Goal: Task Accomplishment & Management: Manage account settings

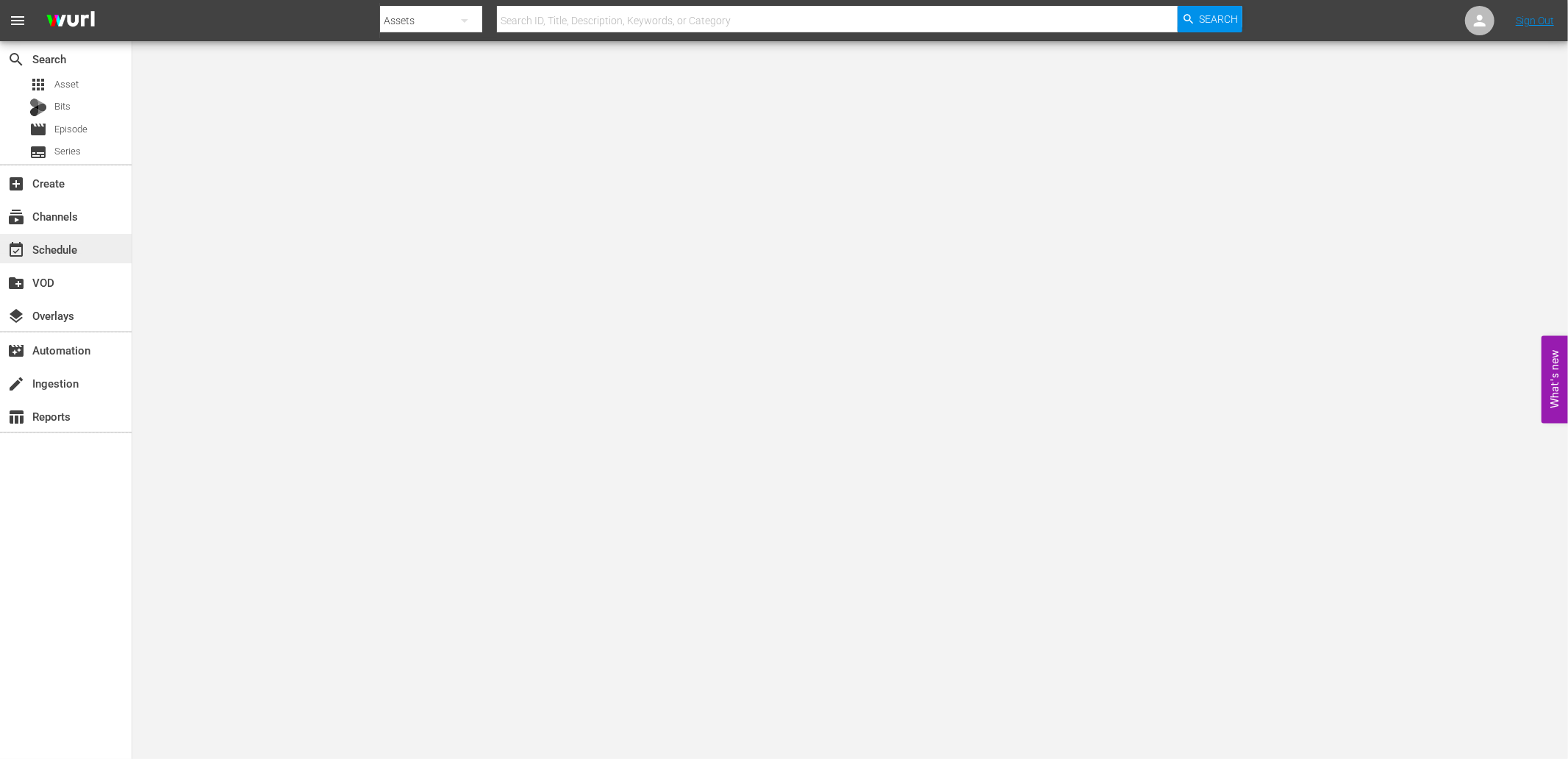
click at [50, 254] on div "event_available Schedule" at bounding box center [41, 246] width 82 height 13
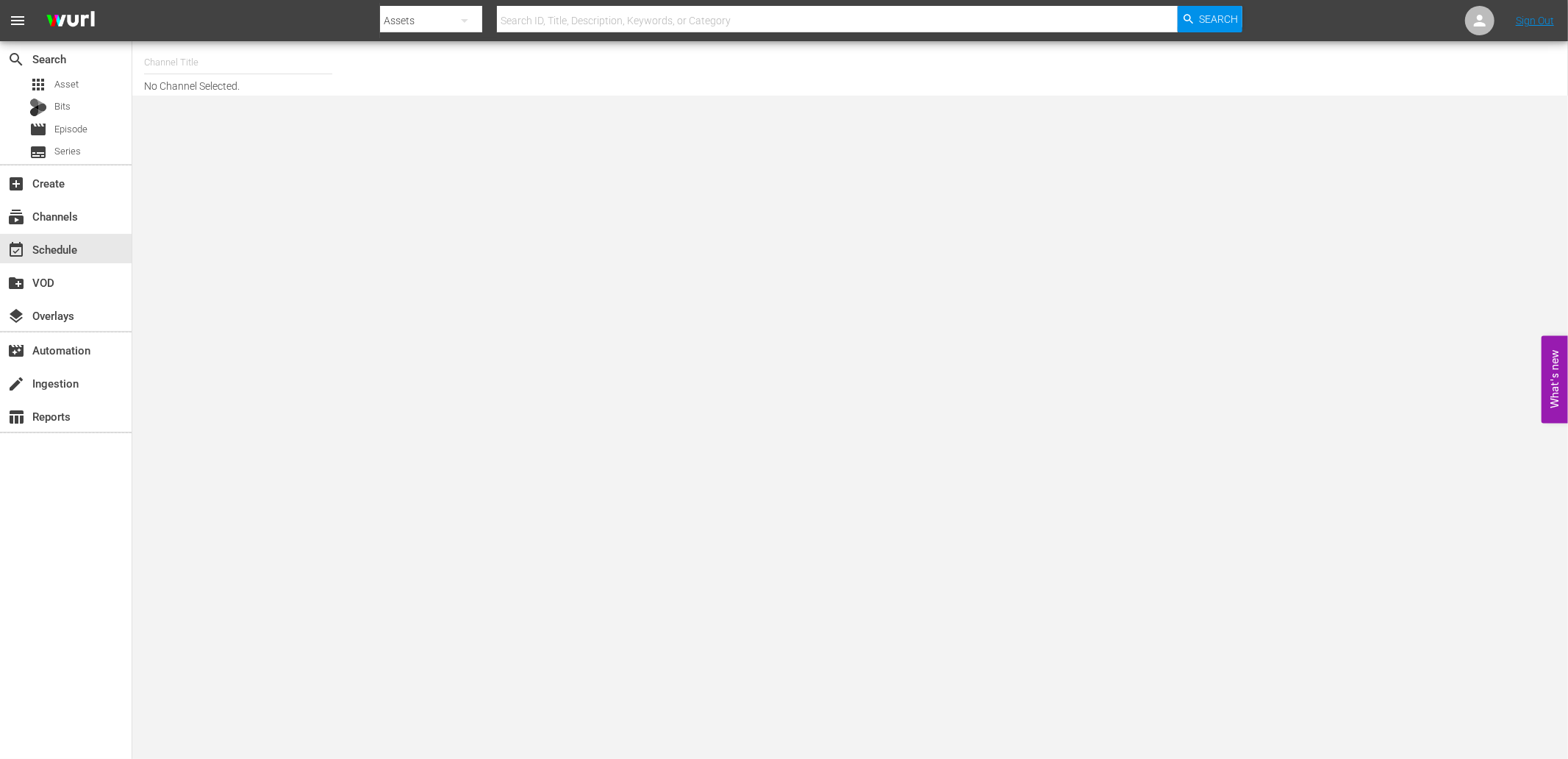
click at [189, 62] on input "text" at bounding box center [238, 62] width 188 height 35
click at [281, 104] on div "WatchMojo (1109 - watchmojo_1)" at bounding box center [346, 104] width 381 height 35
type input "WatchMojo (1109 - watchmojo_1)"
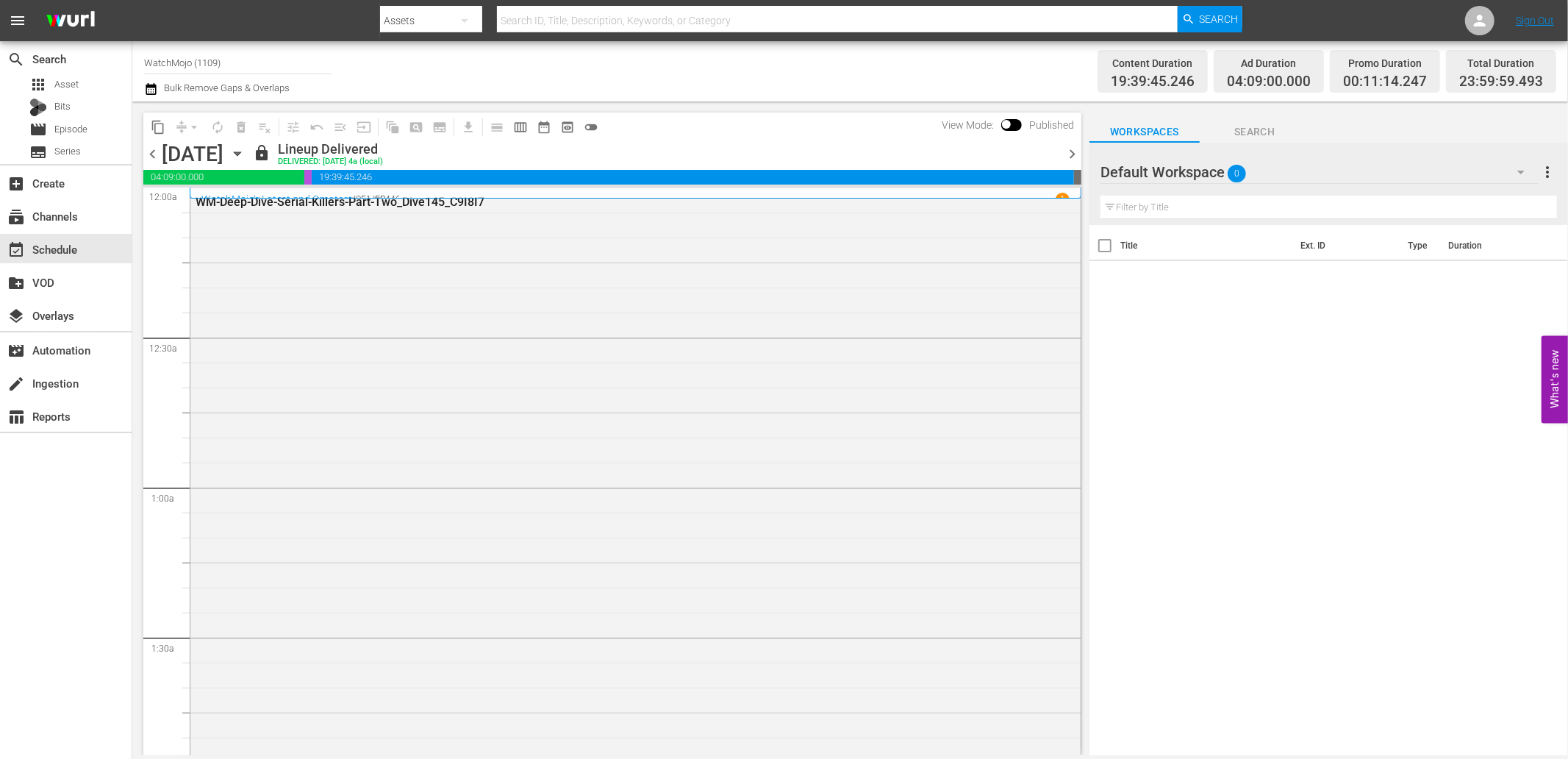
click at [1071, 163] on span "chevron_right" at bounding box center [1072, 153] width 18 height 18
click at [1068, 152] on span "chevron_right" at bounding box center [1072, 153] width 18 height 18
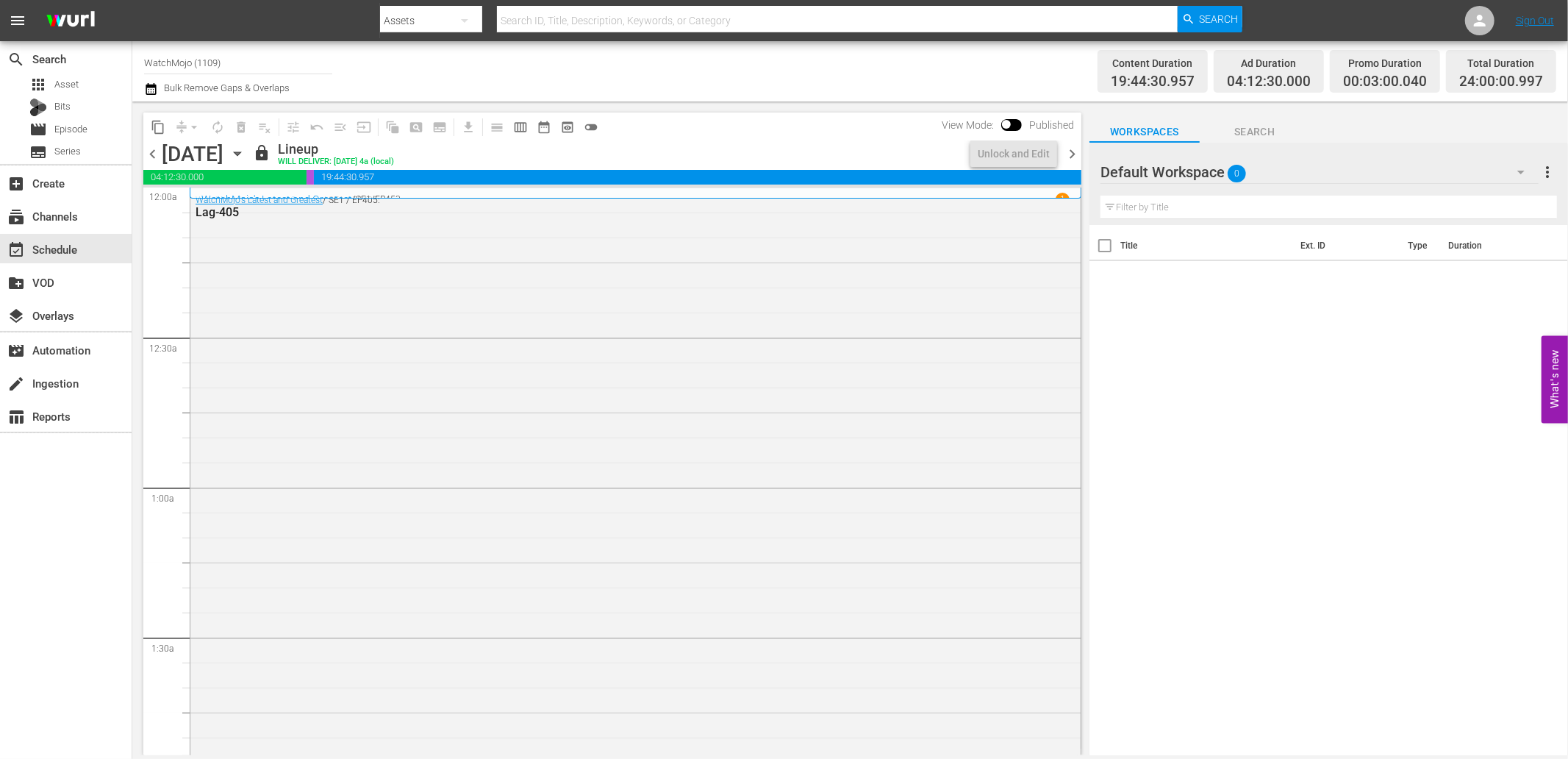
click at [1060, 152] on div "chevron_left Wednesday, September 24th September 24th lock Lineup WILL DELIVER:…" at bounding box center [612, 156] width 938 height 29
click at [1075, 154] on span "chevron_right" at bounding box center [1072, 153] width 18 height 18
click at [152, 89] on icon "button" at bounding box center [151, 89] width 14 height 18
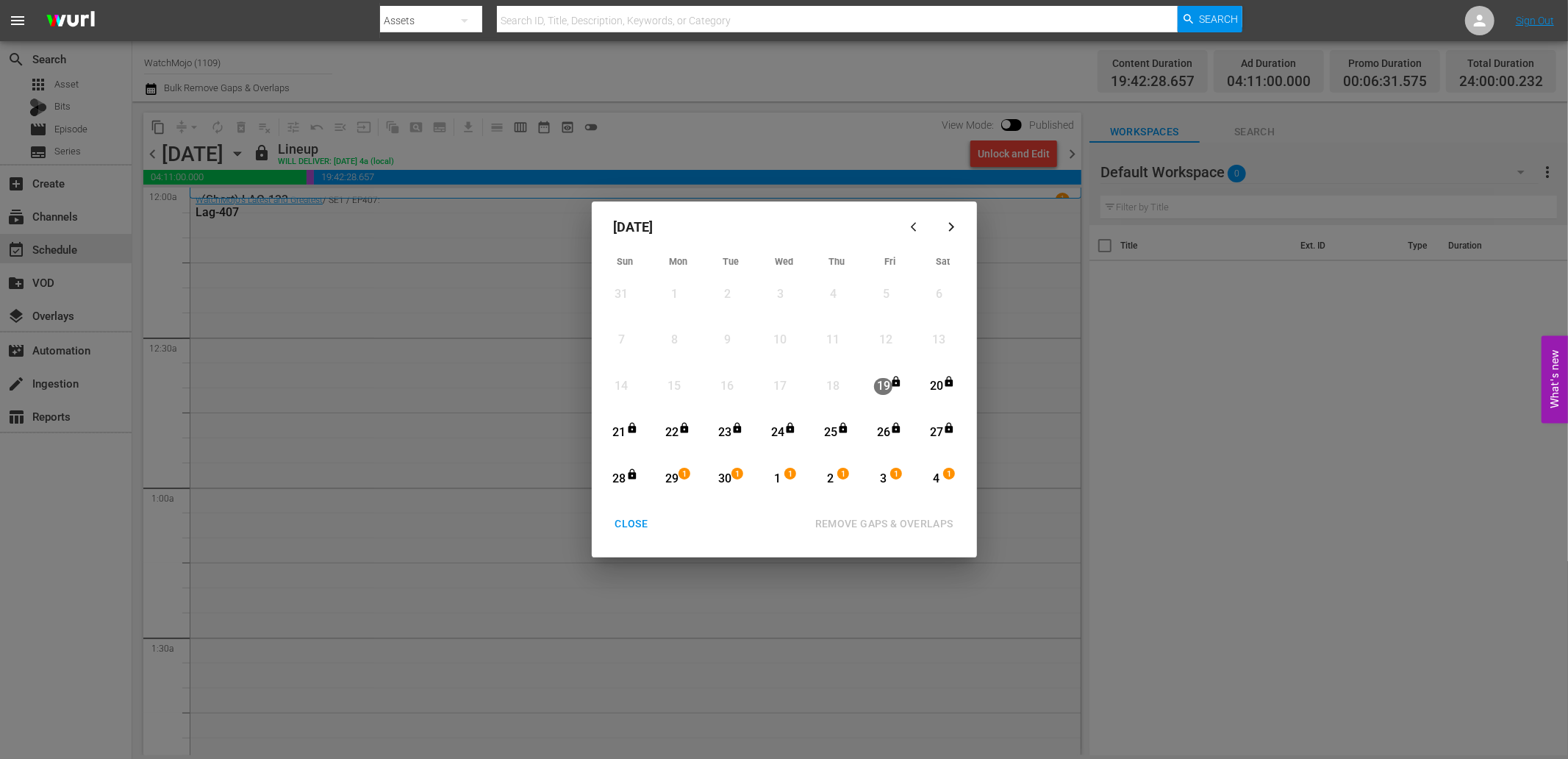
click at [885, 437] on div "26" at bounding box center [883, 433] width 18 height 17
click at [630, 480] on div "Month View" at bounding box center [635, 479] width 12 height 15
click at [847, 525] on div "REMOVE GAPS & OVERLAPS" at bounding box center [884, 524] width 162 height 18
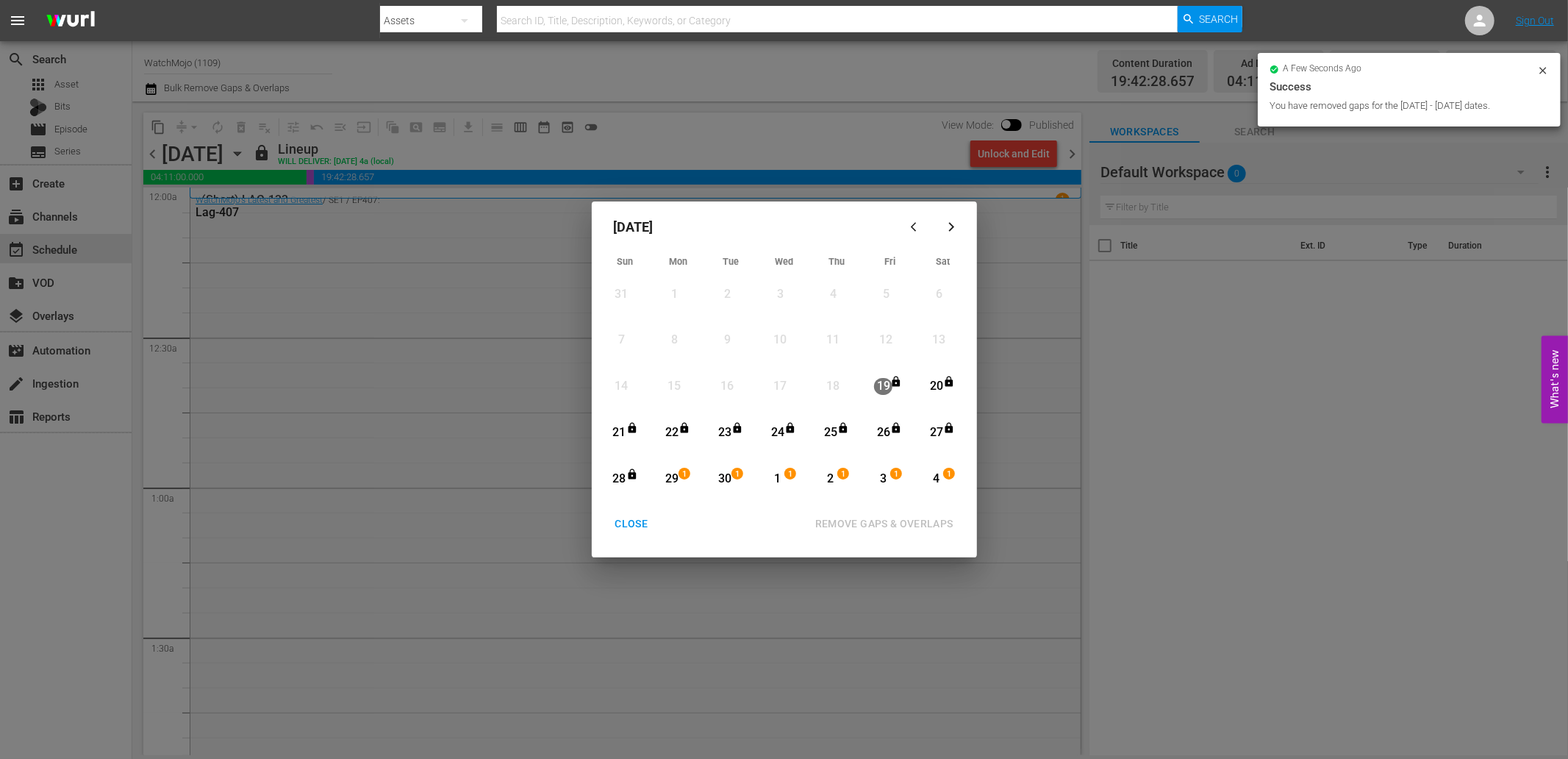
click at [625, 527] on div "CLOSE" at bounding box center [632, 524] width 56 height 18
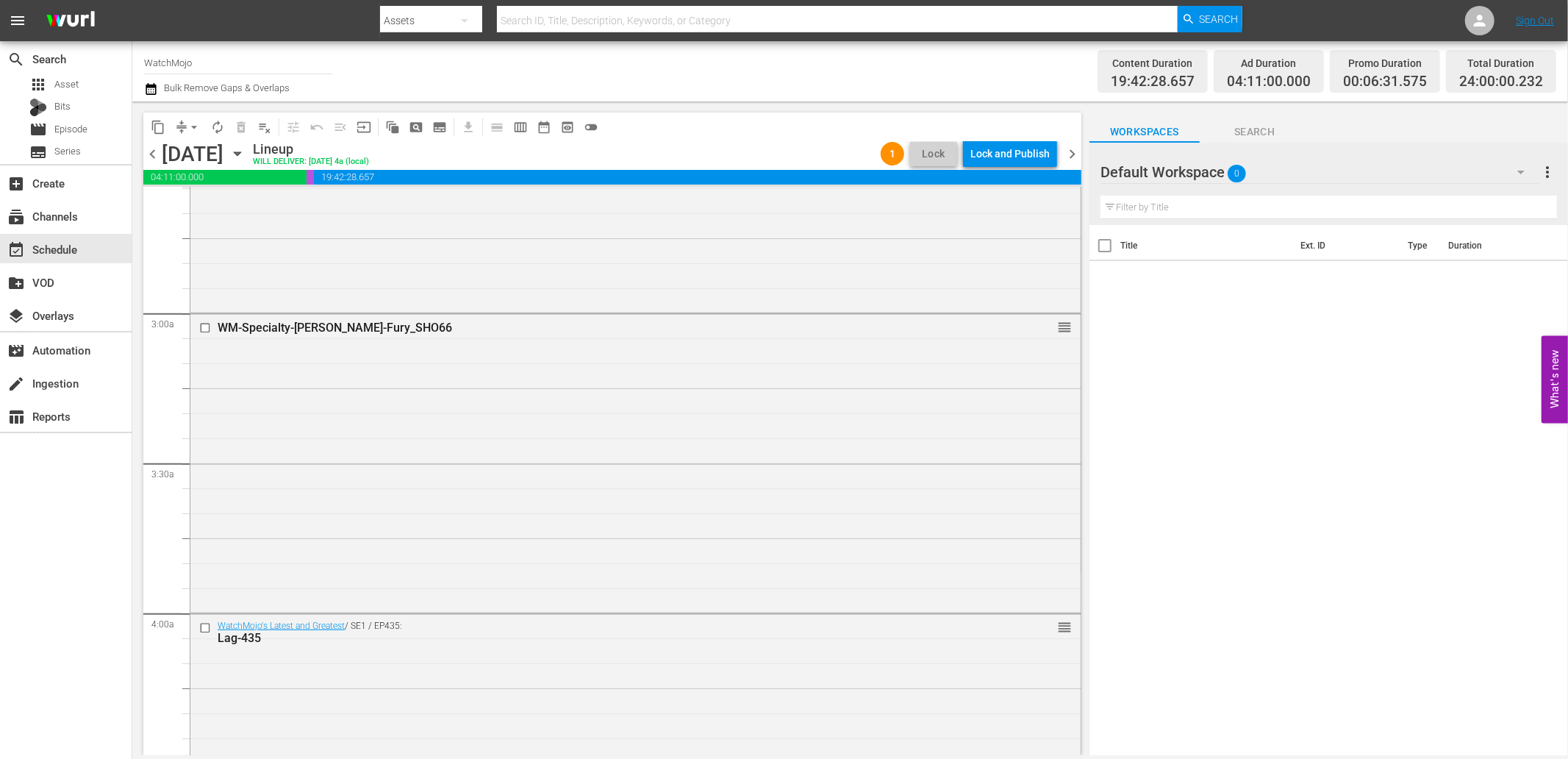
scroll to position [925, 0]
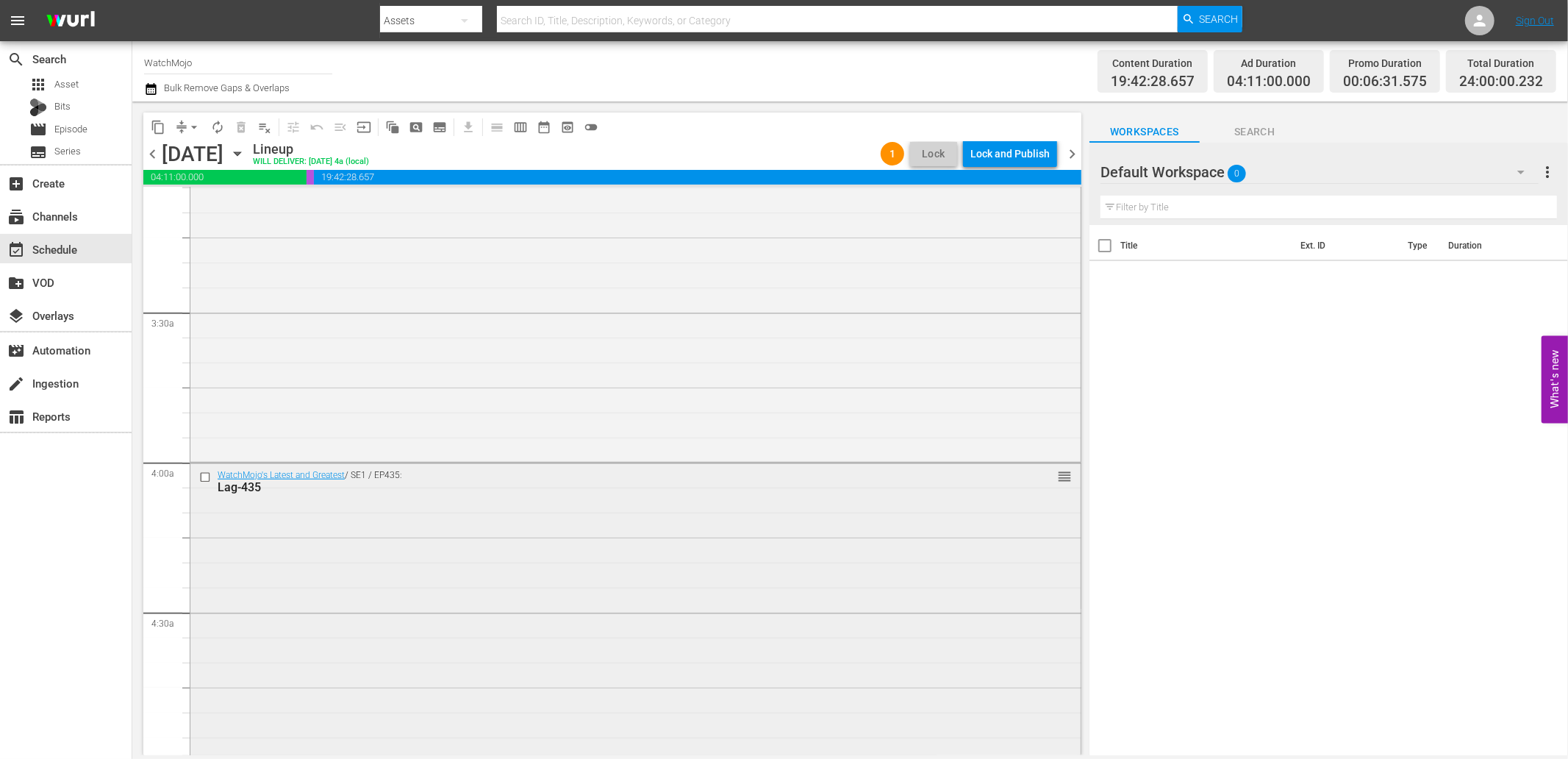
click at [369, 527] on div "WatchMojo's Latest and Greatest / SE1 / EP435: Lag-435 reorder" at bounding box center [636, 761] width 891 height 596
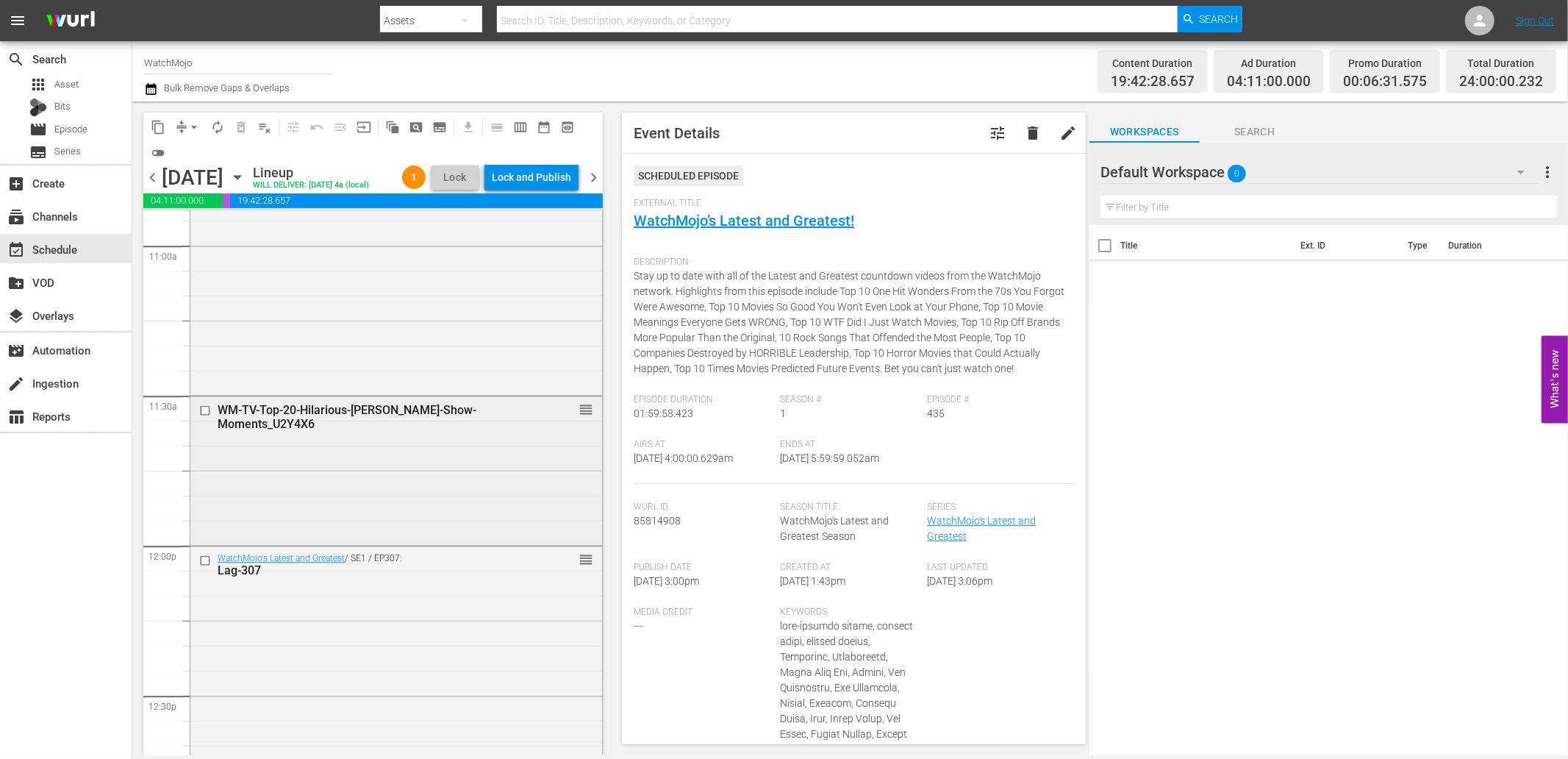
scroll to position [3323, 0]
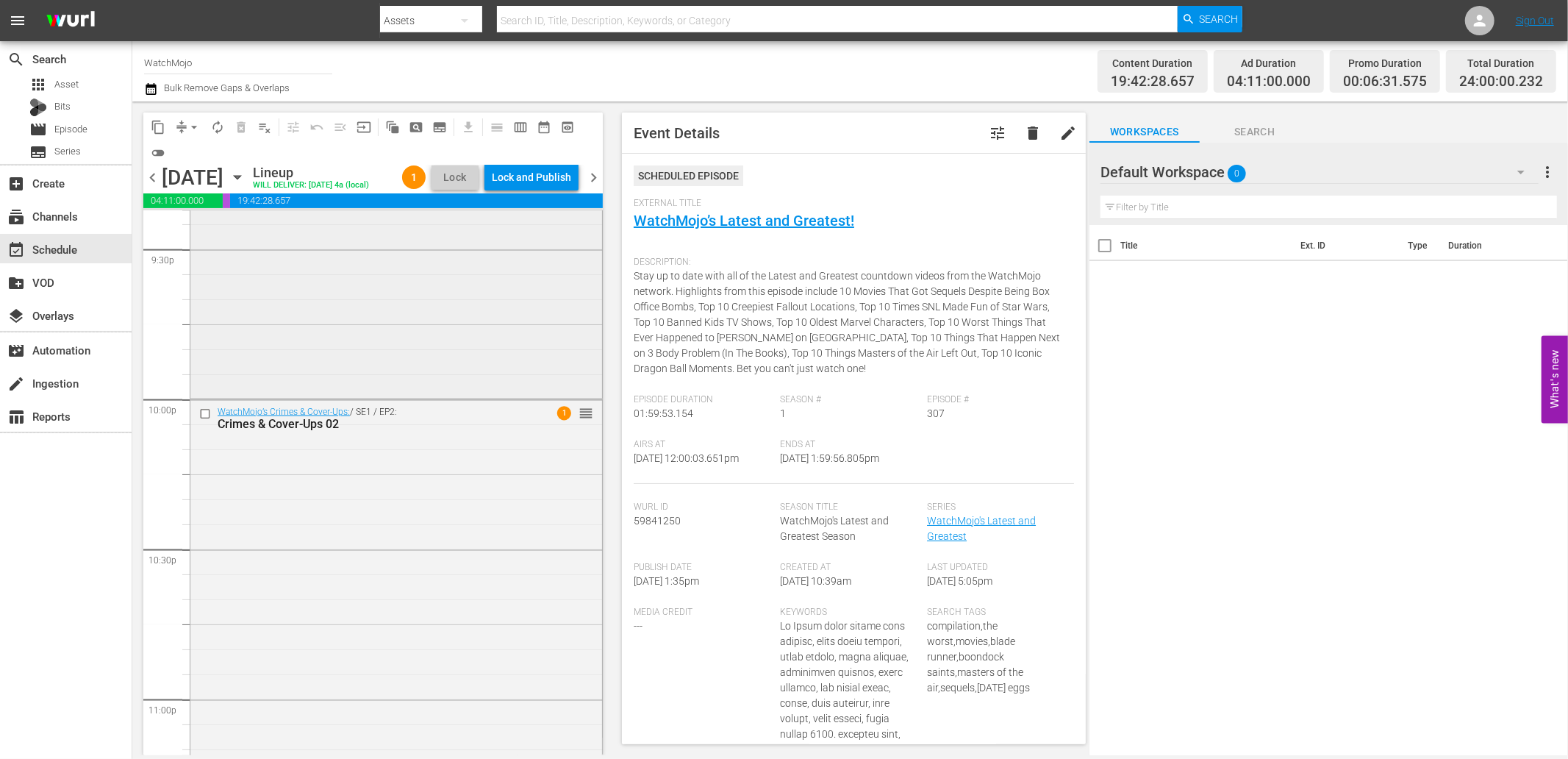
scroll to position [6246, 0]
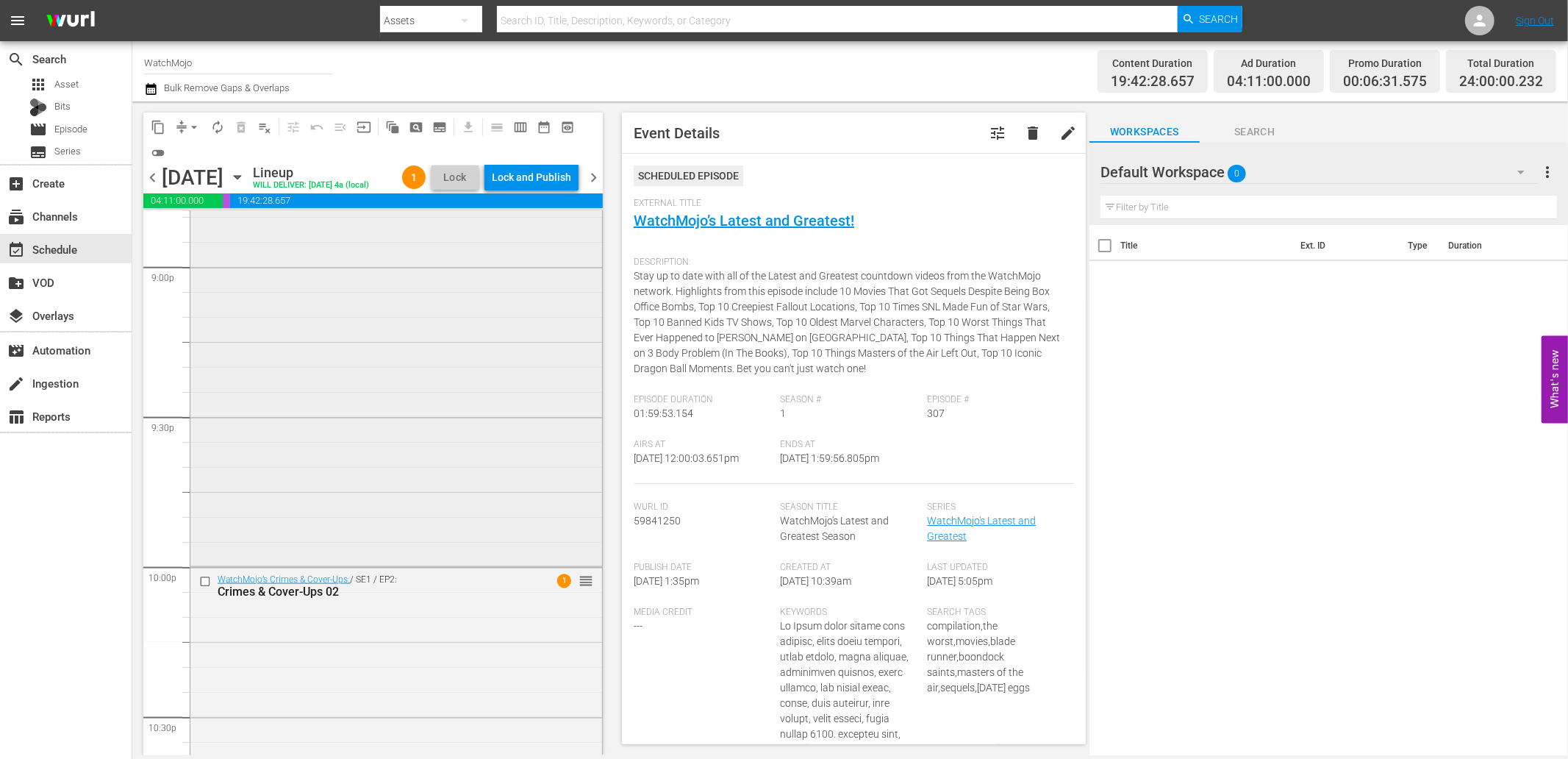
click at [357, 521] on div "Deep Dive / SE1 / EP97: WM-Deep-Dive-Serial-Killers_Dive97_Q6J6A9 reorder" at bounding box center [396, 264] width 411 height 596
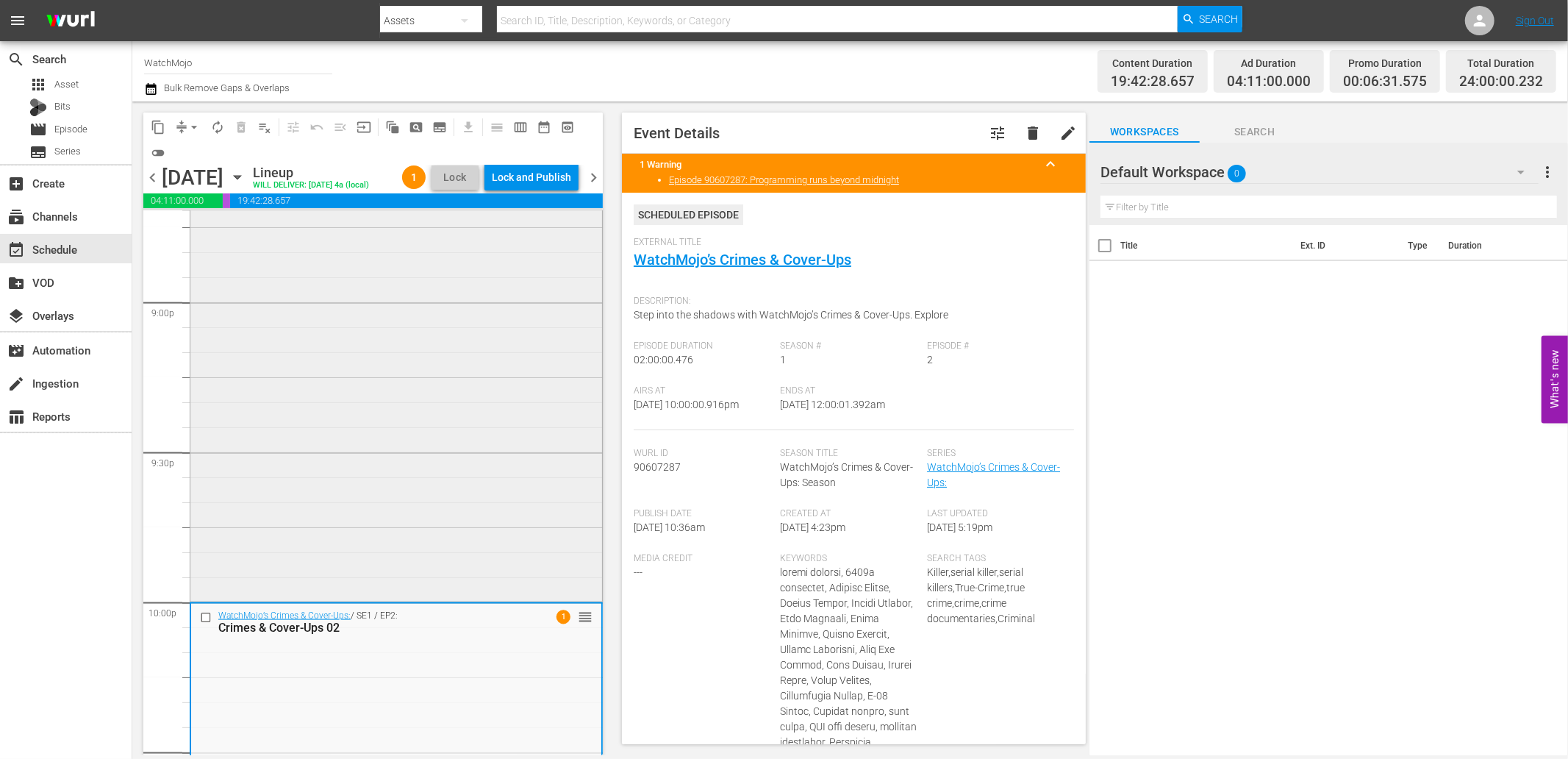
scroll to position [6190, 0]
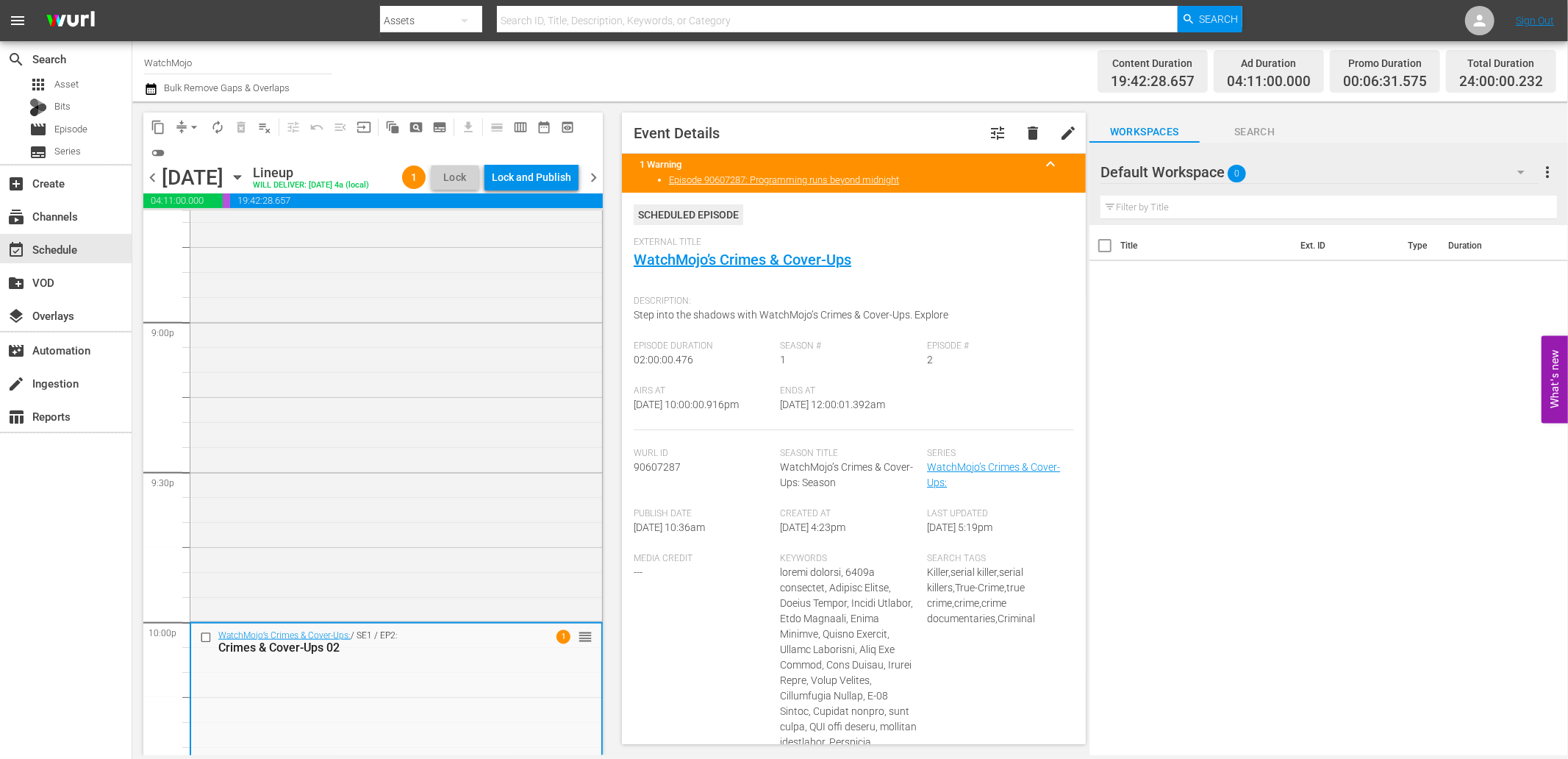
drag, startPoint x: 859, startPoint y: 406, endPoint x: 822, endPoint y: 409, distance: 37.1
click at [822, 409] on div "Airs At 9/26/25 @ 10:00:00.916pm Ends At 9/27/25 @ 12:00:01.392am" at bounding box center [854, 407] width 441 height 44
copy span "12:00:01.392am"
click at [513, 185] on div "Lock and Publish" at bounding box center [531, 177] width 80 height 27
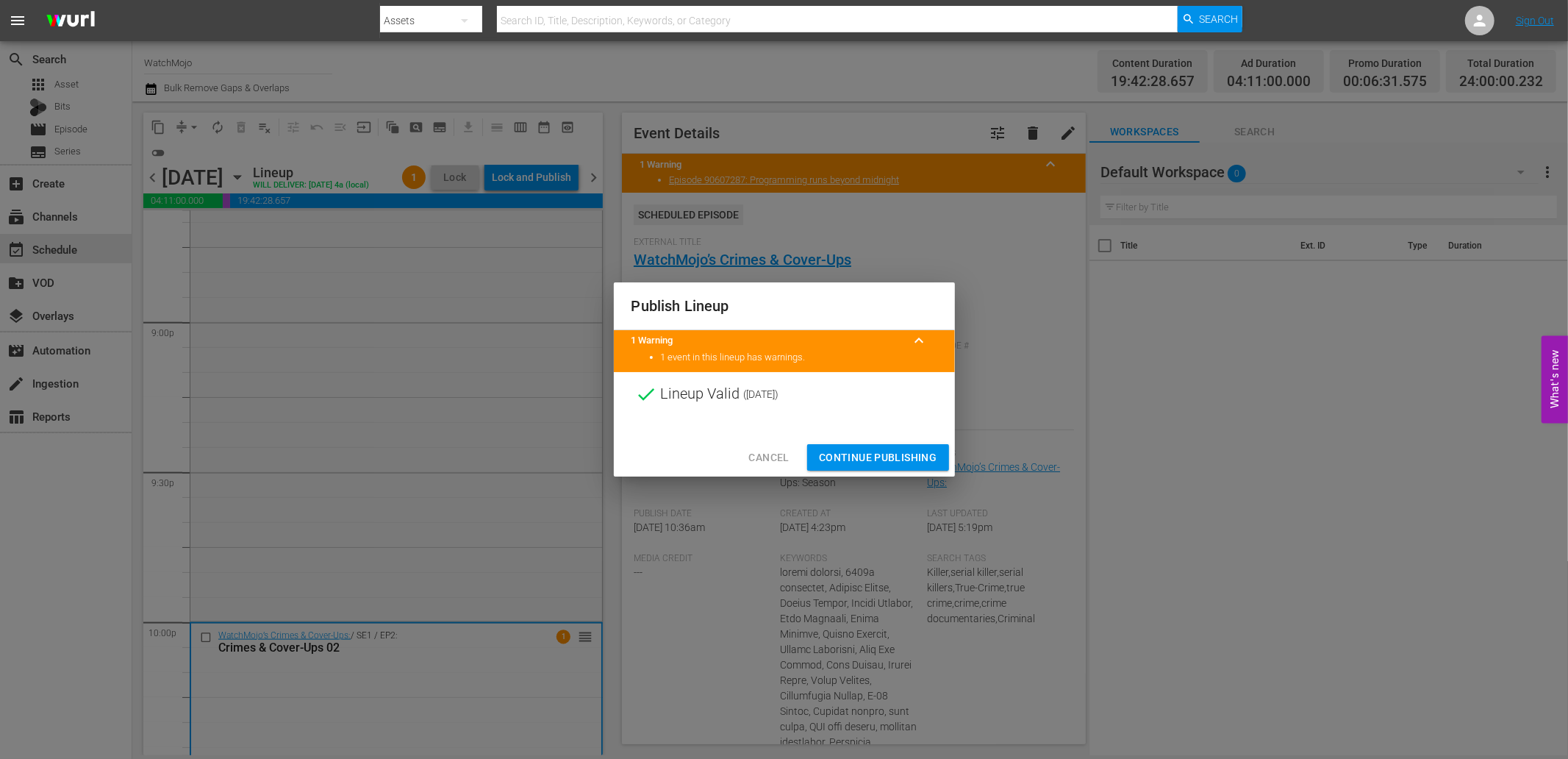
click at [881, 462] on span "Continue Publishing" at bounding box center [878, 457] width 118 height 18
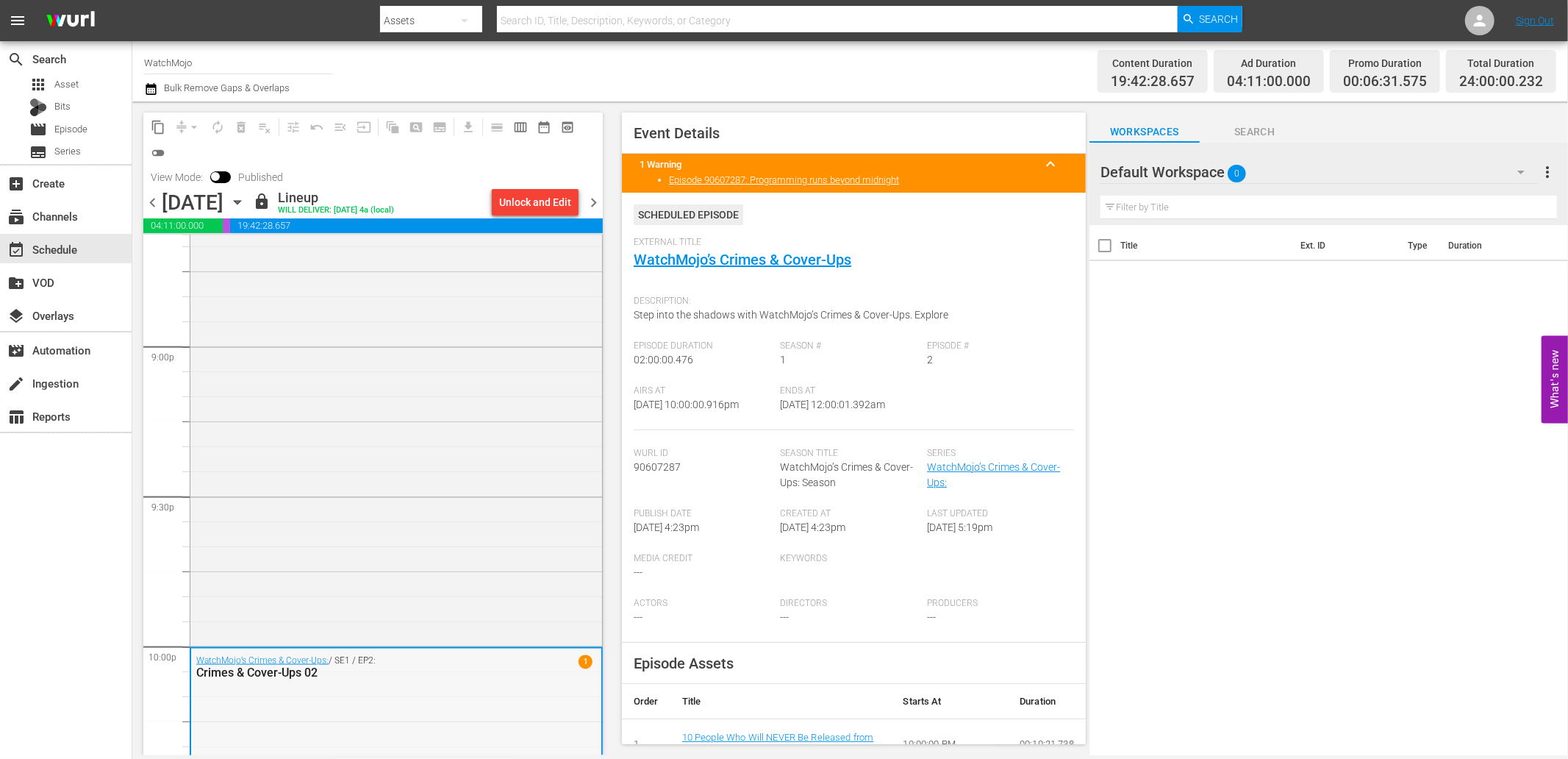
click at [592, 201] on span "chevron_right" at bounding box center [593, 202] width 18 height 18
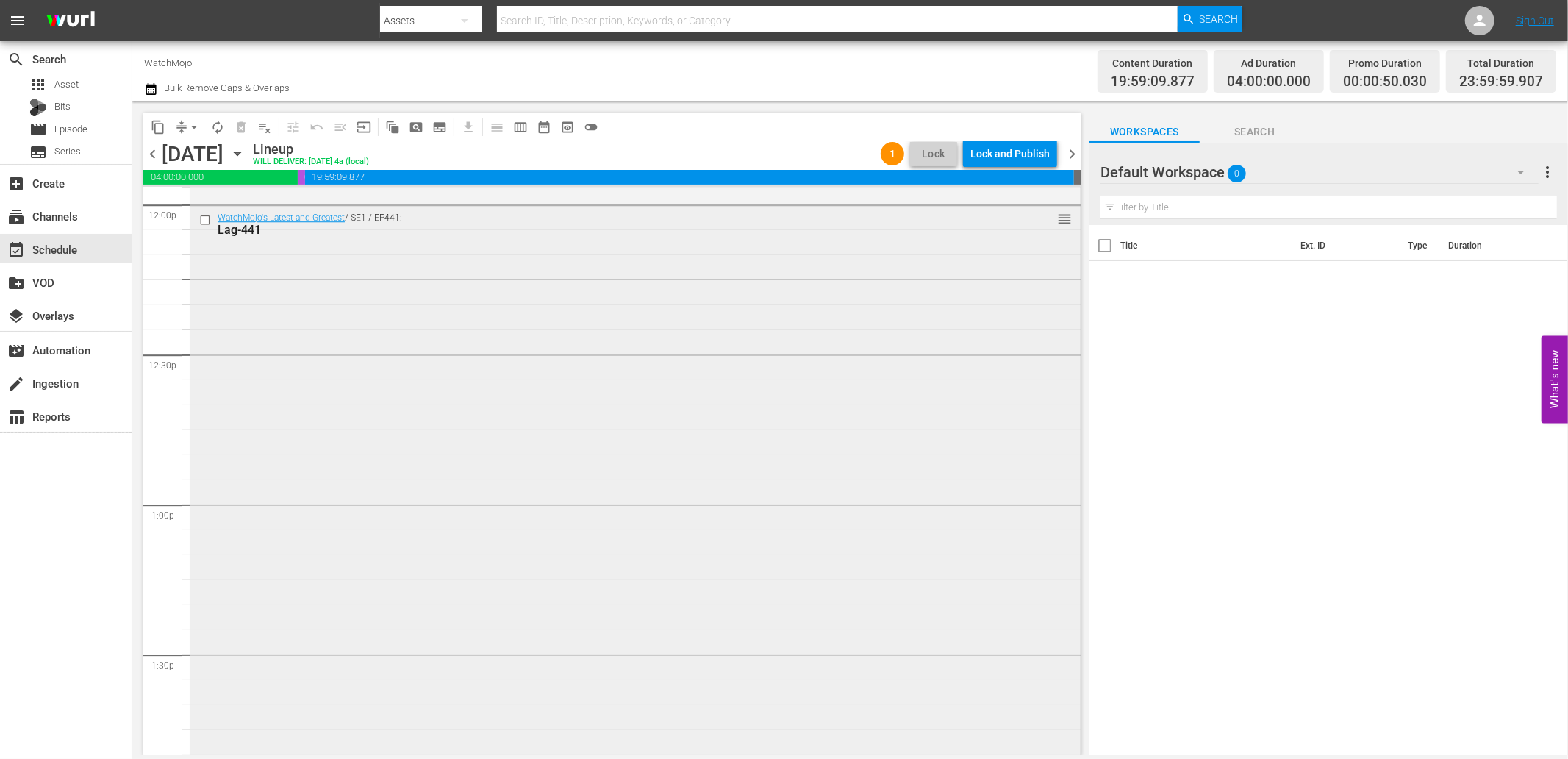
scroll to position [3520, 0]
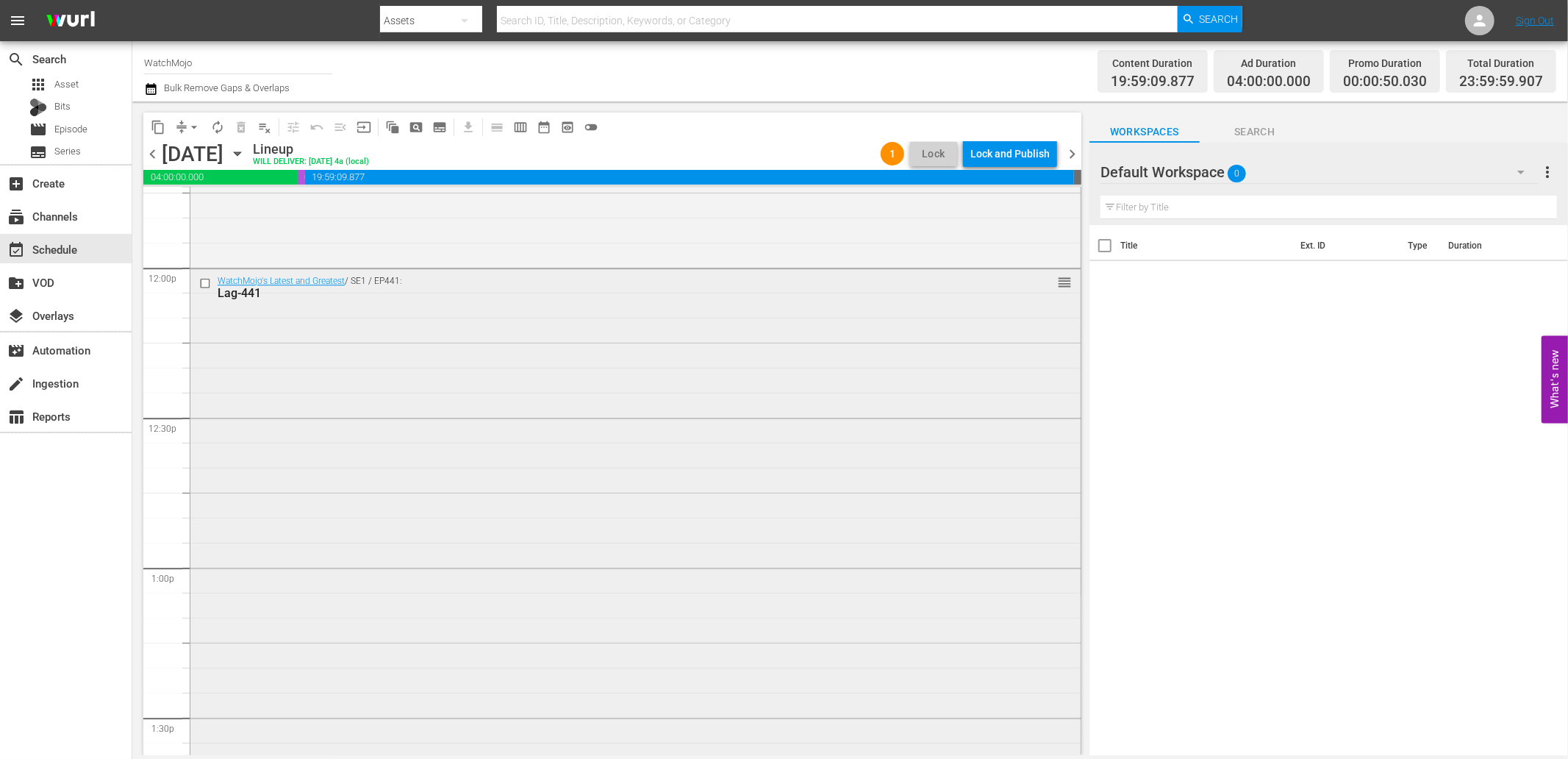
click at [204, 281] on input "checkbox" at bounding box center [207, 282] width 15 height 13
click at [244, 123] on span "delete_forever_outlined" at bounding box center [240, 127] width 15 height 15
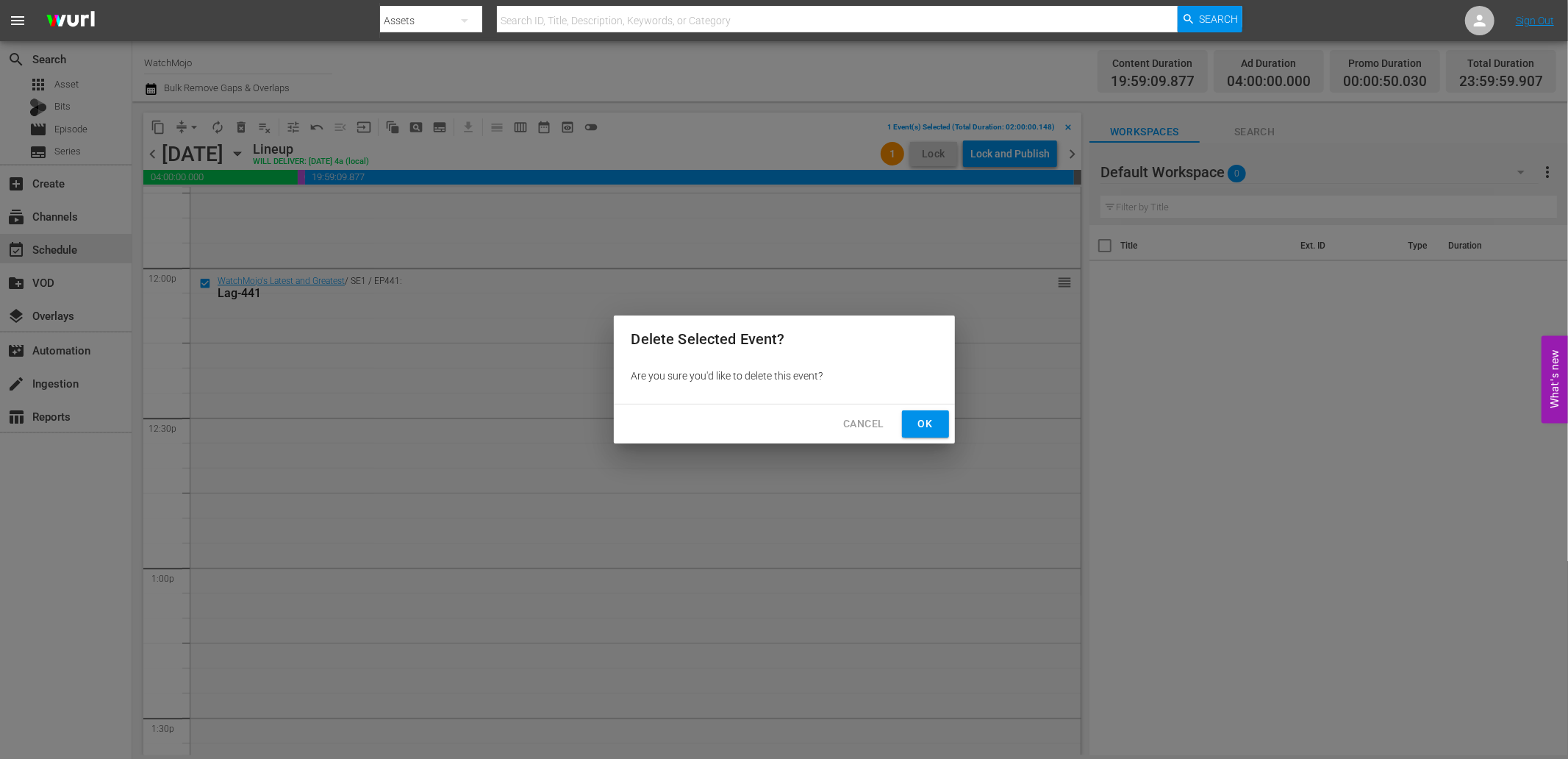
click at [922, 418] on span "Ok" at bounding box center [926, 424] width 24 height 18
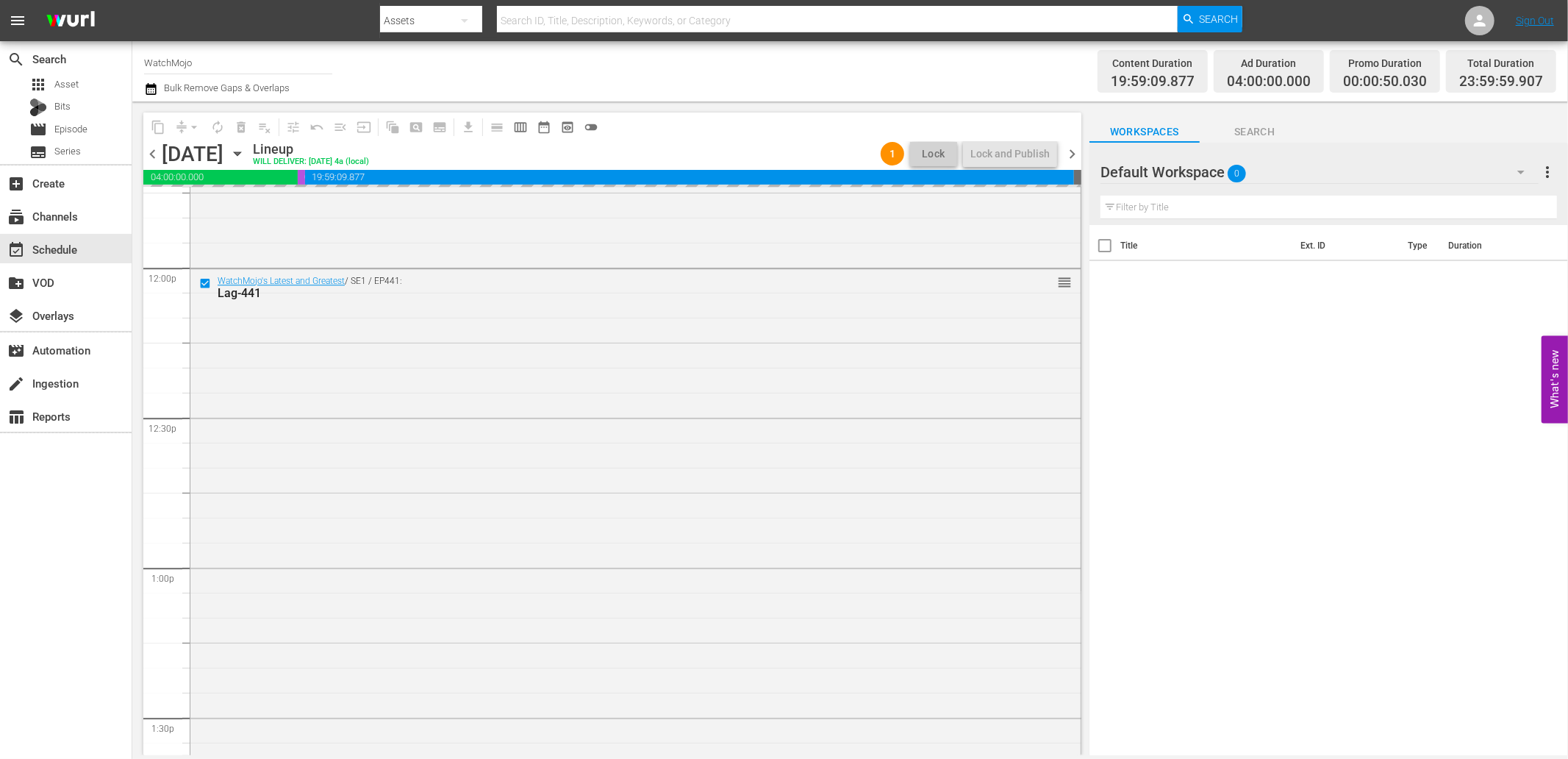
click at [1171, 207] on input "text" at bounding box center [1329, 208] width 457 height 24
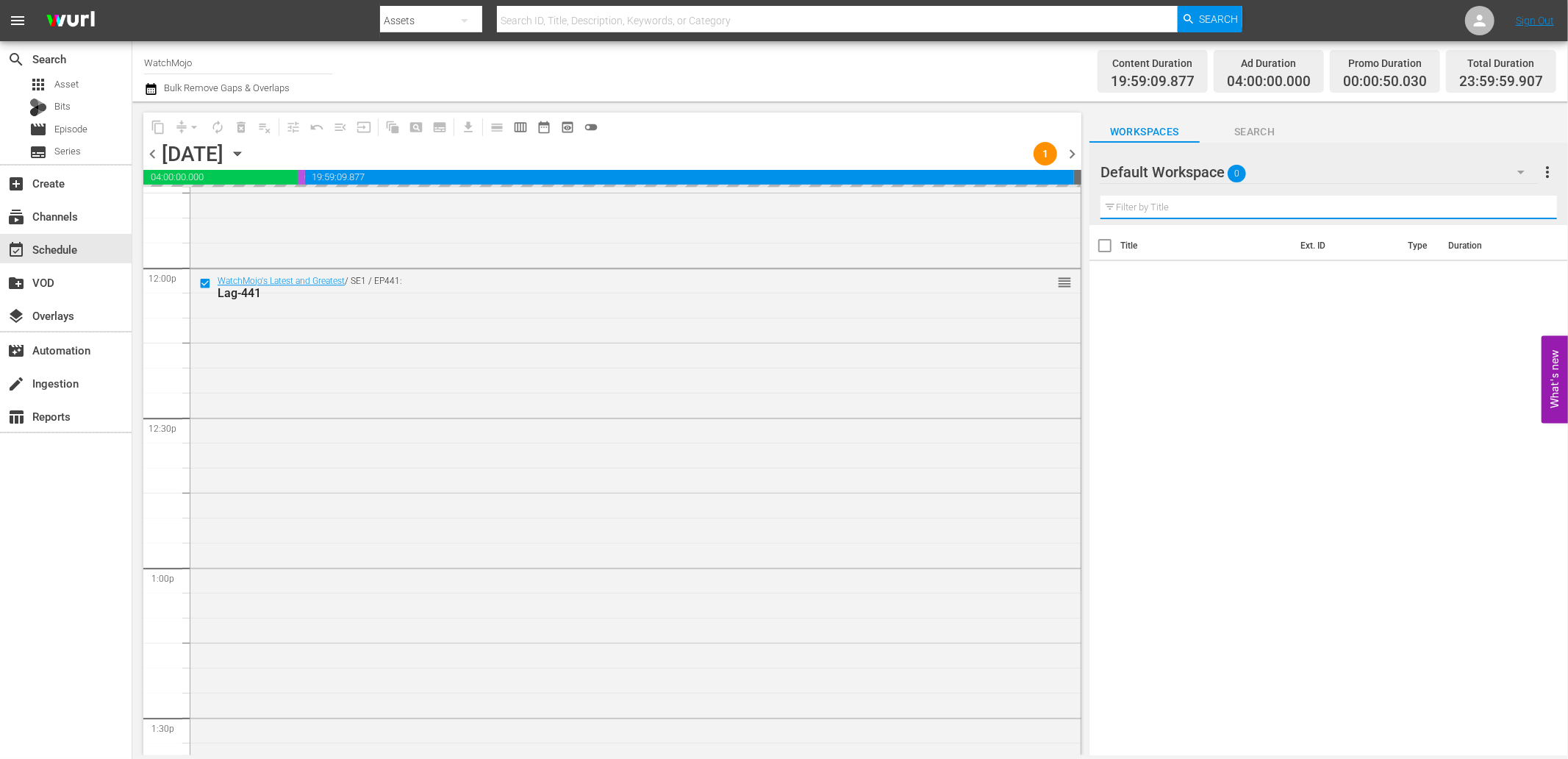
paste input ""WM-Deep-Dive-One-Hit-Wonders_Dive139_H2Q7H7 ""
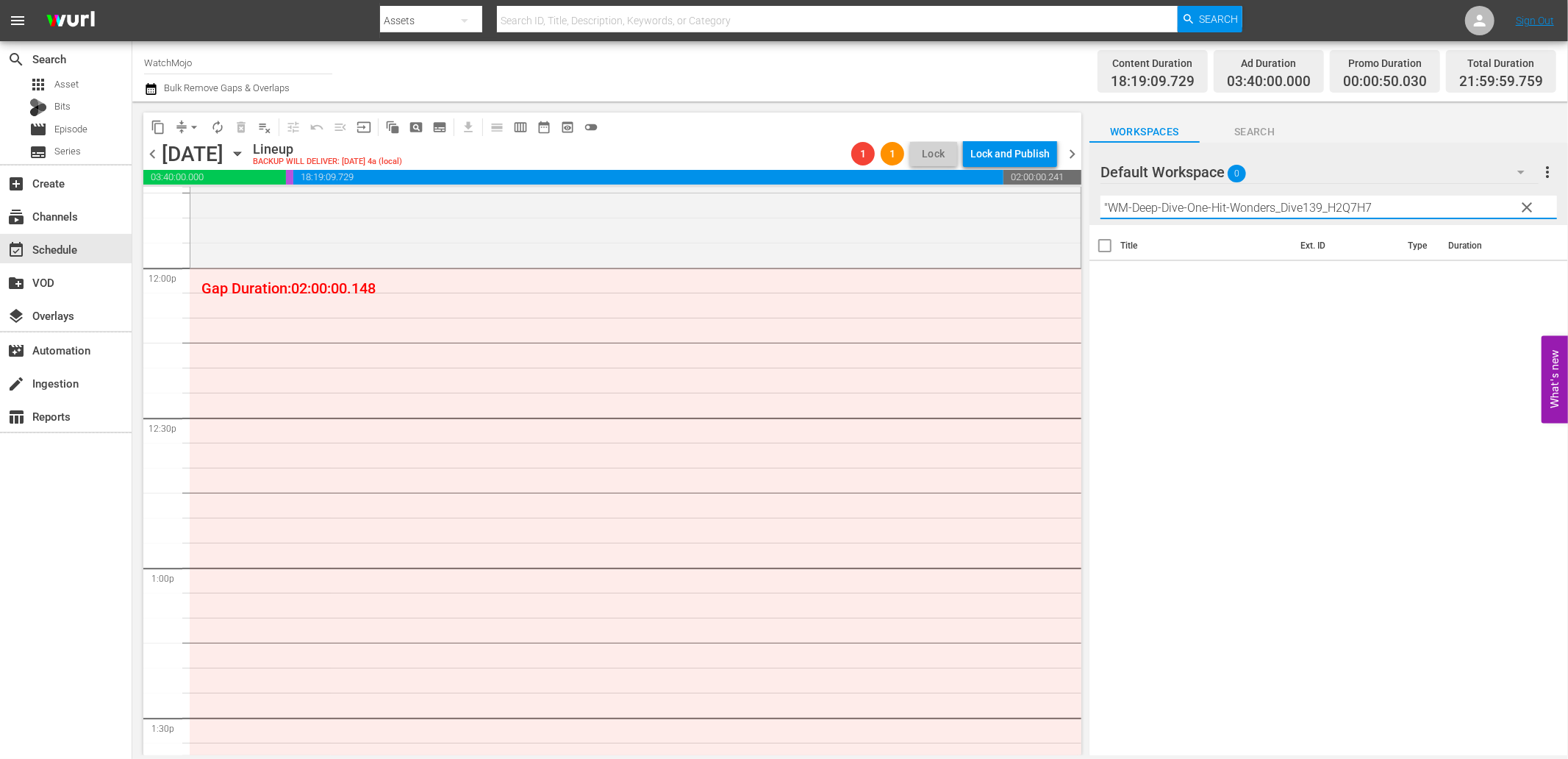
type input "WM-Deep-Dive-One-Hit-Wonders_Dive139_H2Q7H7"
click at [1259, 122] on button "Search" at bounding box center [1255, 127] width 110 height 29
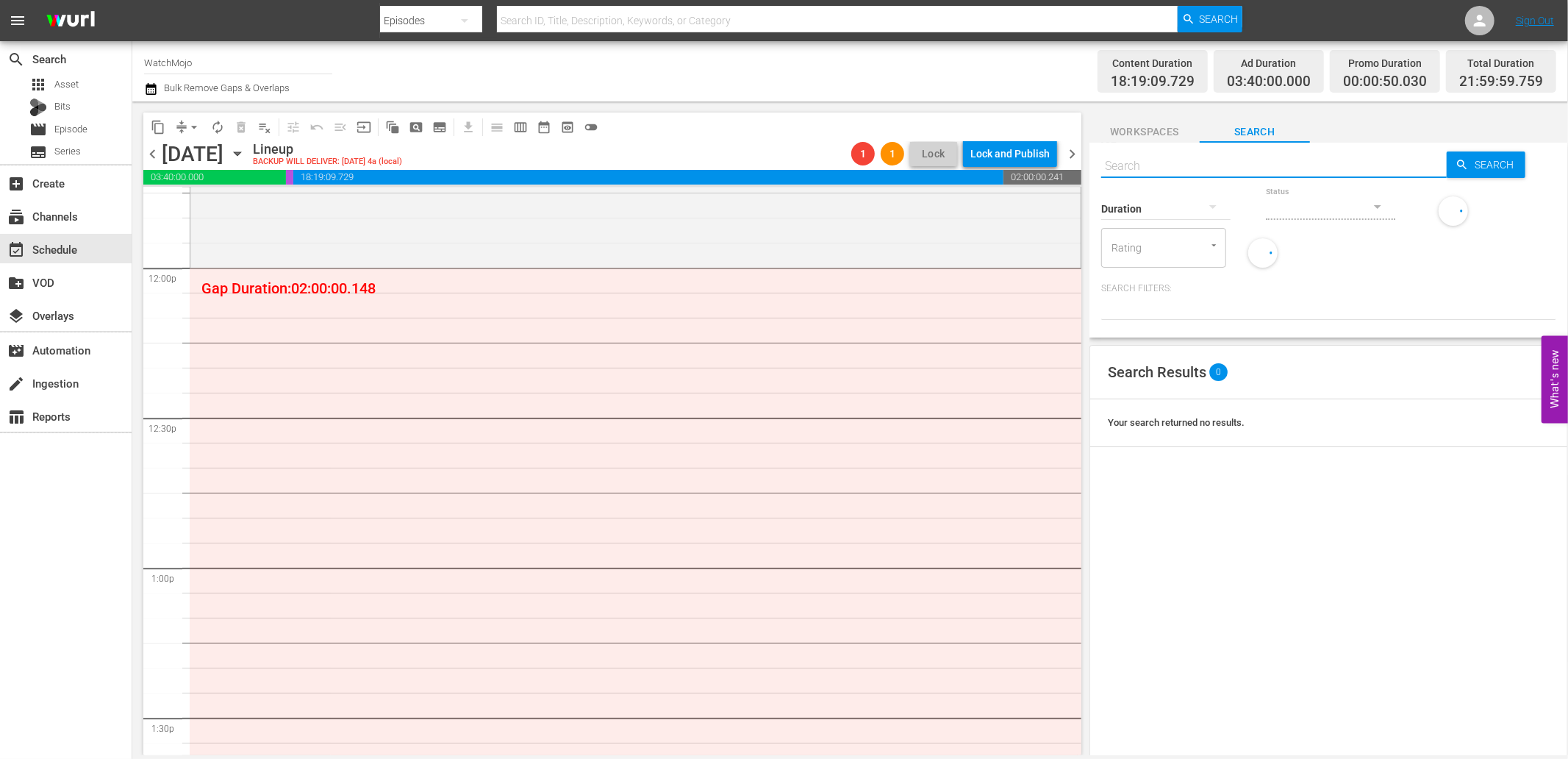
click at [1222, 170] on input "text" at bounding box center [1275, 166] width 346 height 35
paste input ""WM-Deep-Dive-One-Hit-Wonders_Dive139_H2Q7H7 ""
type input ""WM-Deep-Dive-One-Hit-Wonders_Dive139_H2Q7H7 ""
paste input ""WM-Deep-Dive-One-Hit-Wonders_Dive139_H2Q7H7 ""
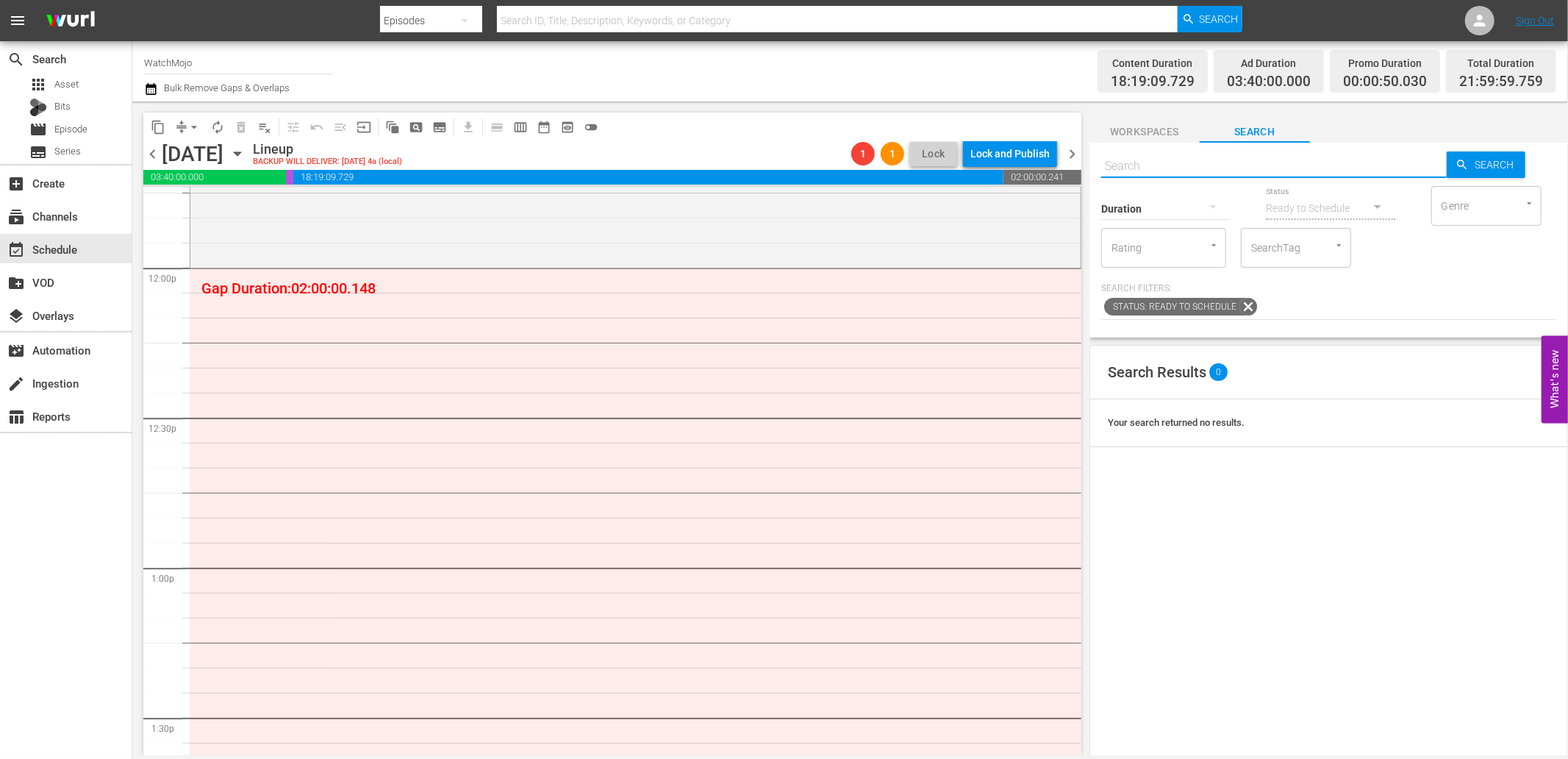
type input ""WM-Deep-Dive-One-Hit-Wonders_Dive139_H2Q7H7 ""
type input ""WM-Deep-Dive-One-Hit-Wonders_Dive139_H2Q7H7"
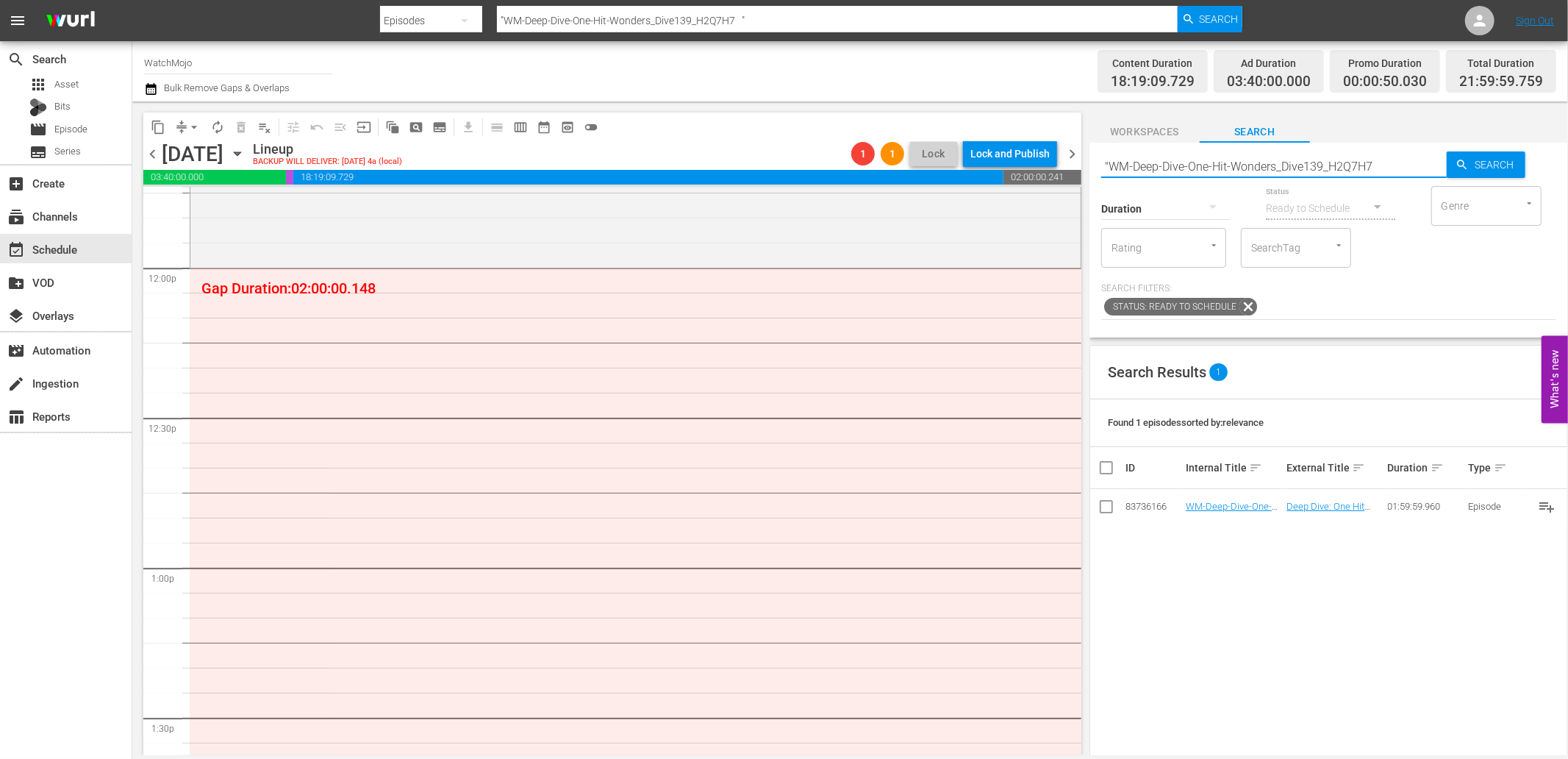
type input ""WM-Deep-Dive-One-Hit-Wonders_Dive139_H2Q7H7"
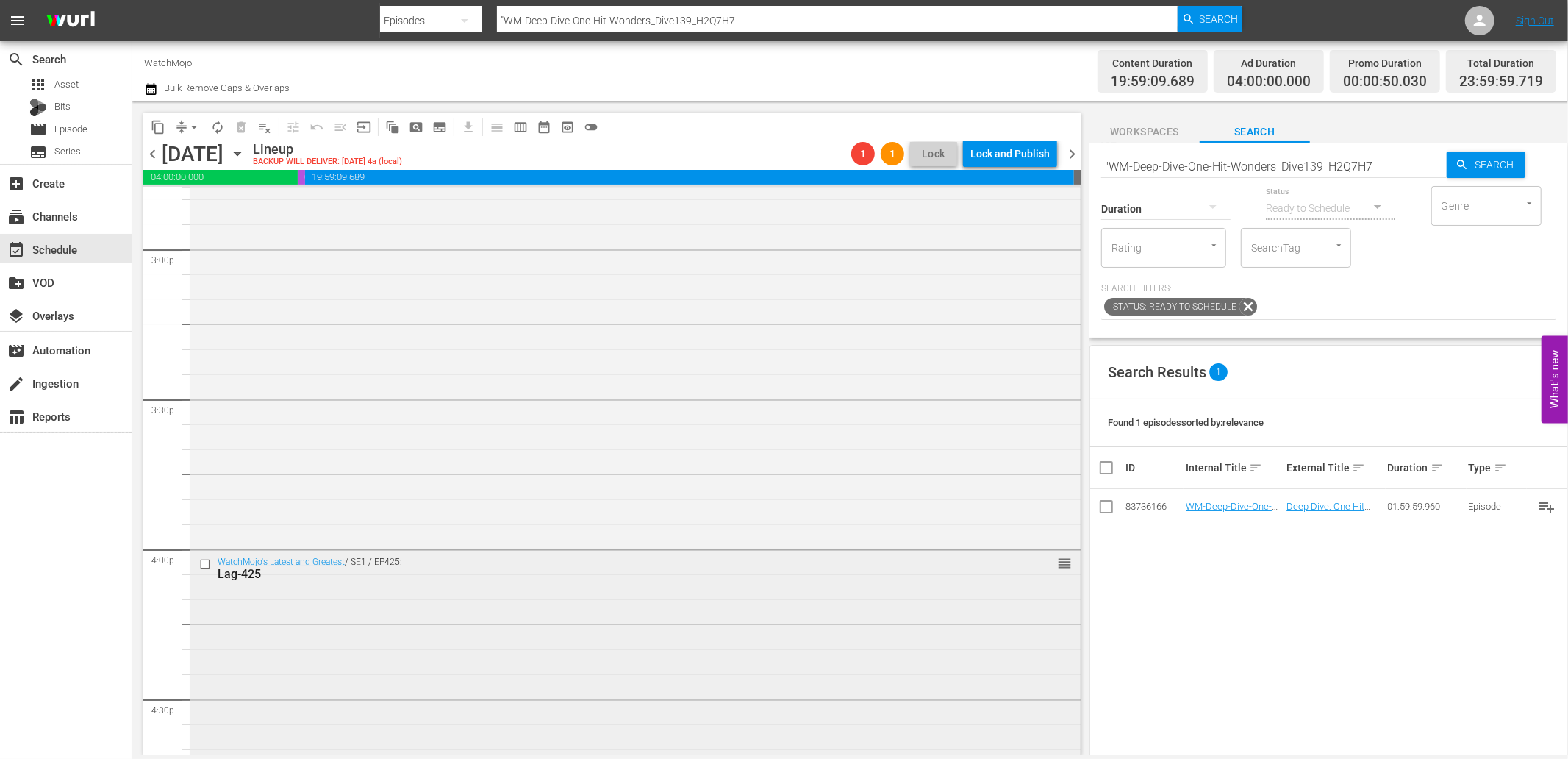
scroll to position [4447, 0]
click at [206, 550] on input "checkbox" at bounding box center [207, 556] width 15 height 13
click at [243, 128] on span "delete_forever_outlined" at bounding box center [240, 127] width 15 height 15
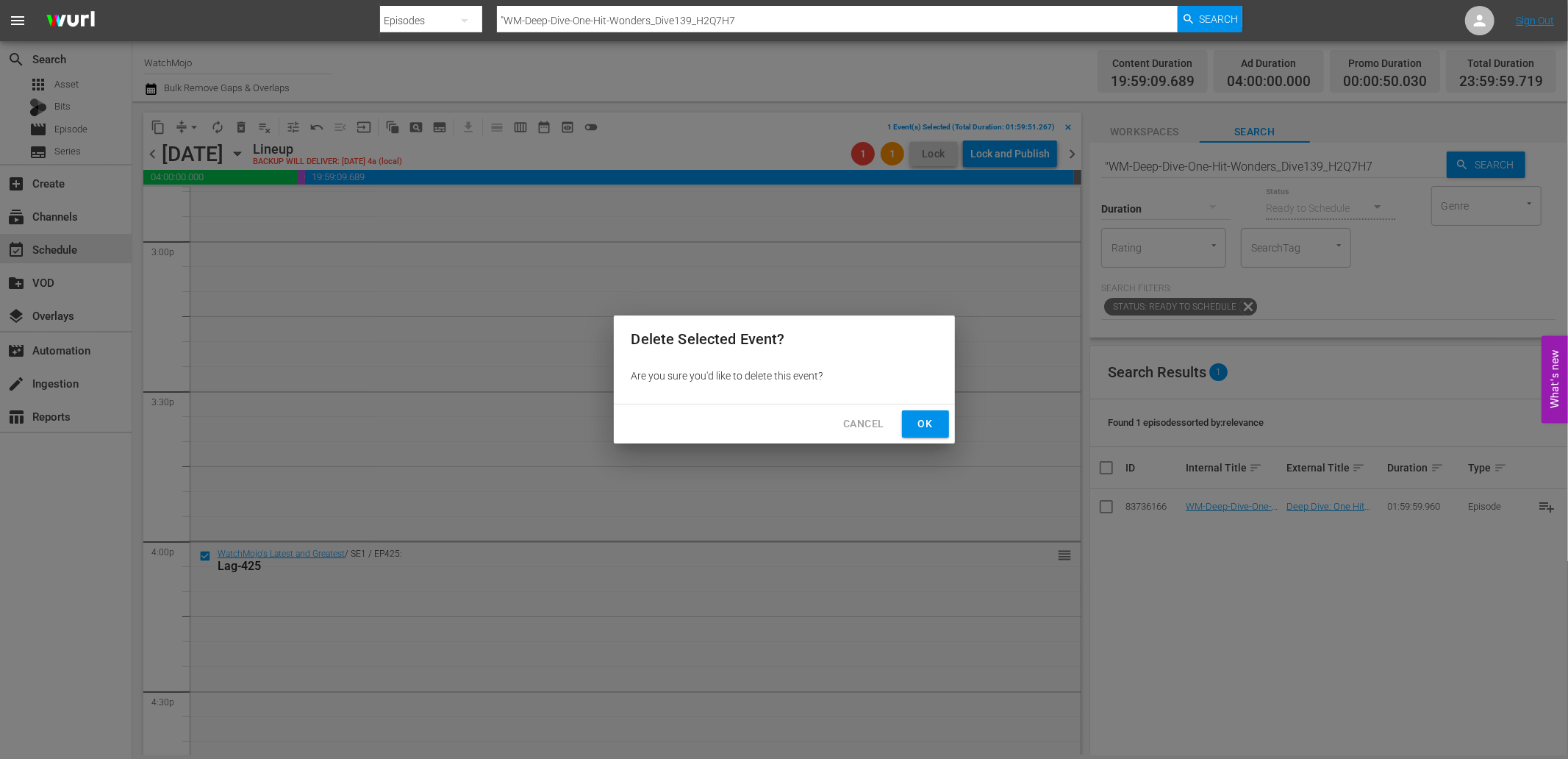
click at [930, 420] on span "Ok" at bounding box center [926, 424] width 24 height 18
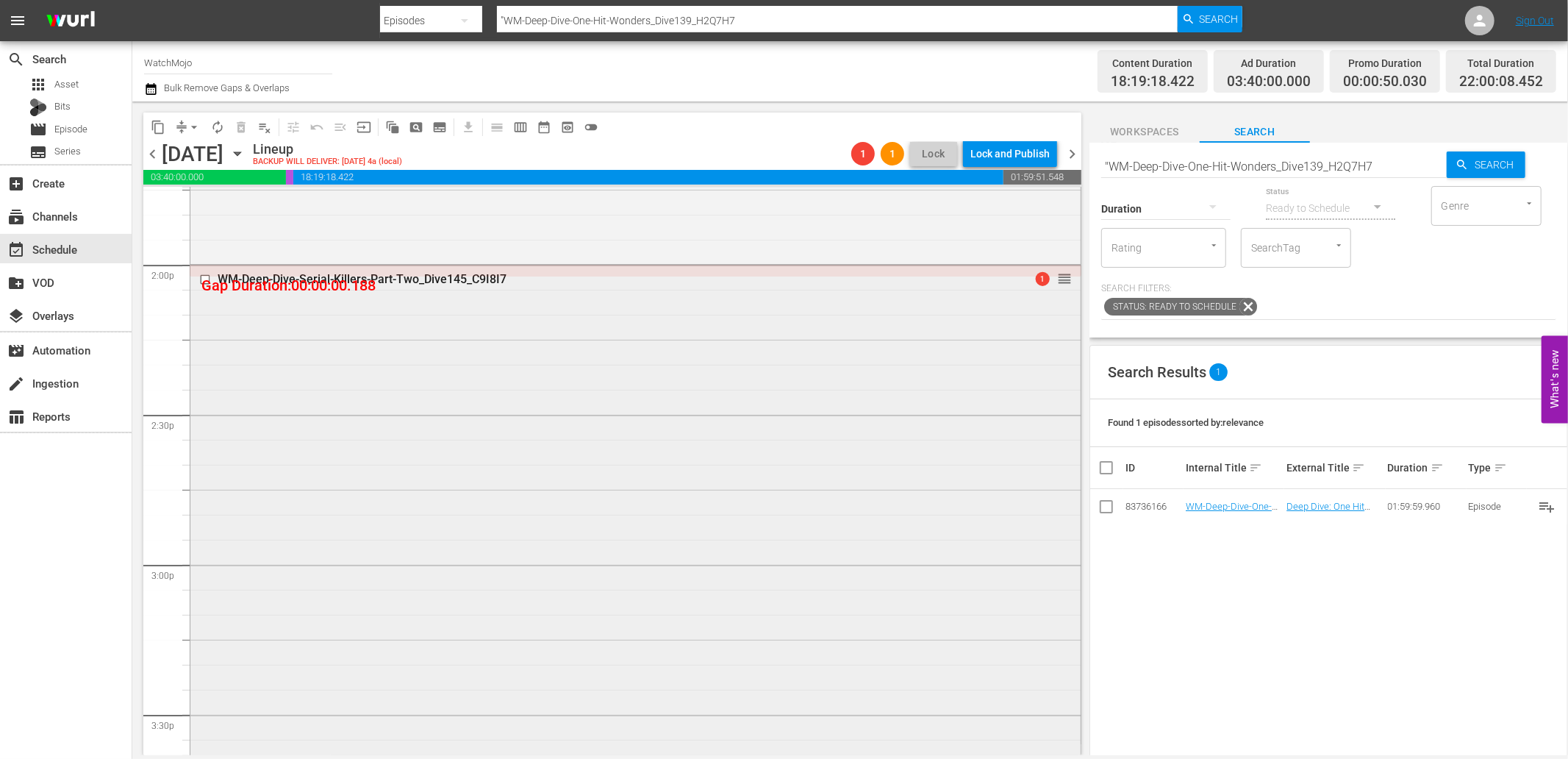
scroll to position [4175, 0]
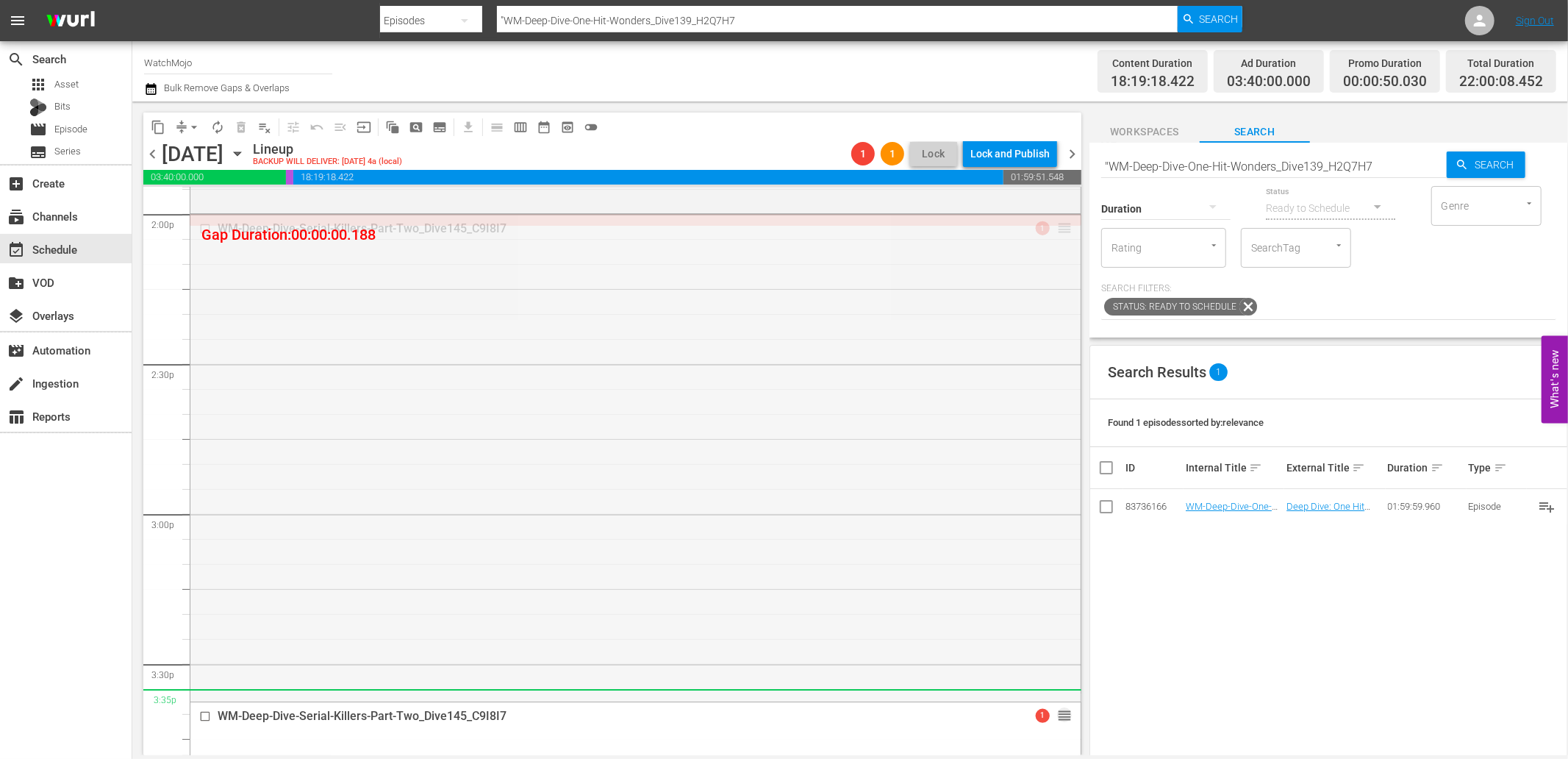
drag, startPoint x: 1051, startPoint y: 223, endPoint x: 931, endPoint y: 706, distance: 497.7
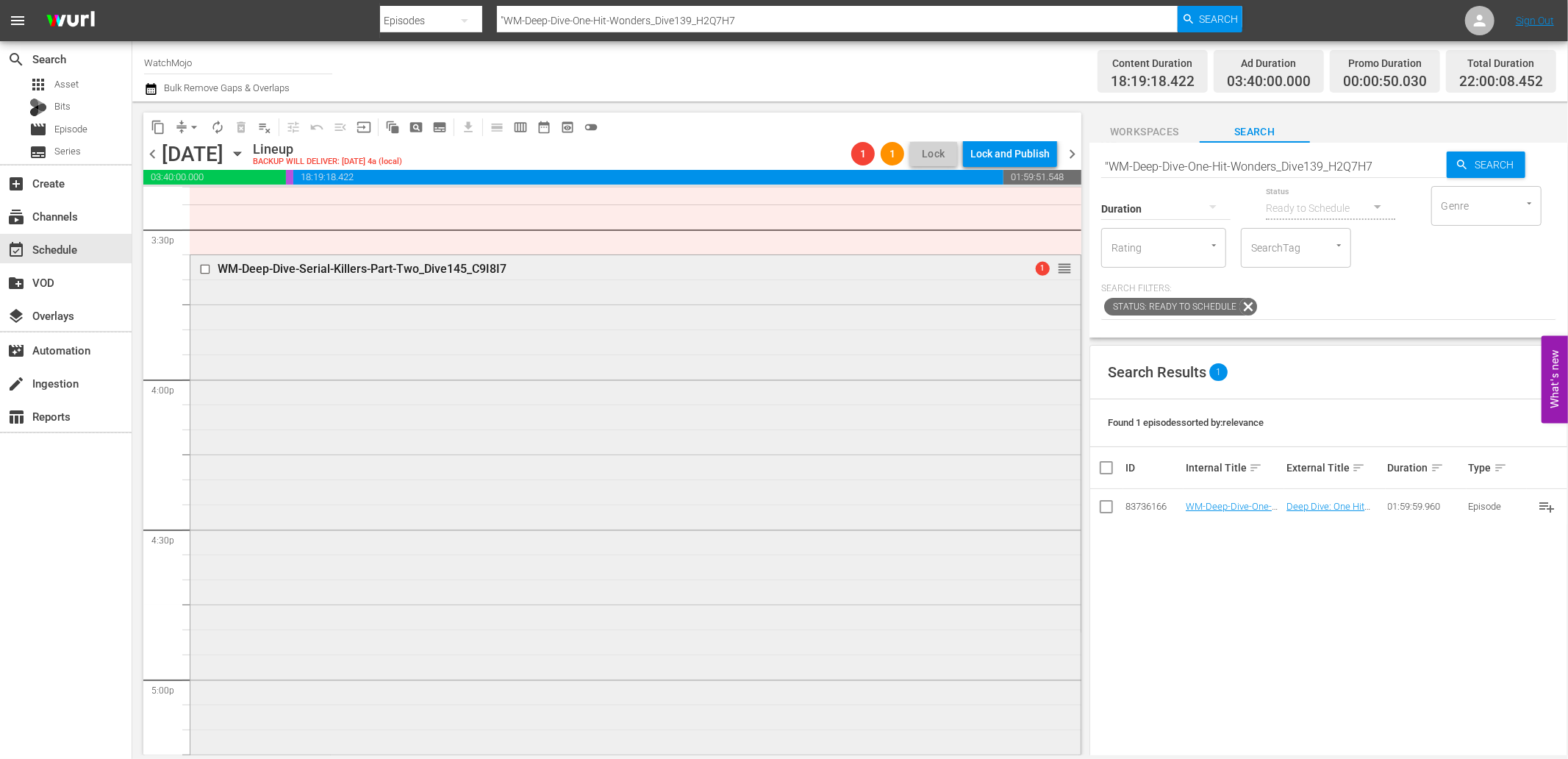
scroll to position [4611, 0]
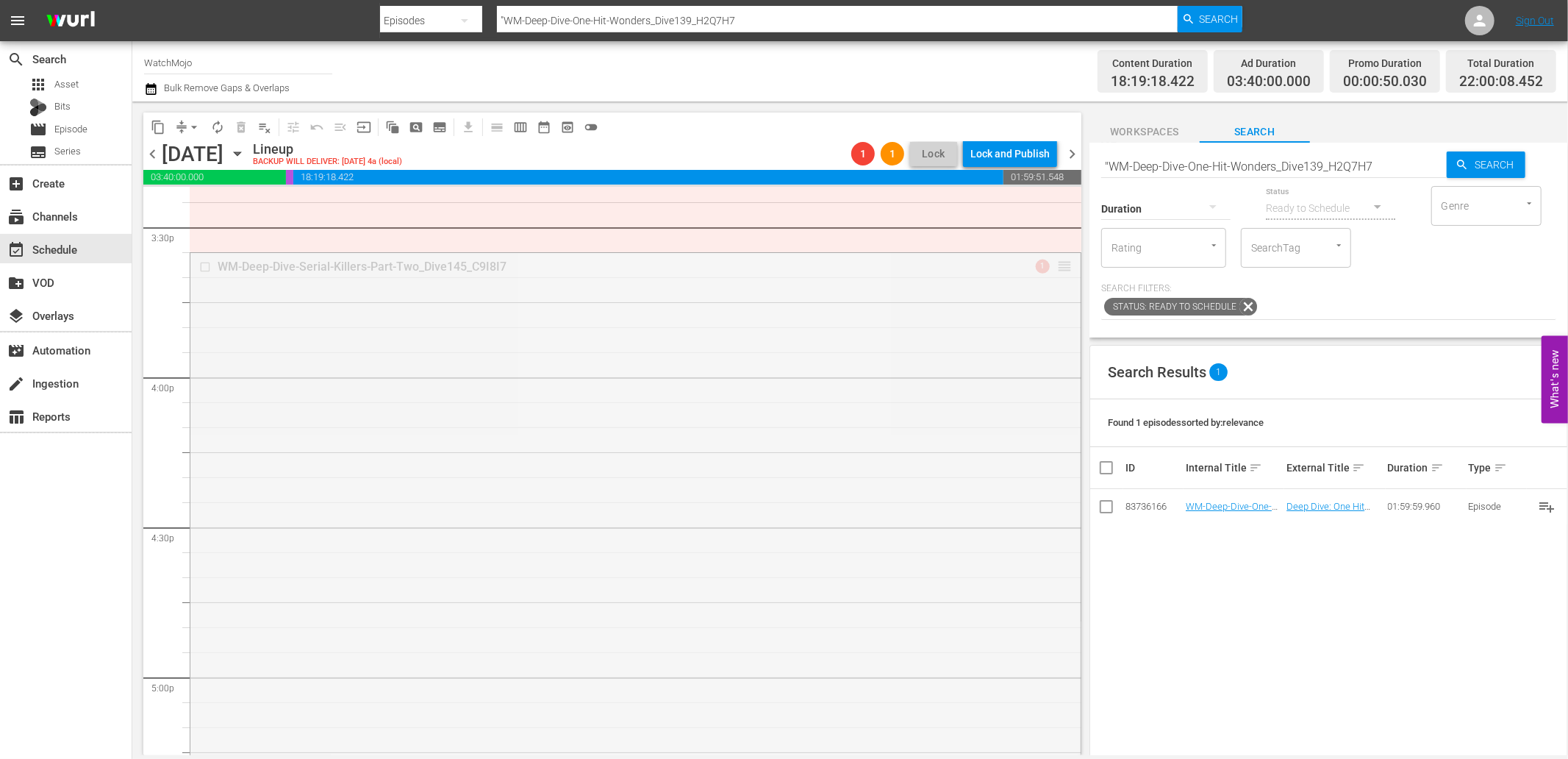
drag, startPoint x: 1051, startPoint y: 264, endPoint x: 1013, endPoint y: 380, distance: 122.1
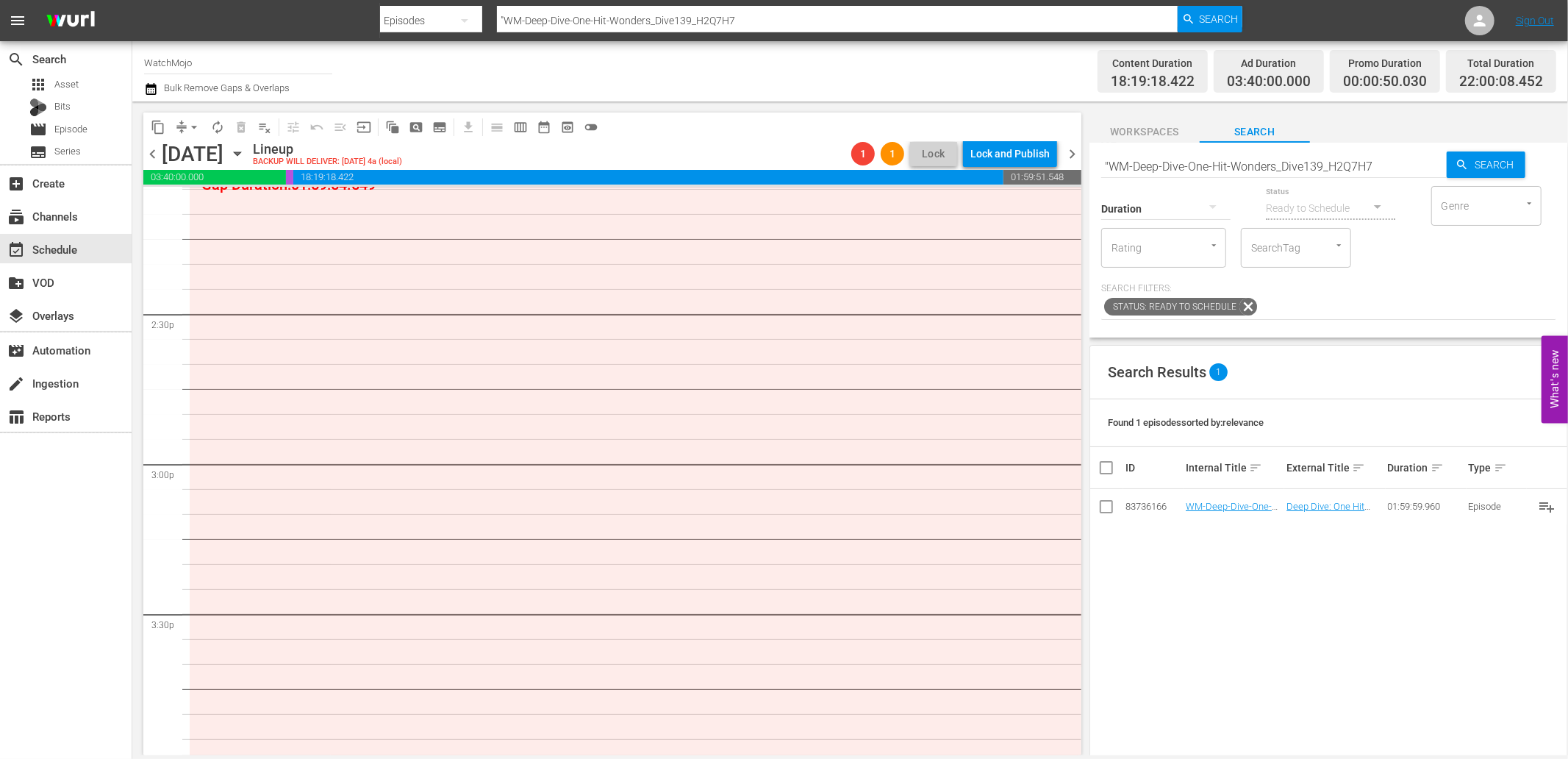
scroll to position [4121, 0]
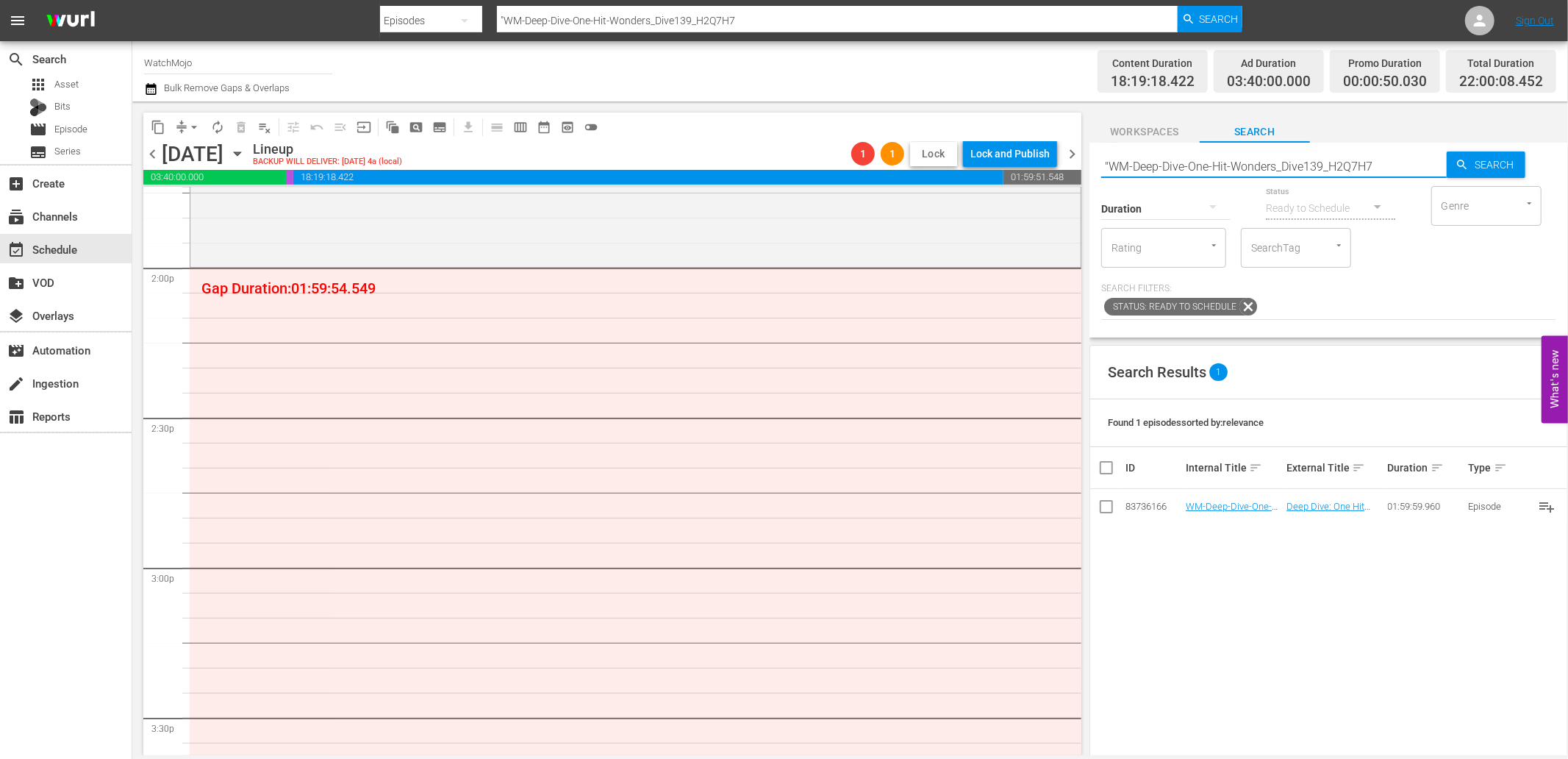
drag, startPoint x: 1287, startPoint y: 164, endPoint x: 957, endPoint y: 158, distance: 330.1
click at [960, 158] on div "content_copy compress arrow_drop_down autorenew_outlined delete_forever_outline…" at bounding box center [850, 429] width 1436 height 654
paste input "WM-Film-Top-100-Scenes-from-Our-Top-100-Villains_D7L6Q1"
type input "WM-Film-Top-100-Scenes-from-Our-Top-100-Villains_D7L6Q1"
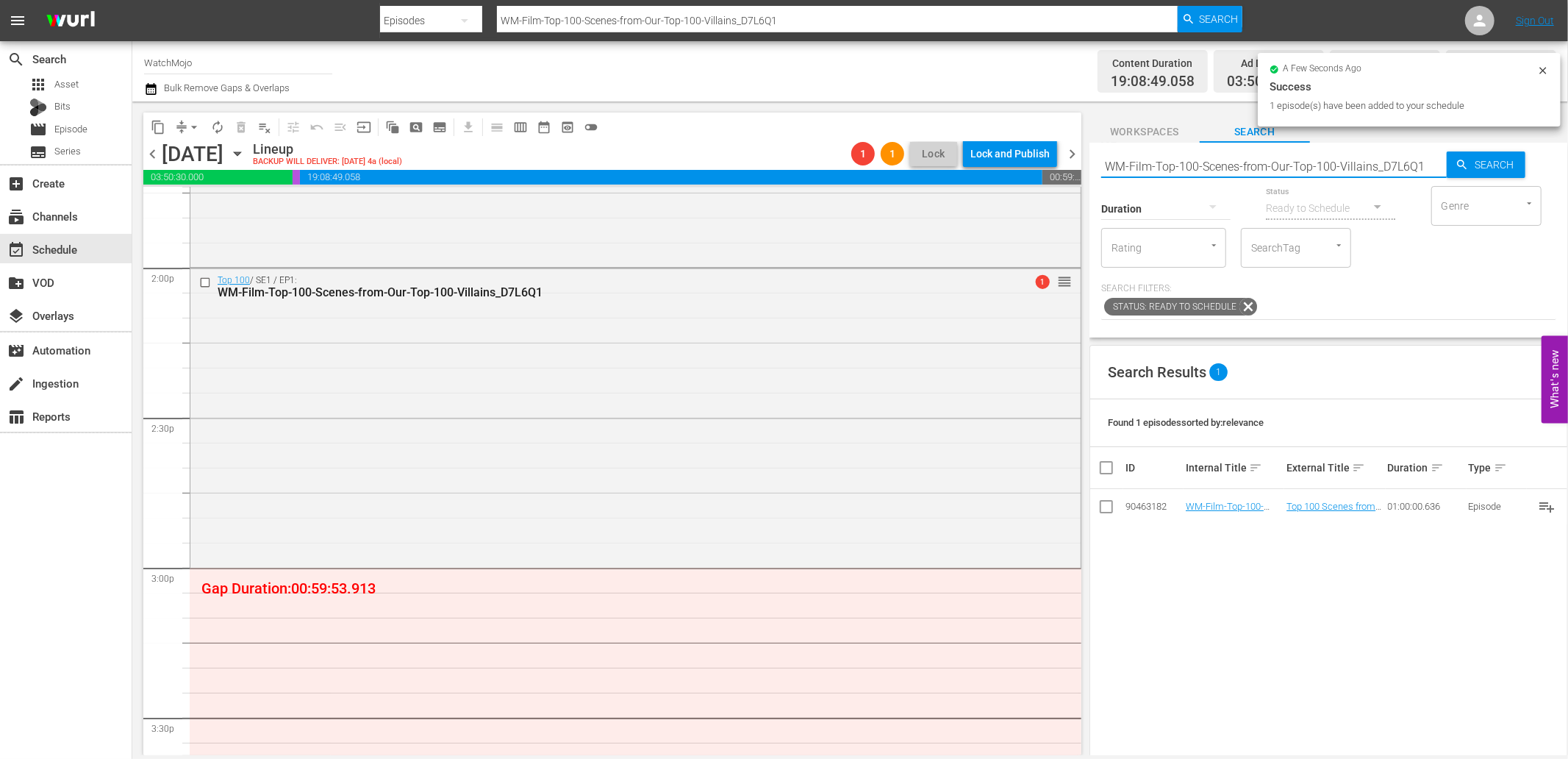
drag, startPoint x: 1427, startPoint y: 164, endPoint x: 1091, endPoint y: 160, distance: 336.0
click at [1092, 160] on div "Search WM-Film-Top-100-Scenes-from-Our-Top-100-Villains_D7L6Q1 Search Duration …" at bounding box center [1329, 240] width 479 height 195
paste input "Specialty-Hour-Breaking-Bad_SH015"
type input "Specialty-Hour-Breaking-Bad_SH015"
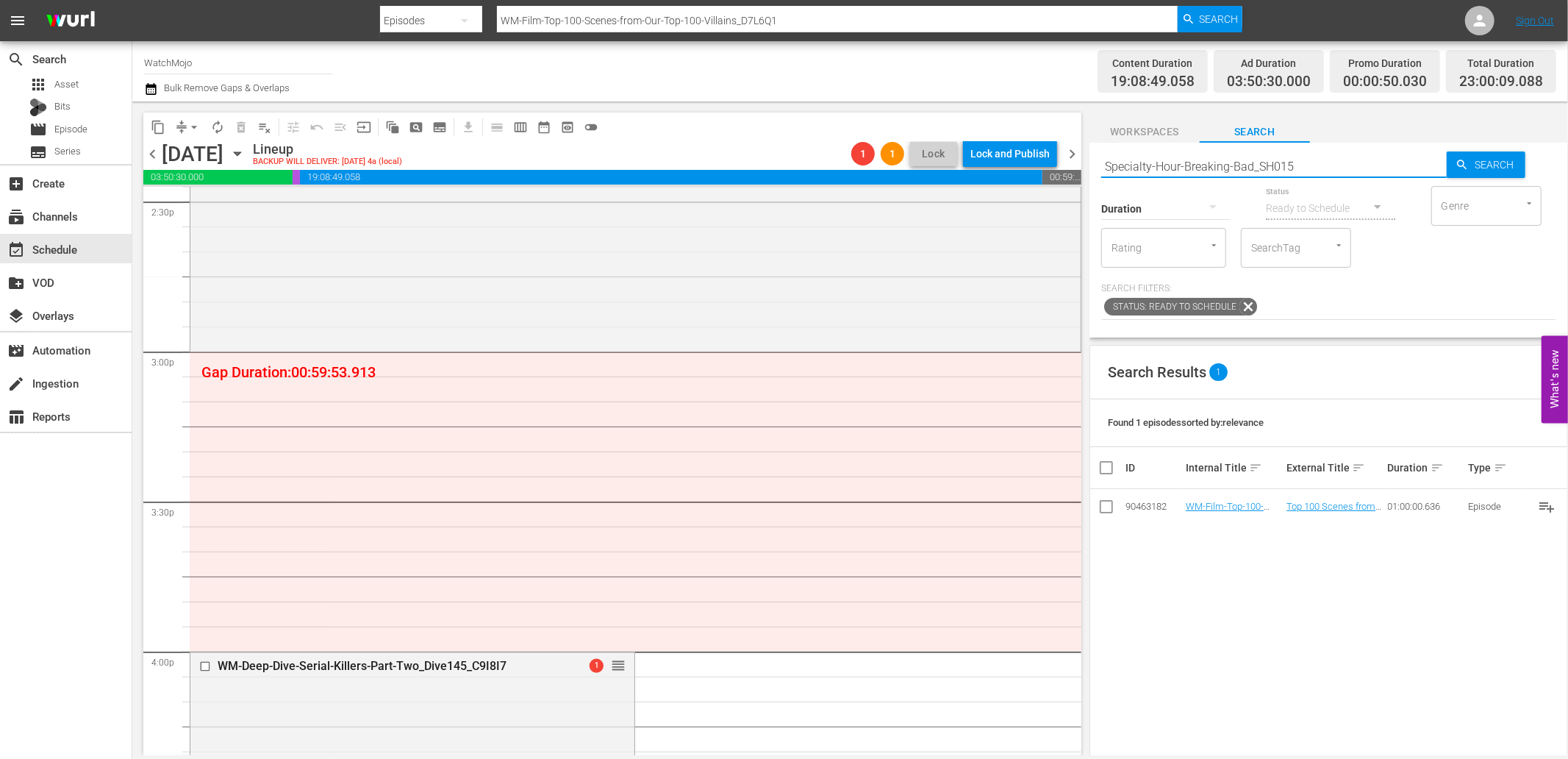
scroll to position [4393, 0]
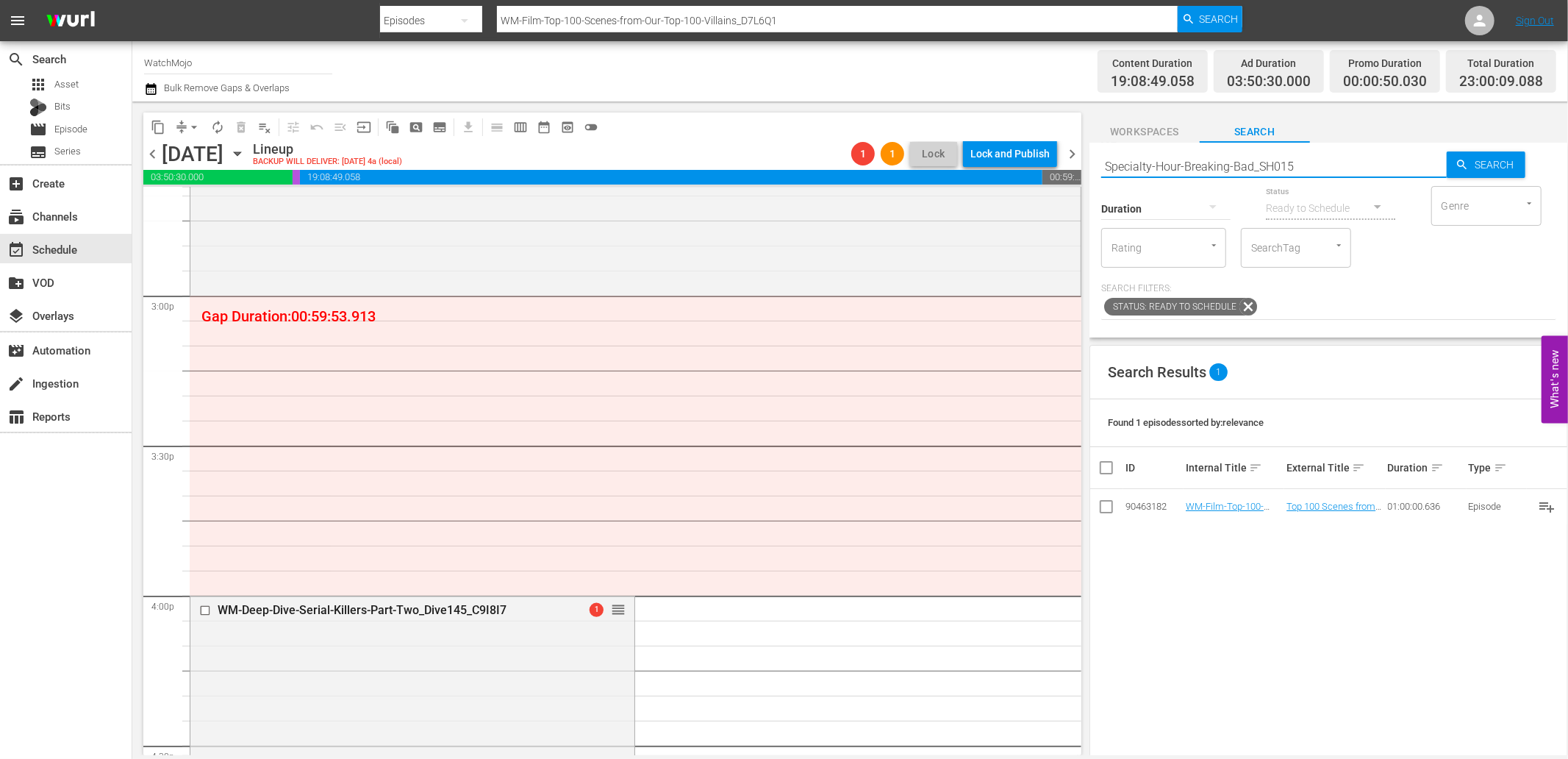
type input "Specialty-Hour-Breaking-Bad_SH015"
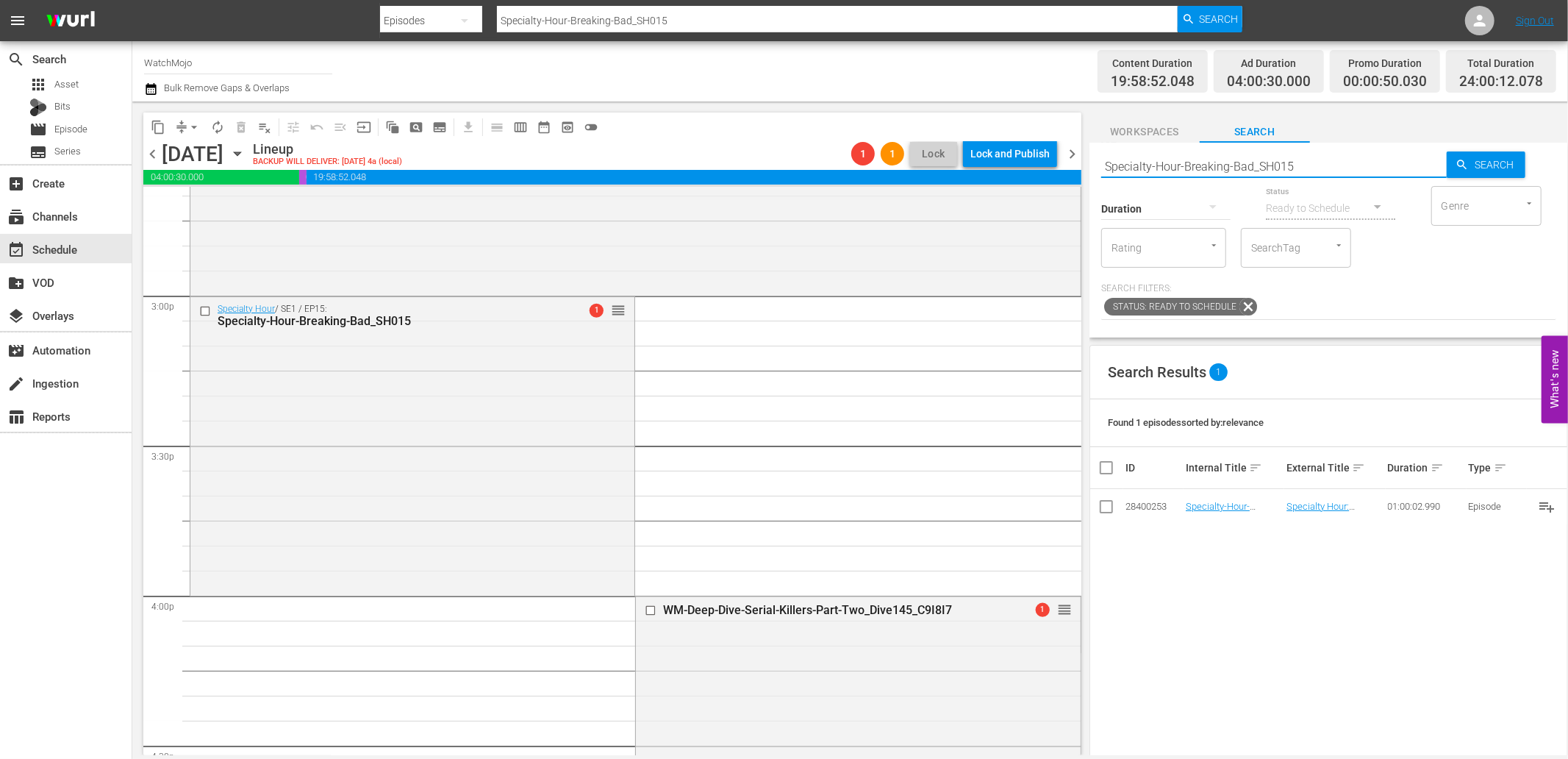
drag, startPoint x: 1239, startPoint y: 163, endPoint x: 1009, endPoint y: 175, distance: 230.3
click at [1009, 175] on div "content_copy compress arrow_drop_down autorenew_outlined delete_forever_outline…" at bounding box center [850, 429] width 1436 height 654
paste input "WM-Specialty-Hour-Sexy-Characters_SHO44"
type input "WM-Specialty-Hour-Sexy-Characters_SHO44"
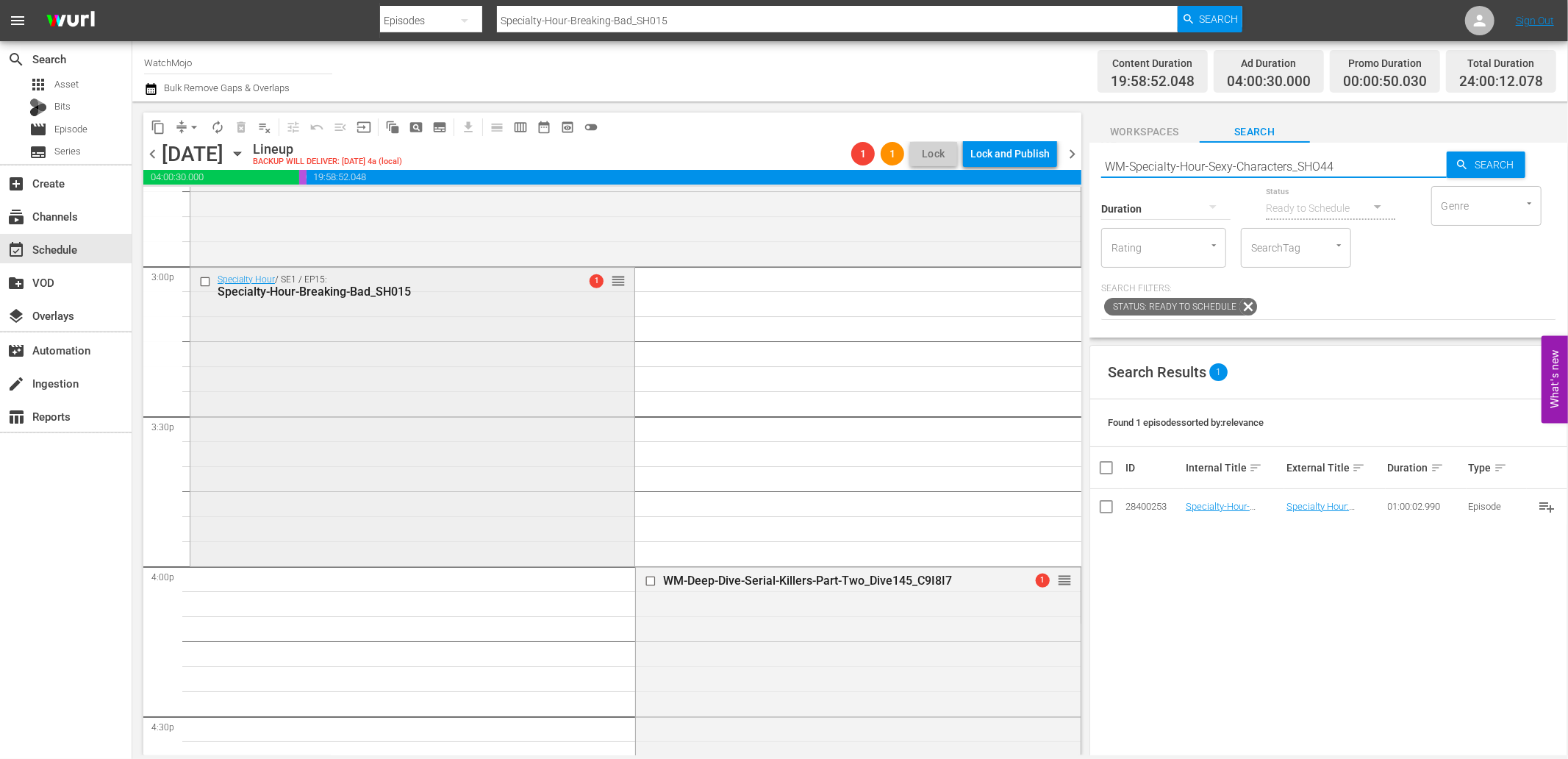
type input "WM-Specialty-Hour-Sexy-Characters_SHO44"
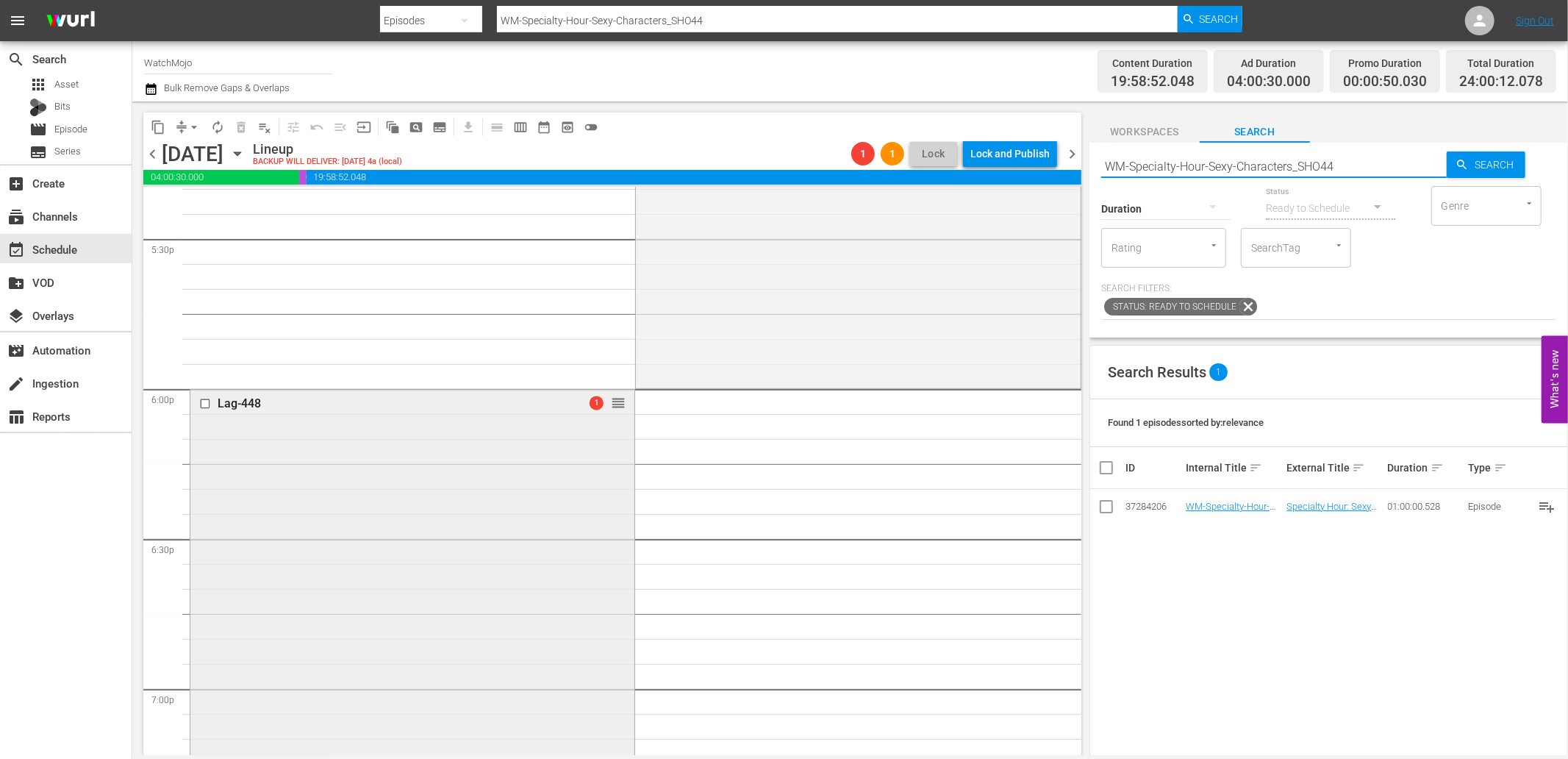
scroll to position [5210, 0]
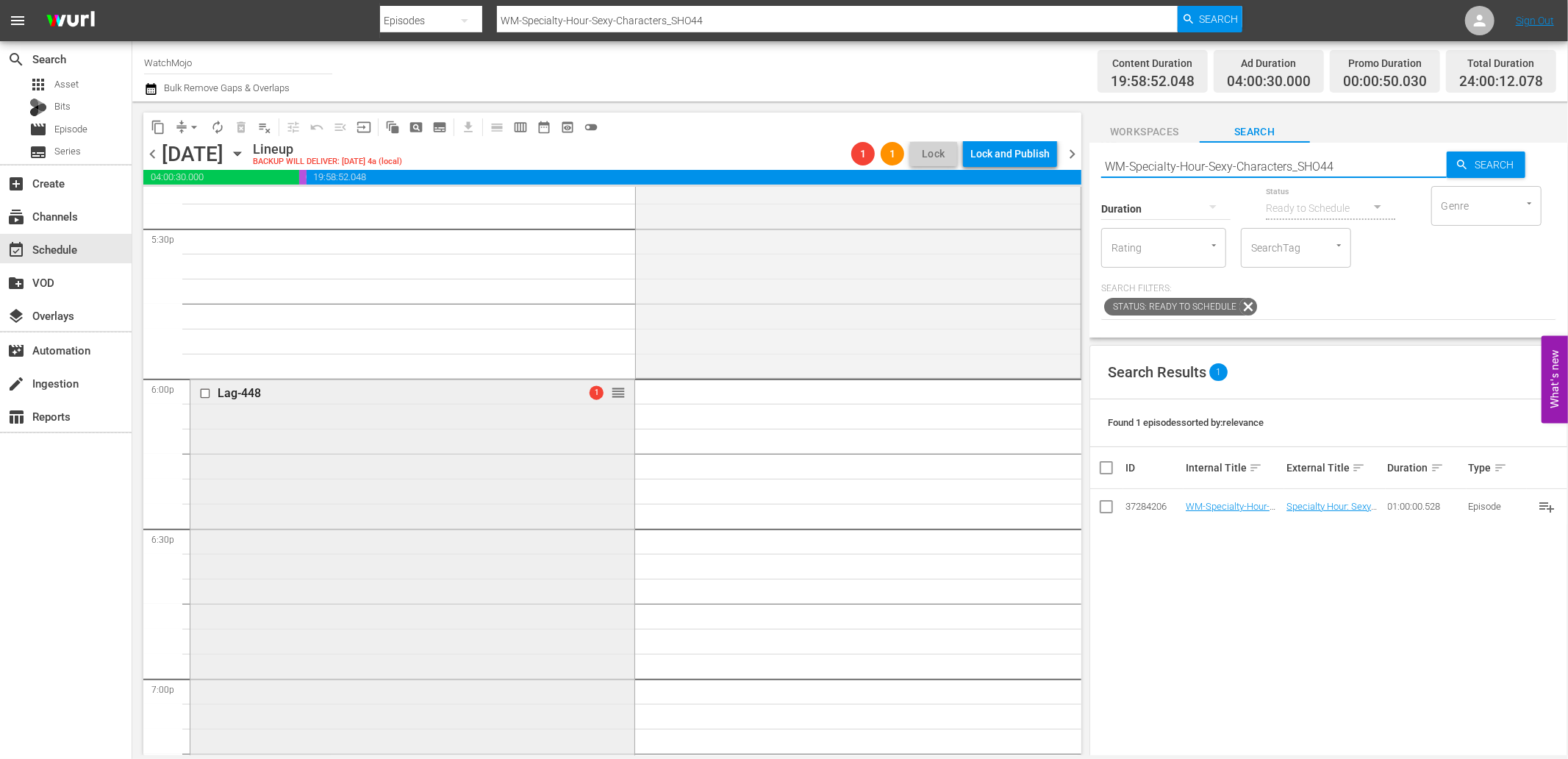
click at [204, 395] on input "checkbox" at bounding box center [207, 393] width 15 height 13
click at [243, 126] on span "delete_forever_outlined" at bounding box center [240, 127] width 15 height 15
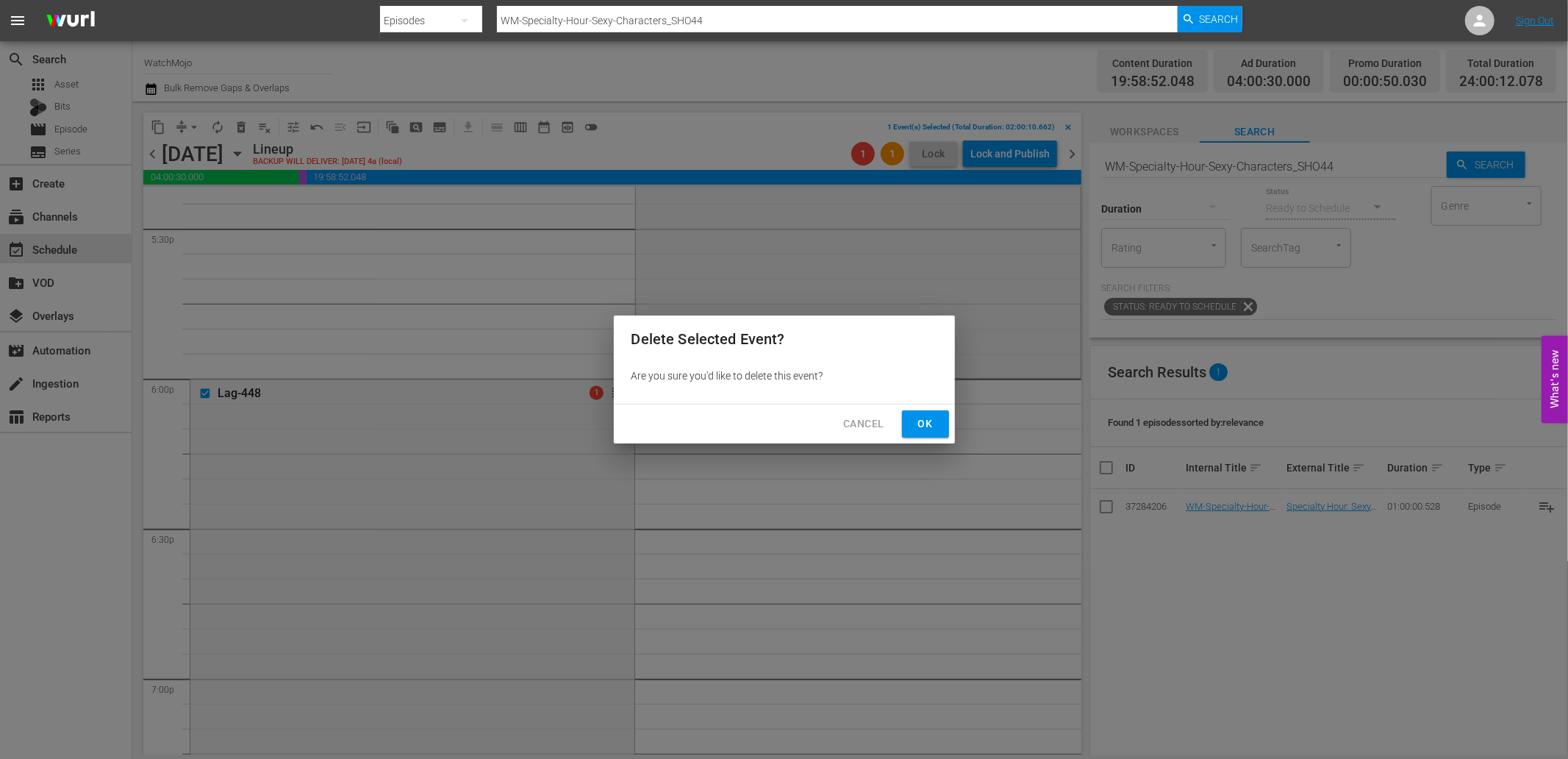
click at [909, 414] on button "Ok" at bounding box center [926, 424] width 47 height 27
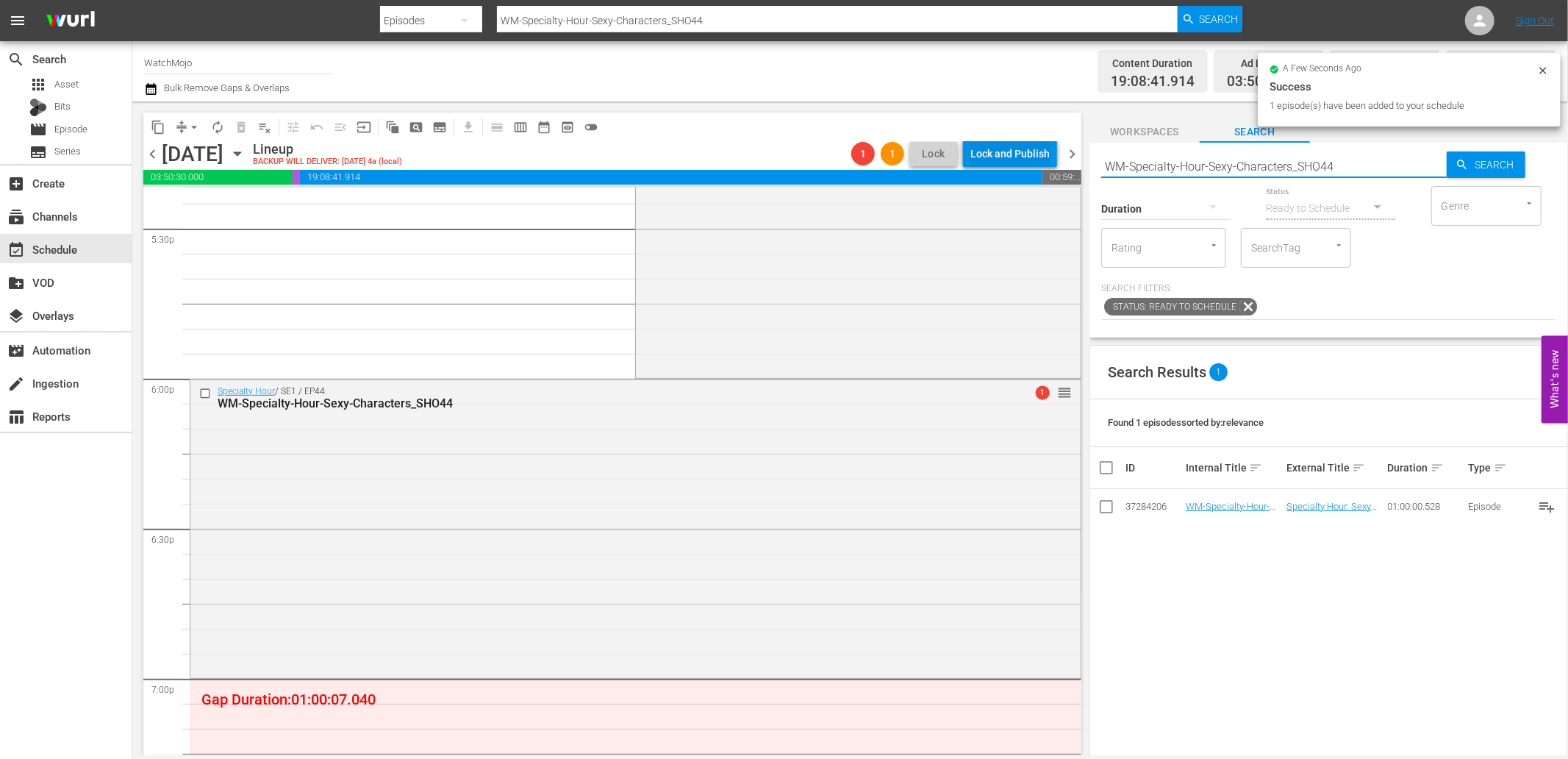
drag, startPoint x: 1380, startPoint y: 160, endPoint x: 1043, endPoint y: 152, distance: 337.1
click at [1043, 152] on div "content_copy compress arrow_drop_down autorenew_outlined delete_forever_outline…" at bounding box center [850, 429] width 1436 height 654
paste input "Music-Top20-Live-Bands-of-All-Time_Q4P0L9"
type input "WM-Music-Top20-Live-Bands-of-All-Time_Q4P0L9"
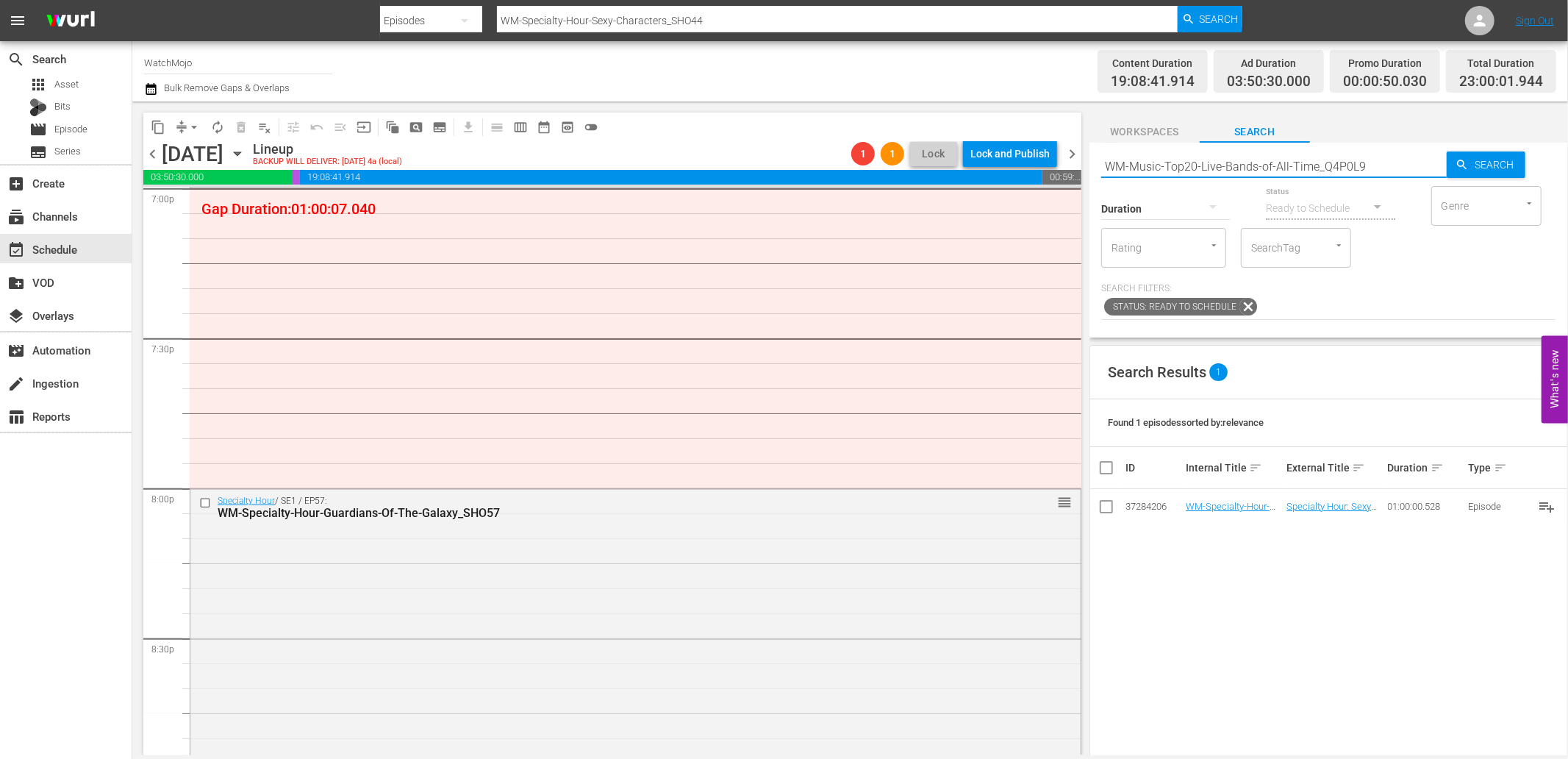
type input "WM-Music-Top20-Live-Bands-of-All-Time_Q4P0L9"
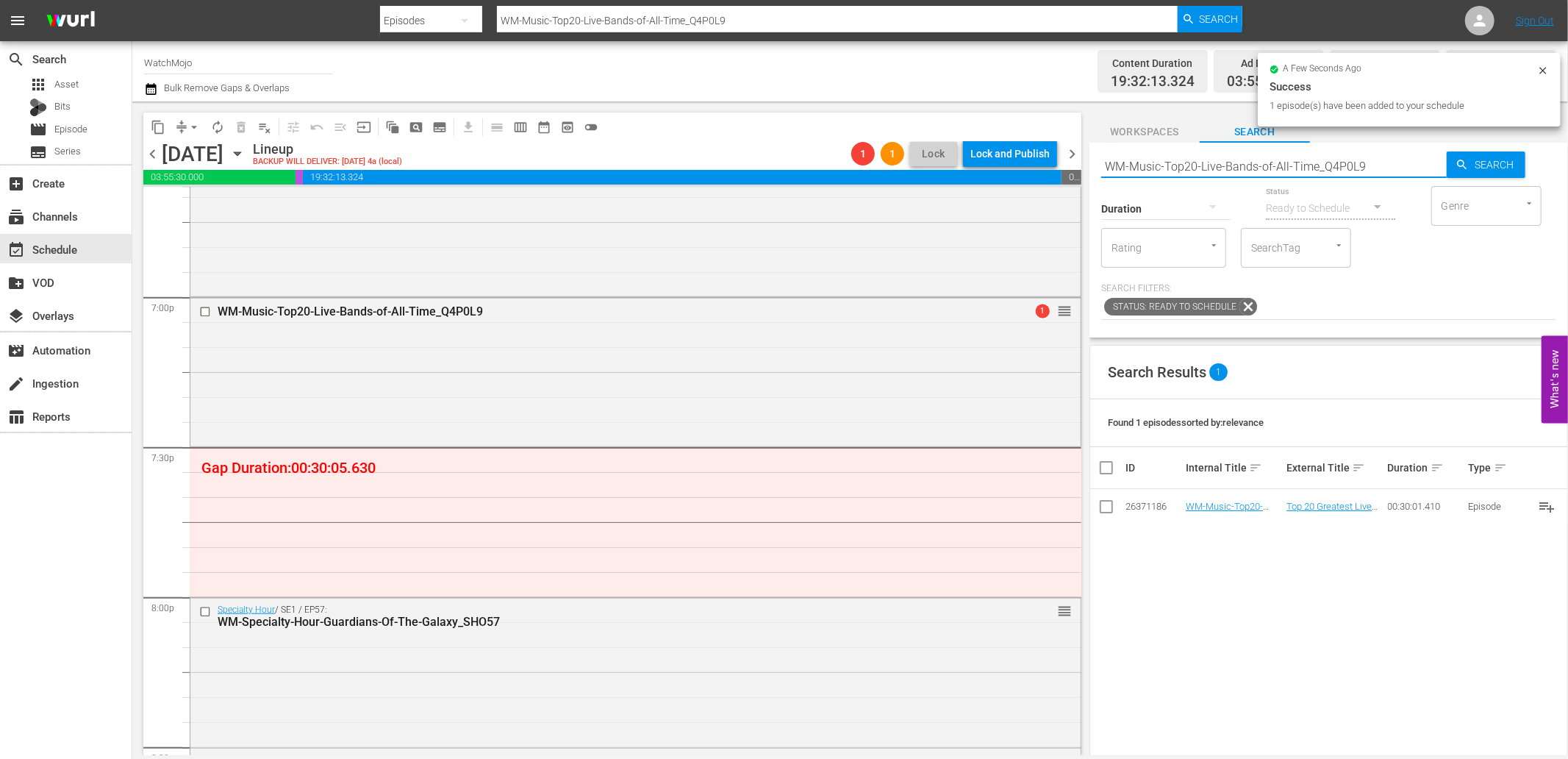
drag, startPoint x: 1296, startPoint y: 165, endPoint x: 1034, endPoint y: 164, distance: 262.0
click at [1034, 164] on div "content_copy compress arrow_drop_down autorenew_outlined delete_forever_outline…" at bounding box center [850, 429] width 1436 height 654
paste input "Greatest-Live-Musical-Performances_T8B3D3"
type input "WM-Music-Top20-Greatest-Live-Musical-Performances_T8B3D3"
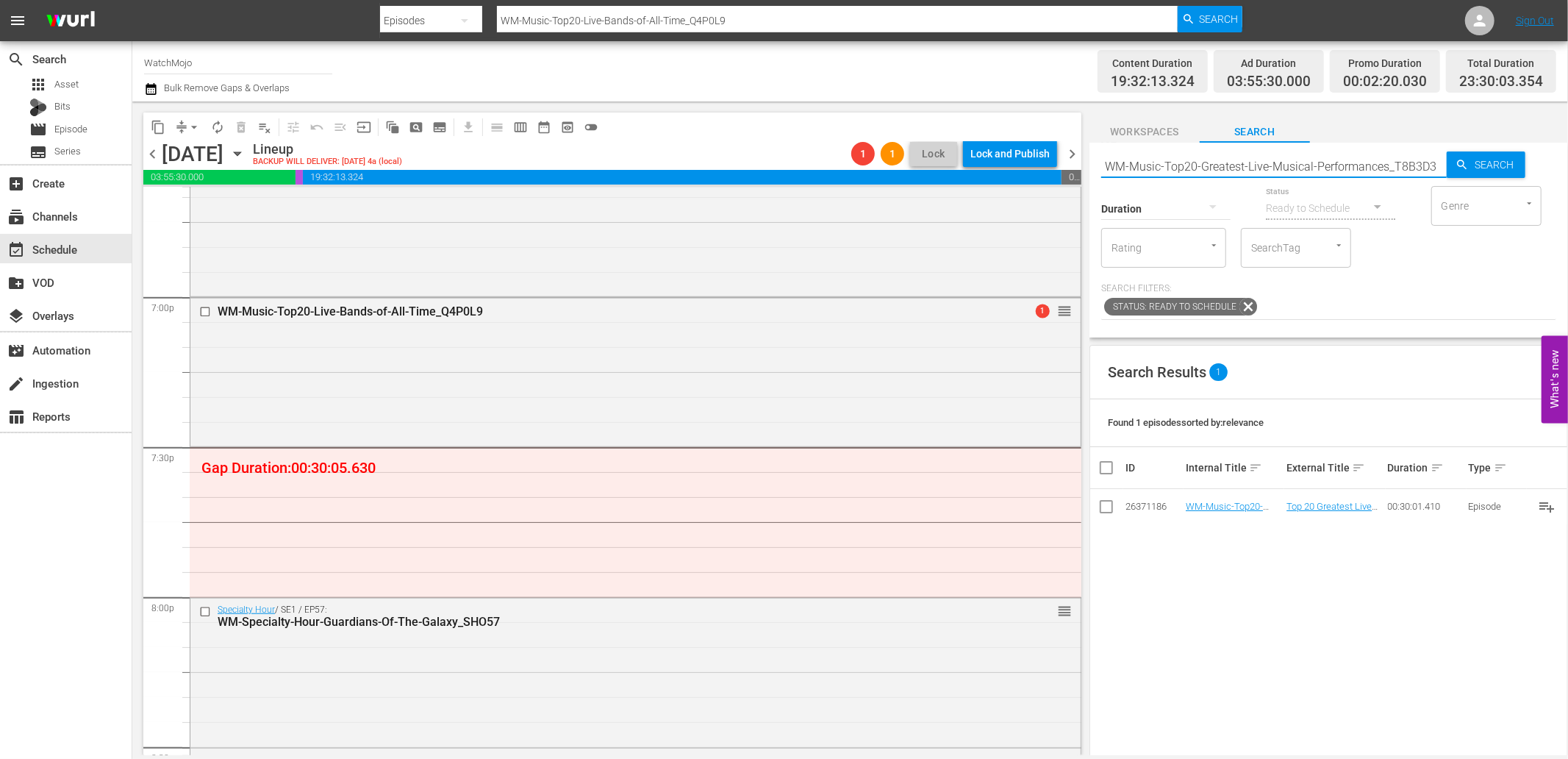
type input "WM-Music-Top20-Greatest-Live-Musical-Performances_T8B3D3"
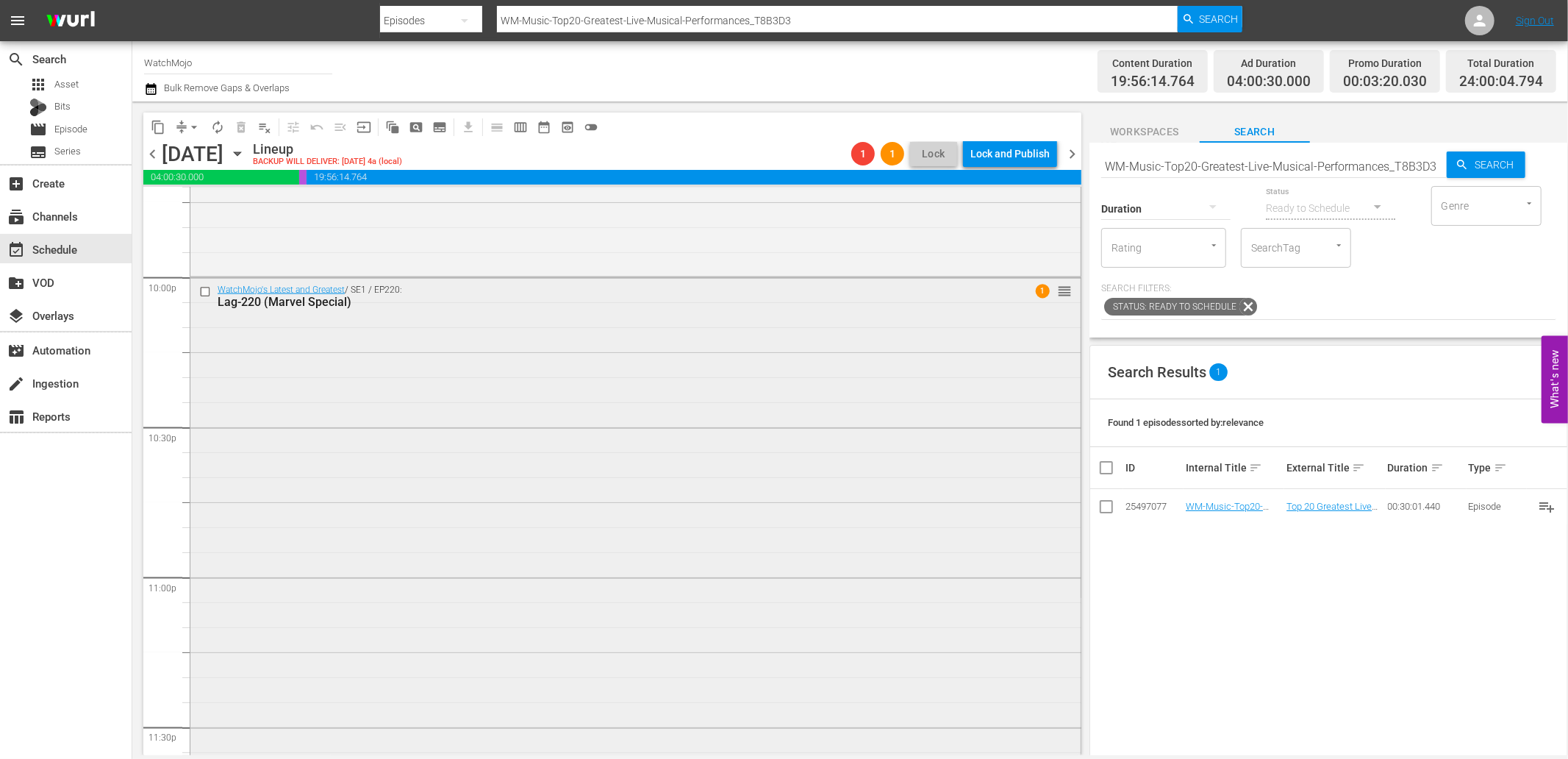
scroll to position [6626, 0]
click at [410, 519] on div "WatchMojo's Latest and Greatest / SE1 / EP220: Lag-220 (Marvel Special) 1 reord…" at bounding box center [636, 460] width 891 height 595
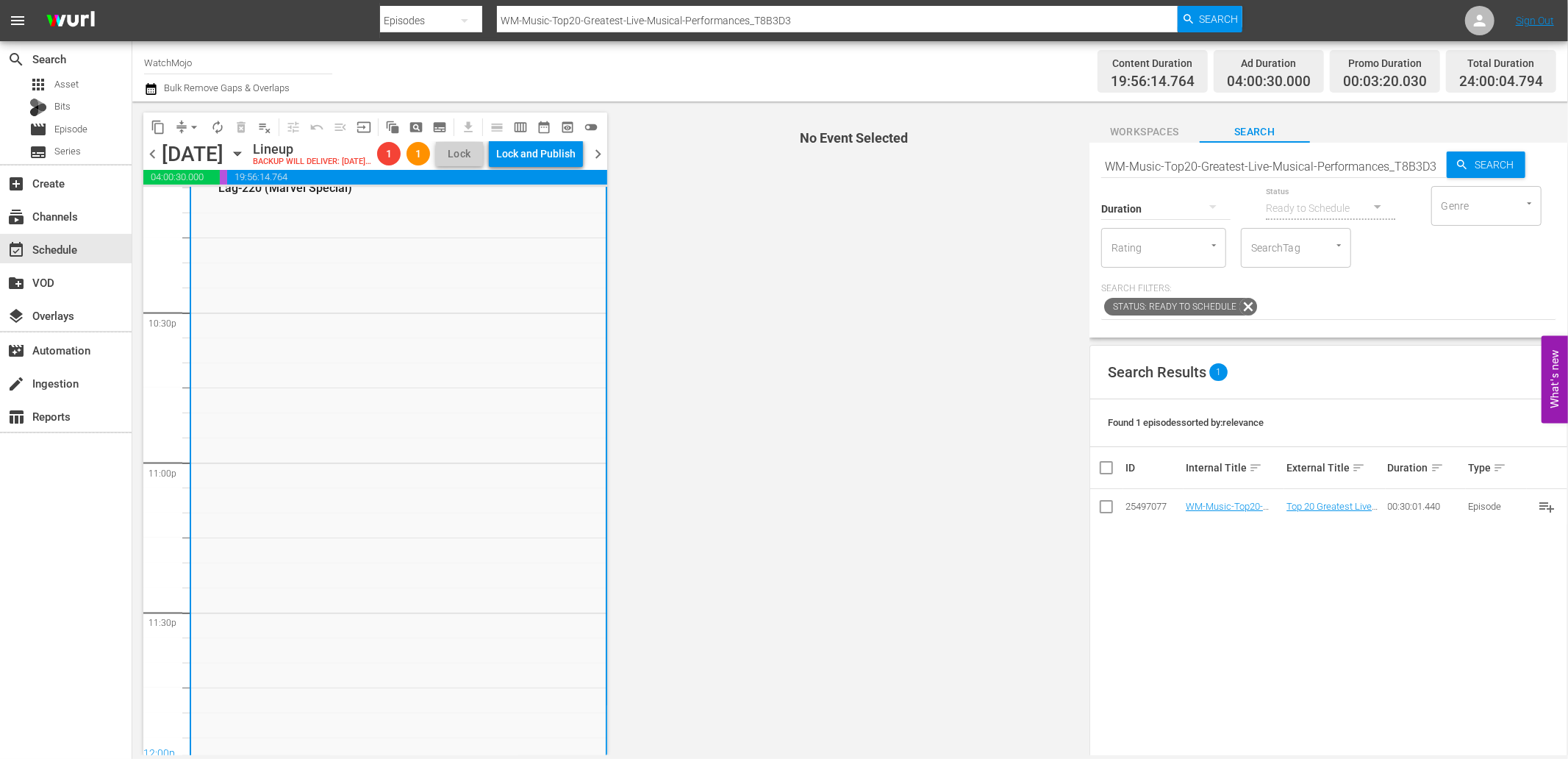
scroll to position [6573, 0]
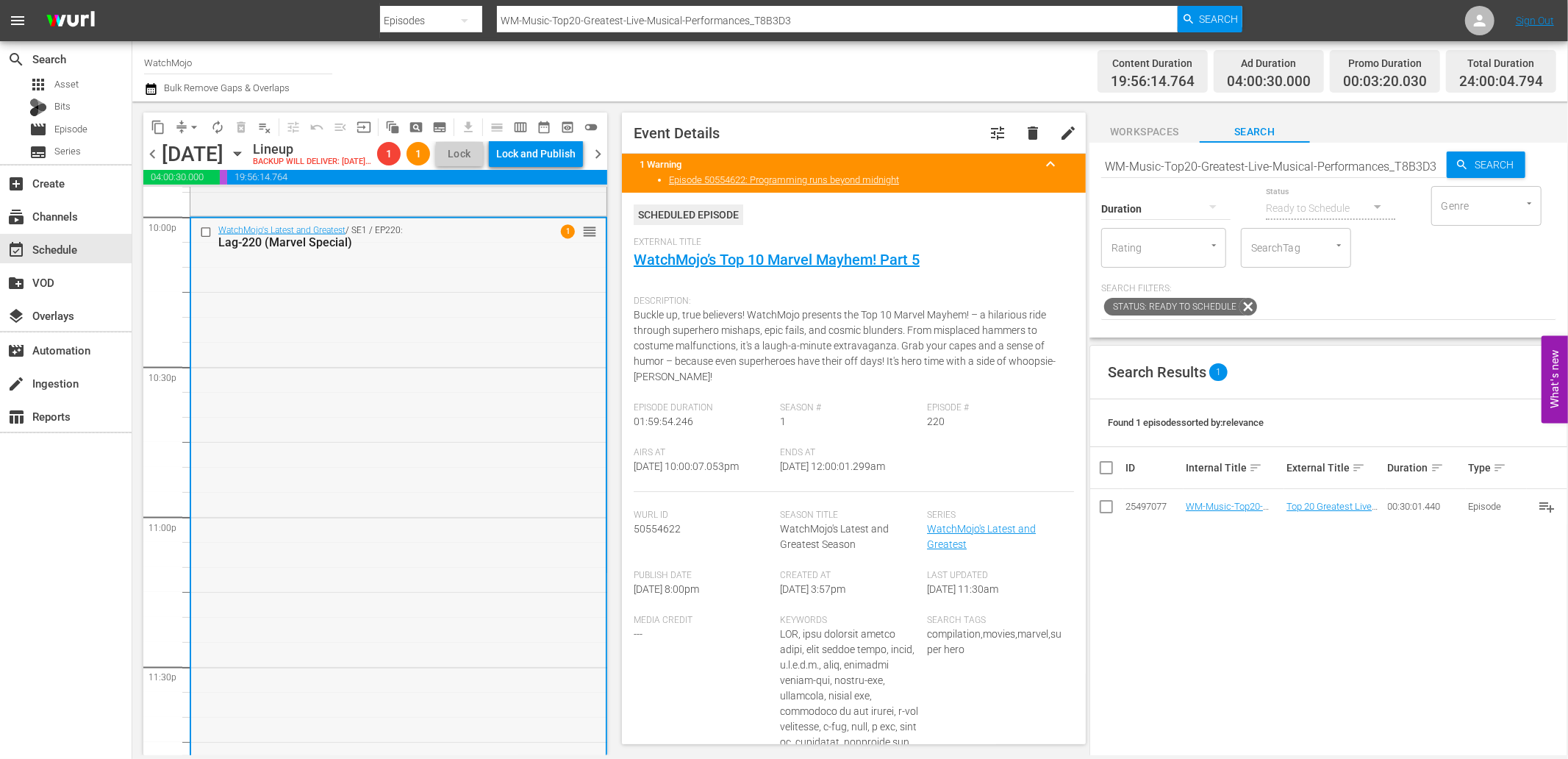
click at [350, 410] on div "WatchMojo's Latest and Greatest / SE1 / EP220: Lag-220 (Marvel Special) 1 reord…" at bounding box center [398, 515] width 415 height 595
click at [189, 122] on span "arrow_drop_down" at bounding box center [193, 127] width 15 height 15
click at [221, 195] on li "Align to End of Previous Day" at bounding box center [195, 205] width 154 height 24
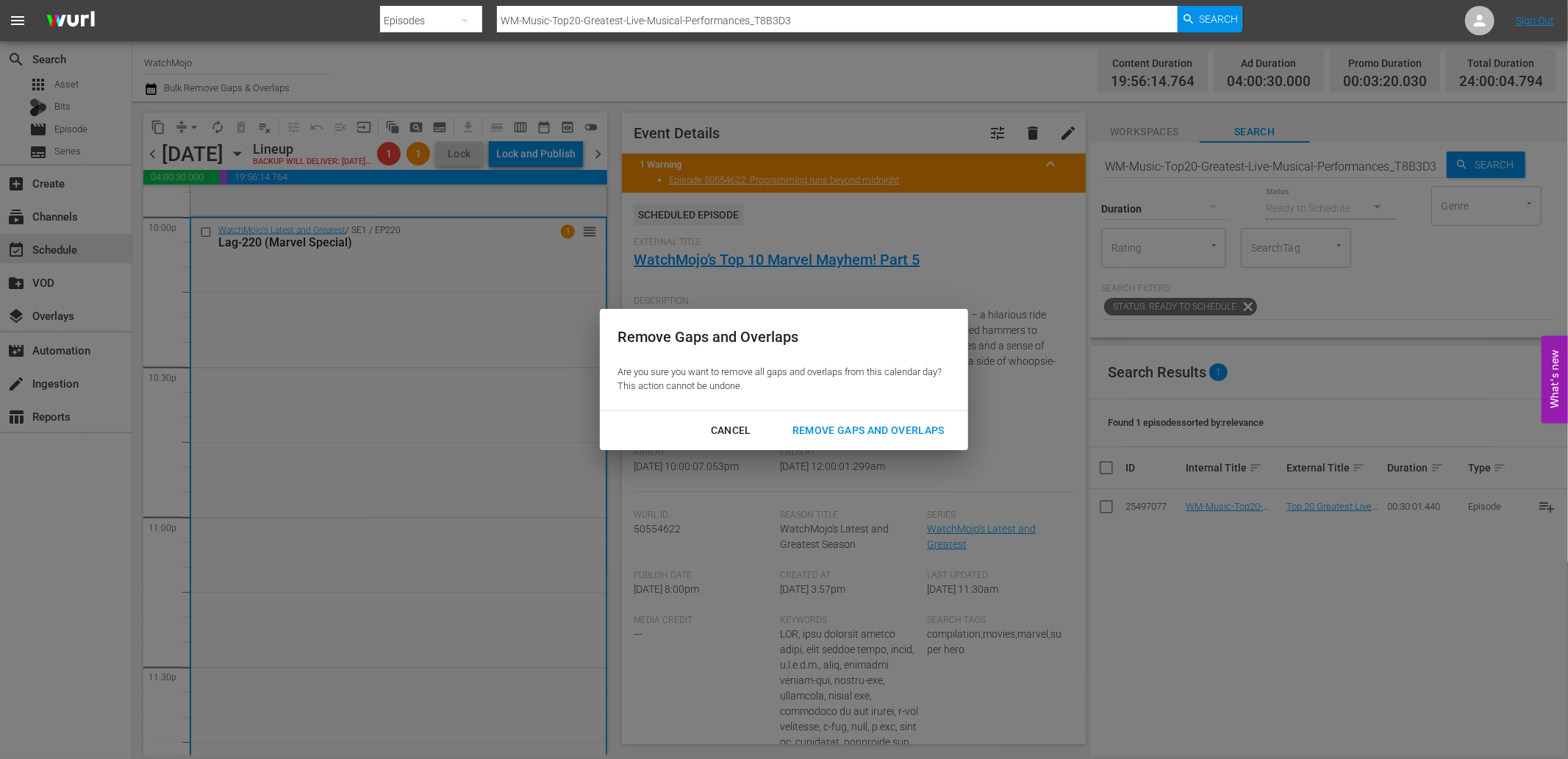
click at [822, 430] on div "Remove Gaps and Overlaps" at bounding box center [868, 430] width 175 height 18
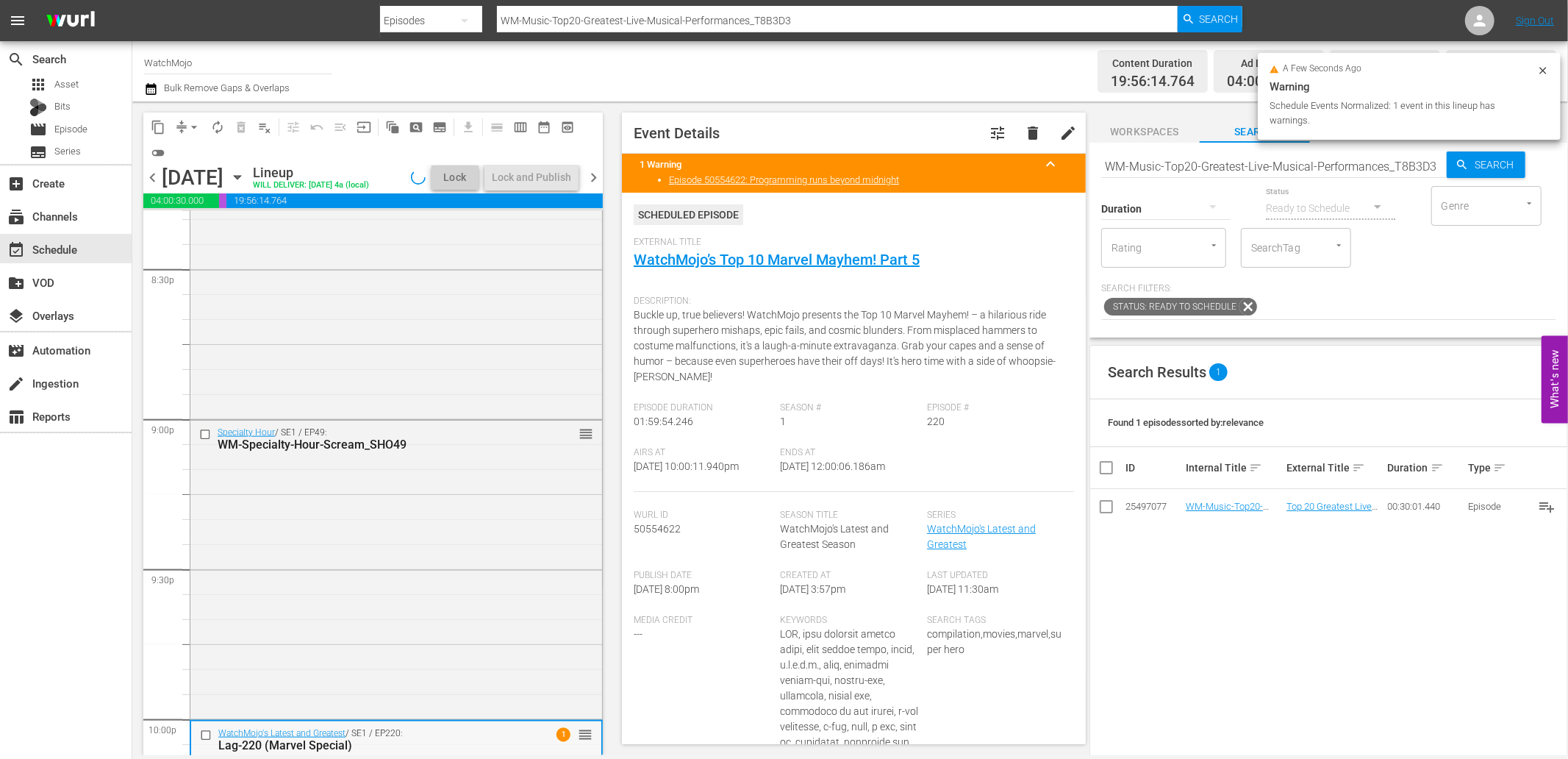
scroll to position [5973, 0]
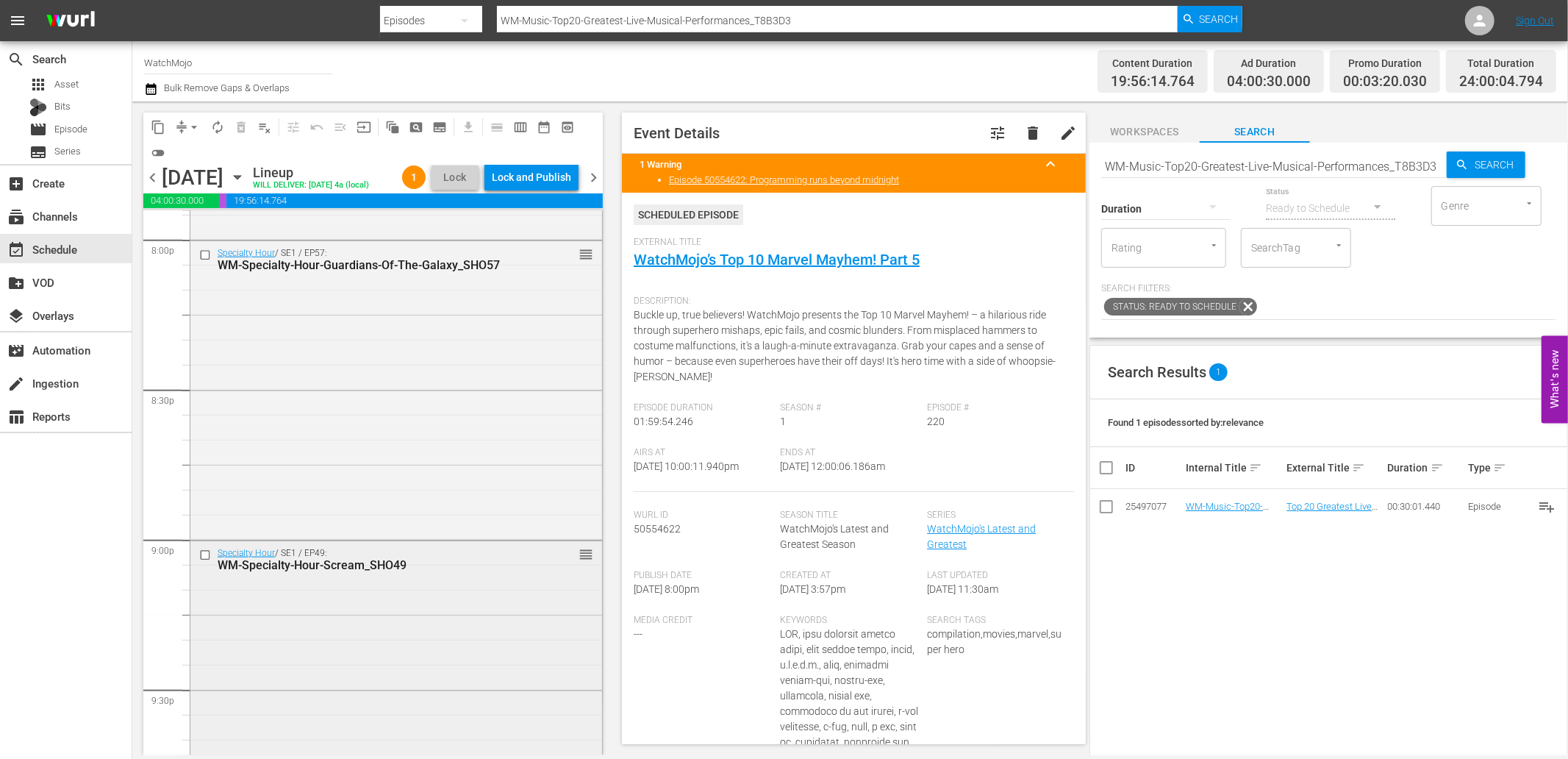
click at [358, 643] on div "Specialty Hour / SE1 / EP49: WM-Specialty-Hour-Scream_SHO49 reorder" at bounding box center [396, 690] width 411 height 296
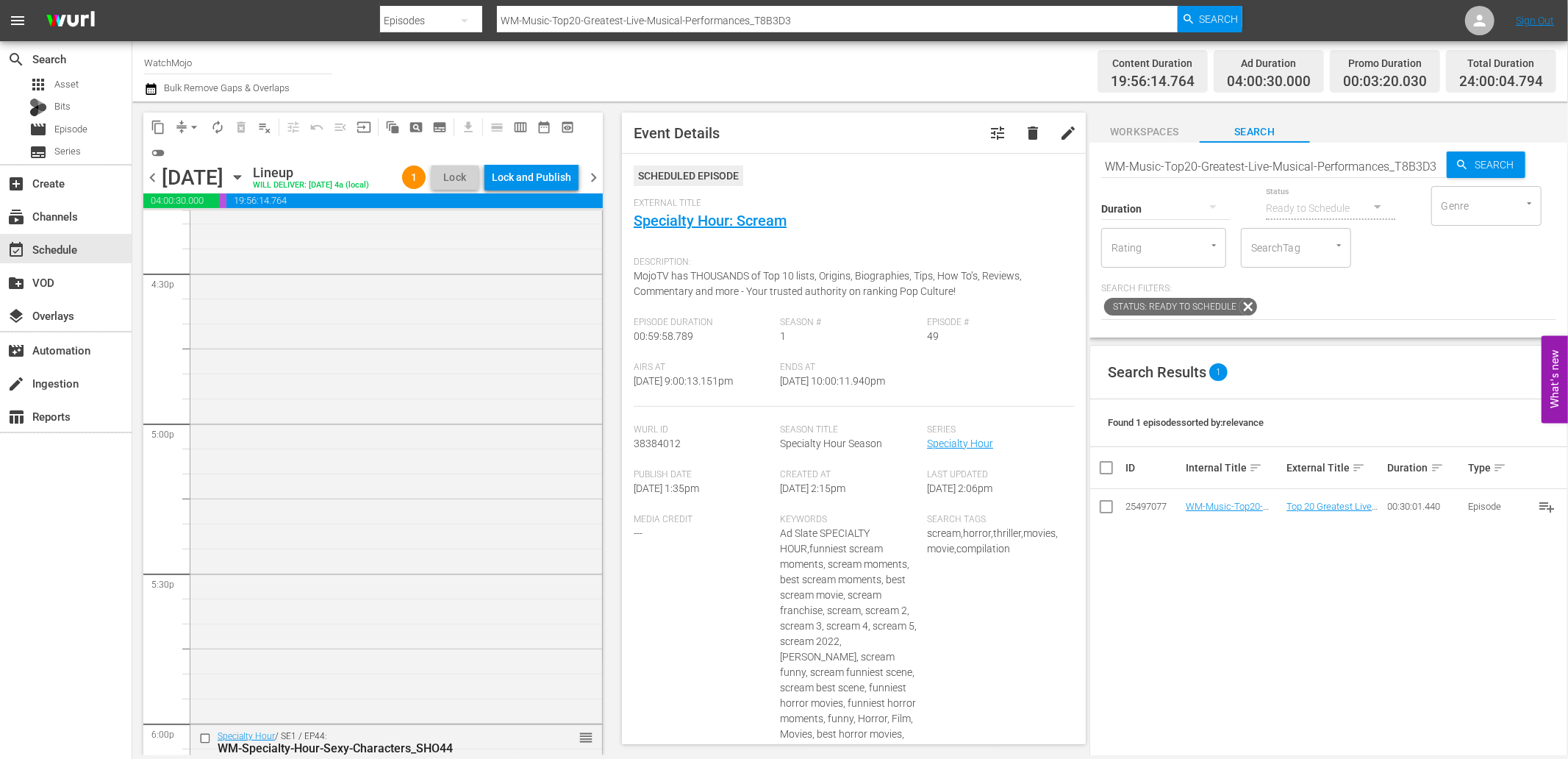
scroll to position [4611, 0]
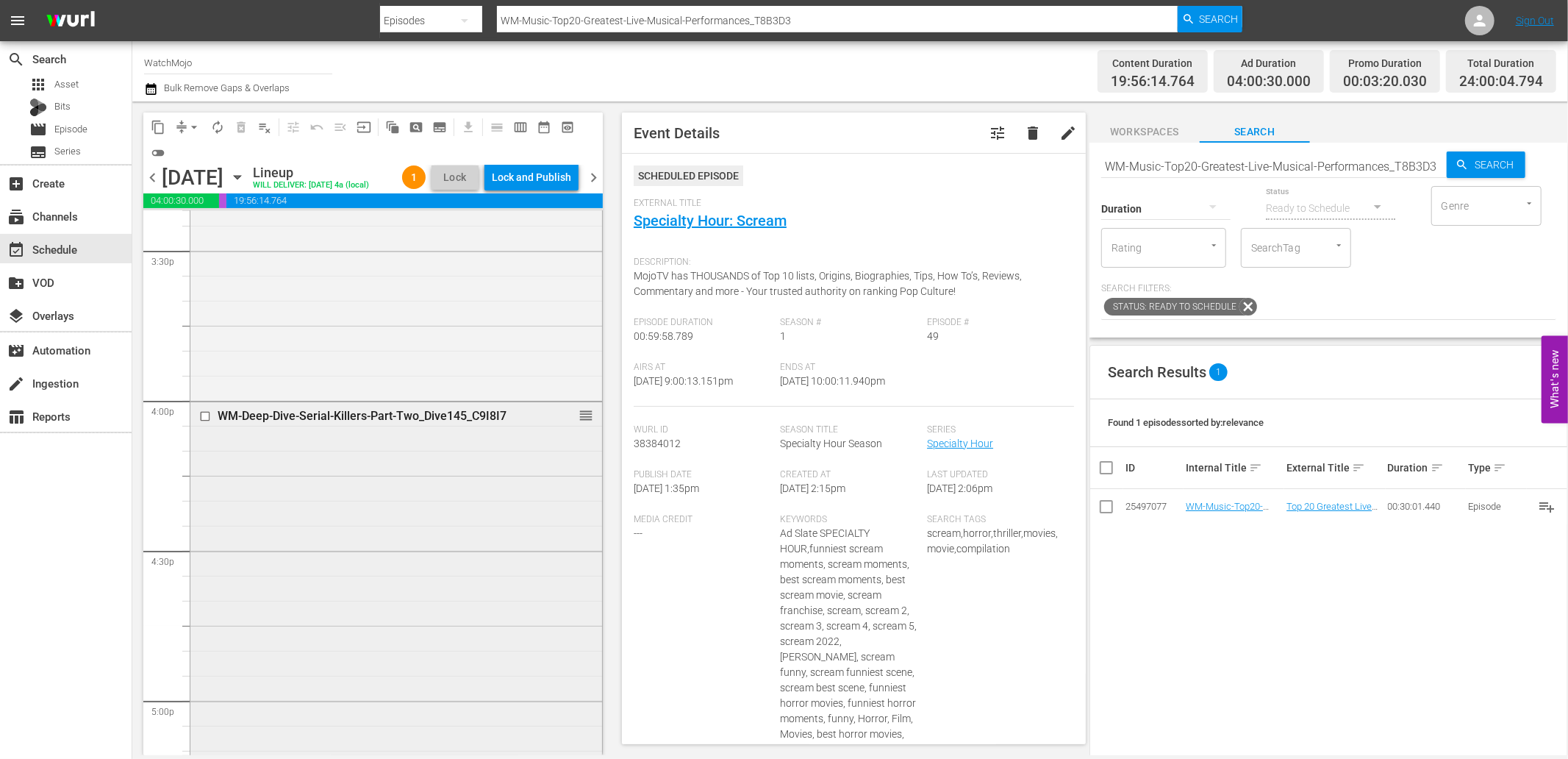
click at [328, 553] on div "WM-Deep-Dive-Serial-Killers-Part-Two_Dive145_C9I8I7 reorder" at bounding box center [396, 700] width 411 height 596
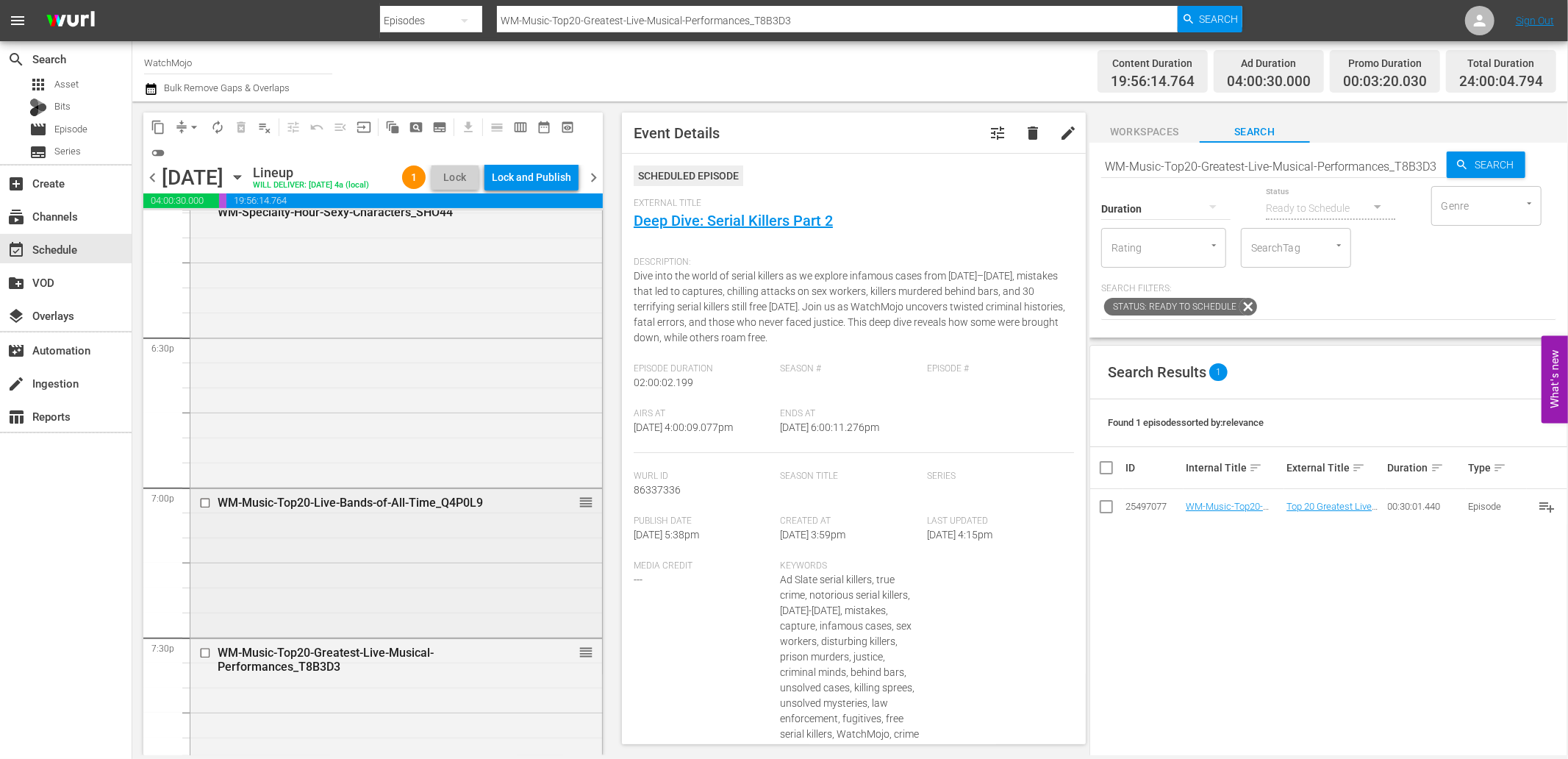
scroll to position [5482, 0]
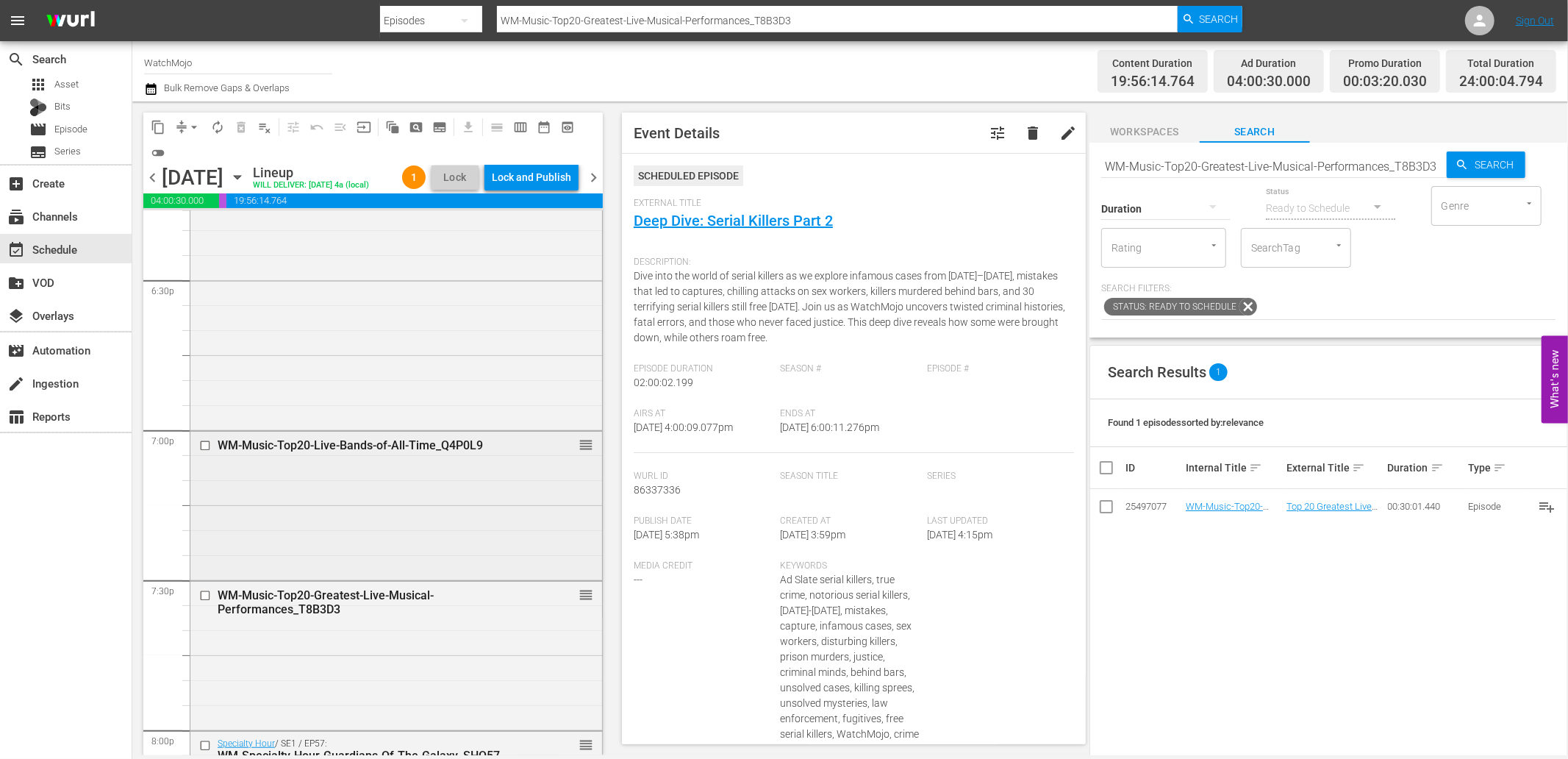
click at [405, 531] on div "WM-Music-Top20-Live-Bands-of-All-Time_Q4P0L9 reorder" at bounding box center [396, 505] width 411 height 145
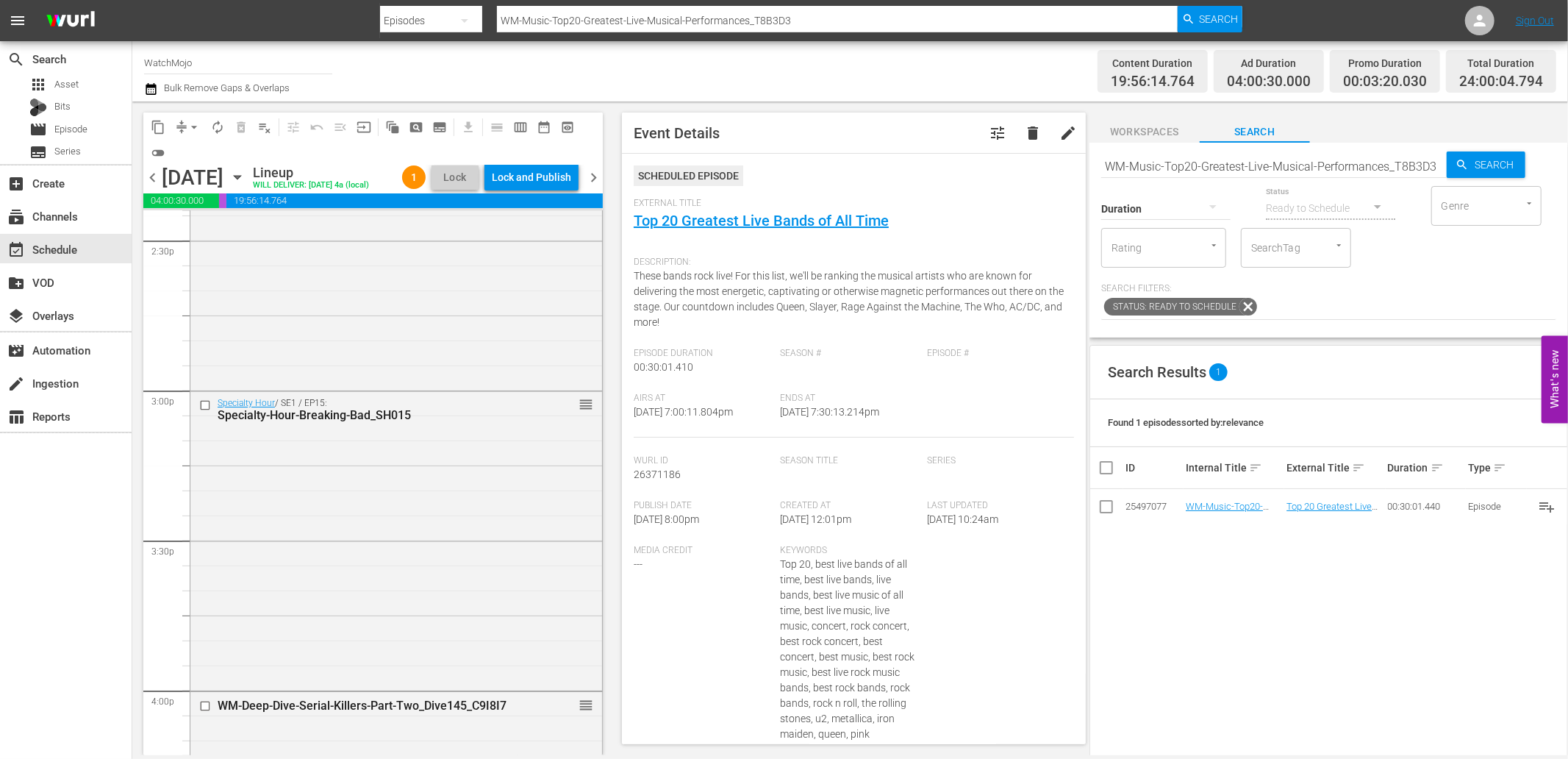
scroll to position [4284, 0]
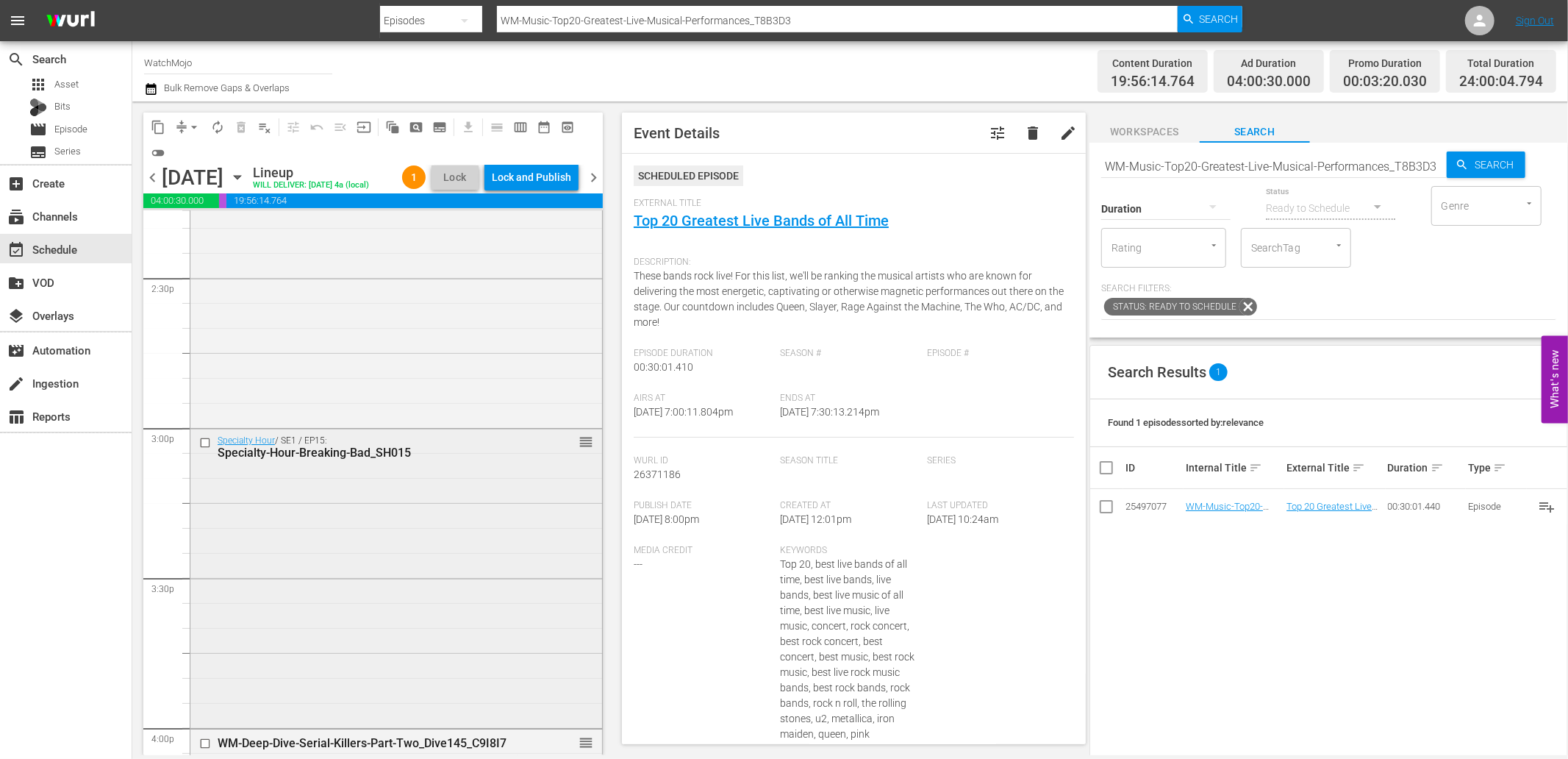
click at [398, 526] on div "Specialty Hour / SE1 / EP15: Specialty-Hour-Breaking-Bad_SH015 reorder" at bounding box center [396, 577] width 411 height 296
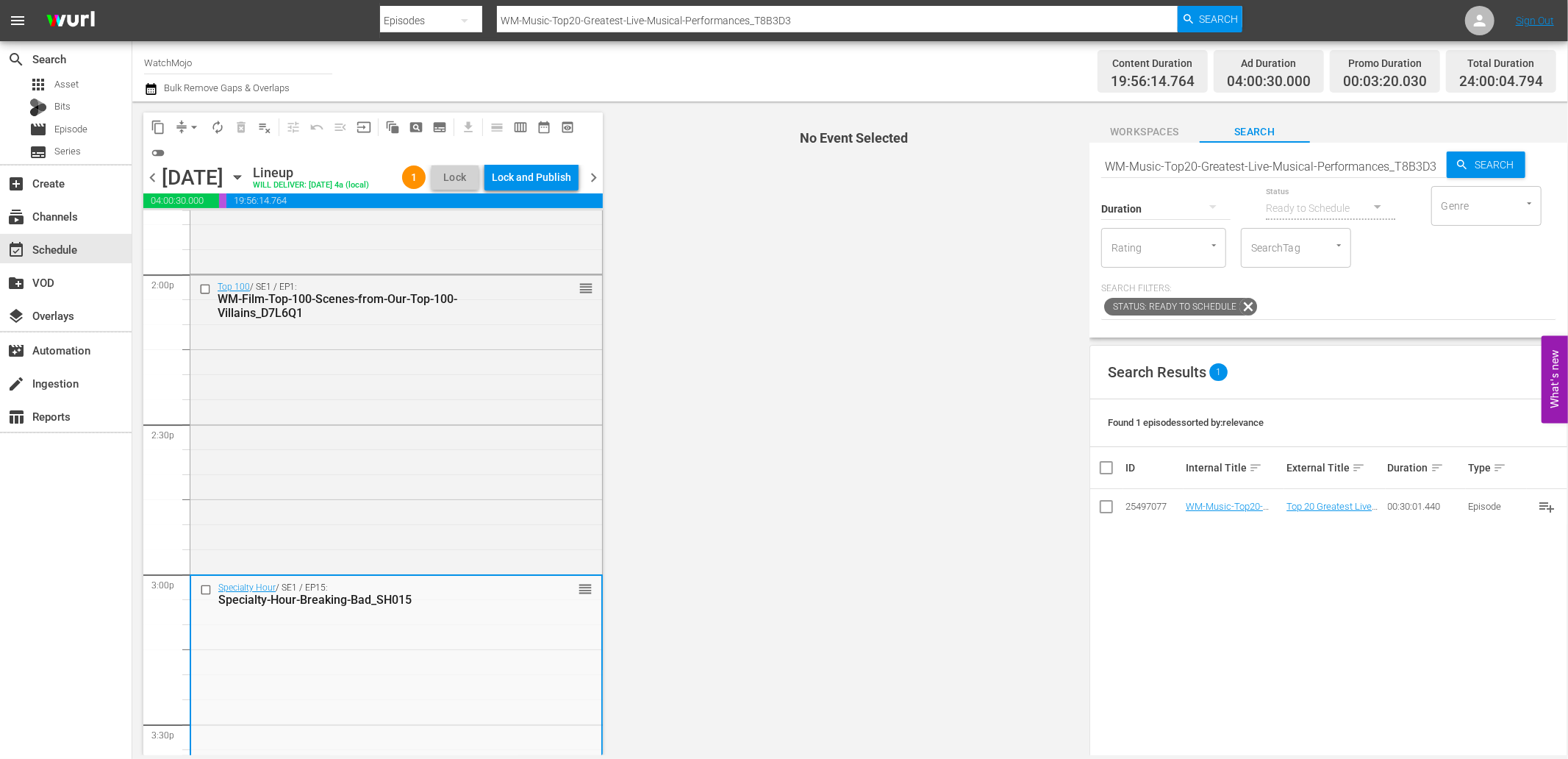
scroll to position [4065, 0]
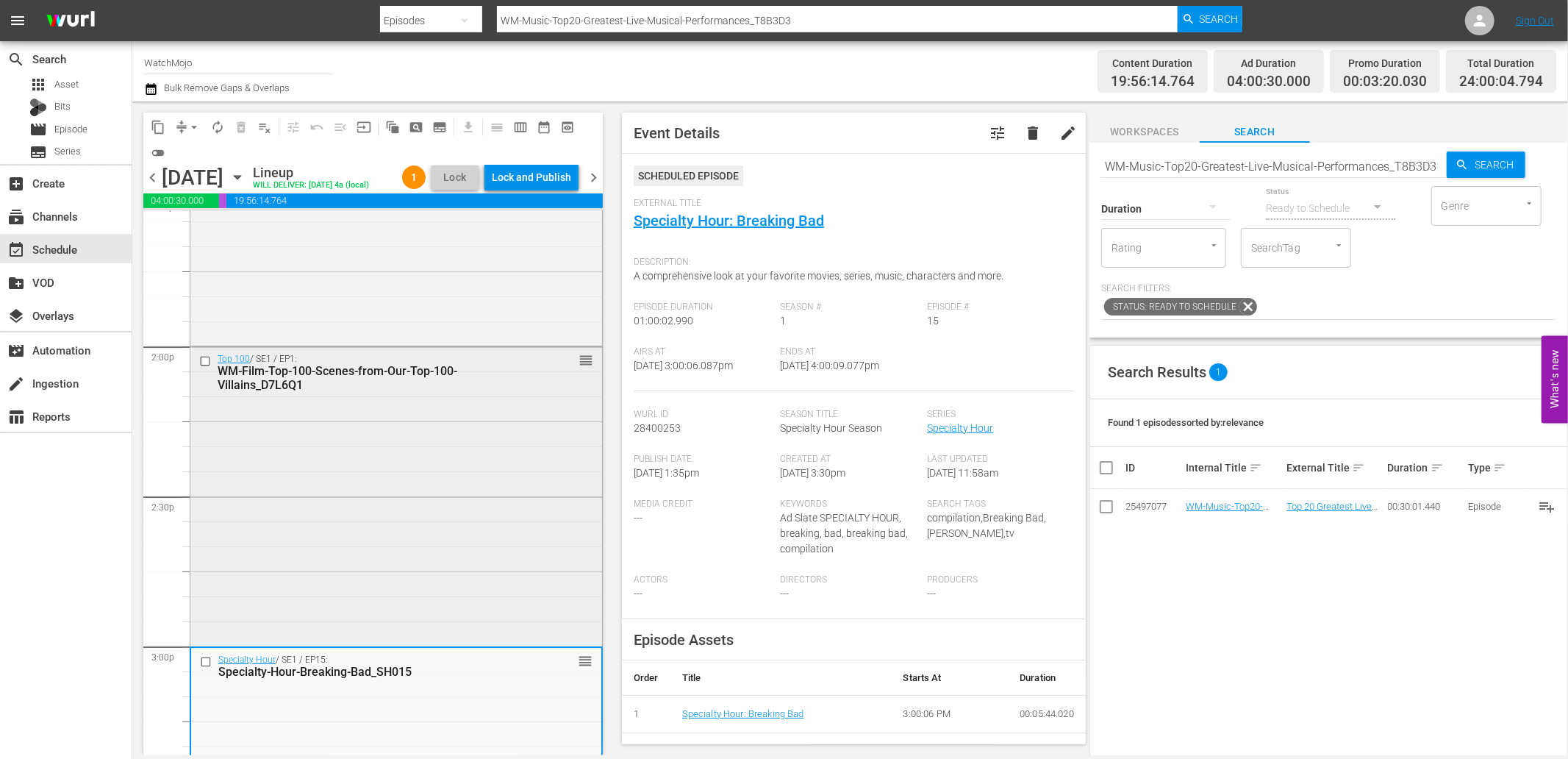
click at [393, 519] on div "Top 100 / SE1 / EP1: WM-Film-Top-100-Scenes-from-Our-Top-100-Villains_D7L6Q1 re…" at bounding box center [396, 495] width 411 height 296
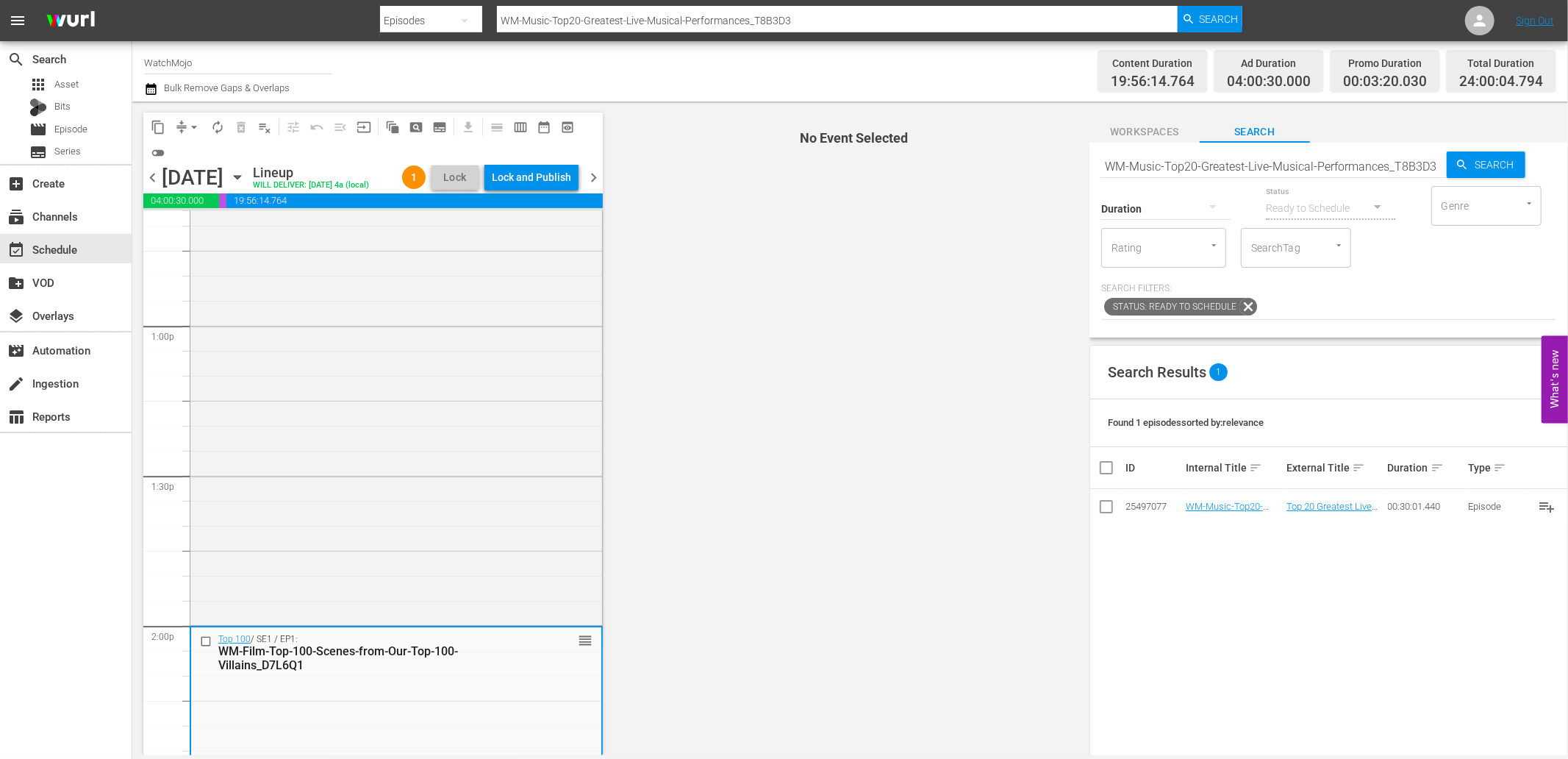
scroll to position [3520, 0]
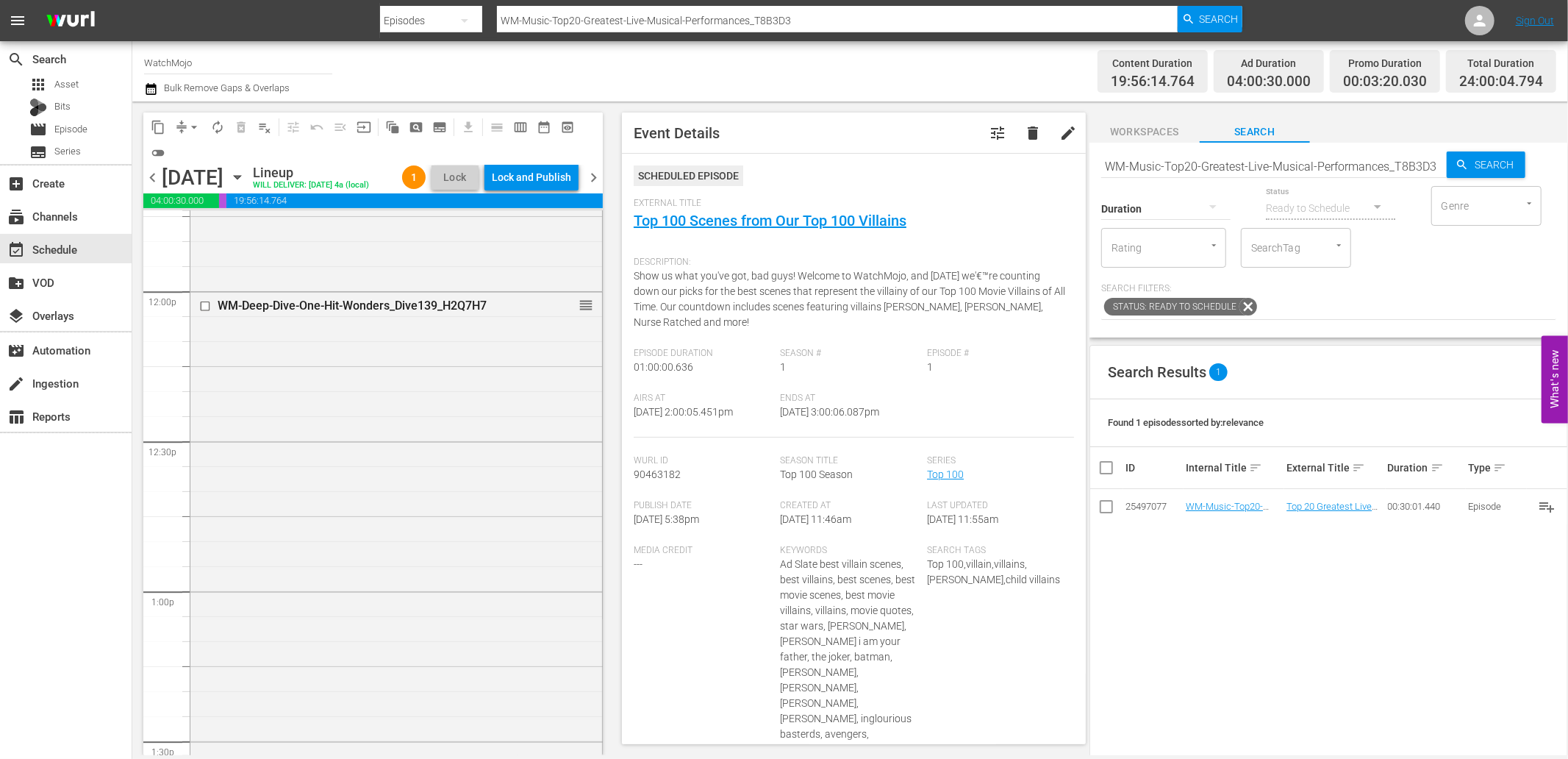
click at [385, 520] on div "WM-Deep-Dive-One-Hit-Wonders_Dive139_H2Q7H7 reorder" at bounding box center [396, 590] width 411 height 596
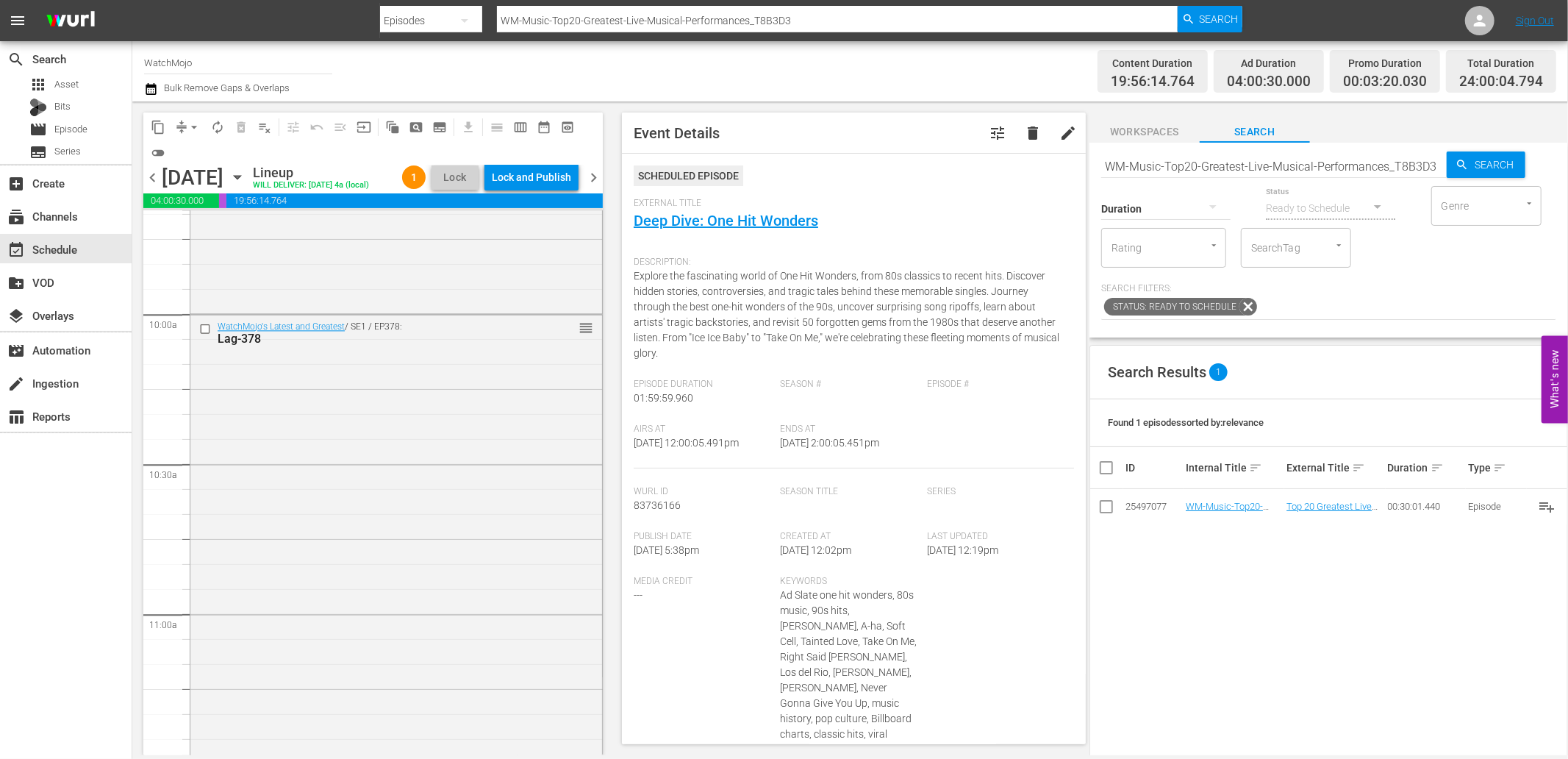
scroll to position [2814, 0]
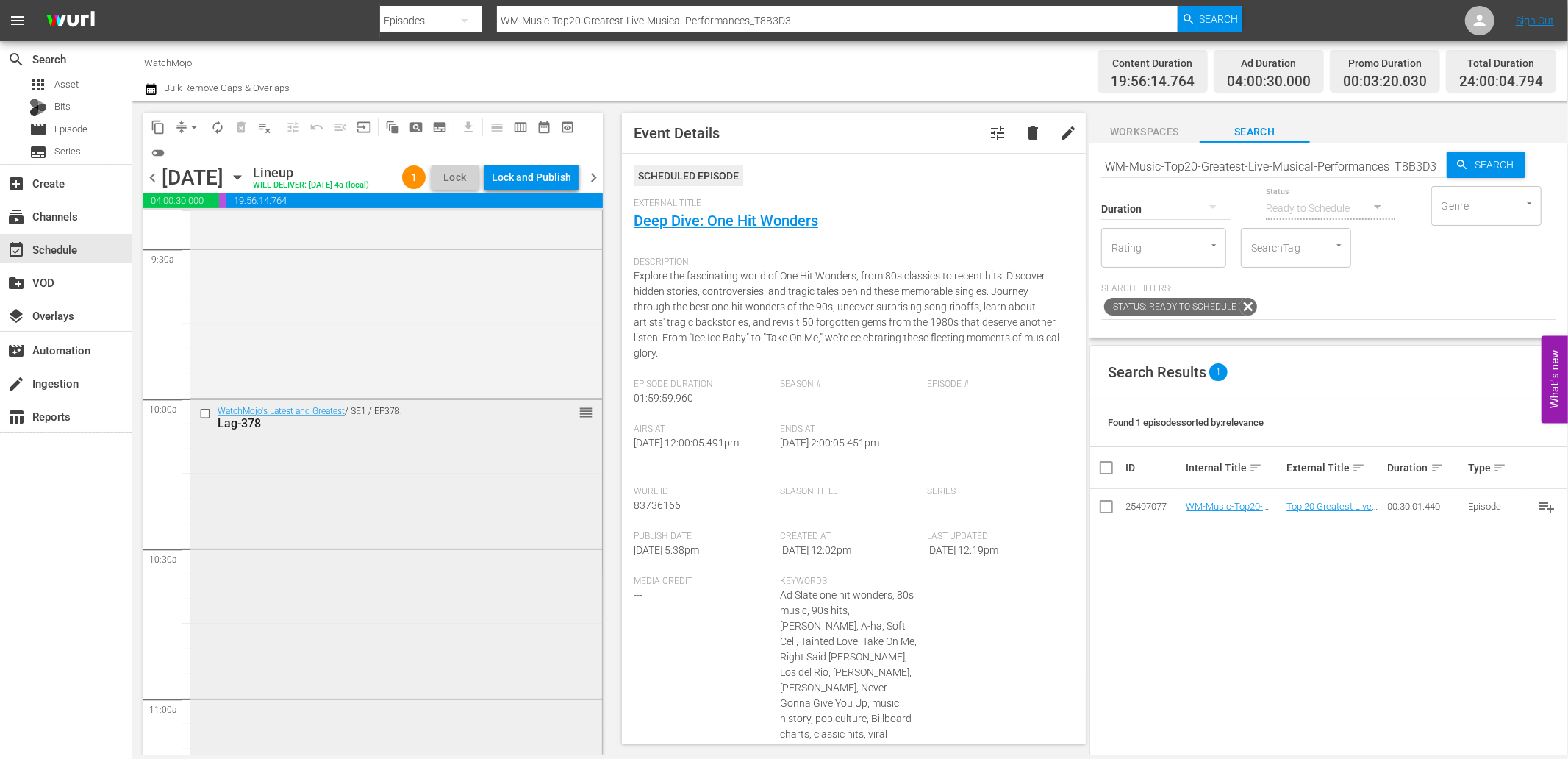
click at [327, 526] on div "WatchMojo's Latest and Greatest / SE1 / EP378: Lag-378 reorder" at bounding box center [396, 697] width 411 height 596
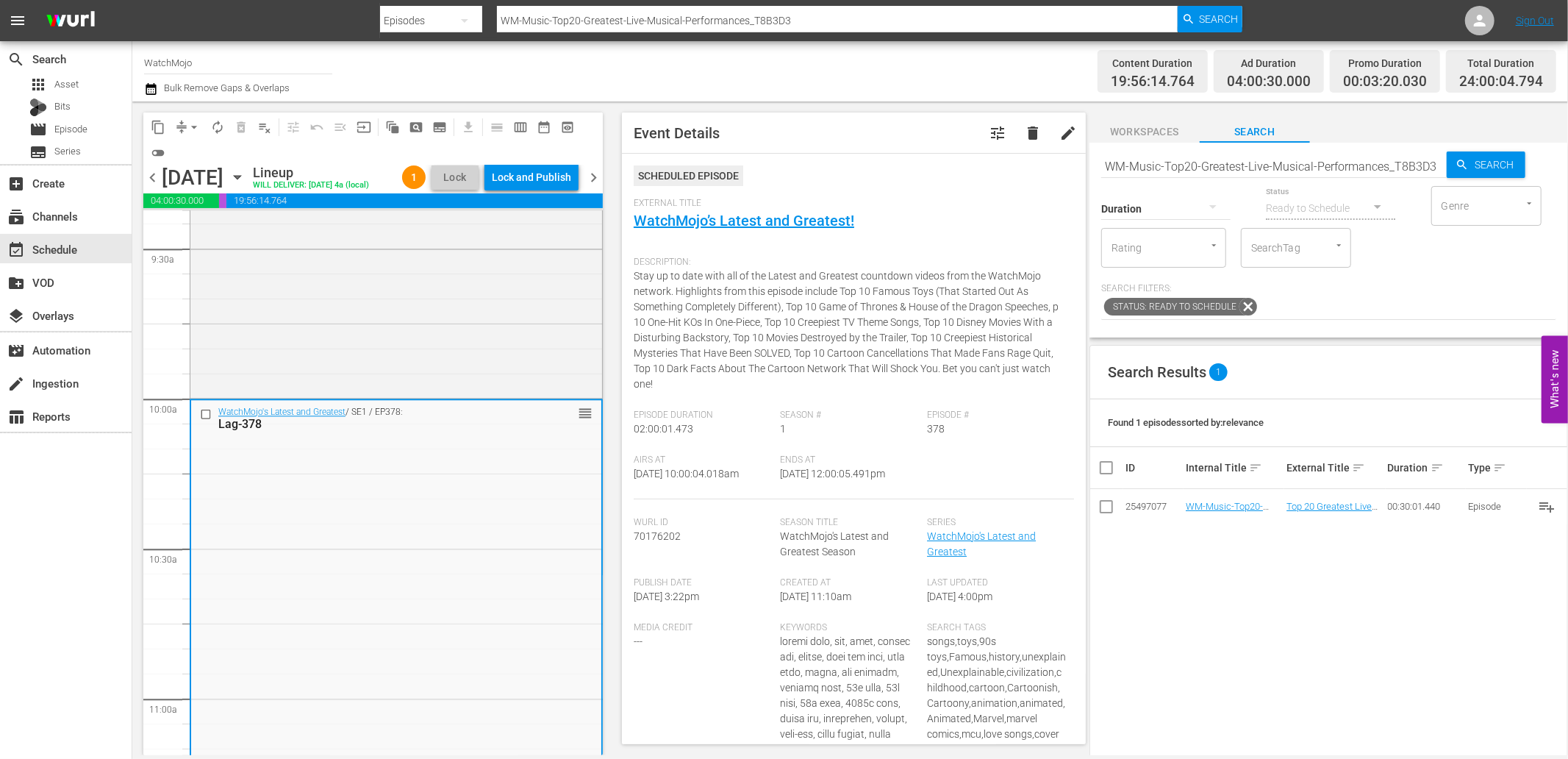
click at [1232, 172] on input "WM-Music-Top20-Greatest-Live-Musical-Performances_T8B3D3" at bounding box center [1275, 166] width 346 height 35
paste input "Lag-445"
type input "Lag-445"
click at [208, 420] on input "checkbox" at bounding box center [208, 413] width 15 height 13
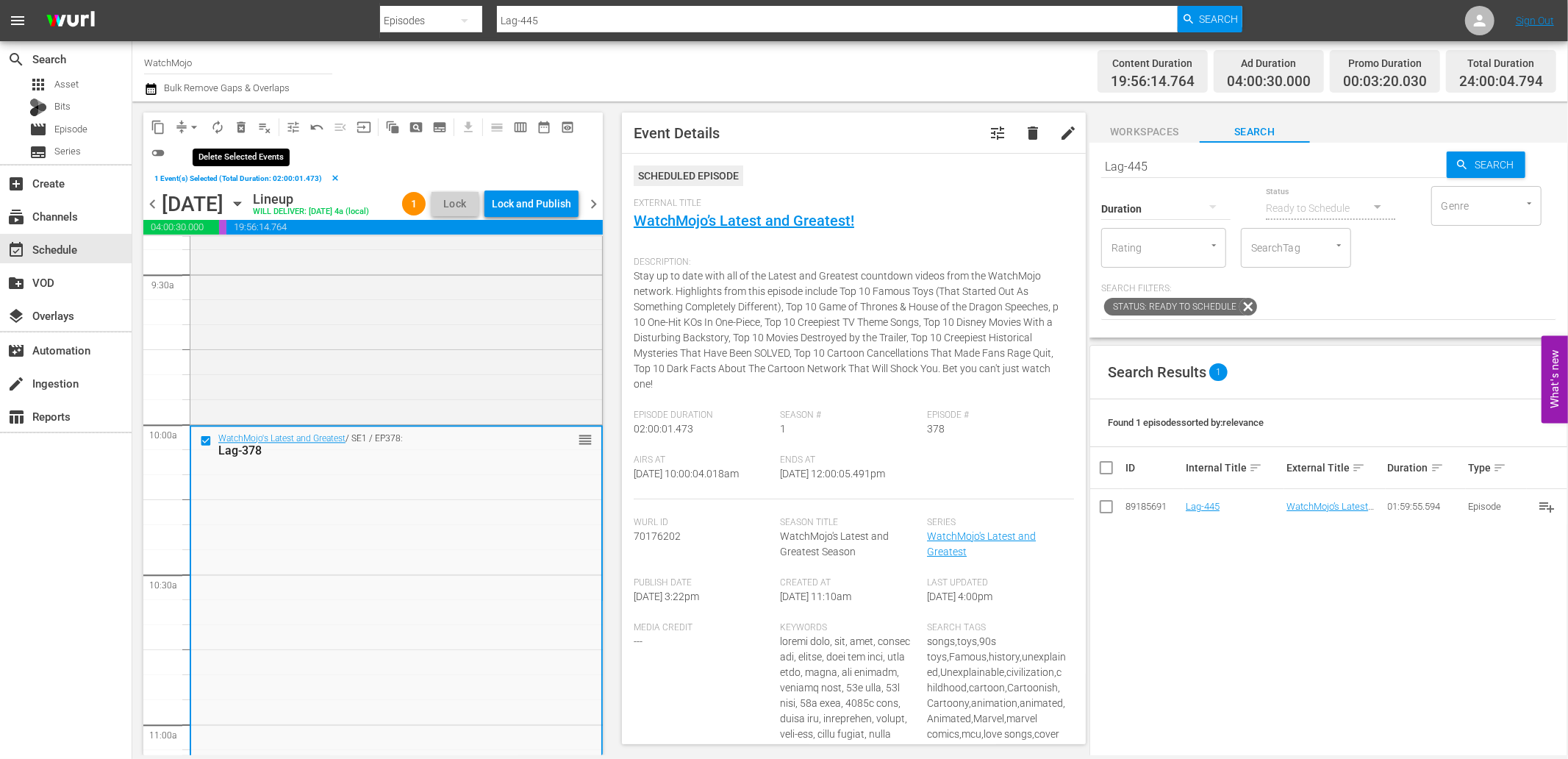
click at [240, 127] on span "delete_forever_outlined" at bounding box center [240, 127] width 15 height 15
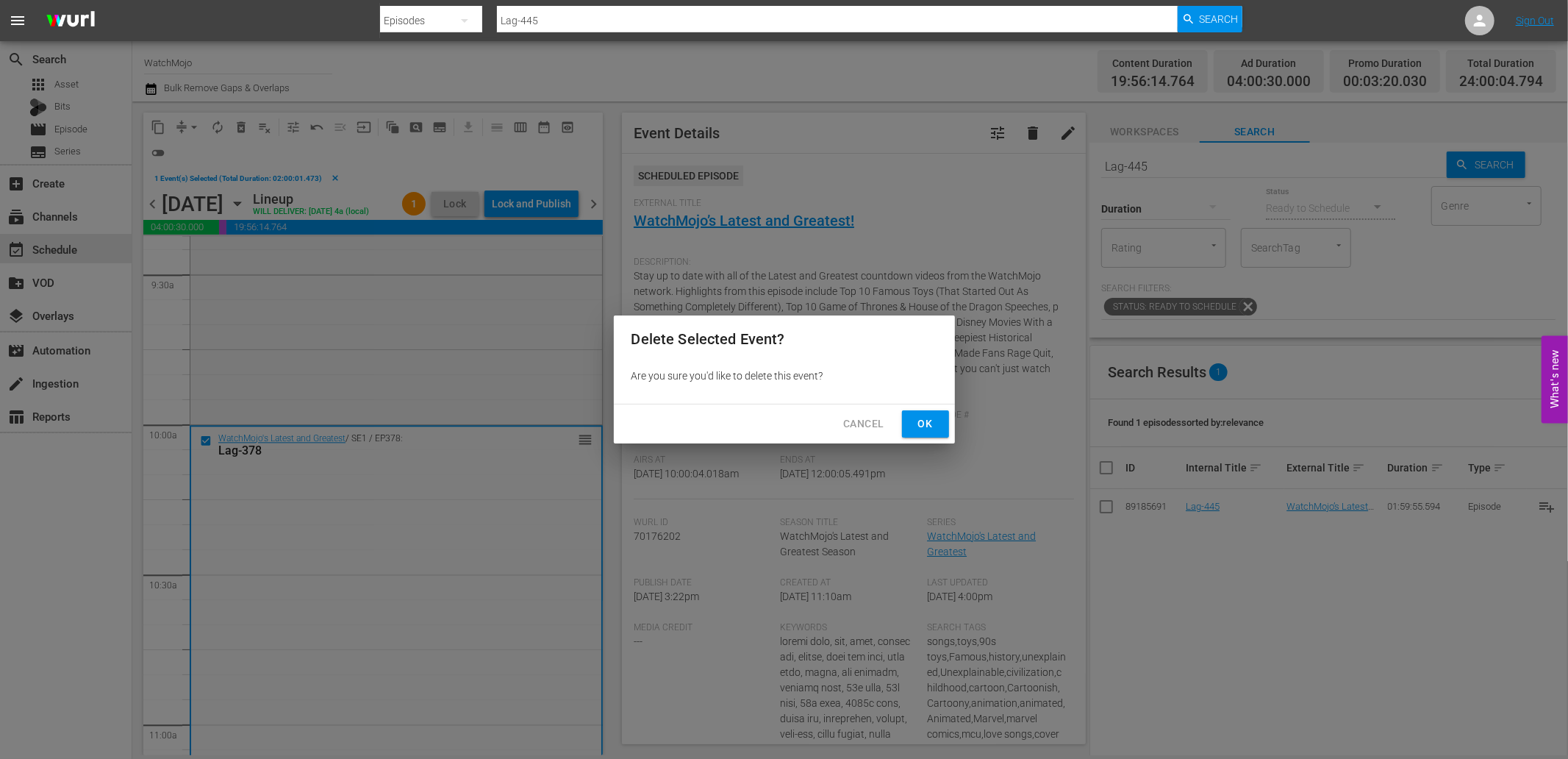
click at [914, 421] on span "Ok" at bounding box center [926, 424] width 24 height 18
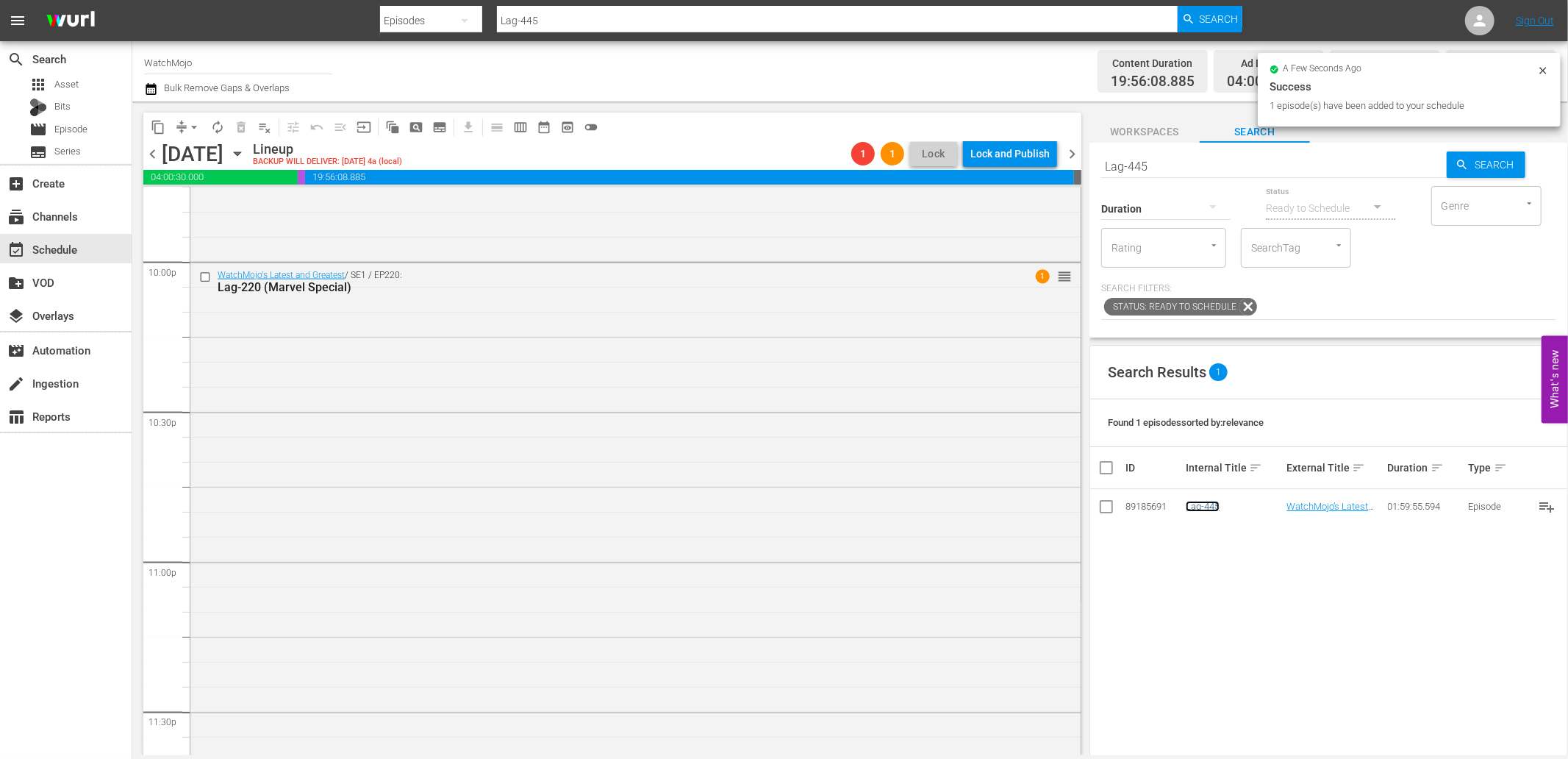
scroll to position [6635, 0]
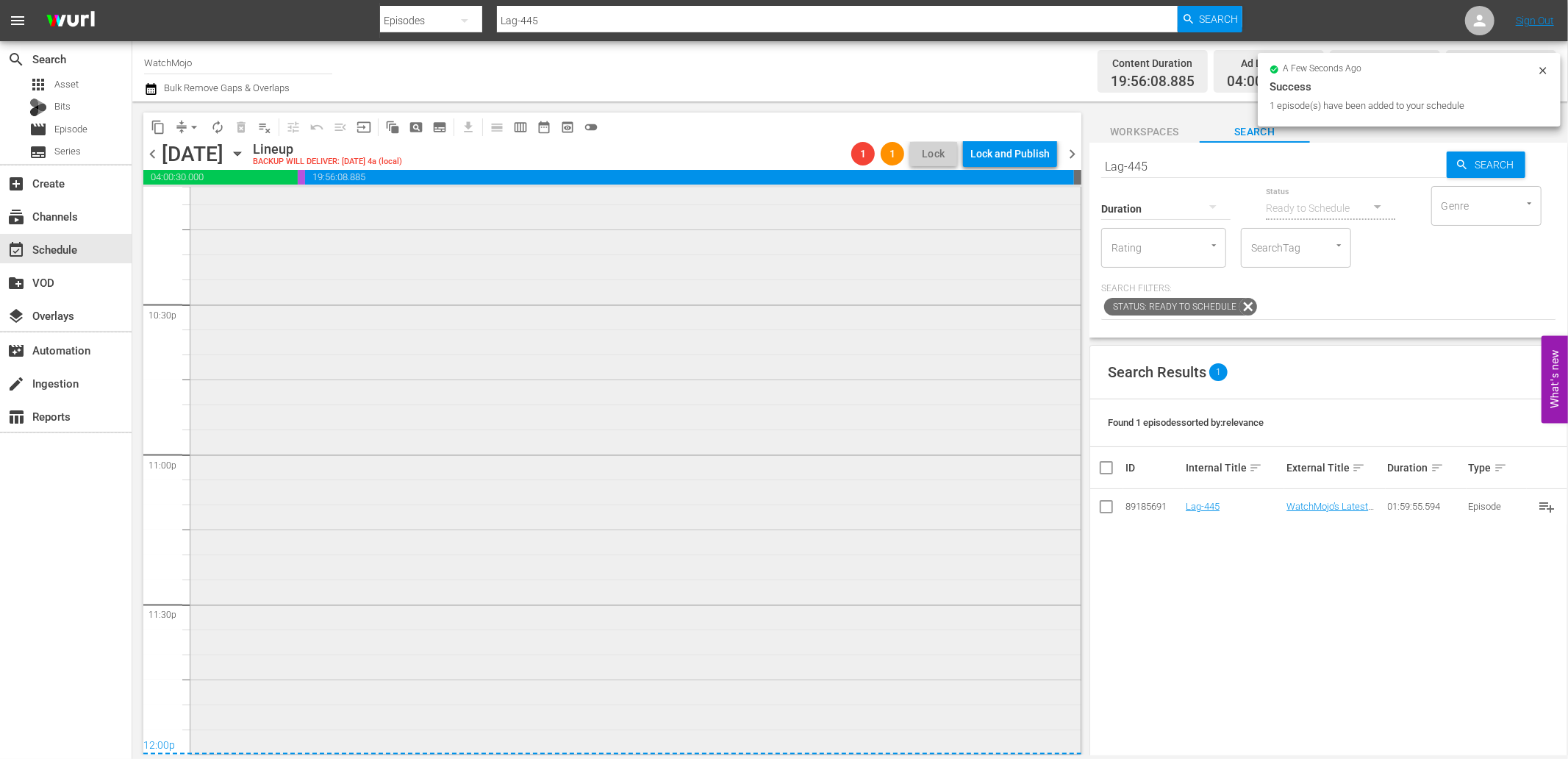
click at [393, 499] on div "WatchMojo's Latest and Greatest / SE1 / EP220: Lag-220 (Marvel Special) 1 reord…" at bounding box center [636, 453] width 891 height 595
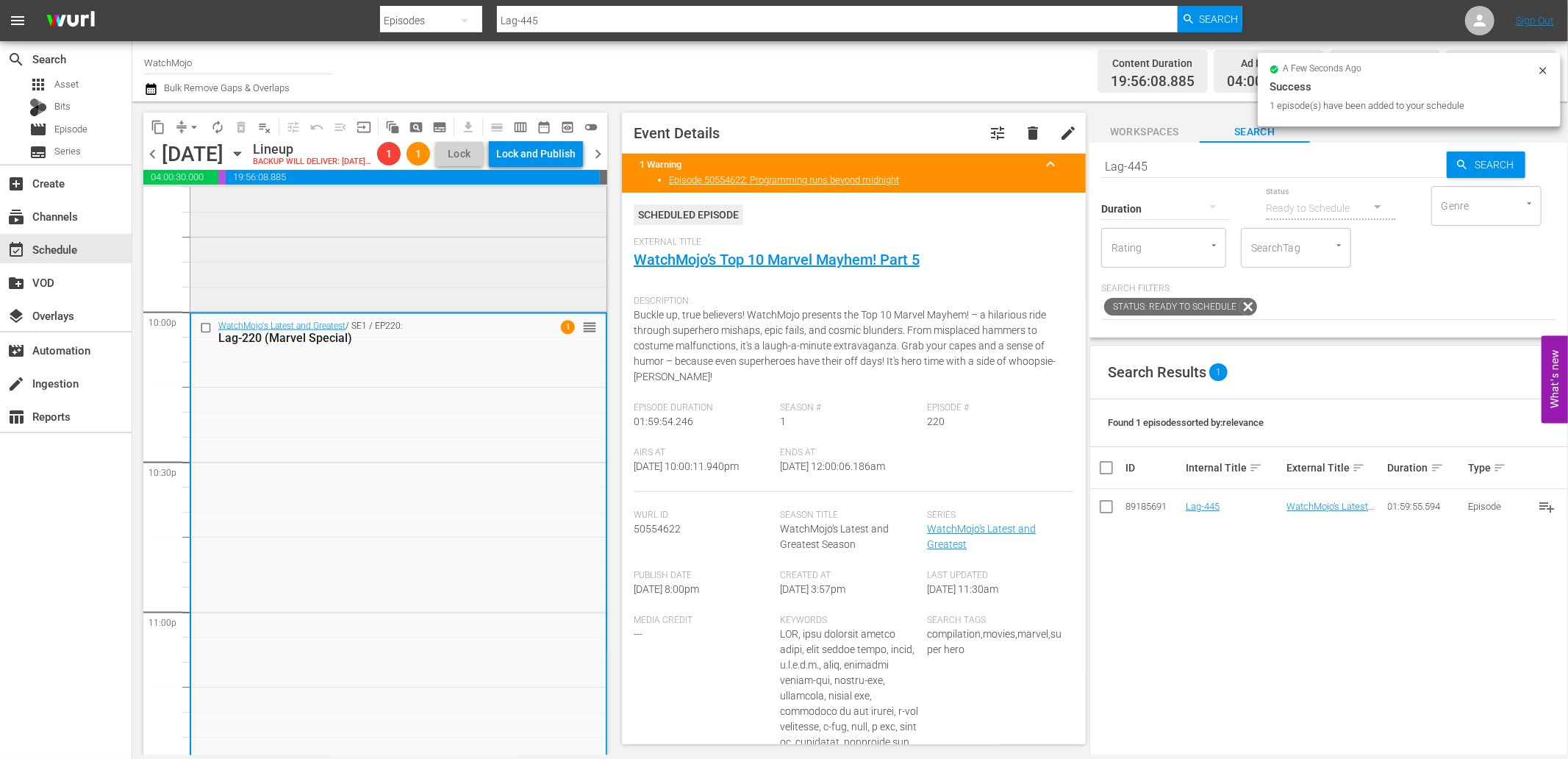
scroll to position [6416, 0]
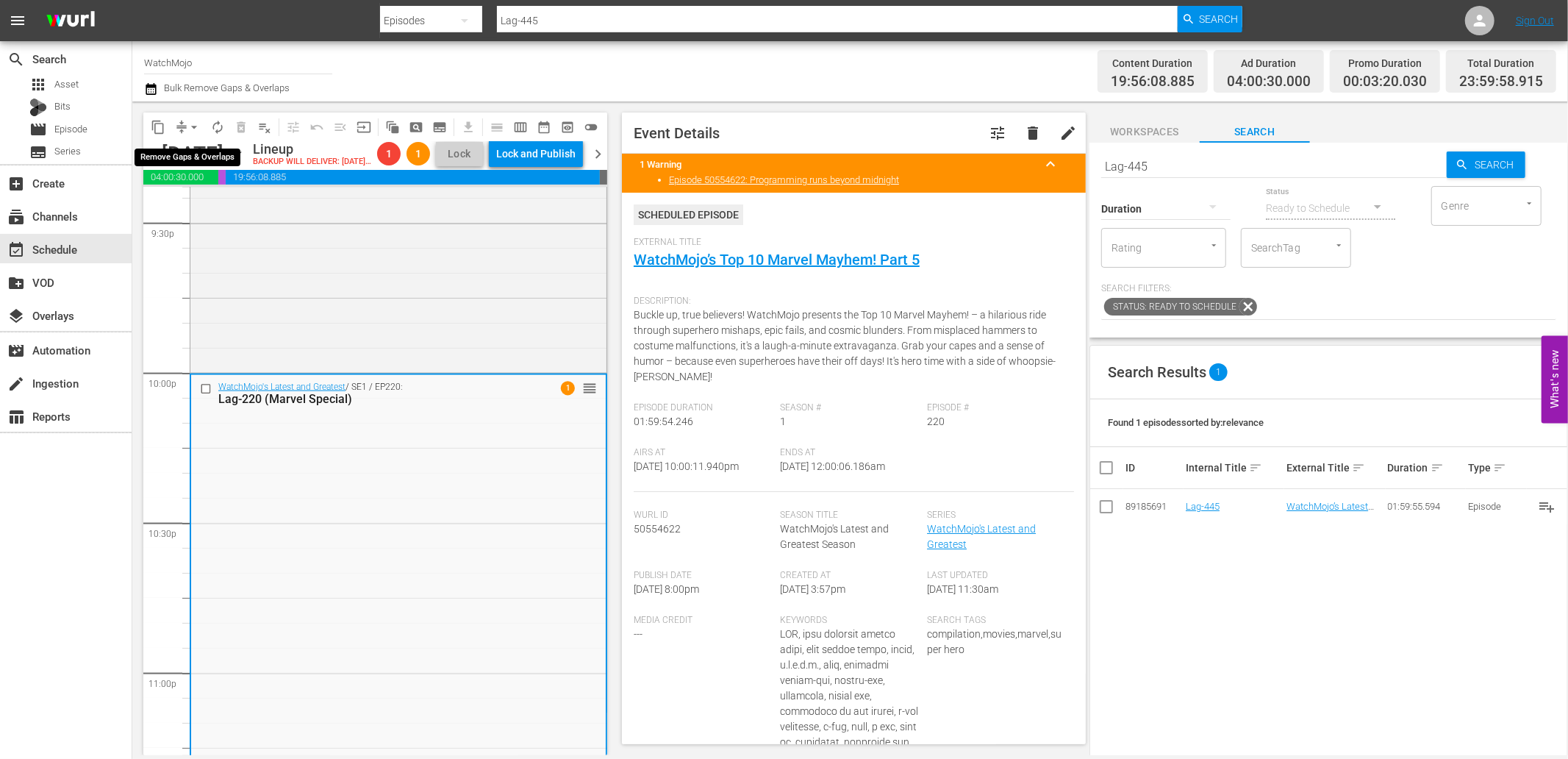
click at [192, 128] on span "arrow_drop_down" at bounding box center [193, 127] width 15 height 15
click at [210, 206] on li "Align to End of Previous Day" at bounding box center [195, 205] width 154 height 24
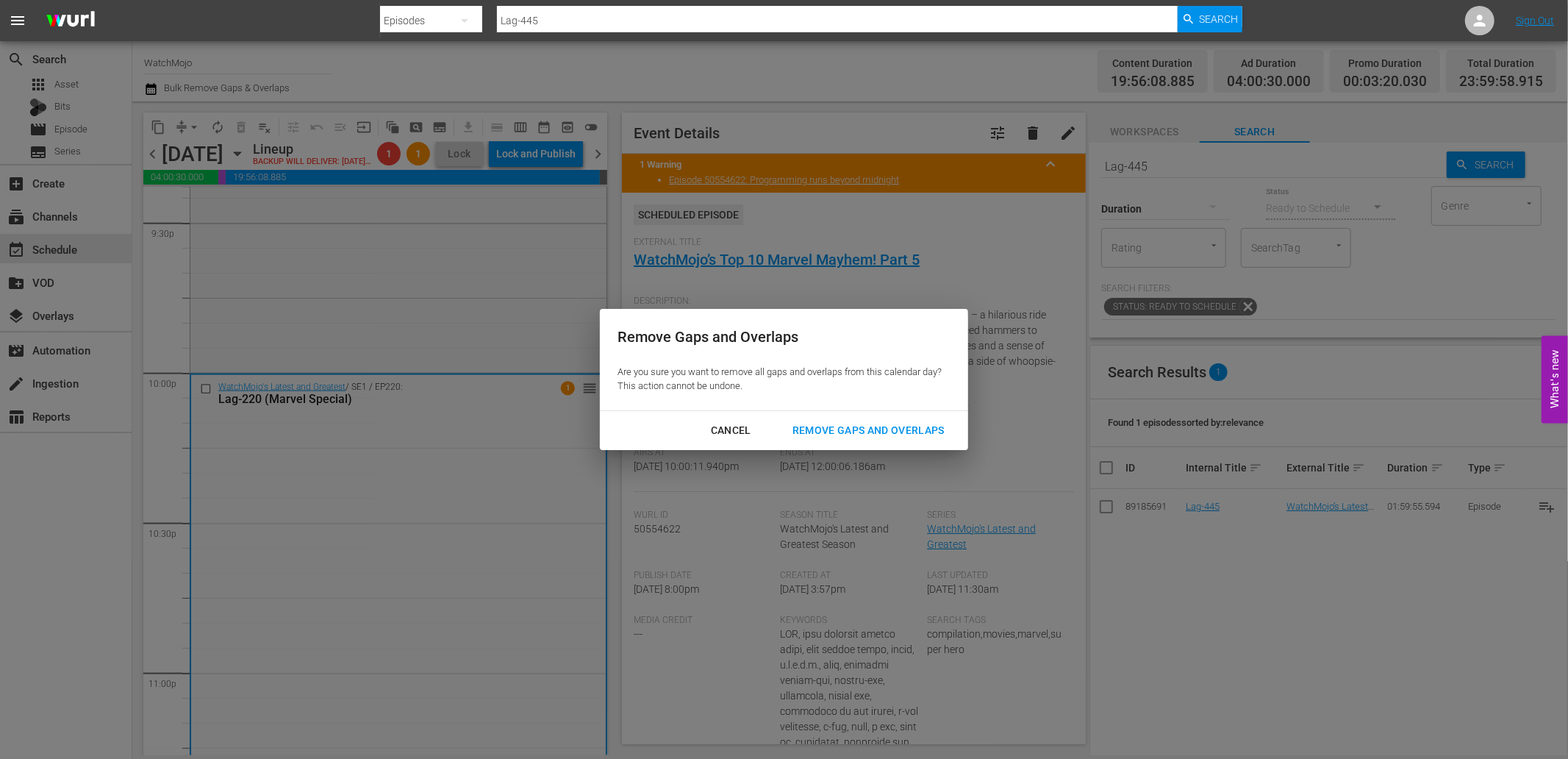
click at [837, 434] on div "Remove Gaps and Overlaps" at bounding box center [868, 430] width 175 height 18
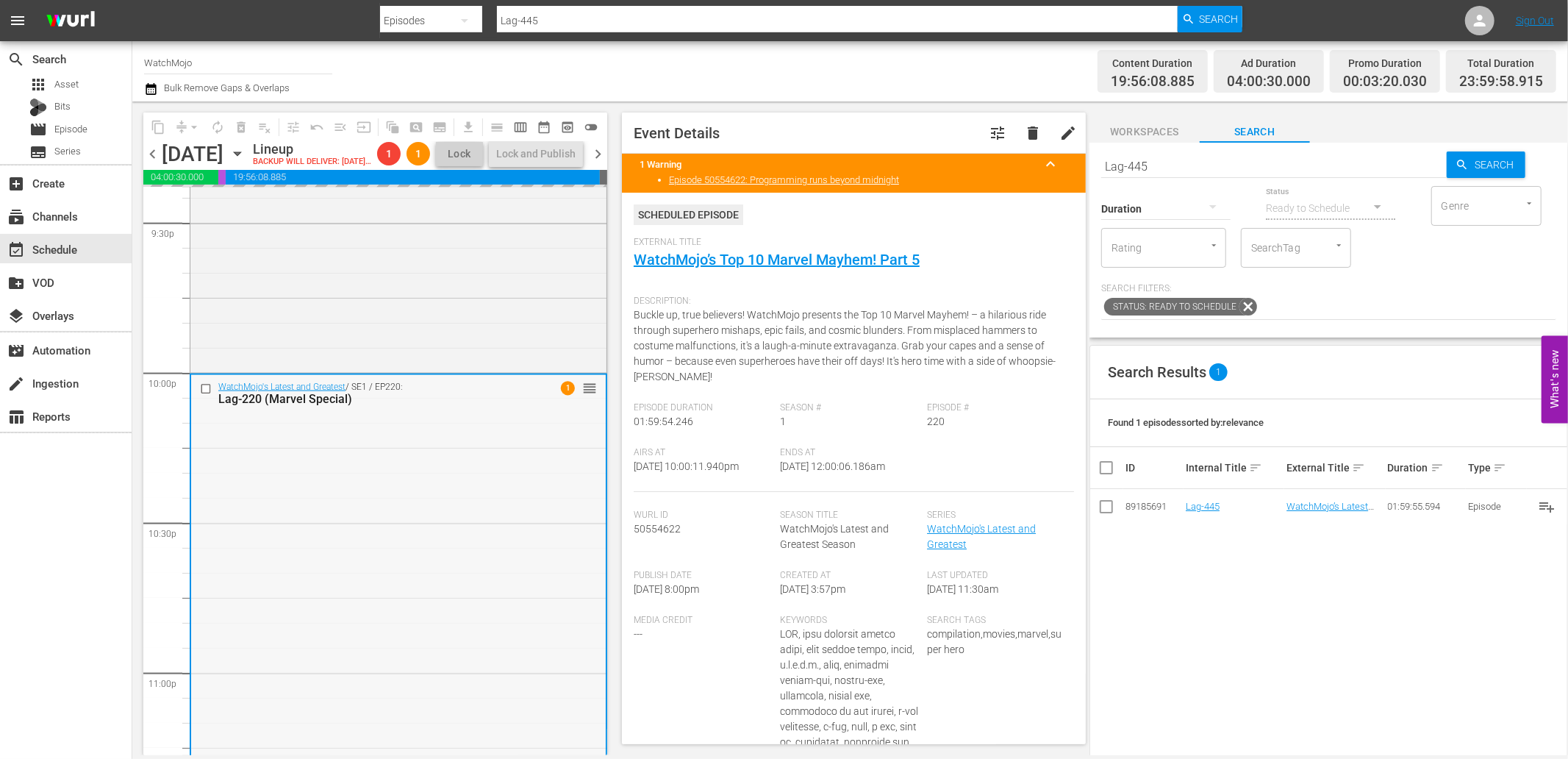
click at [523, 522] on div "WatchMojo's Latest and Greatest / SE1 / EP220: Lag-220 (Marvel Special) 1 reord…" at bounding box center [398, 672] width 415 height 595
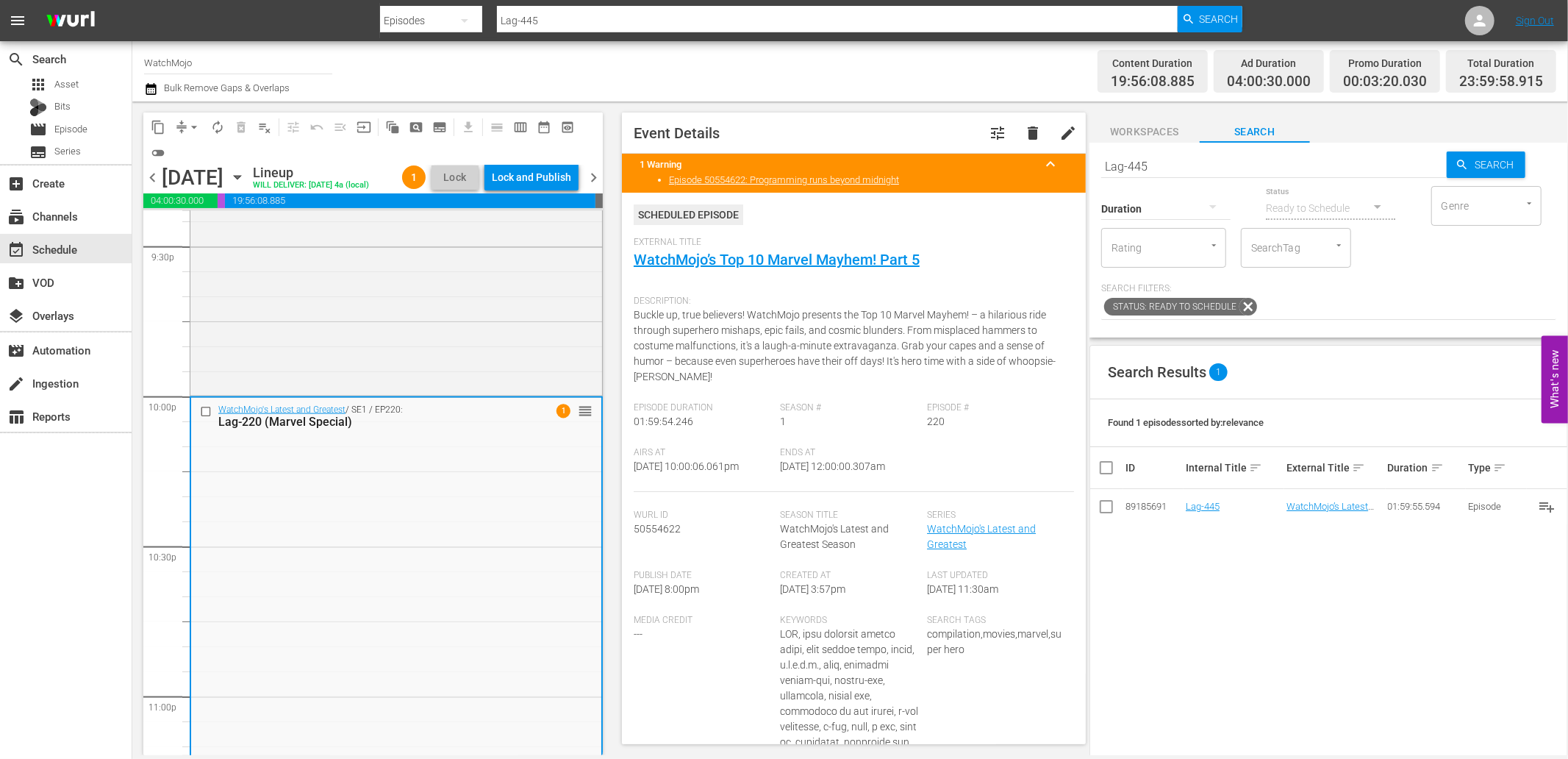
click at [539, 186] on div "Lock and Publish" at bounding box center [531, 177] width 80 height 27
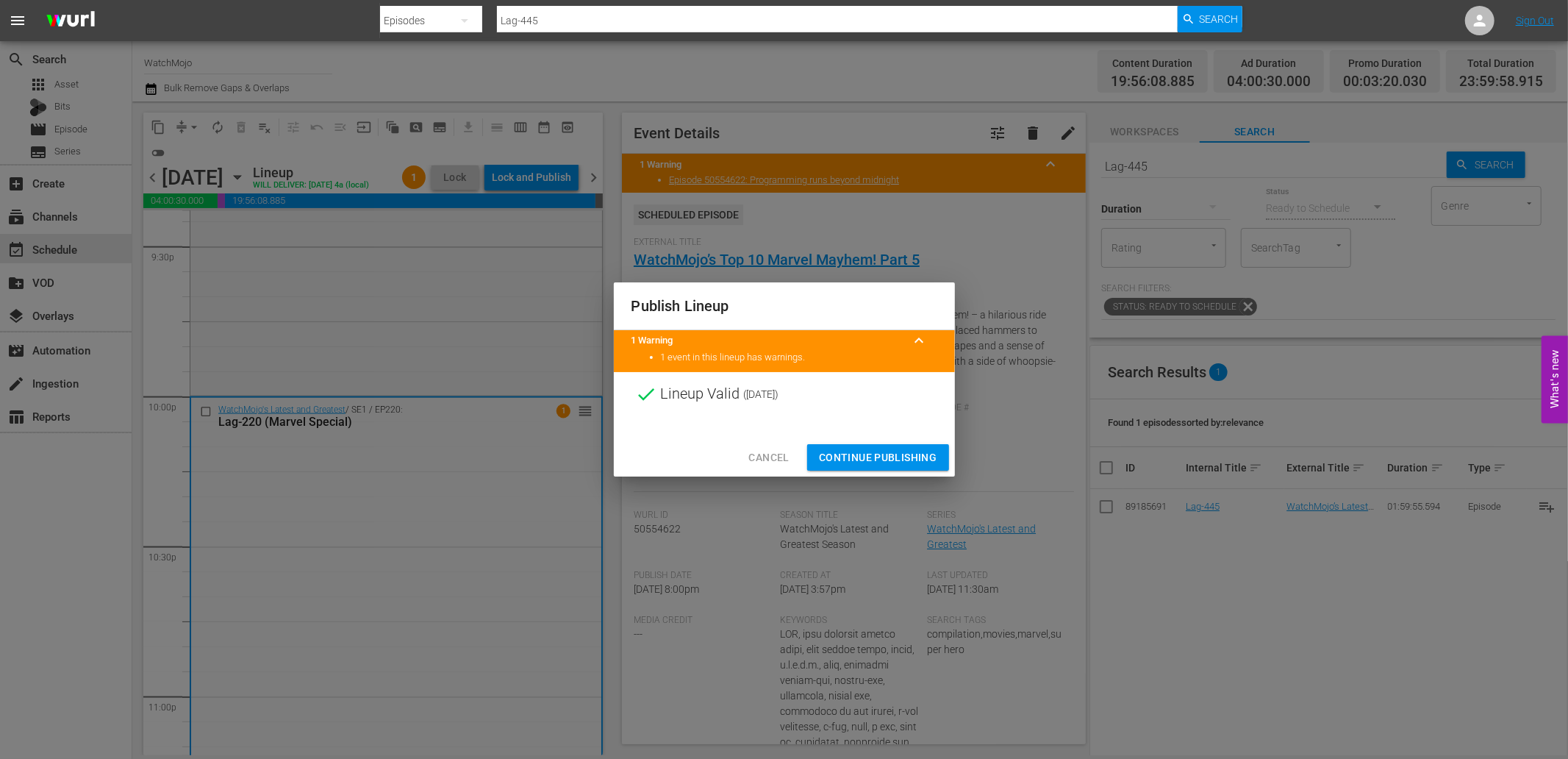
click at [849, 448] on span "Continue Publishing" at bounding box center [878, 457] width 118 height 18
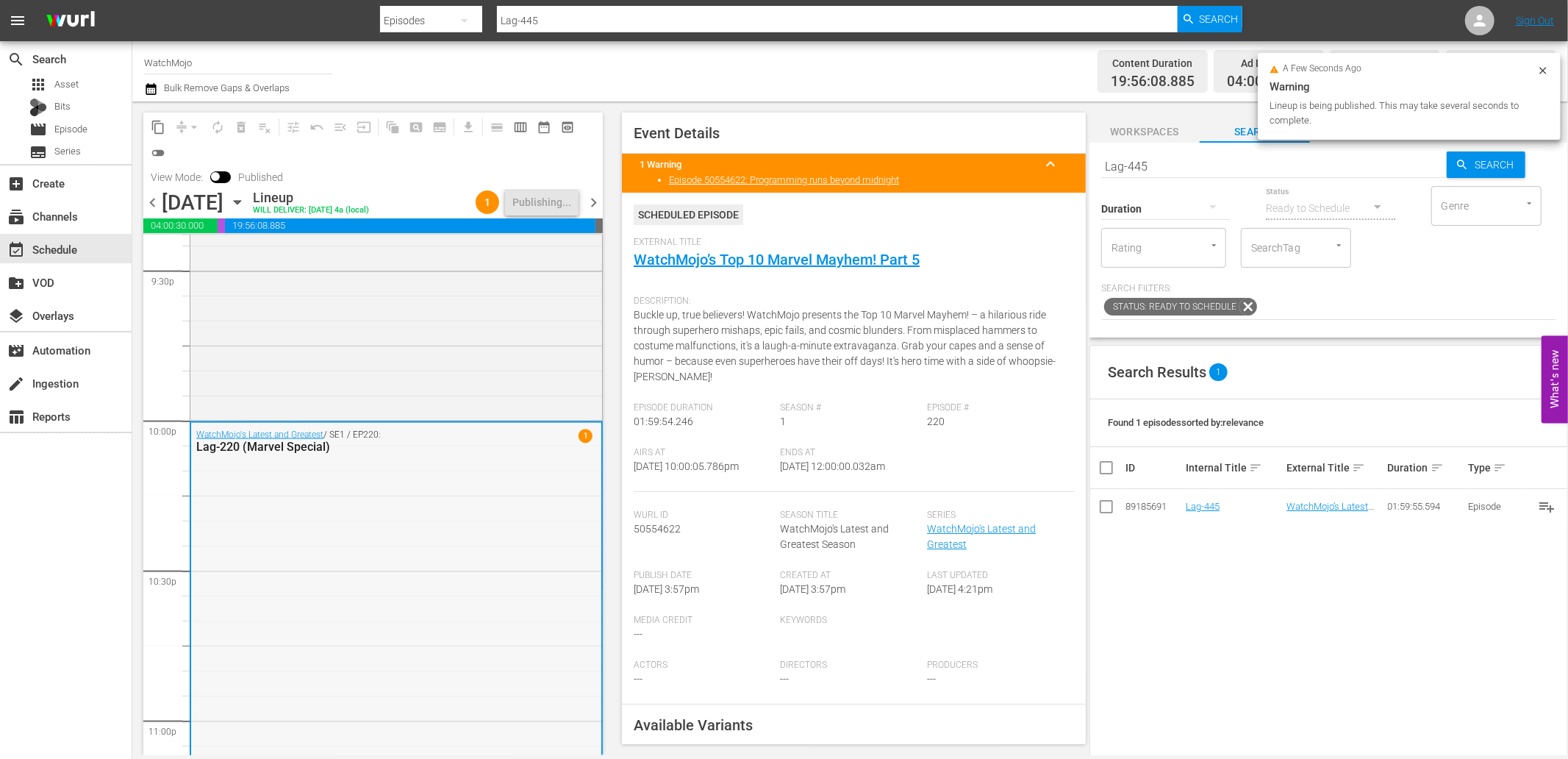
click at [451, 497] on div "WatchMojo's Latest and Greatest / SE1 / EP220: Lag-220 (Marvel Special) 1" at bounding box center [396, 720] width 411 height 595
drag, startPoint x: 907, startPoint y: 469, endPoint x: 837, endPoint y: 473, distance: 70.1
click at [837, 473] on div "Ends At 9/28/25 @ 12:00:00.032am" at bounding box center [855, 470] width 147 height 44
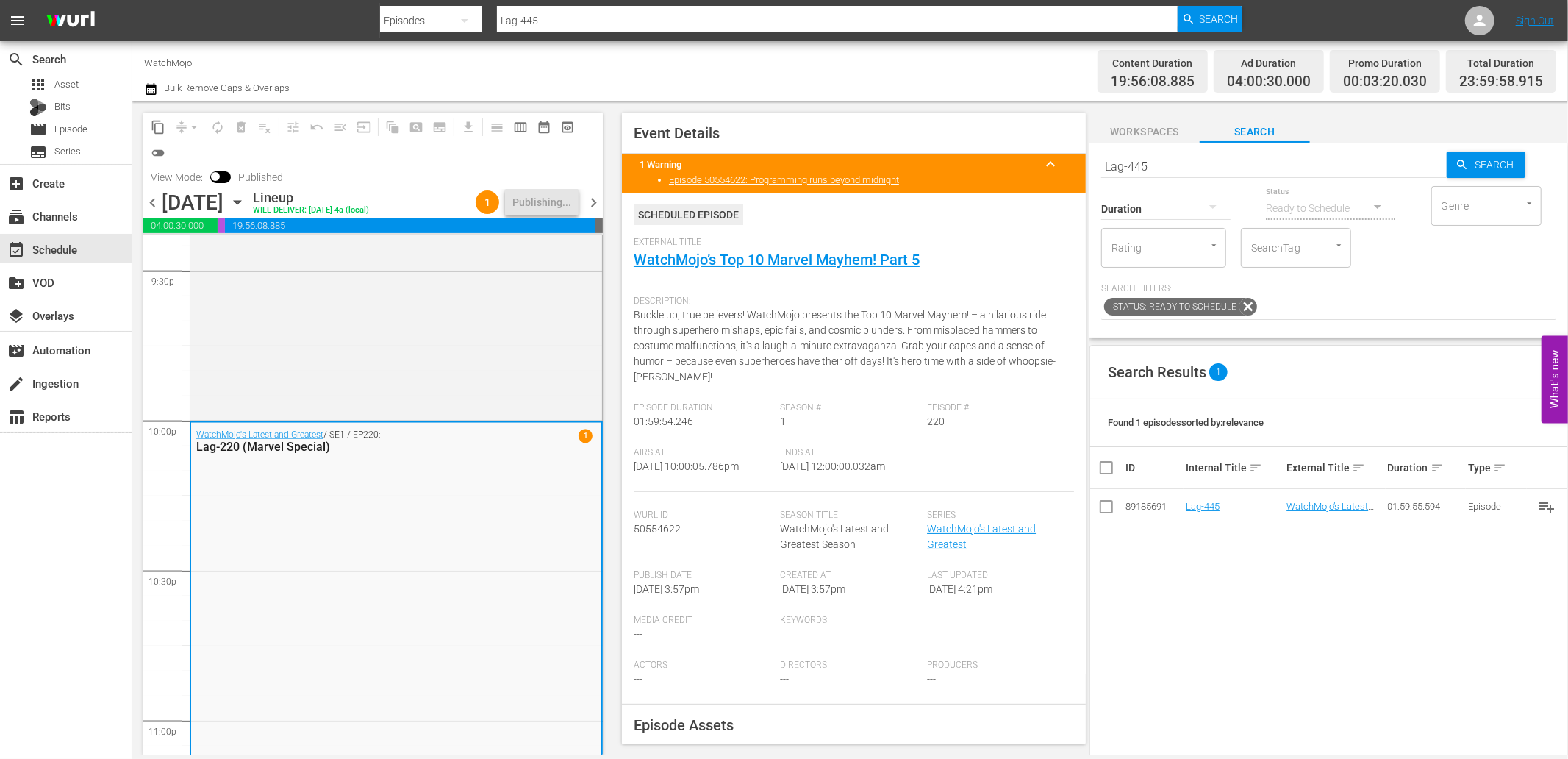
copy span "12:00:00.032am"
click at [405, 365] on div "Specialty Hour / SE1 / EP49: WM-Specialty-Hour-Scream_SHO49" at bounding box center [396, 270] width 411 height 296
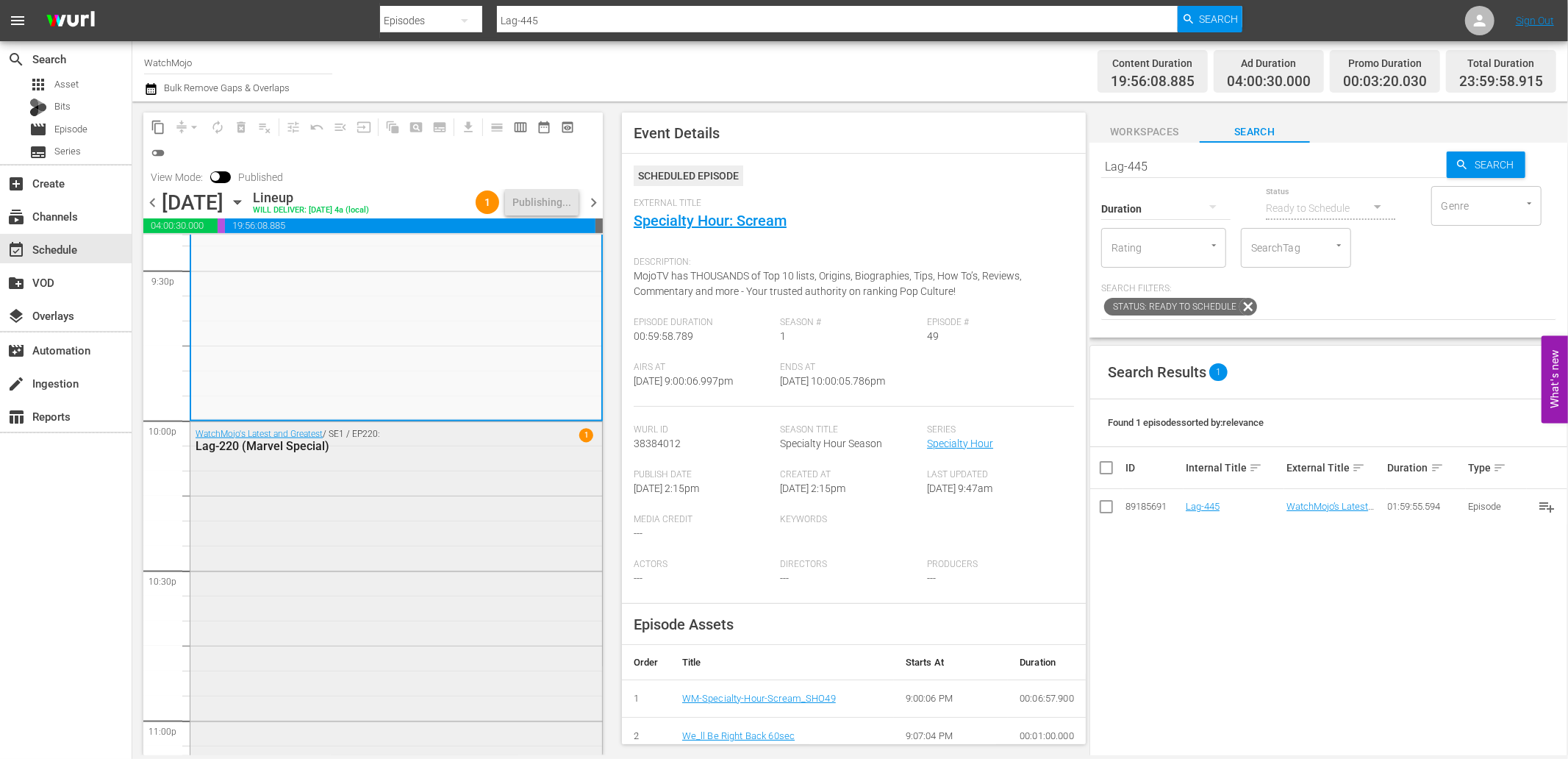
click at [405, 597] on div "WatchMojo's Latest and Greatest / SE1 / EP220: Lag-220 (Marvel Special) 1" at bounding box center [396, 719] width 411 height 595
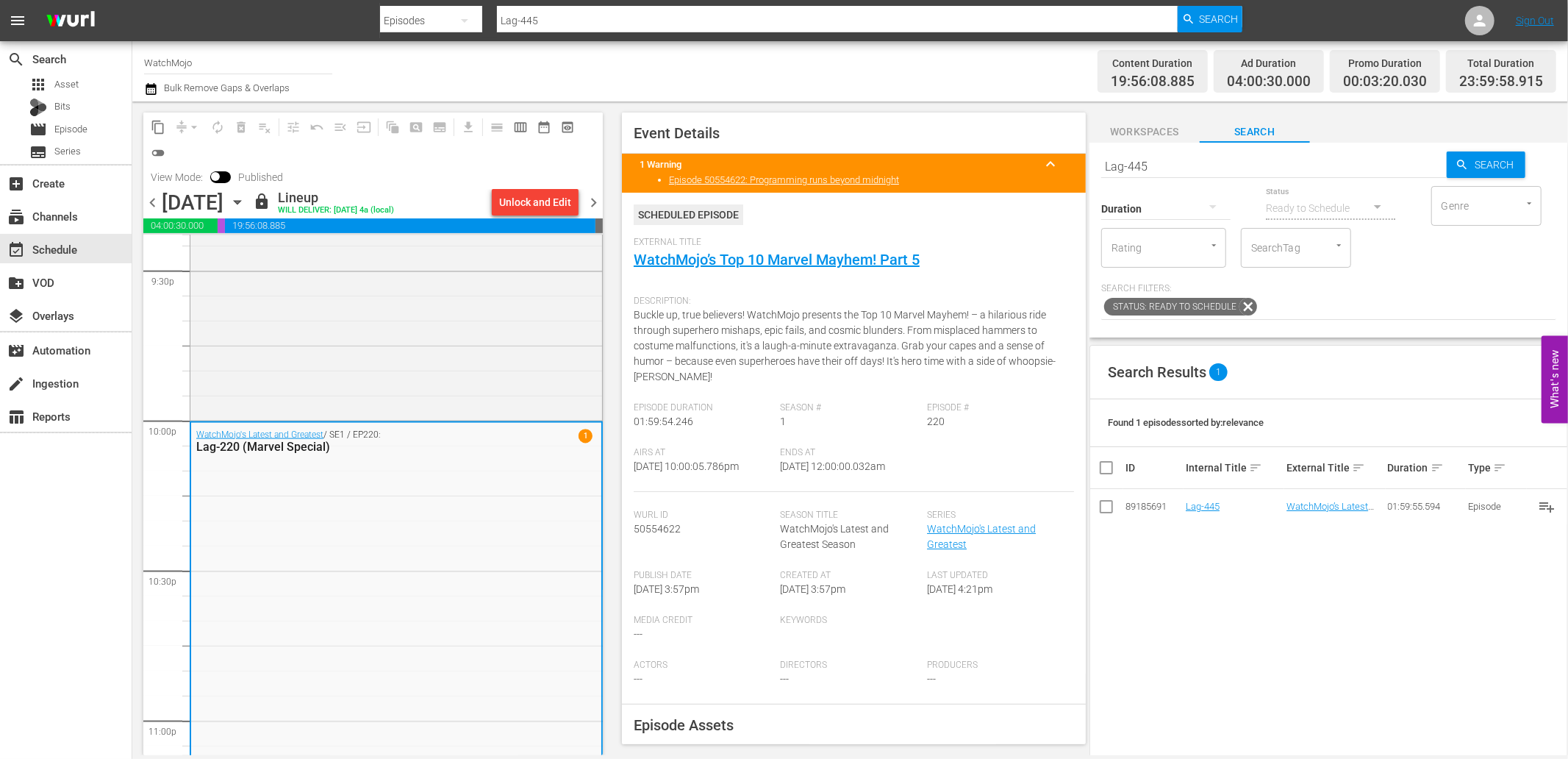
click at [600, 203] on span "chevron_right" at bounding box center [593, 202] width 18 height 18
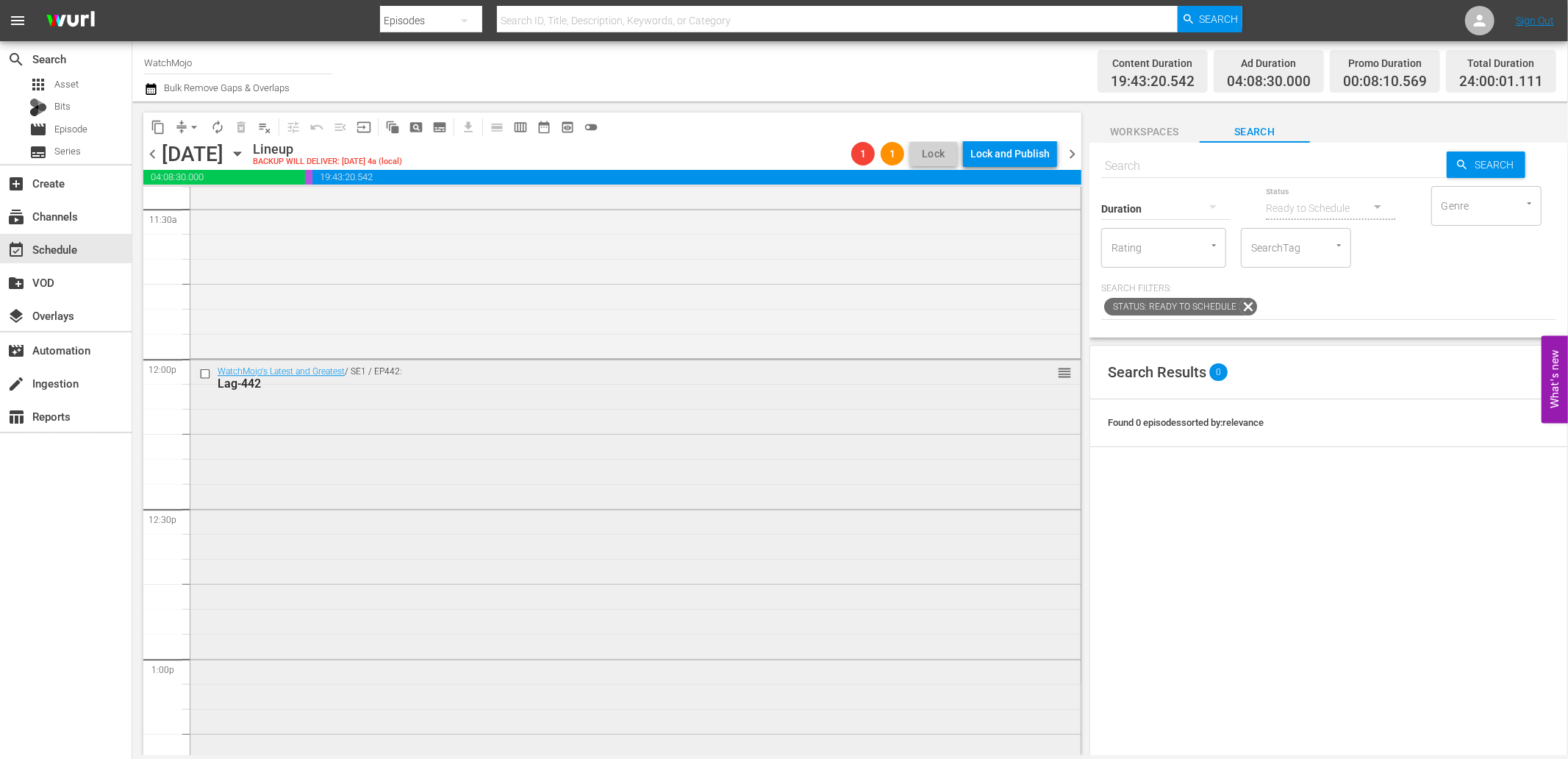
scroll to position [3431, 0]
click at [202, 373] on input "checkbox" at bounding box center [207, 371] width 15 height 13
click at [243, 126] on span "delete_forever_outlined" at bounding box center [240, 127] width 15 height 15
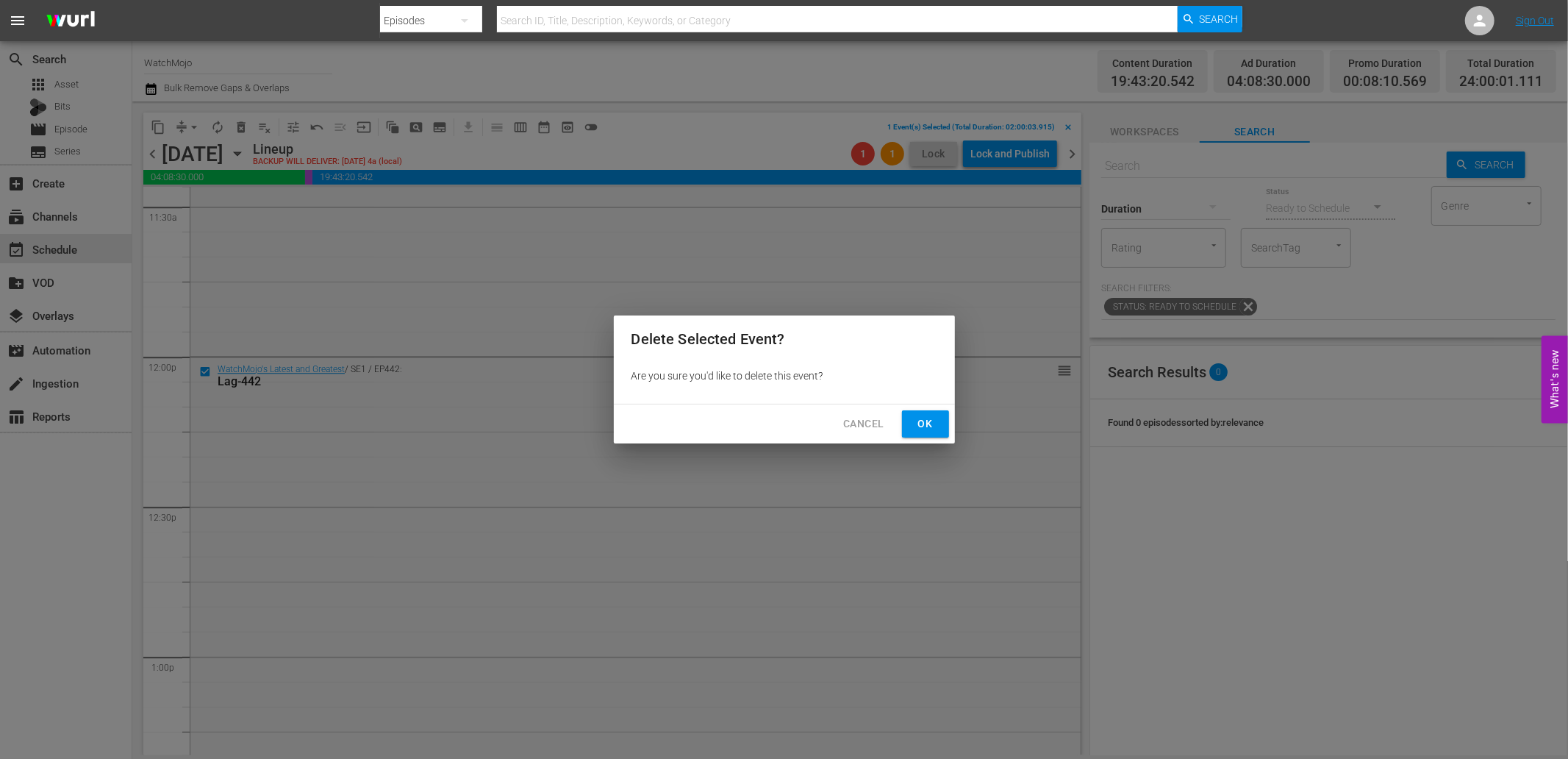
click at [950, 432] on div "Cancel Ok" at bounding box center [784, 424] width 341 height 39
click at [924, 424] on span "Ok" at bounding box center [926, 424] width 24 height 18
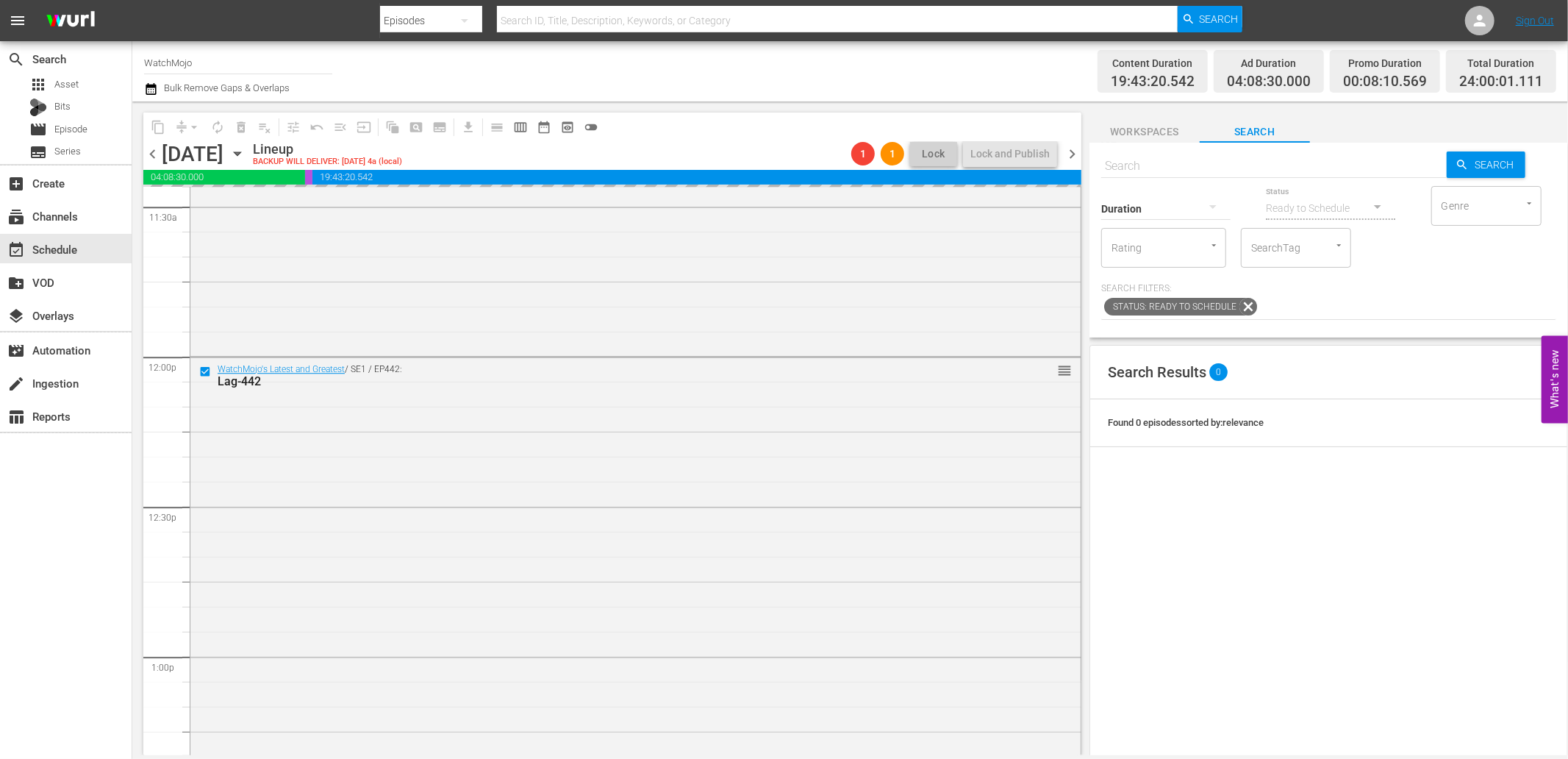
click at [1172, 163] on input "text" at bounding box center [1275, 166] width 346 height 35
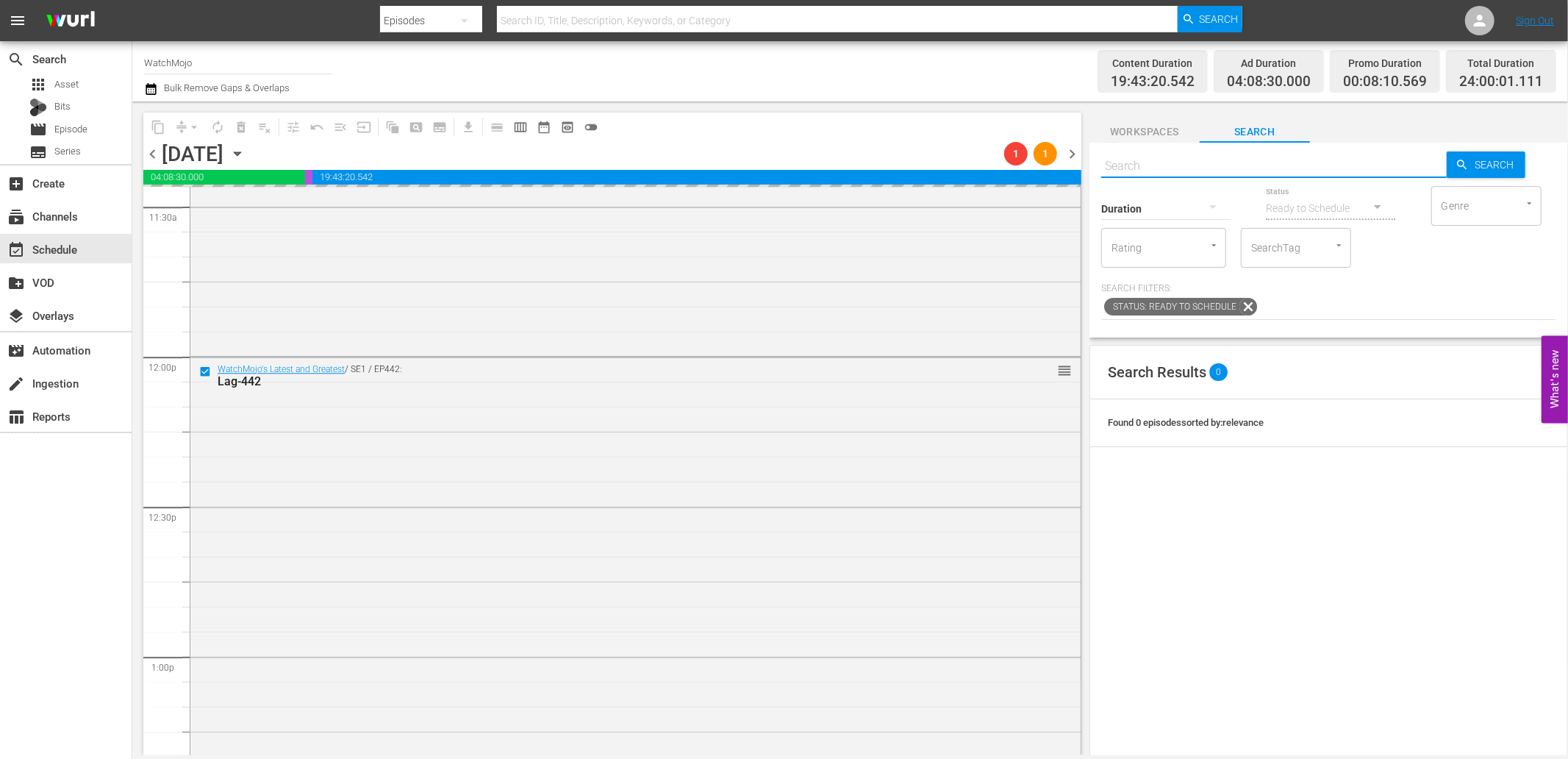
paste input "WM-Deep-Dive-History-and-Mystery_Dive84_N8Y8X9"
type input "WM-Deep-Dive-History-and-Mystery_Dive84_N8Y8X9"
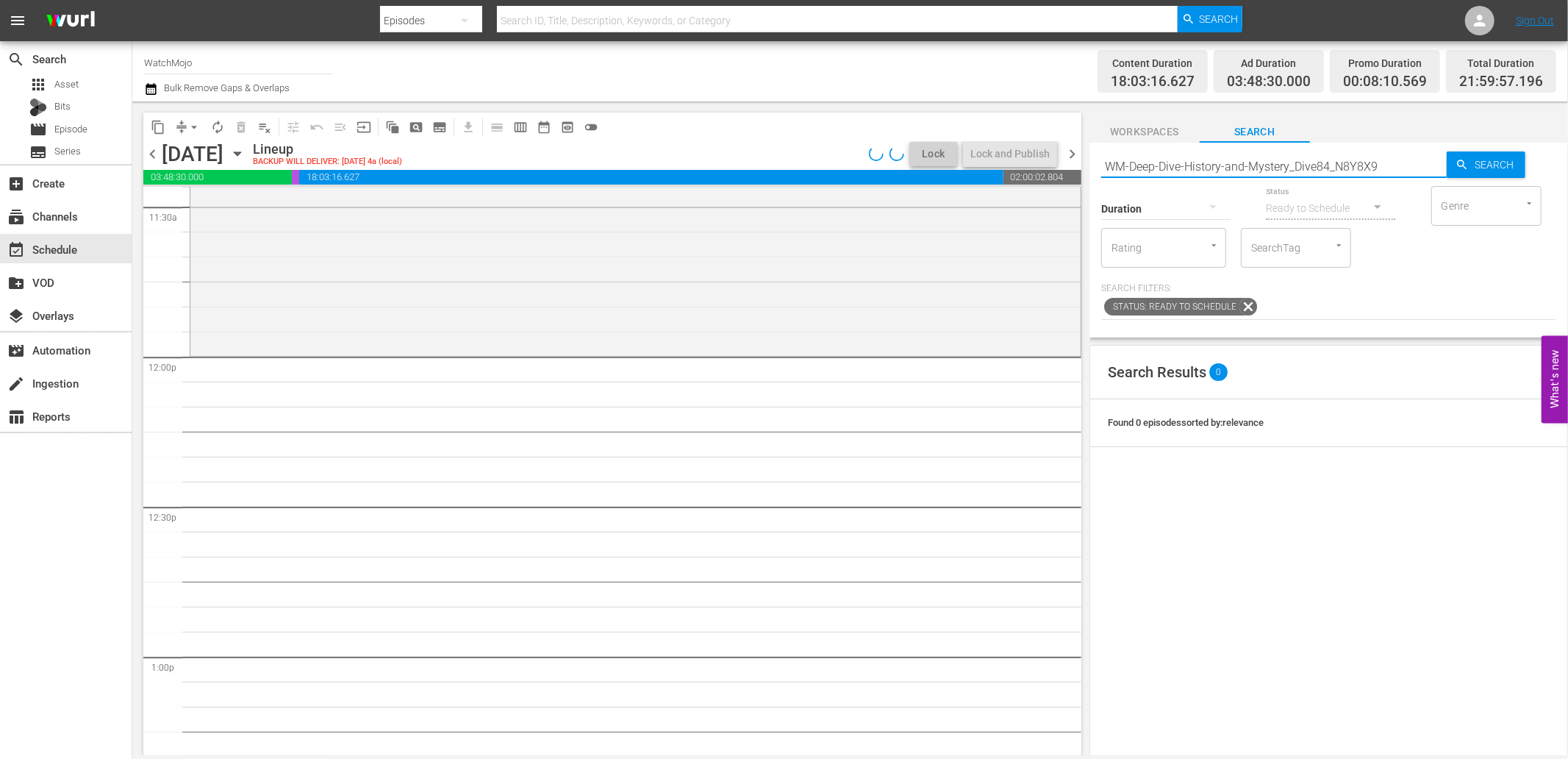
type input "WM-Deep-Dive-History-and-Mystery_Dive84_N8Y8X9"
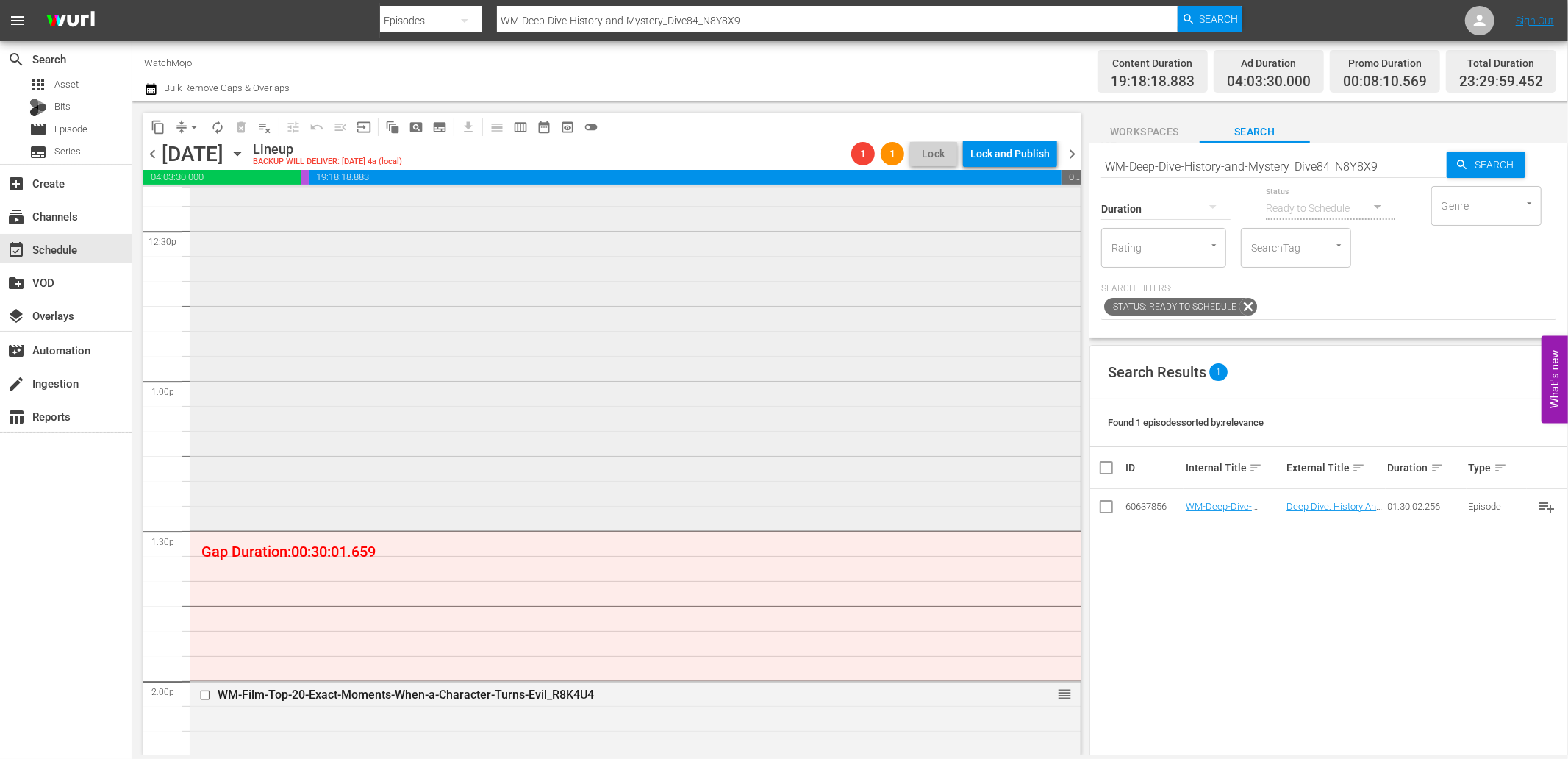
scroll to position [3759, 0]
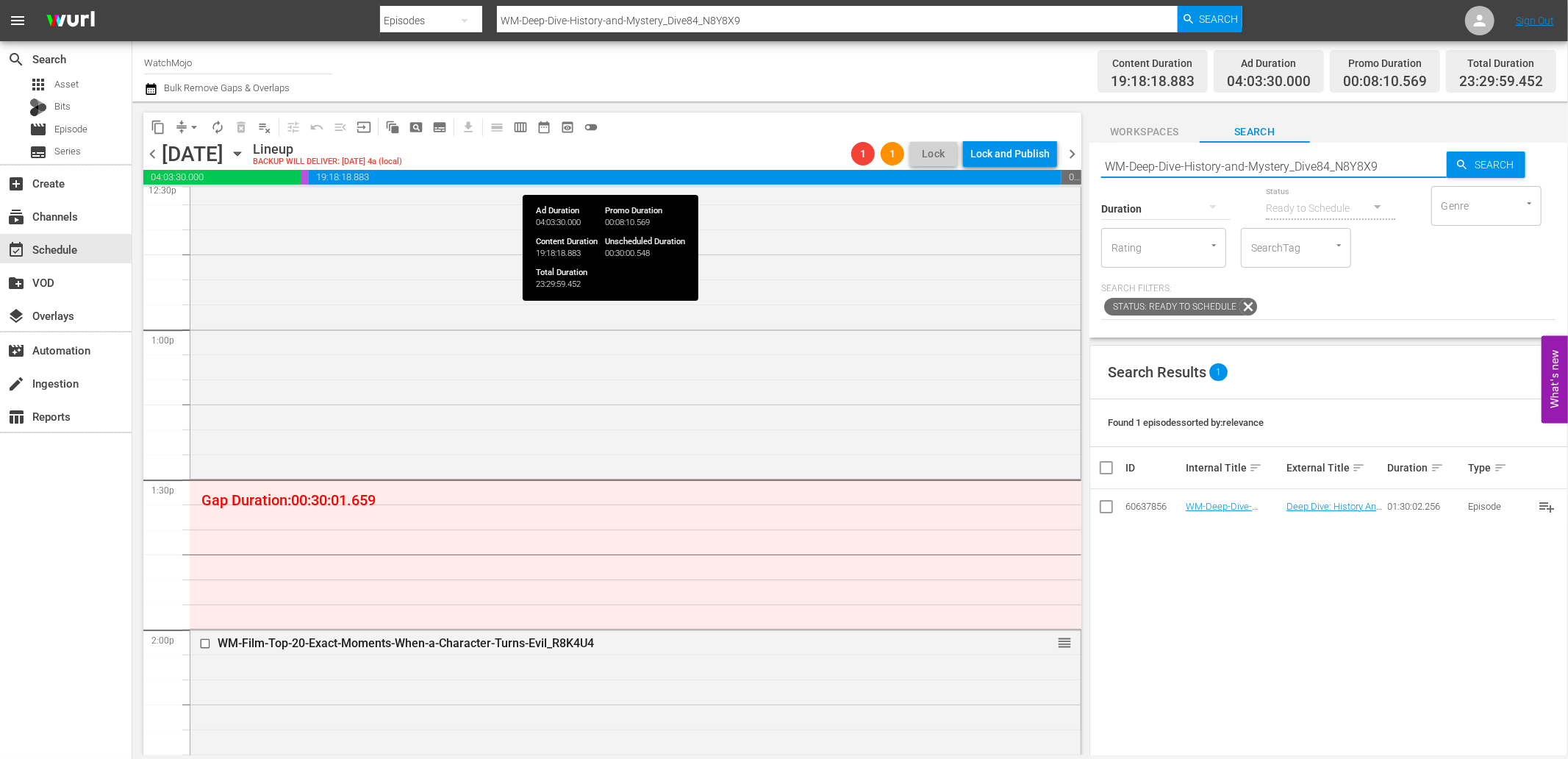
drag, startPoint x: 1386, startPoint y: 160, endPoint x: 994, endPoint y: 179, distance: 392.5
click at [994, 179] on div "content_copy compress arrow_drop_down autorenew_outlined delete_forever_outline…" at bounding box center [850, 429] width 1436 height 654
paste input "Pop-Top20-Scariest-Places-on-Earth-You-Should-Never-Visit-Alone_U4T8F2"
type input "WM-Pop-Top20-Scariest-Places-on-Earth-You-Should-Never-Visit-Alone_U4T8F2"
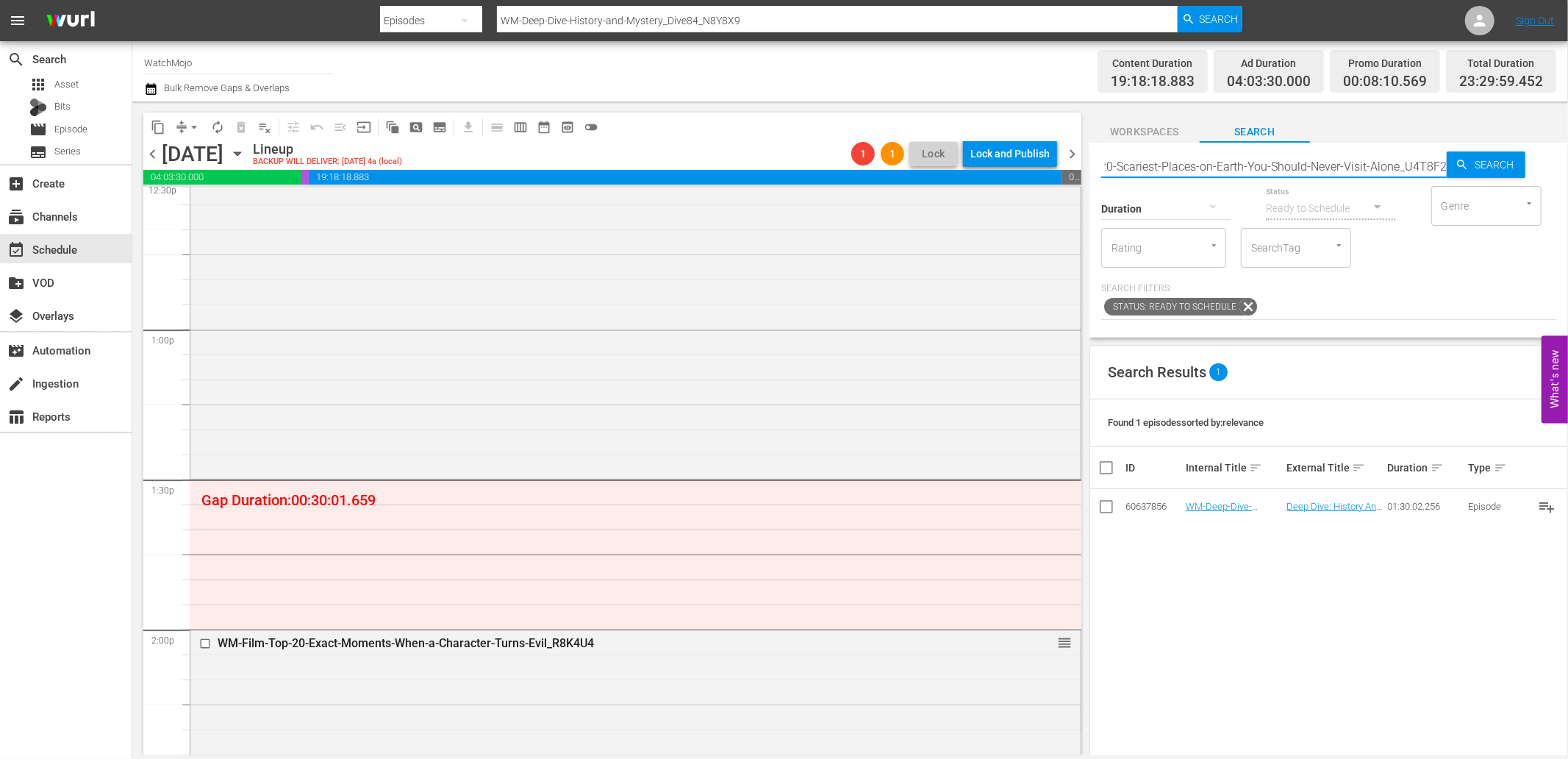
type input "WM-Pop-Top20-Scariest-Places-on-Earth-You-Should-Never-Visit-Alone_U4T8F2"
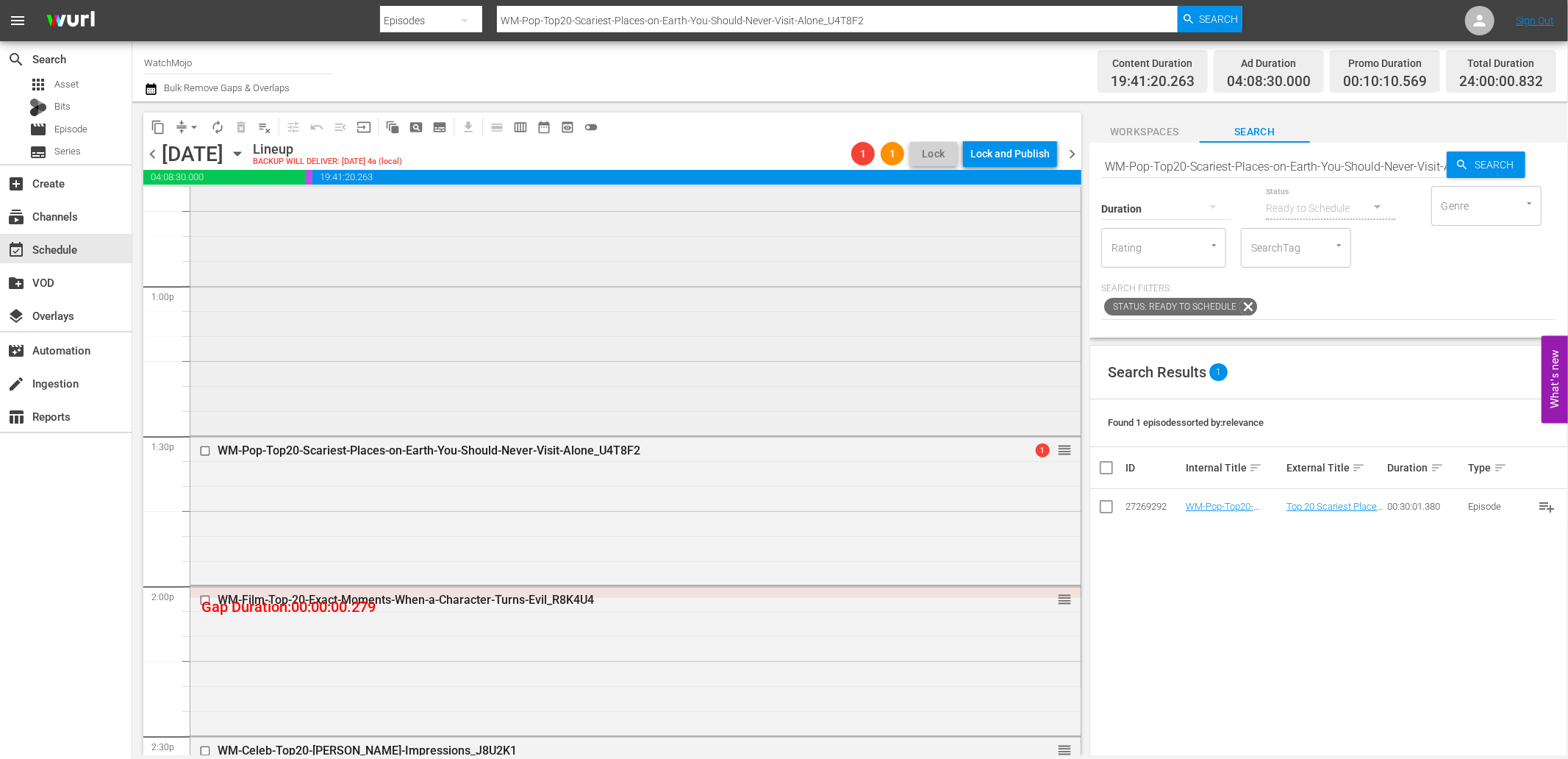
scroll to position [3976, 0]
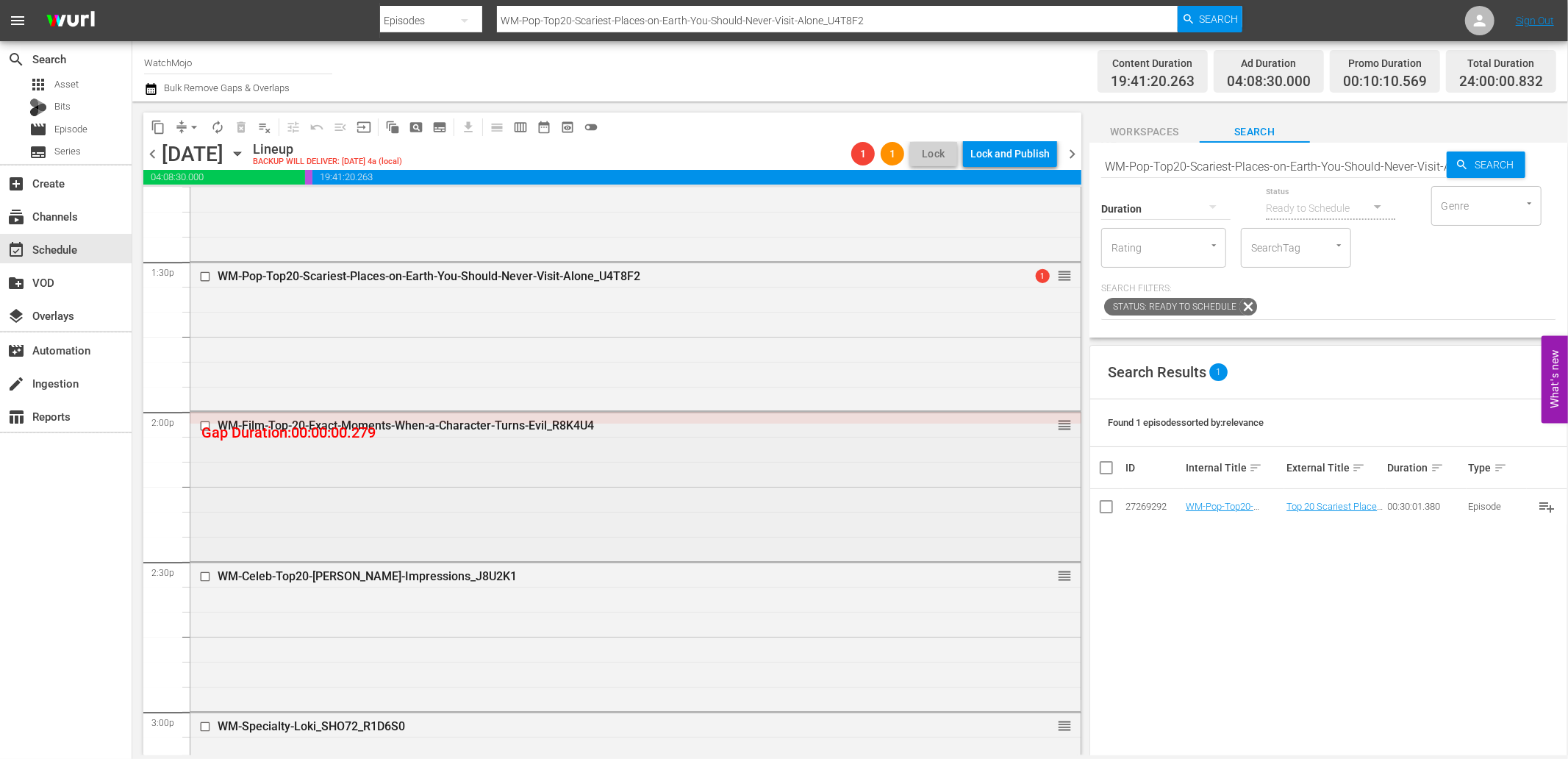
click at [206, 420] on input "checkbox" at bounding box center [207, 426] width 15 height 13
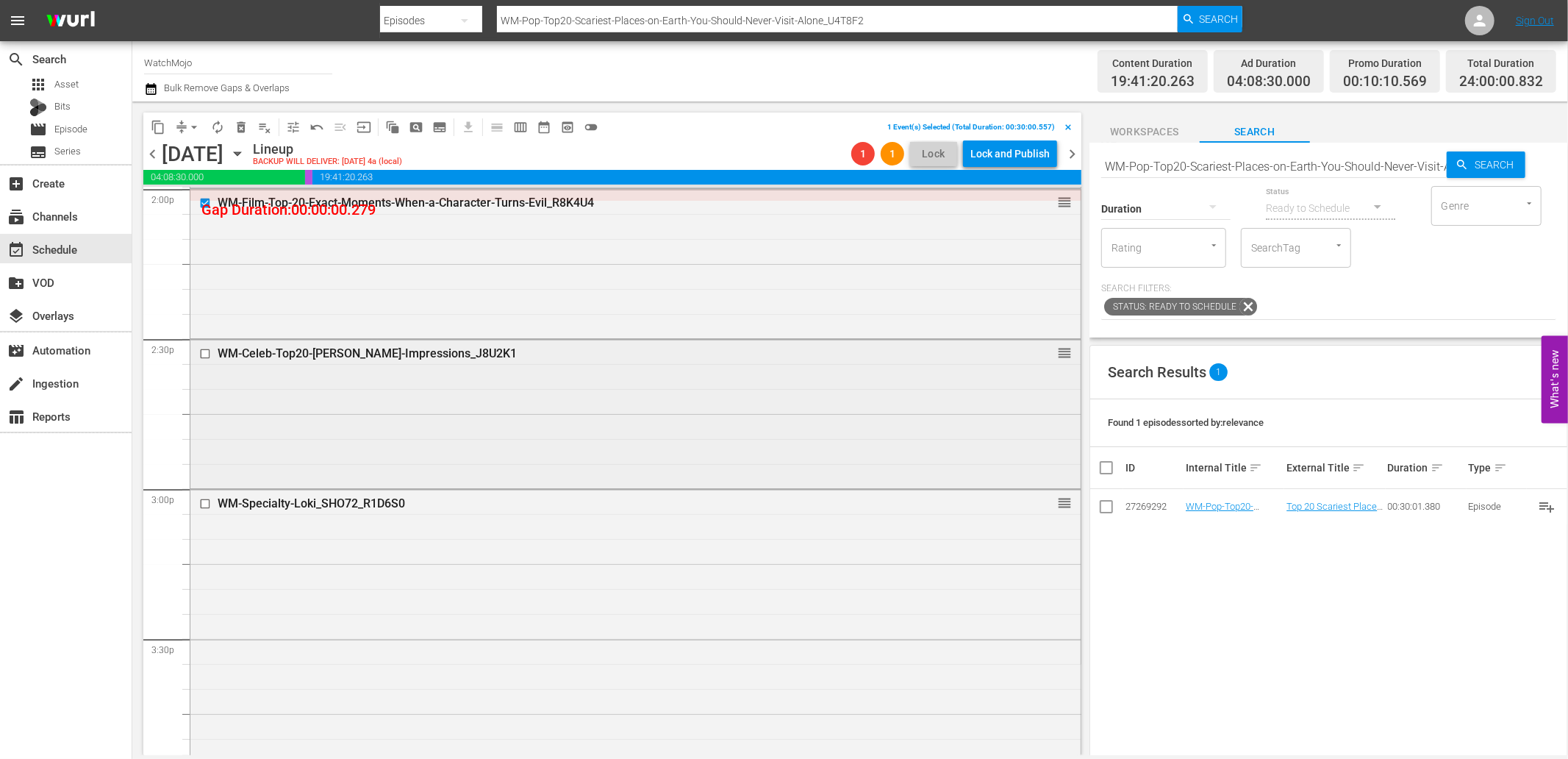
scroll to position [4249, 0]
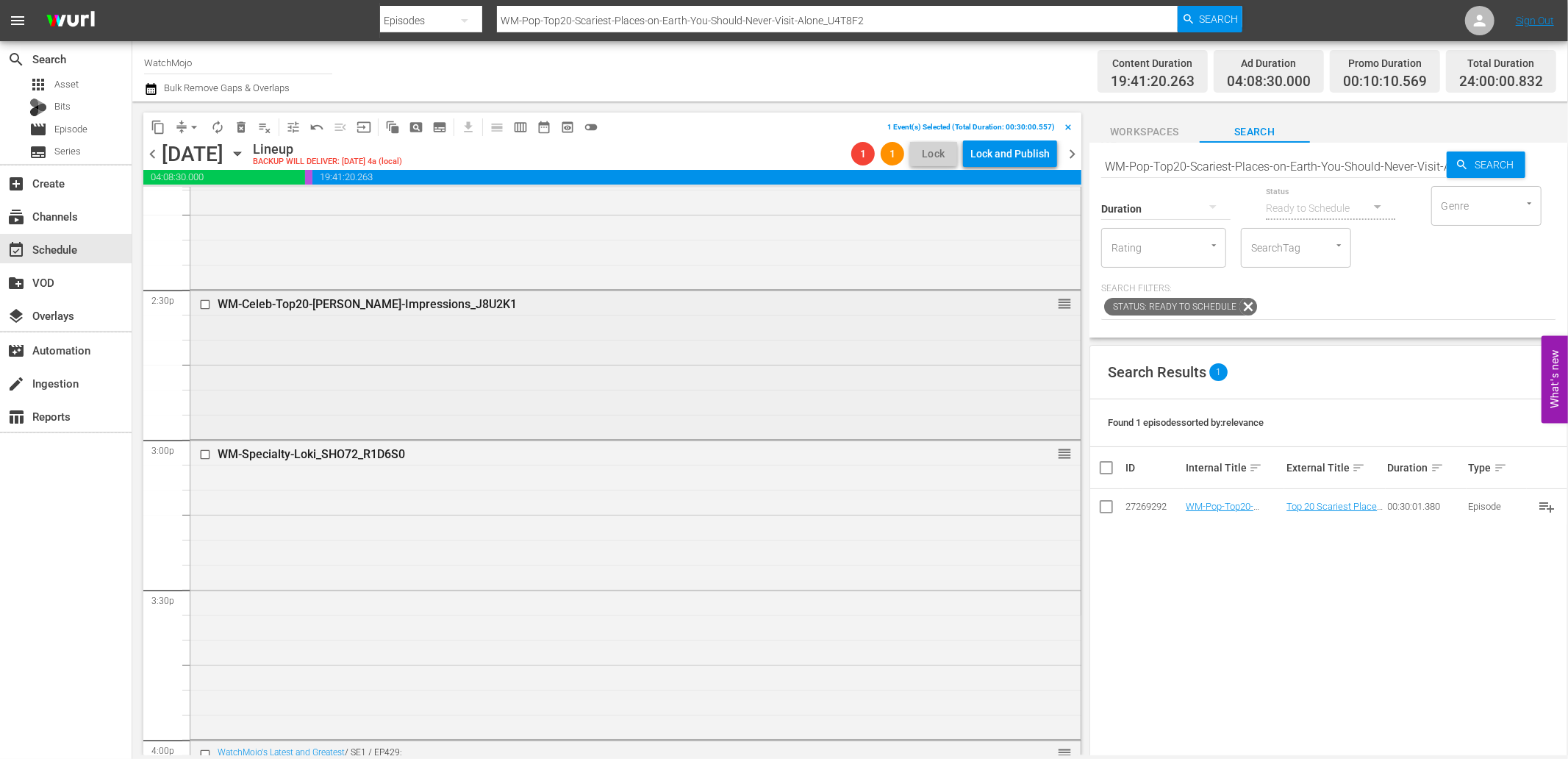
click at [200, 310] on input "checkbox" at bounding box center [207, 305] width 15 height 13
click at [208, 457] on input "checkbox" at bounding box center [207, 454] width 15 height 13
click at [240, 128] on span "delete_forever_outlined" at bounding box center [240, 127] width 15 height 15
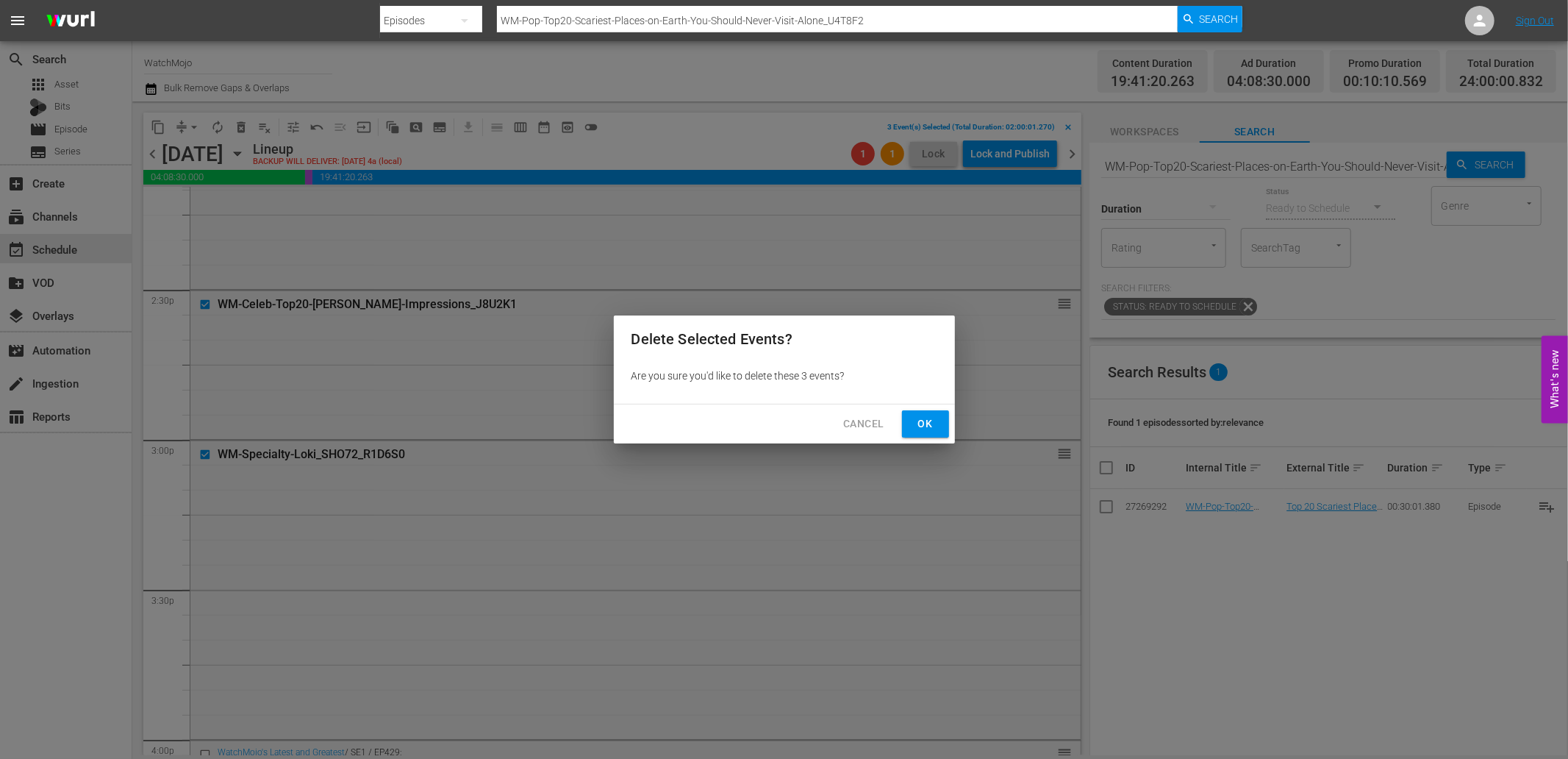
click at [921, 418] on span "Ok" at bounding box center [926, 424] width 24 height 18
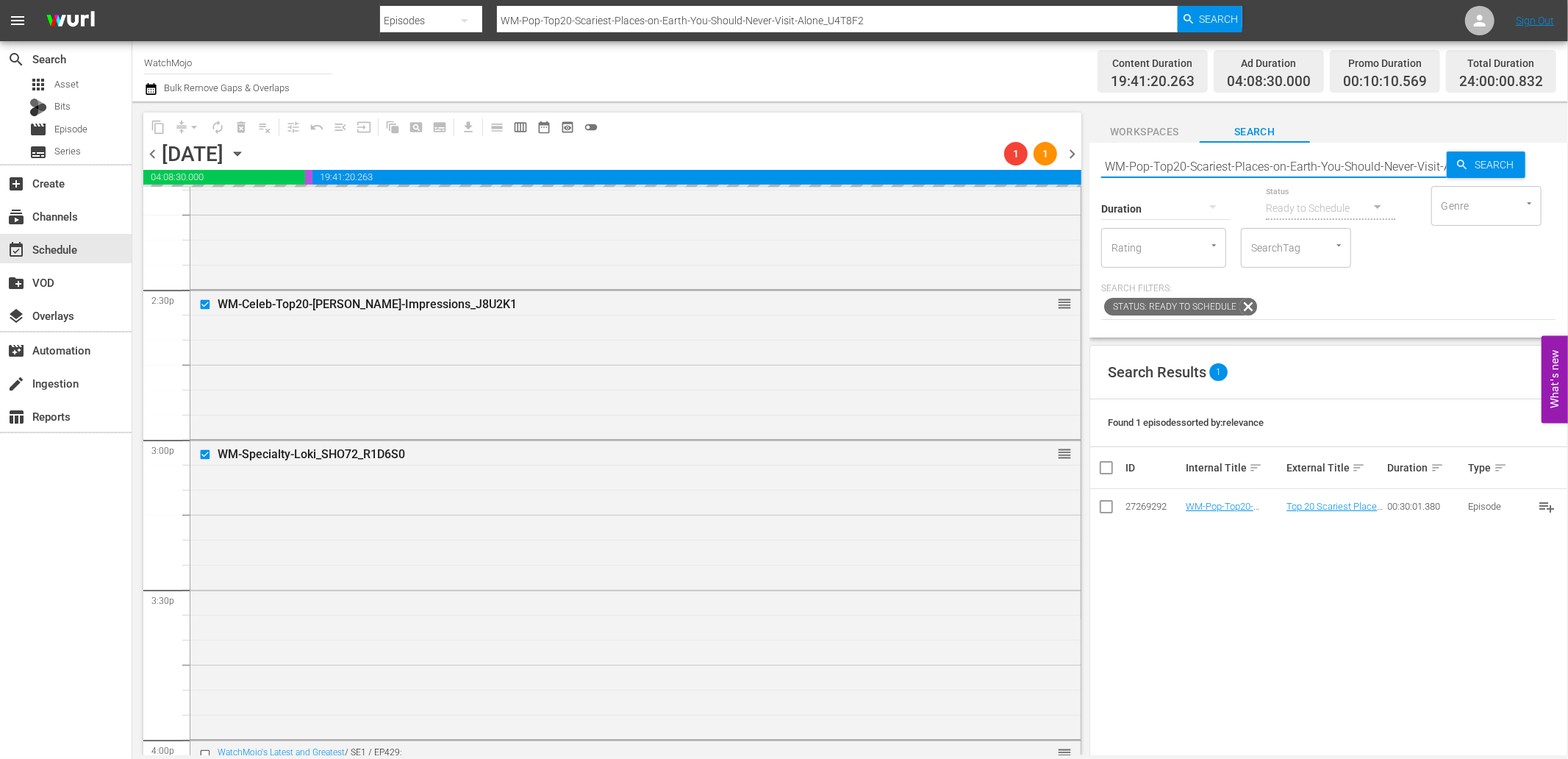
click at [1182, 170] on input "WM-Pop-Top20-Scariest-Places-on-Earth-You-Should-Never-Visit-Alone_U4T8F2" at bounding box center [1275, 166] width 346 height 35
paste input "Deep-Dive-Creepy-History_Dive99_D2Q3G3"
type input "WM-Deep-Dive-Creepy-History_Dive99_D2Q3G3"
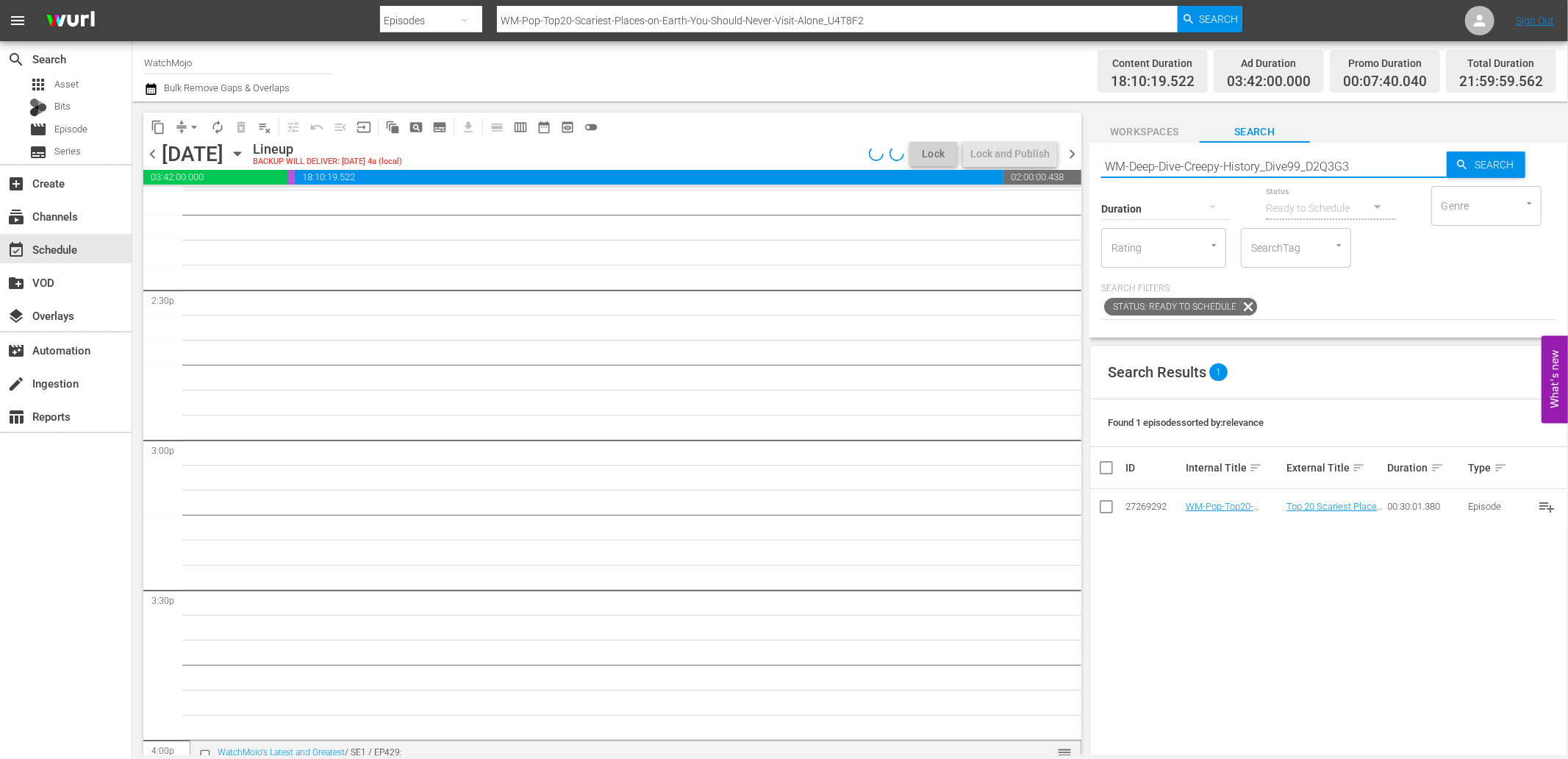
type input "WM-Deep-Dive-Creepy-History_Dive99_D2Q3G3"
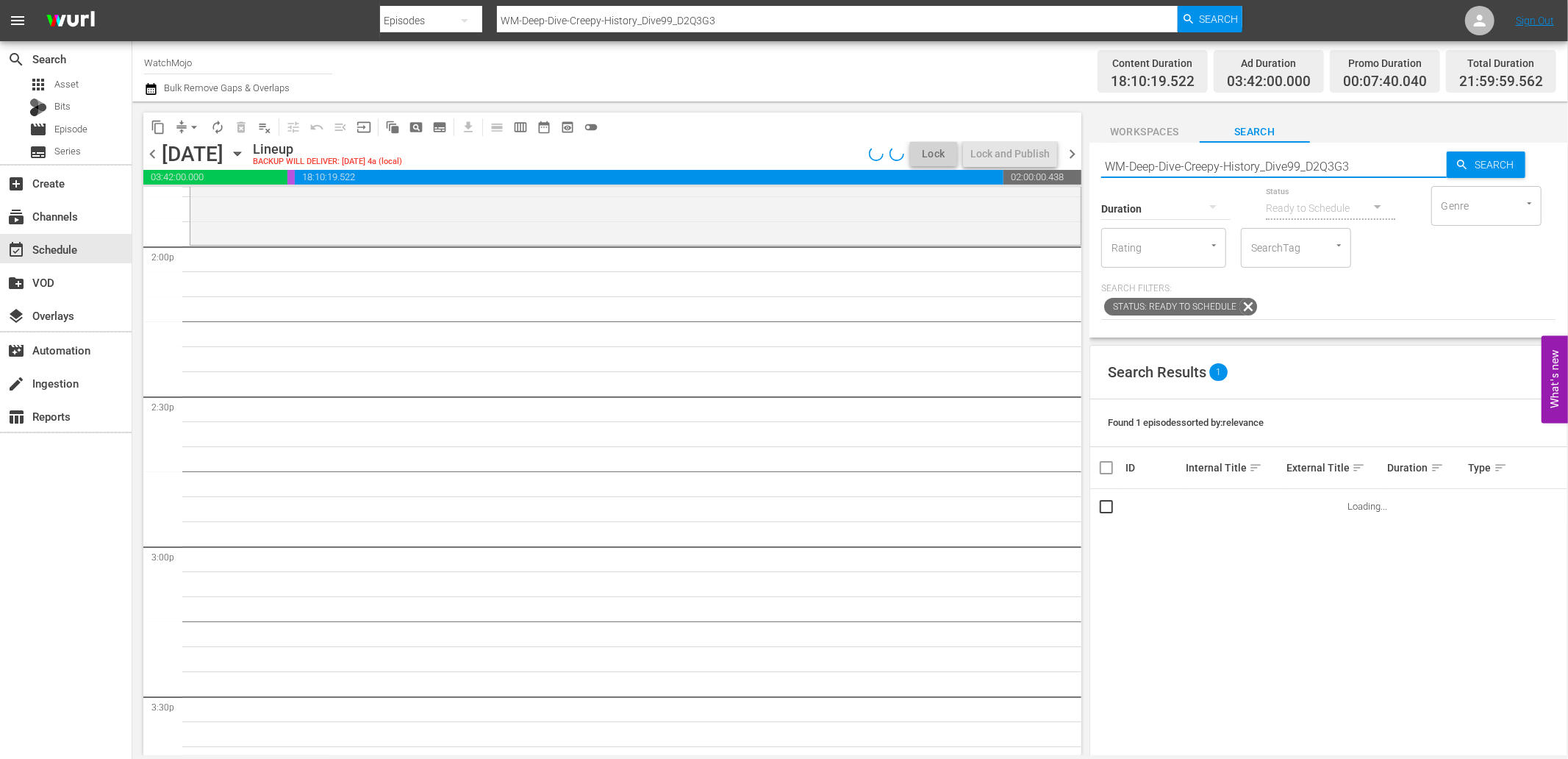
scroll to position [4141, 0]
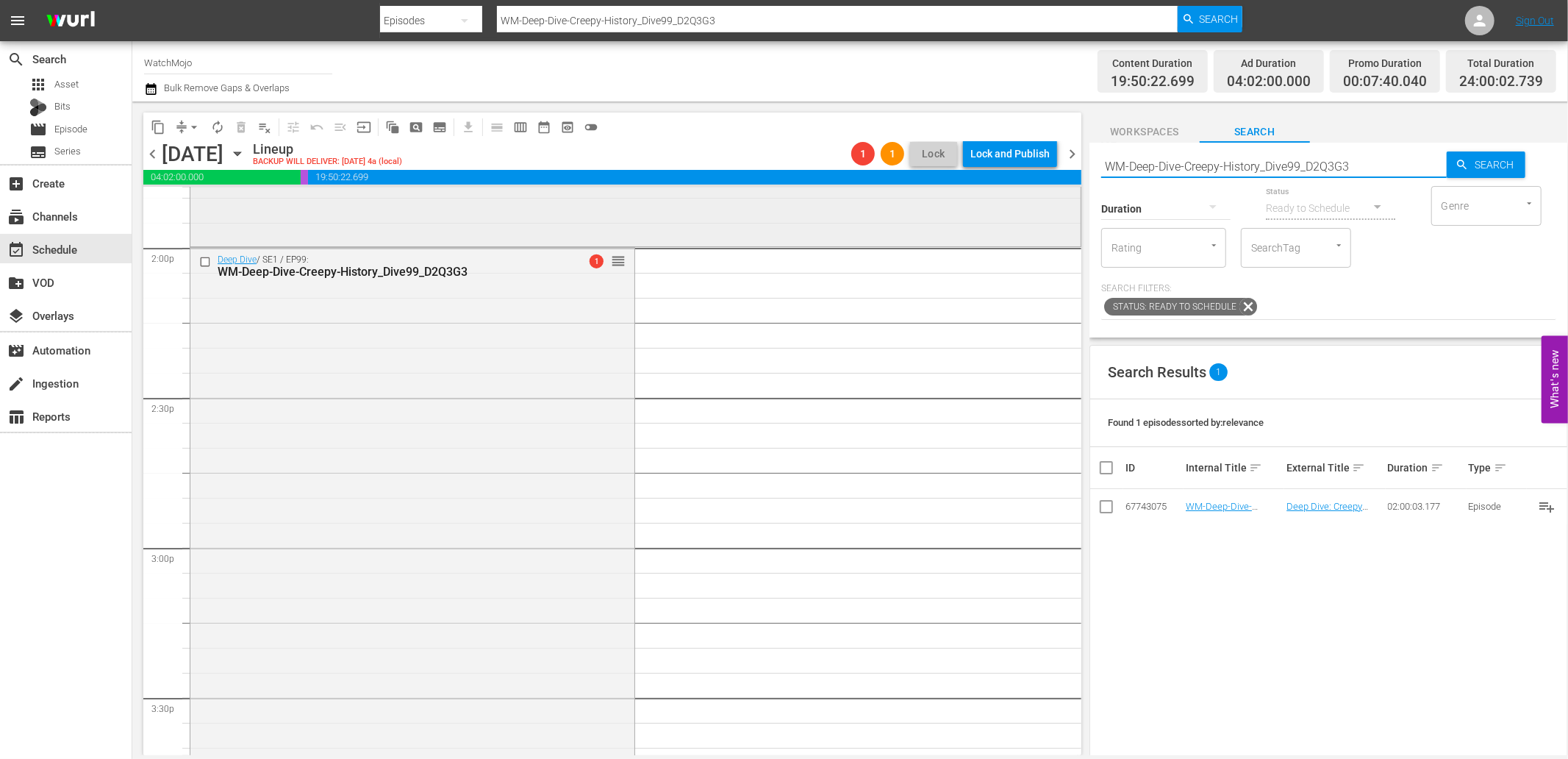
drag, startPoint x: 1204, startPoint y: 179, endPoint x: 1039, endPoint y: 188, distance: 165.2
click at [1039, 188] on div "content_copy compress arrow_drop_down autorenew_outlined delete_forever_outline…" at bounding box center [850, 429] width 1436 height 654
paste input "Disturbing-Because-Of-What-We-Know-Now_Dive90_J1V8I5"
type input "WM-Deep-Dive-Disturbing-Because-Of-What-We-Know-Now_Dive90_J1V8I5"
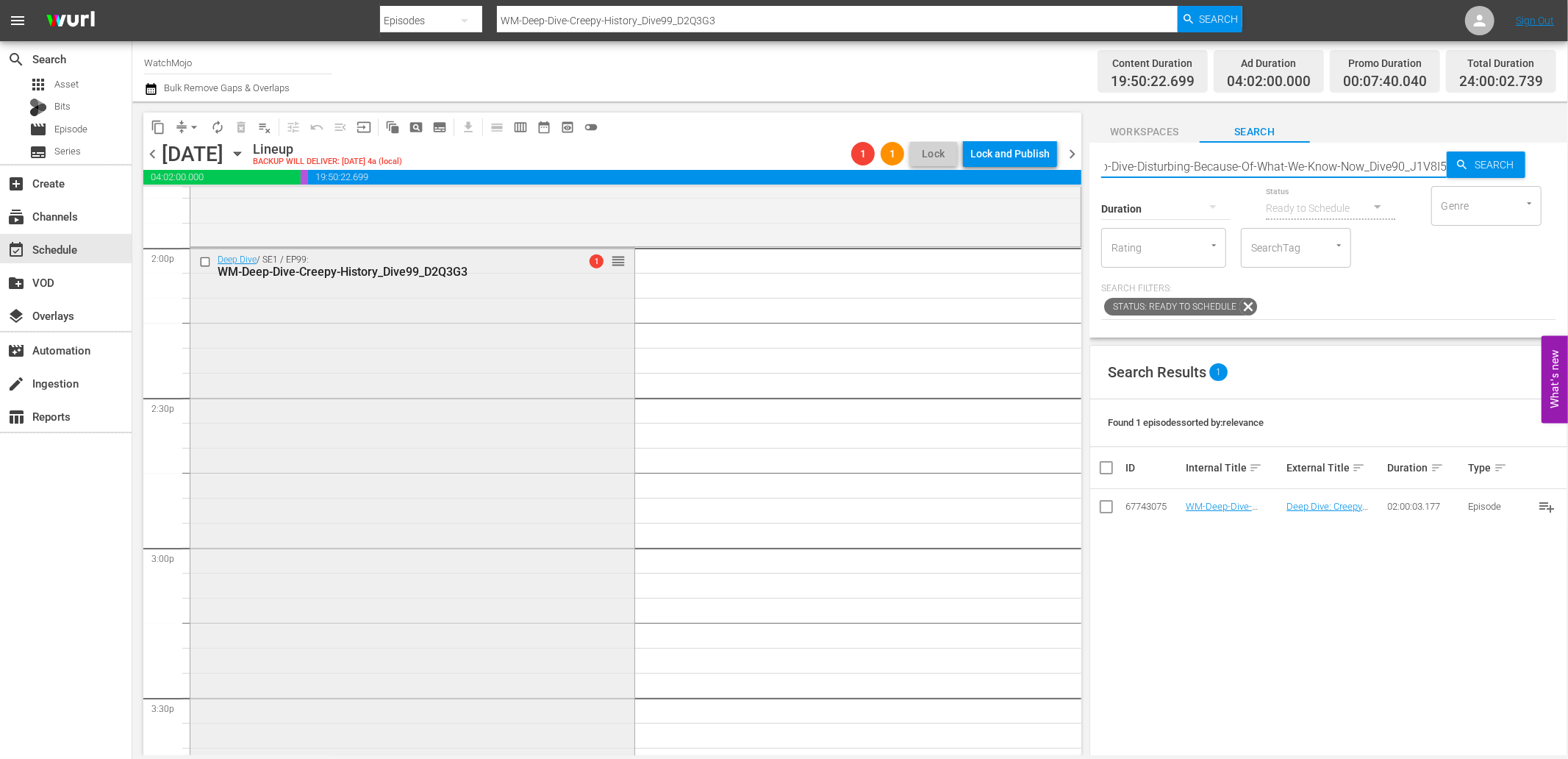
type input "WM-Deep-Dive-Disturbing-Because-Of-What-We-Know-Now_Dive90_J1V8I5"
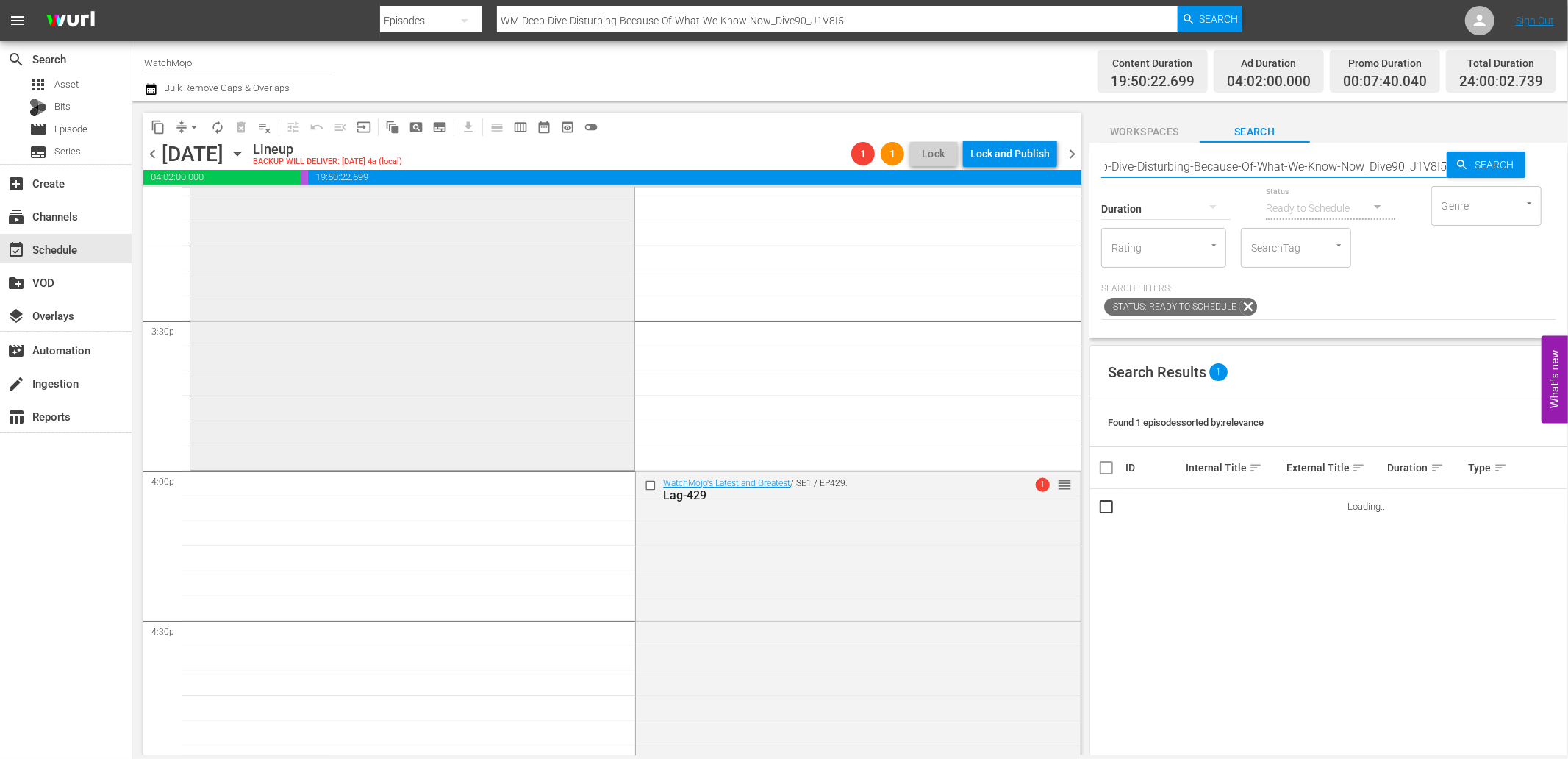
scroll to position [4521, 0]
click at [645, 481] on input "checkbox" at bounding box center [653, 483] width 15 height 13
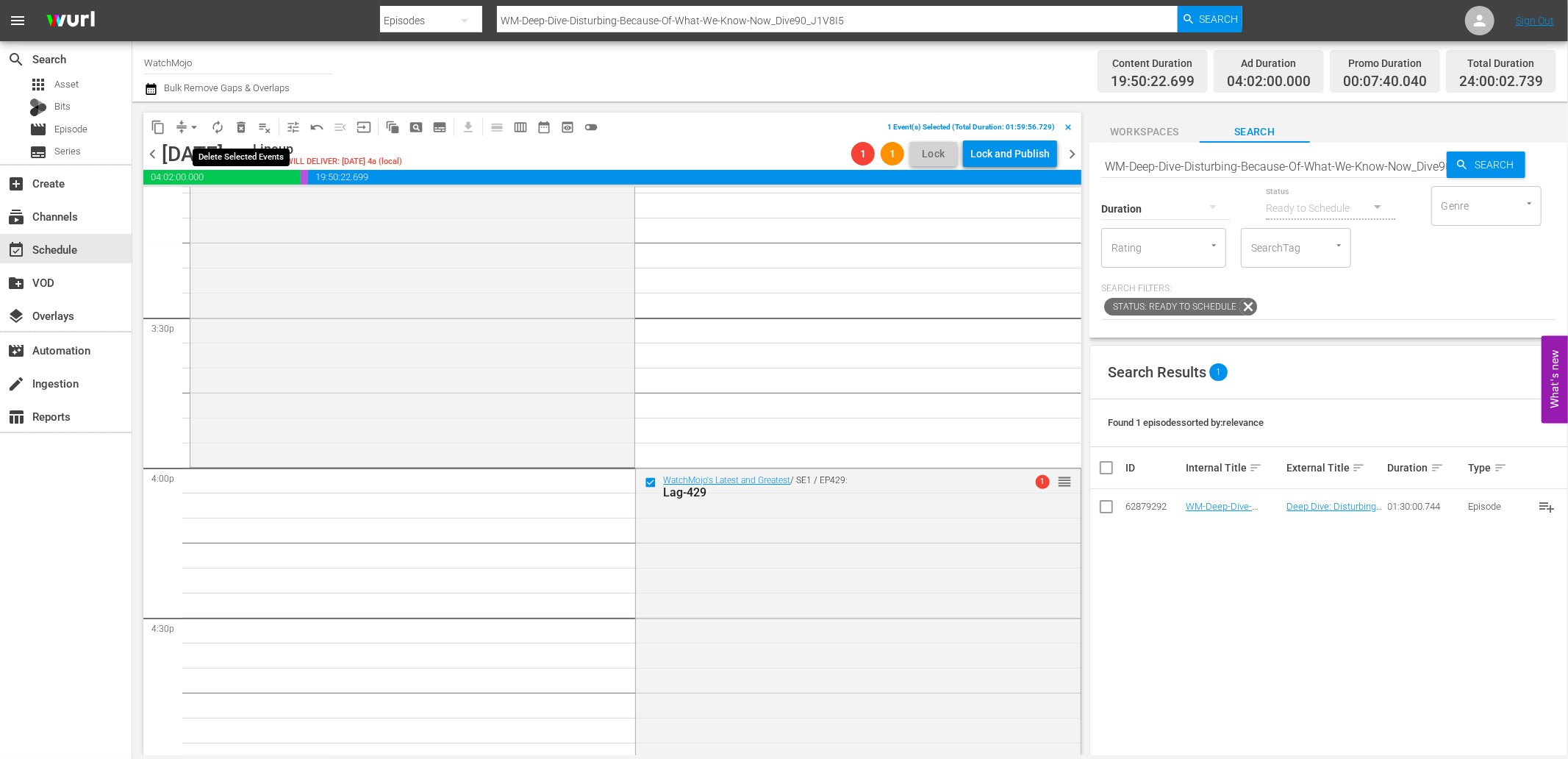
click at [240, 128] on span "delete_forever_outlined" at bounding box center [240, 127] width 15 height 15
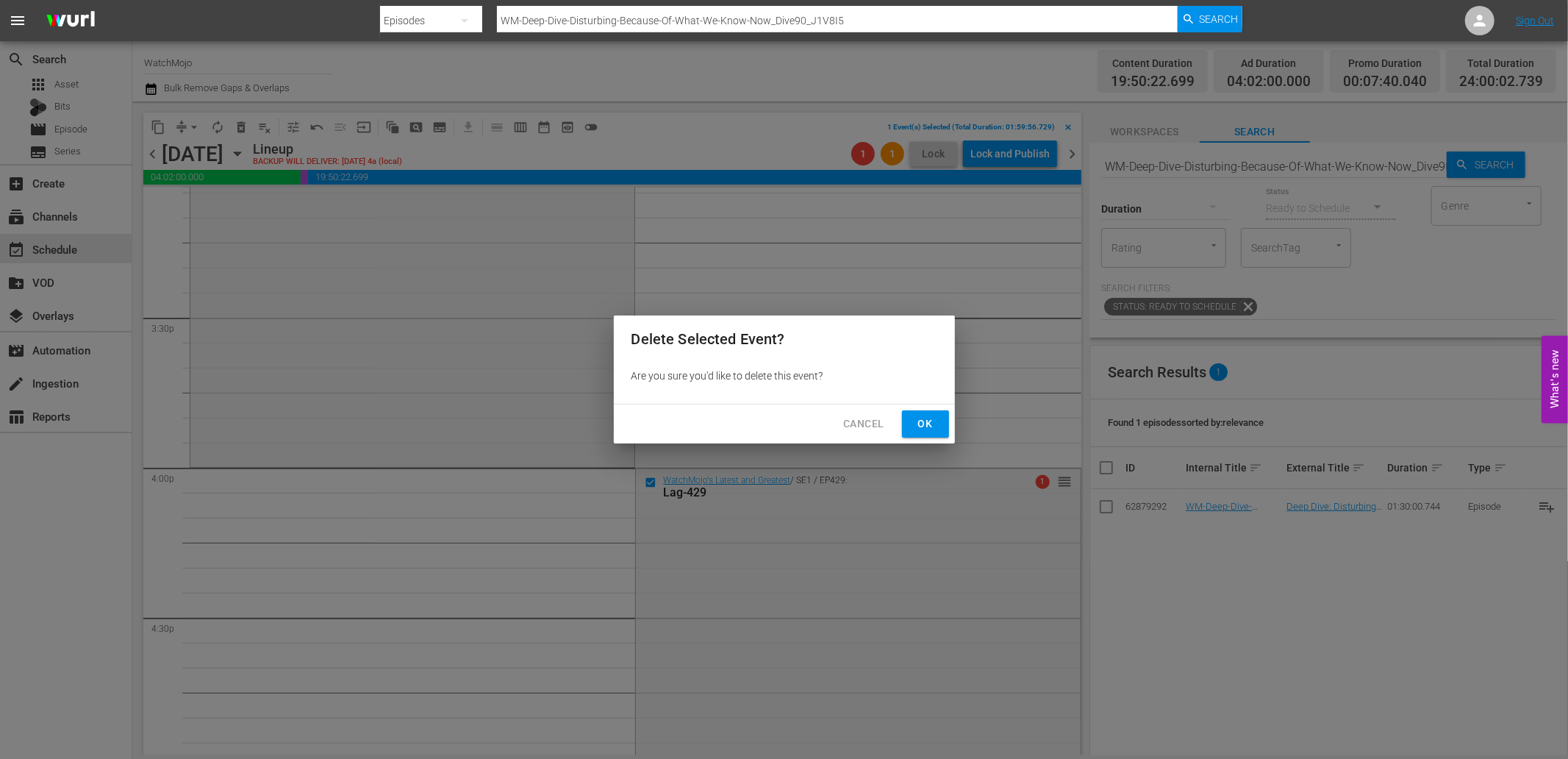
click at [920, 420] on span "Ok" at bounding box center [926, 424] width 24 height 18
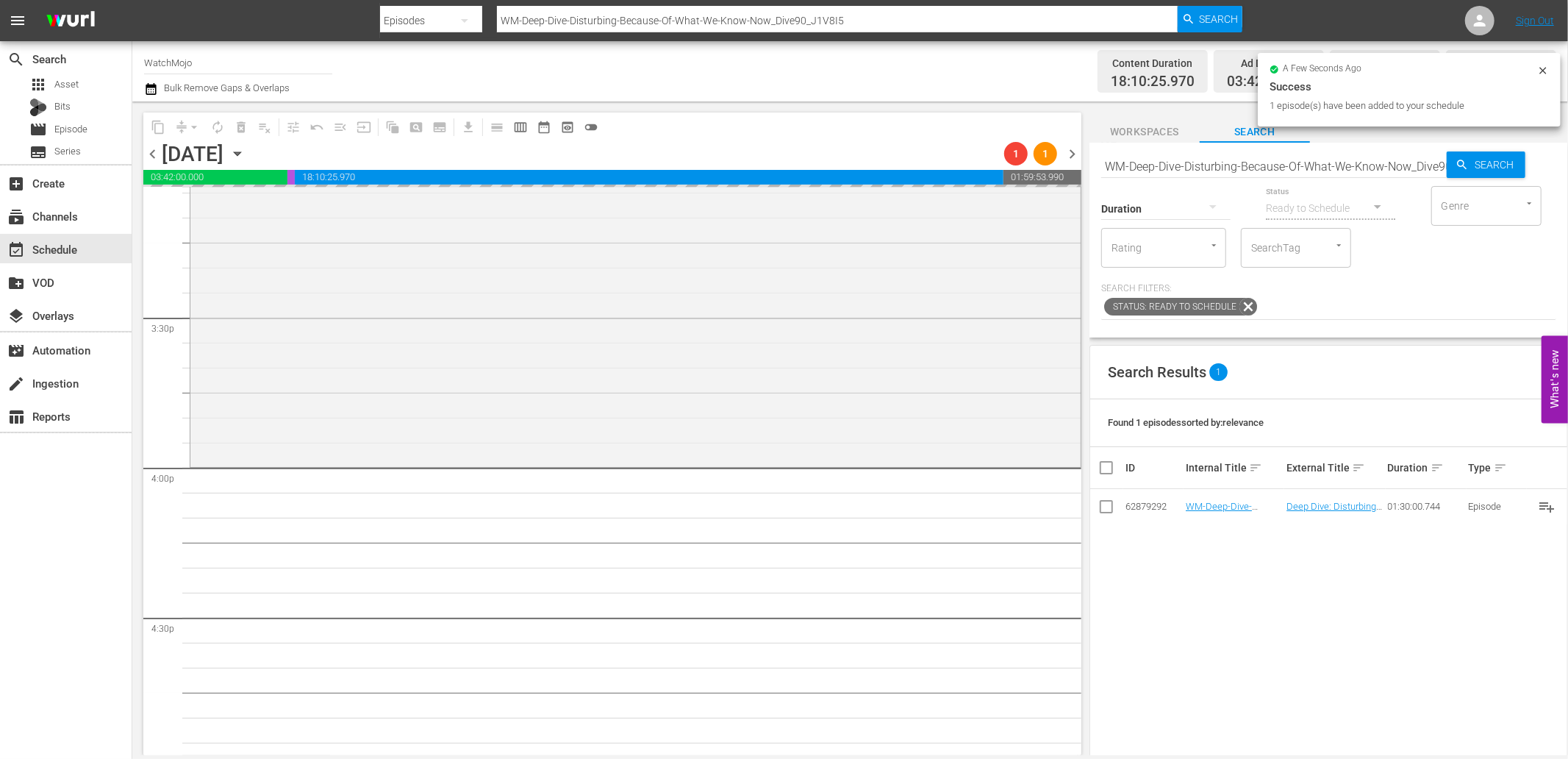
click at [1258, 172] on input "WM-Deep-Dive-Disturbing-Because-Of-What-We-Know-Now_Dive90_J1V8I5" at bounding box center [1275, 166] width 346 height 35
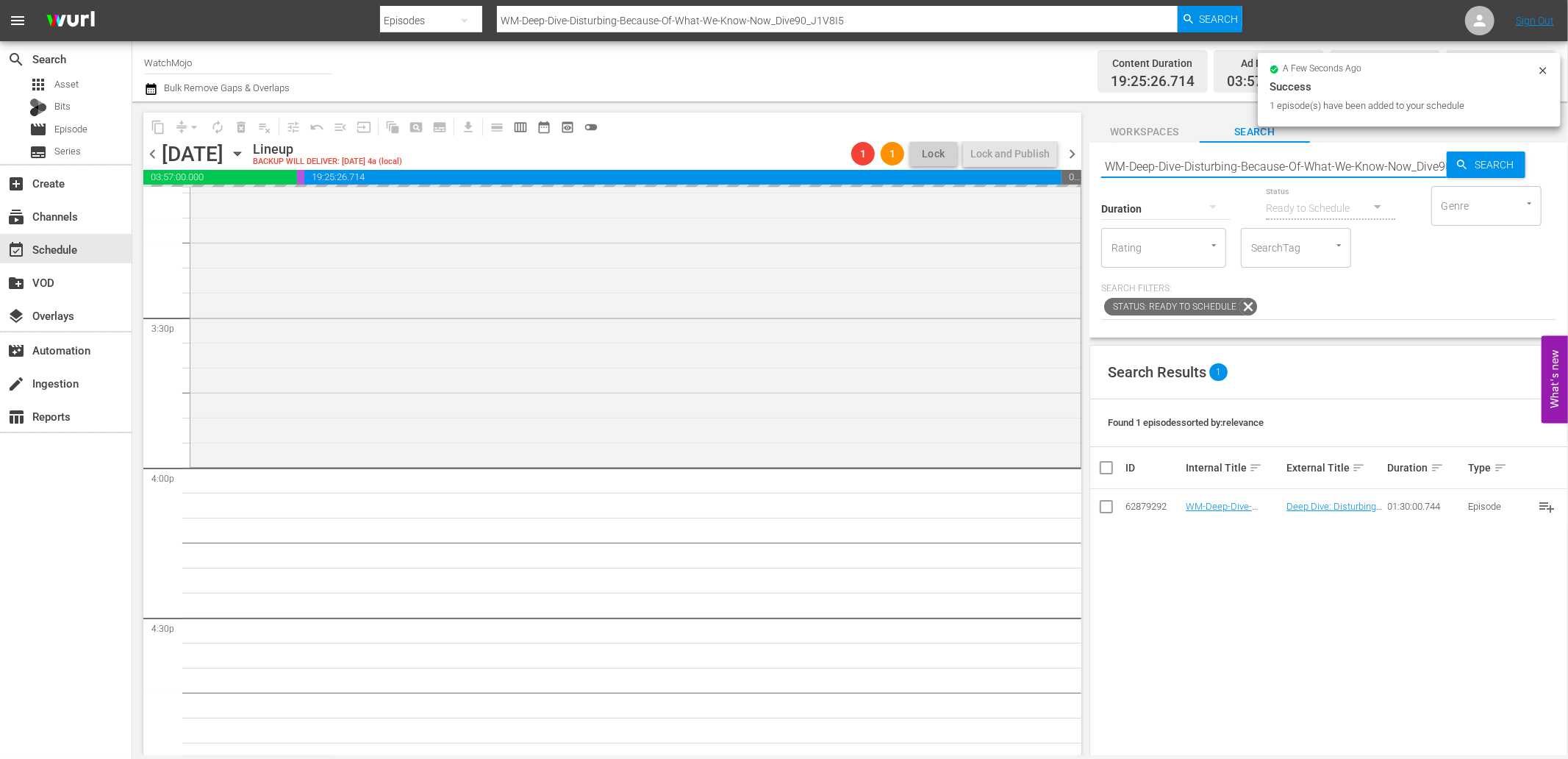
paste input "Pop-Top20-Missing-People-Who-Were-Eventually-Found_A4I5P0"
type input "WM-Pop-Top20-Missing-People-Who-Were-Eventually-Found_A4I5P0"
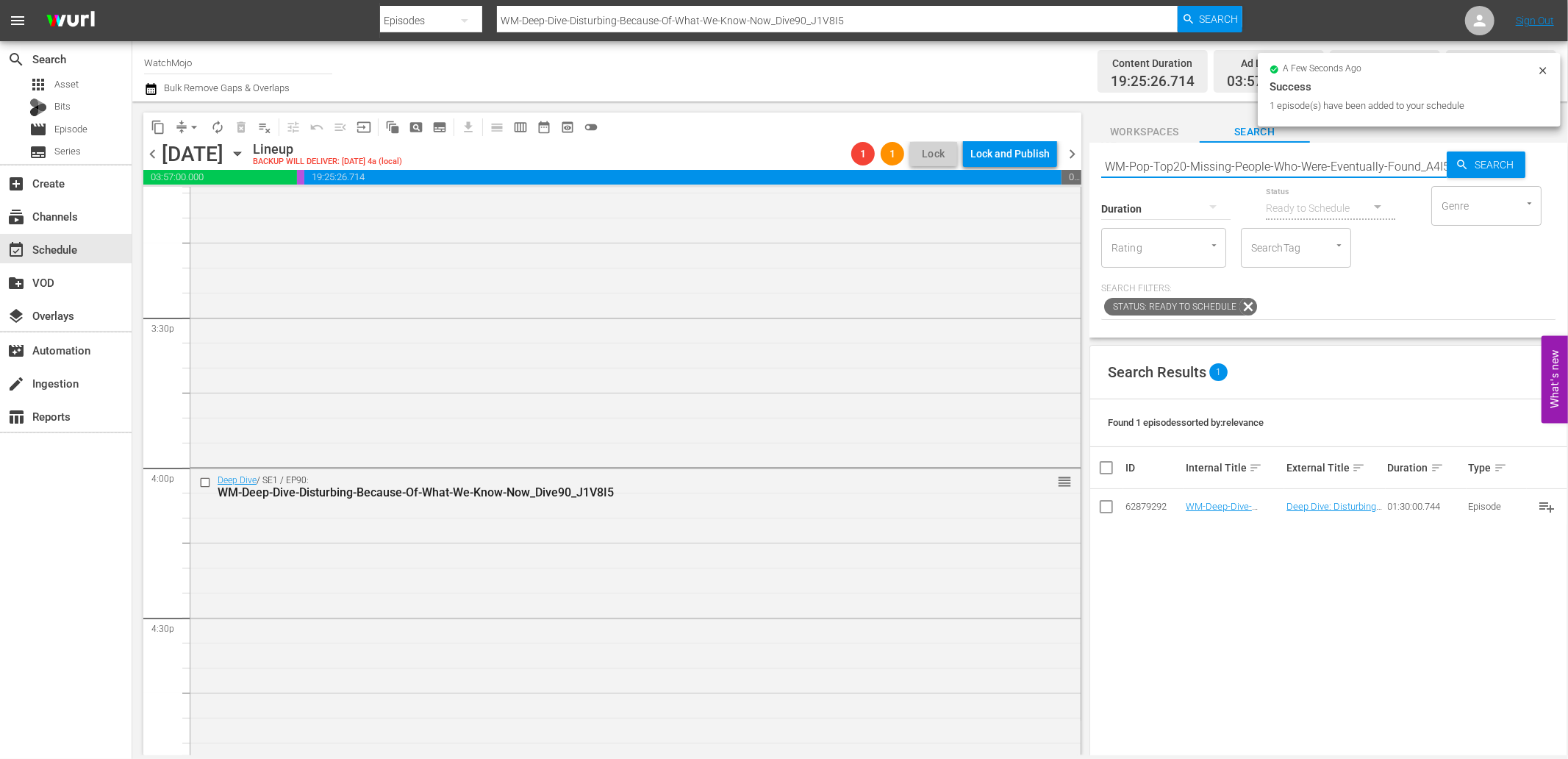
scroll to position [0, 19]
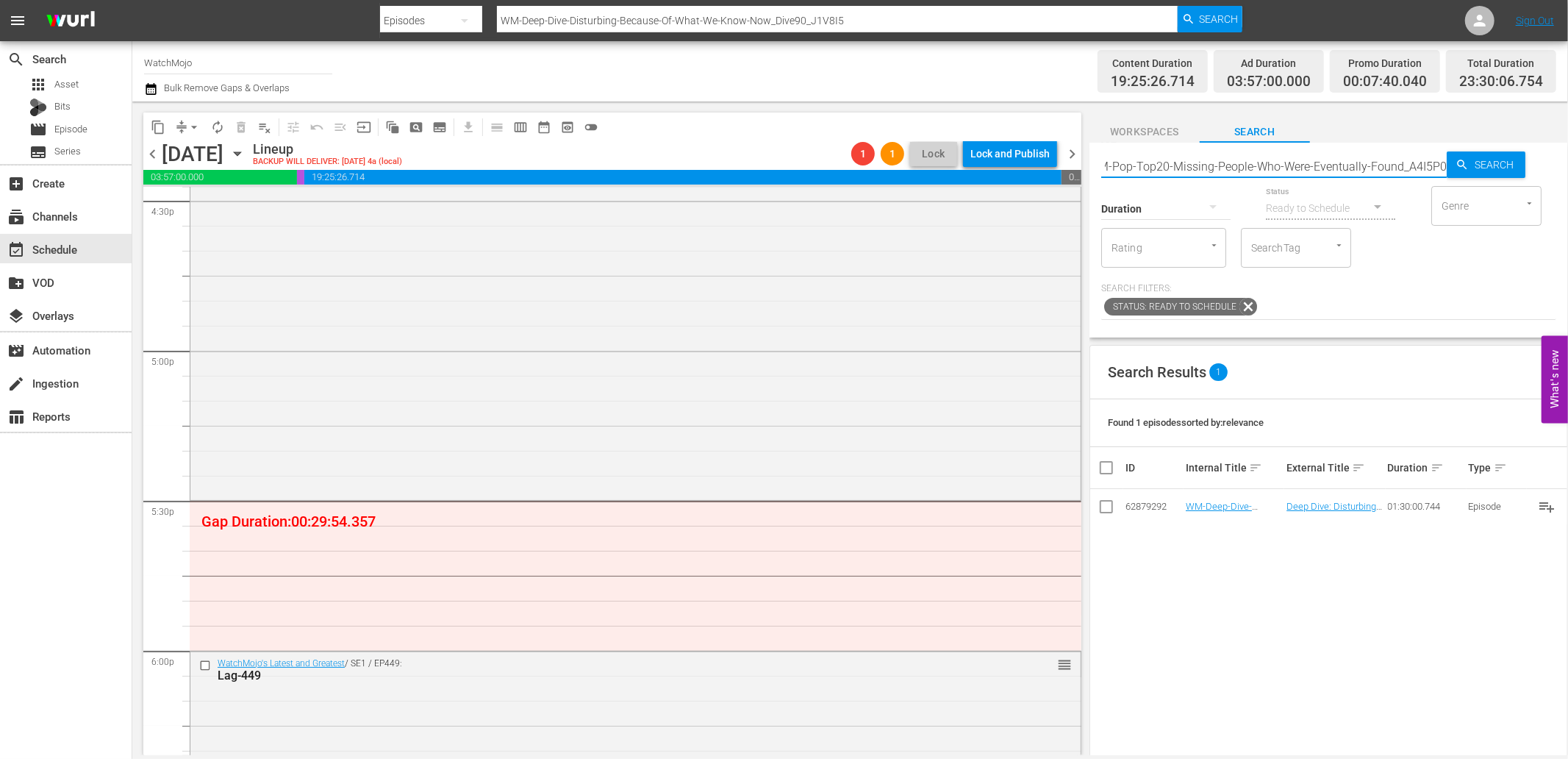
type input "WM-Pop-Top20-Missing-People-Who-Were-Eventually-Found_A4I5P0"
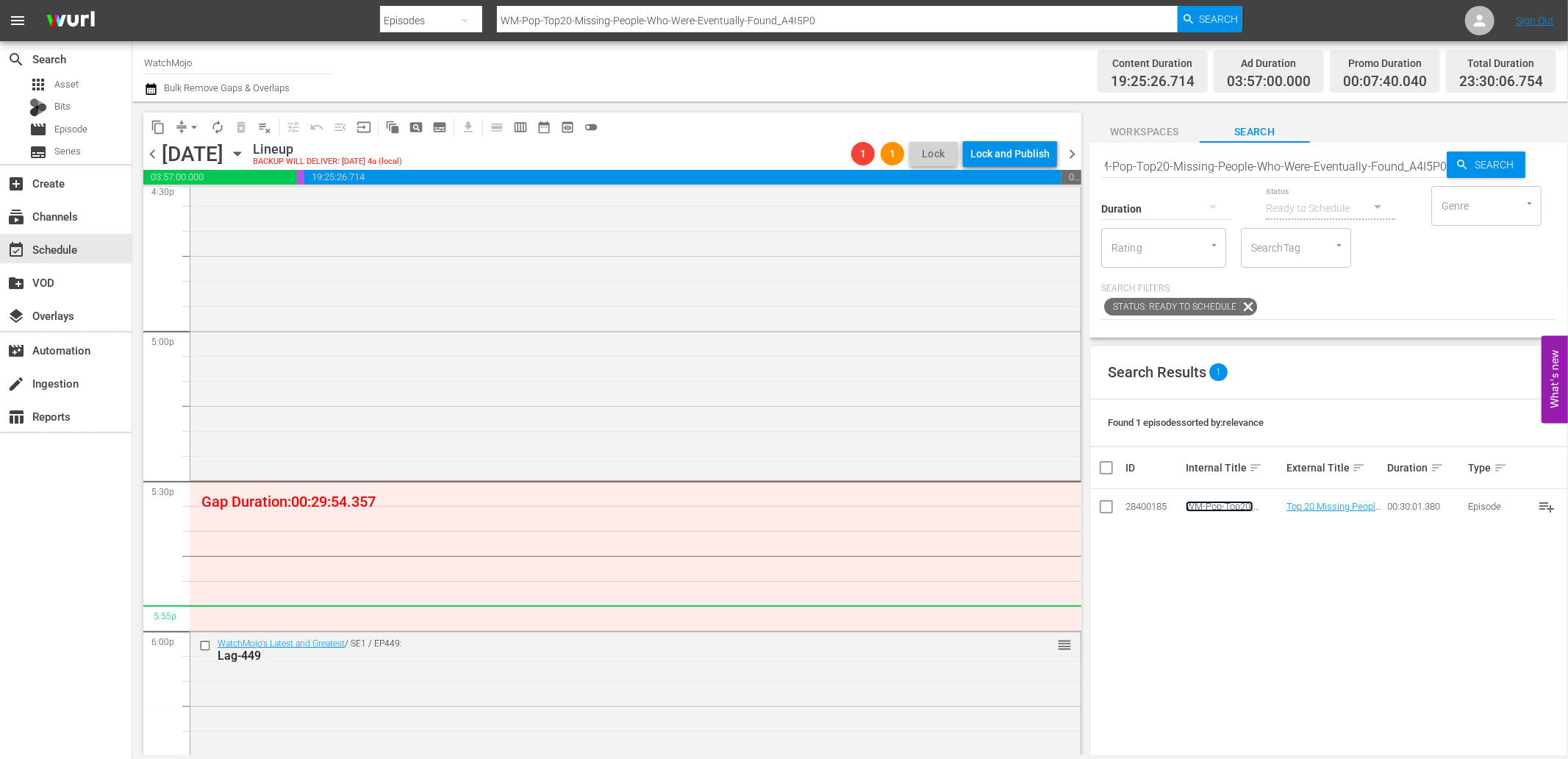
scroll to position [0, 0]
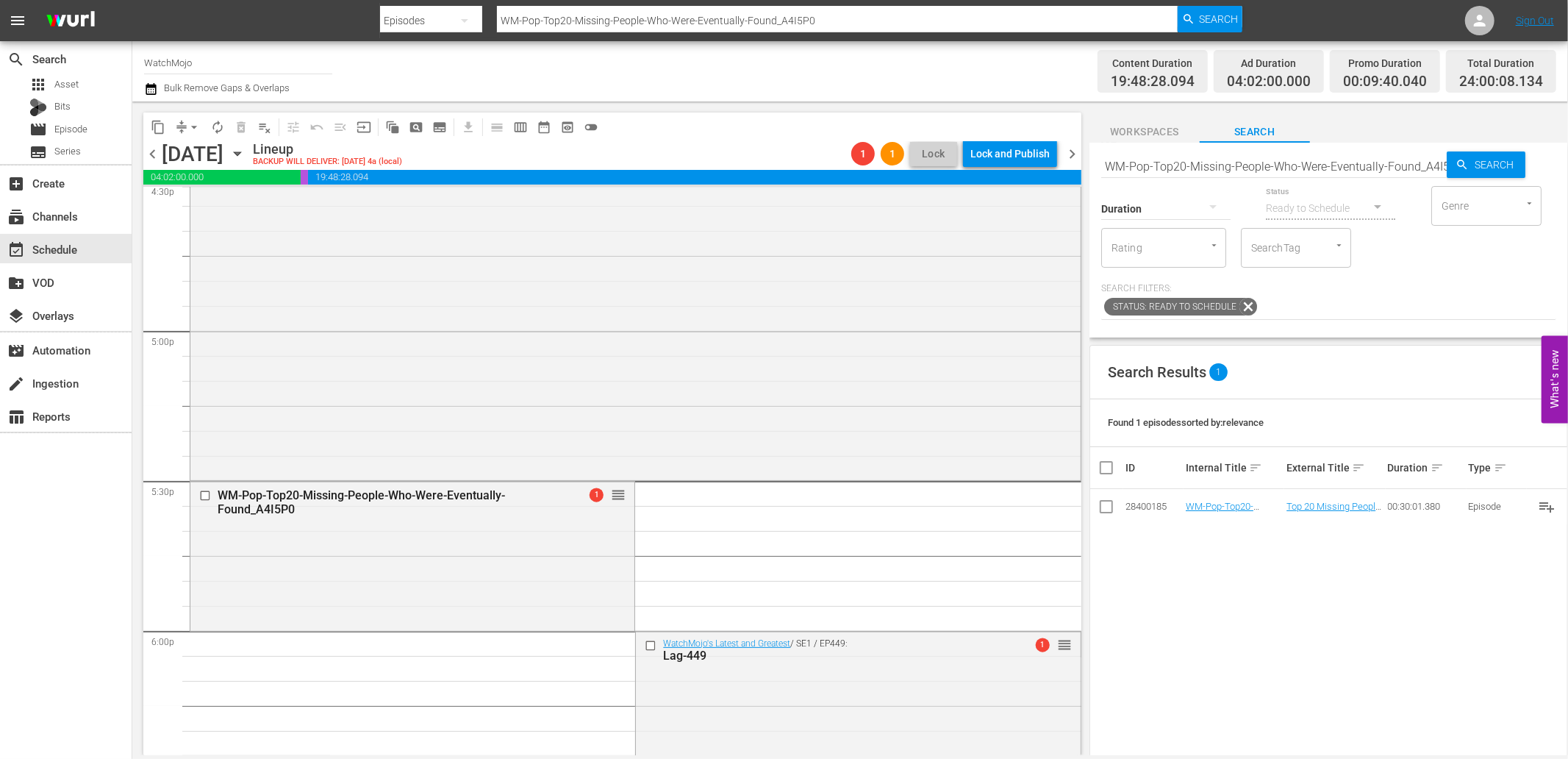
click at [1310, 166] on input "WM-Pop-Top20-Missing-People-Who-Were-Eventually-Found_A4I5P0" at bounding box center [1275, 166] width 346 height 35
paste input "Deep-Dive-Creepy-Mystery-Locations_Dive110_M4O2T"
type input "WM-Deep-Dive-Creepy-Mystery-Locations_Dive110_M4O2T0"
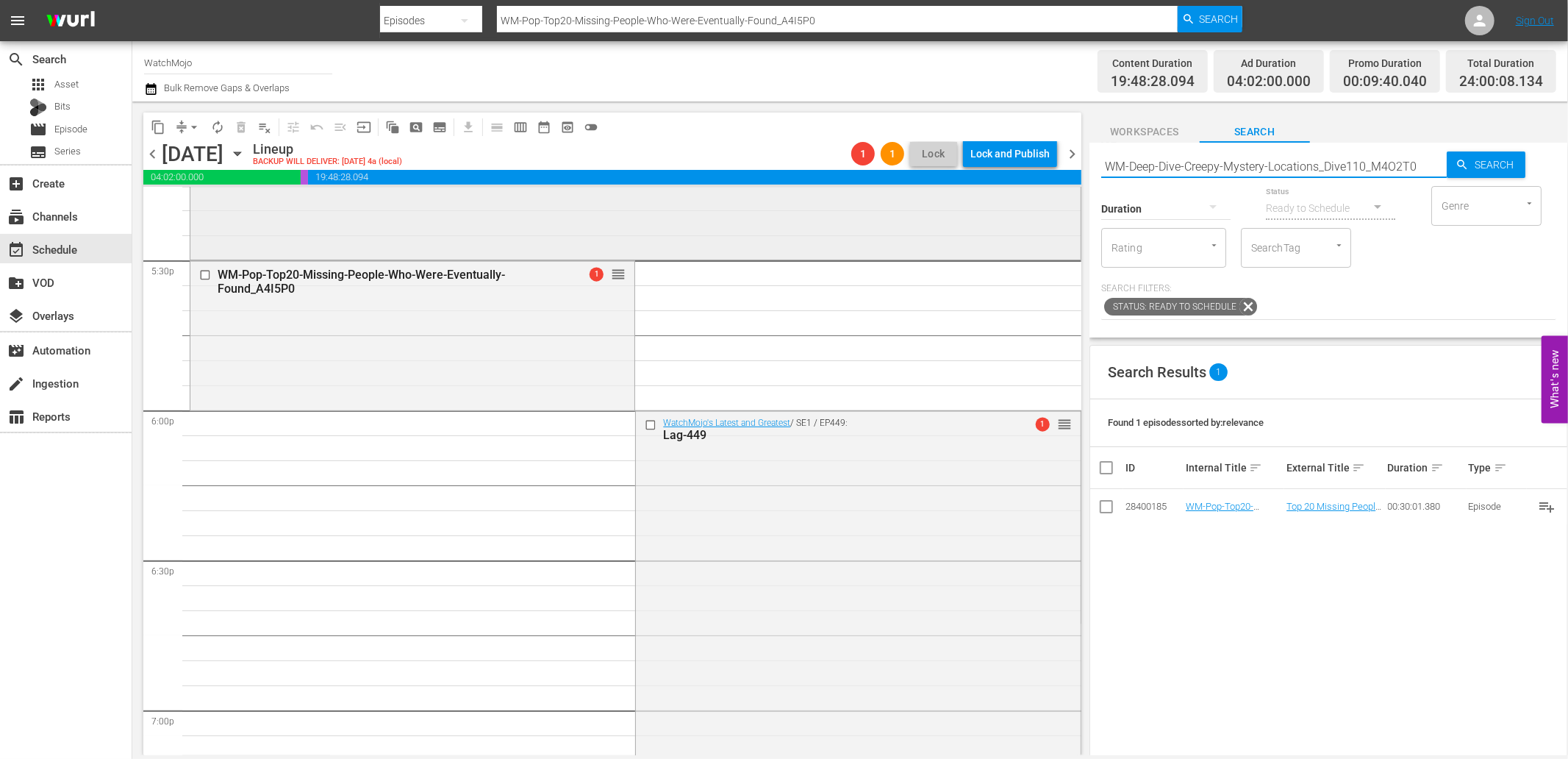
type input "WM-Deep-Dive-Creepy-Mystery-Locations_Dive110_M4O2T0"
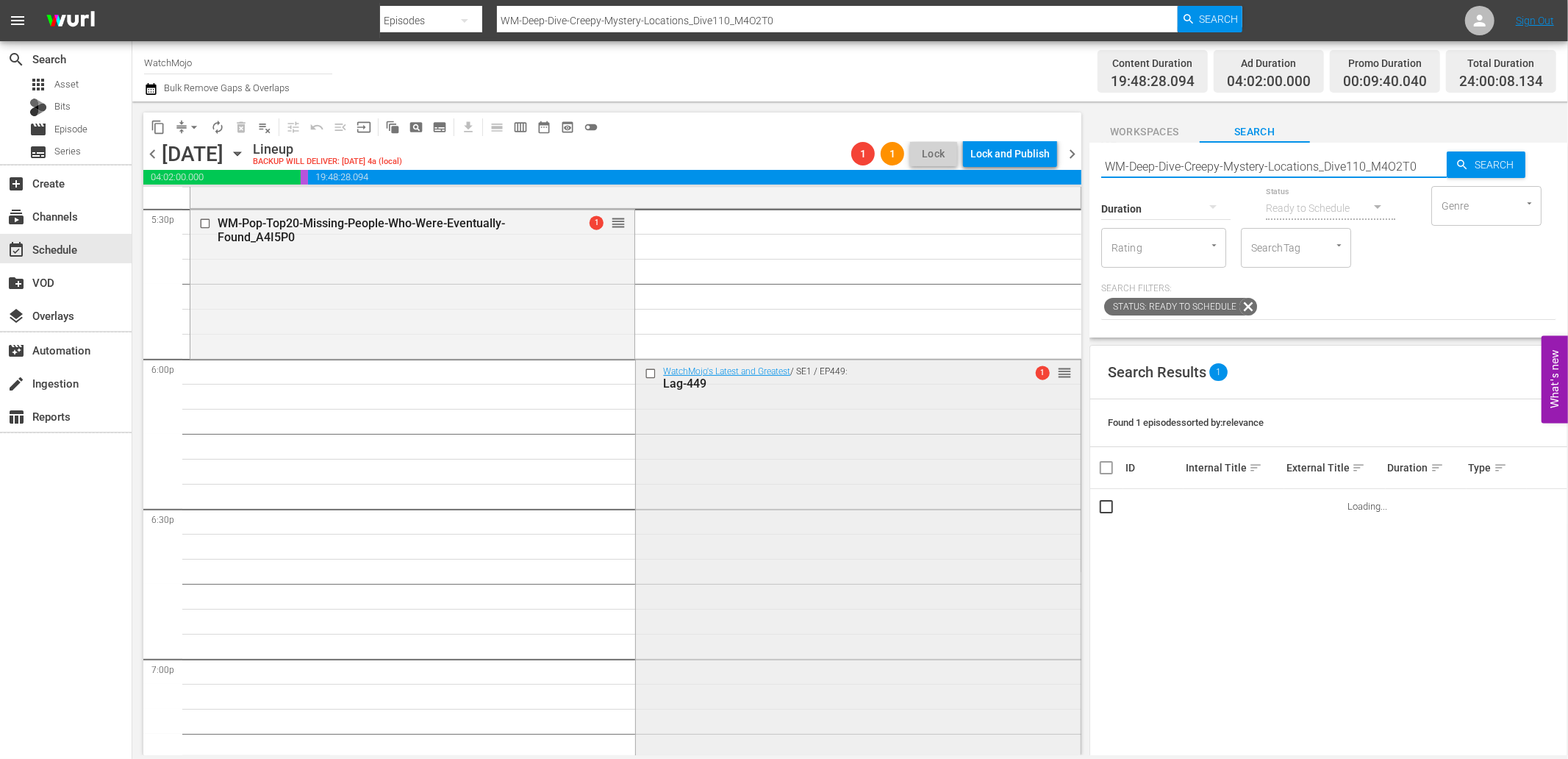
click at [647, 365] on div at bounding box center [652, 373] width 22 height 18
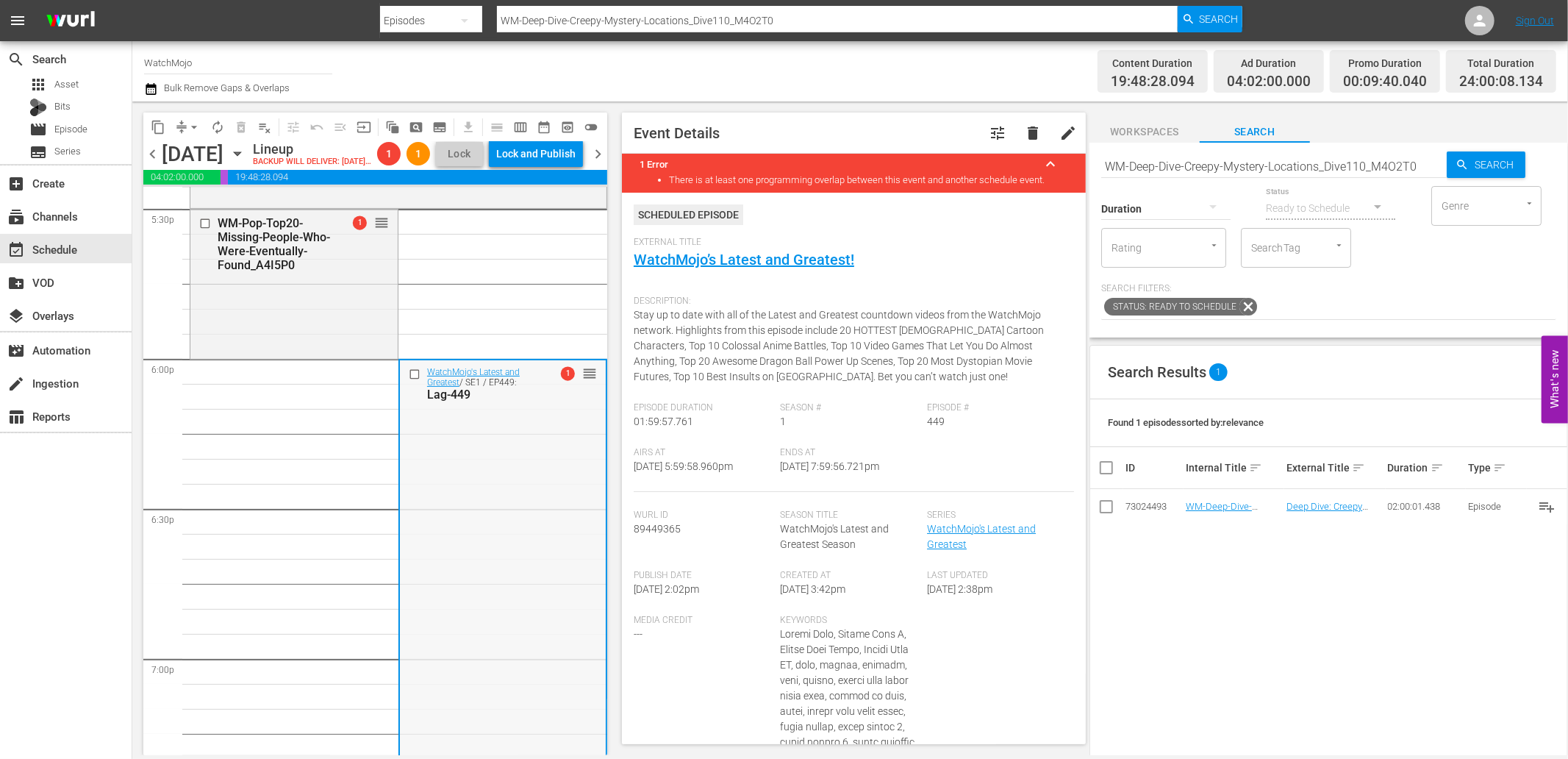
click at [408, 380] on input "checkbox" at bounding box center [416, 374] width 15 height 13
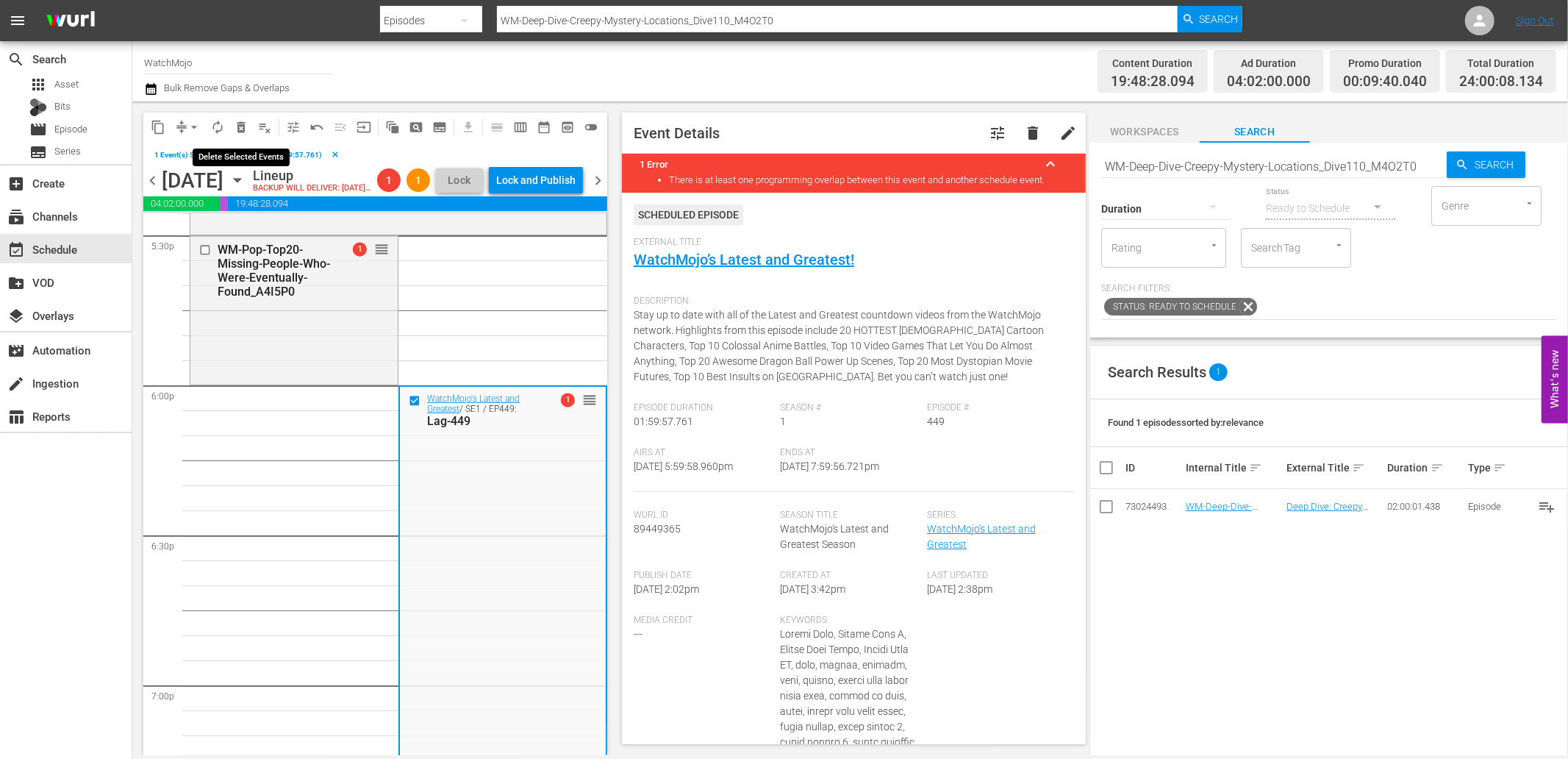
click at [238, 126] on span "delete_forever_outlined" at bounding box center [240, 127] width 15 height 15
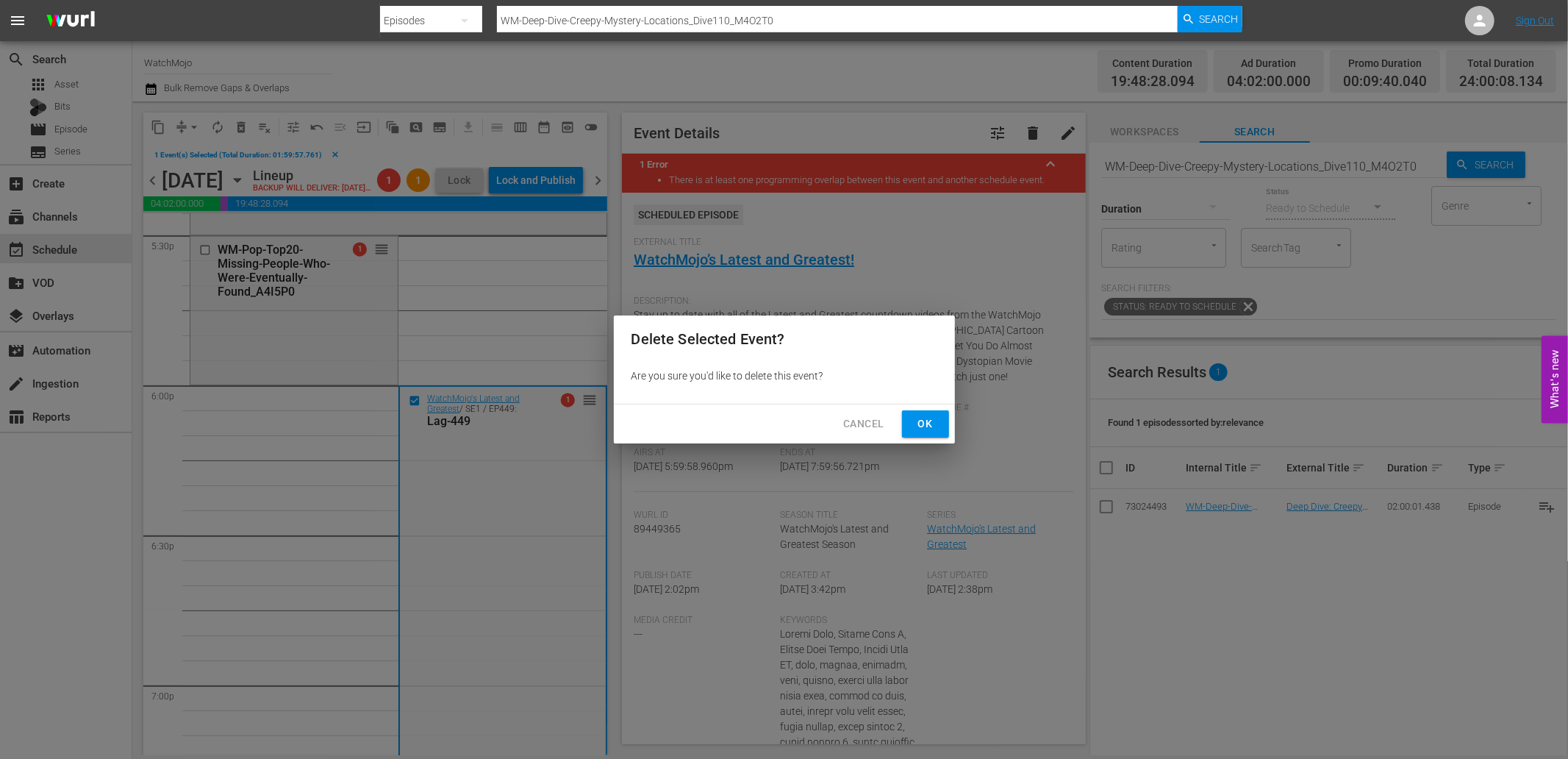
click at [914, 420] on span "Ok" at bounding box center [926, 424] width 24 height 18
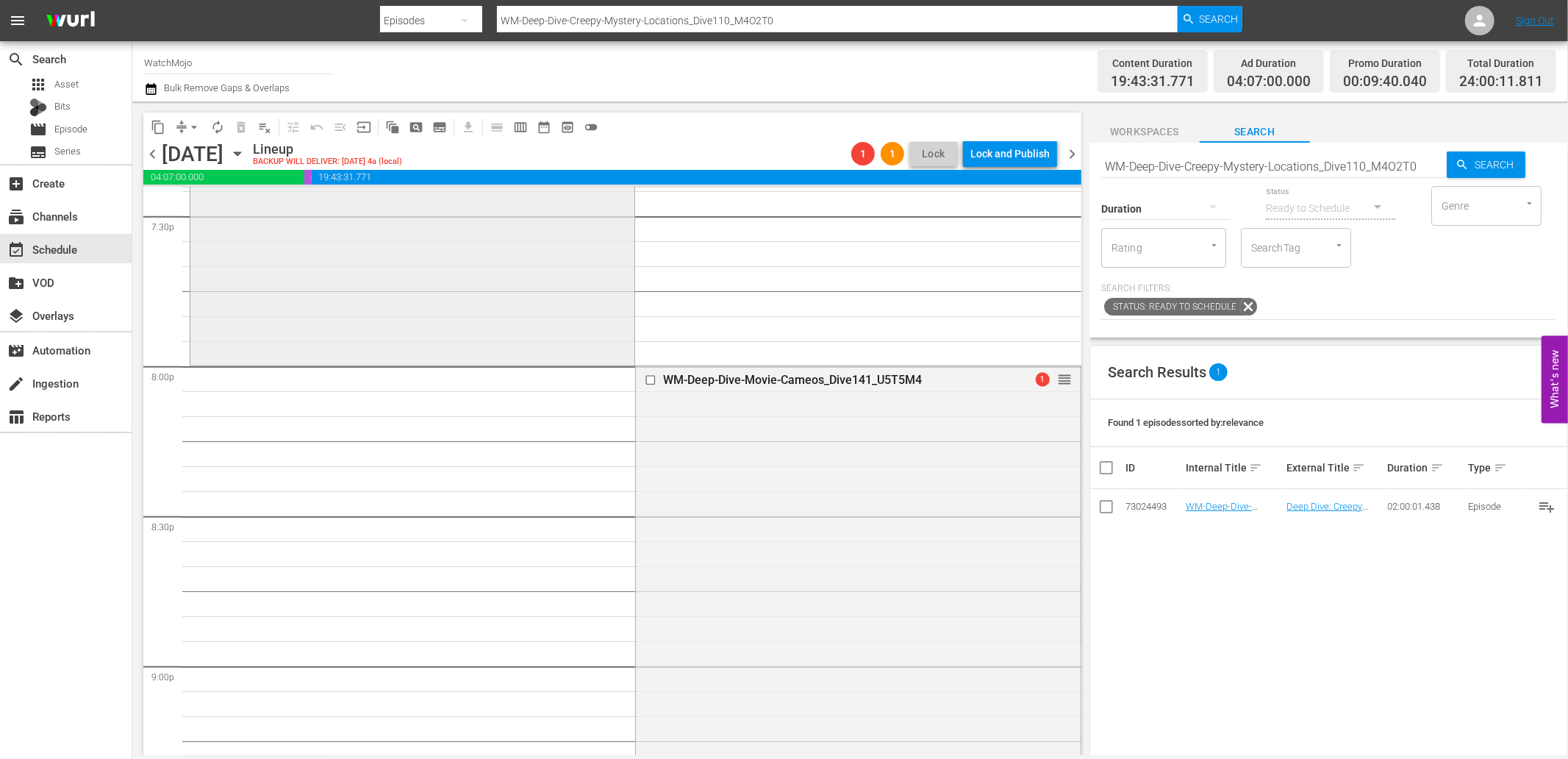
scroll to position [5829, 0]
click at [645, 371] on input "checkbox" at bounding box center [653, 375] width 15 height 13
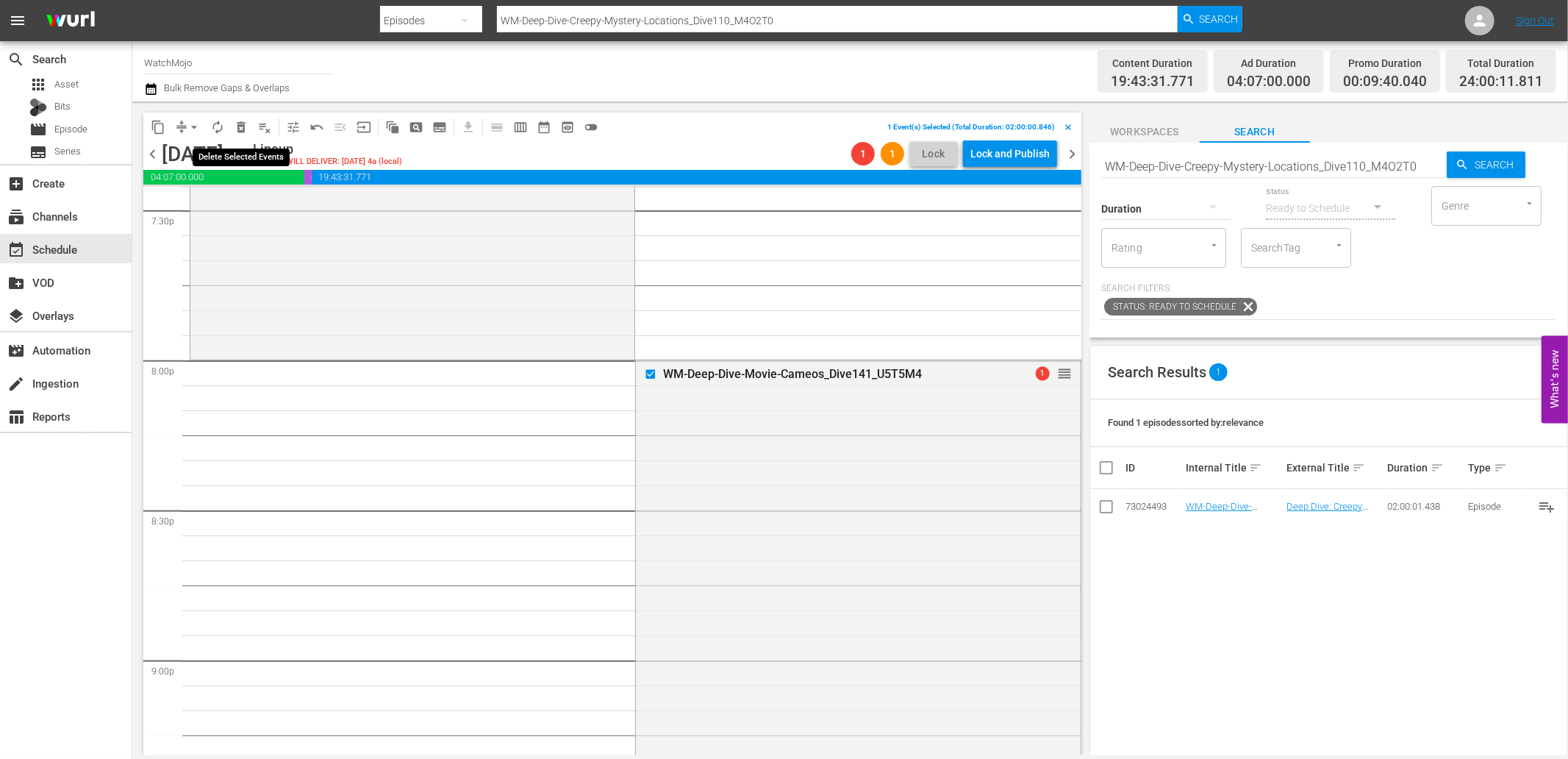
click at [239, 128] on span "delete_forever_outlined" at bounding box center [240, 127] width 15 height 15
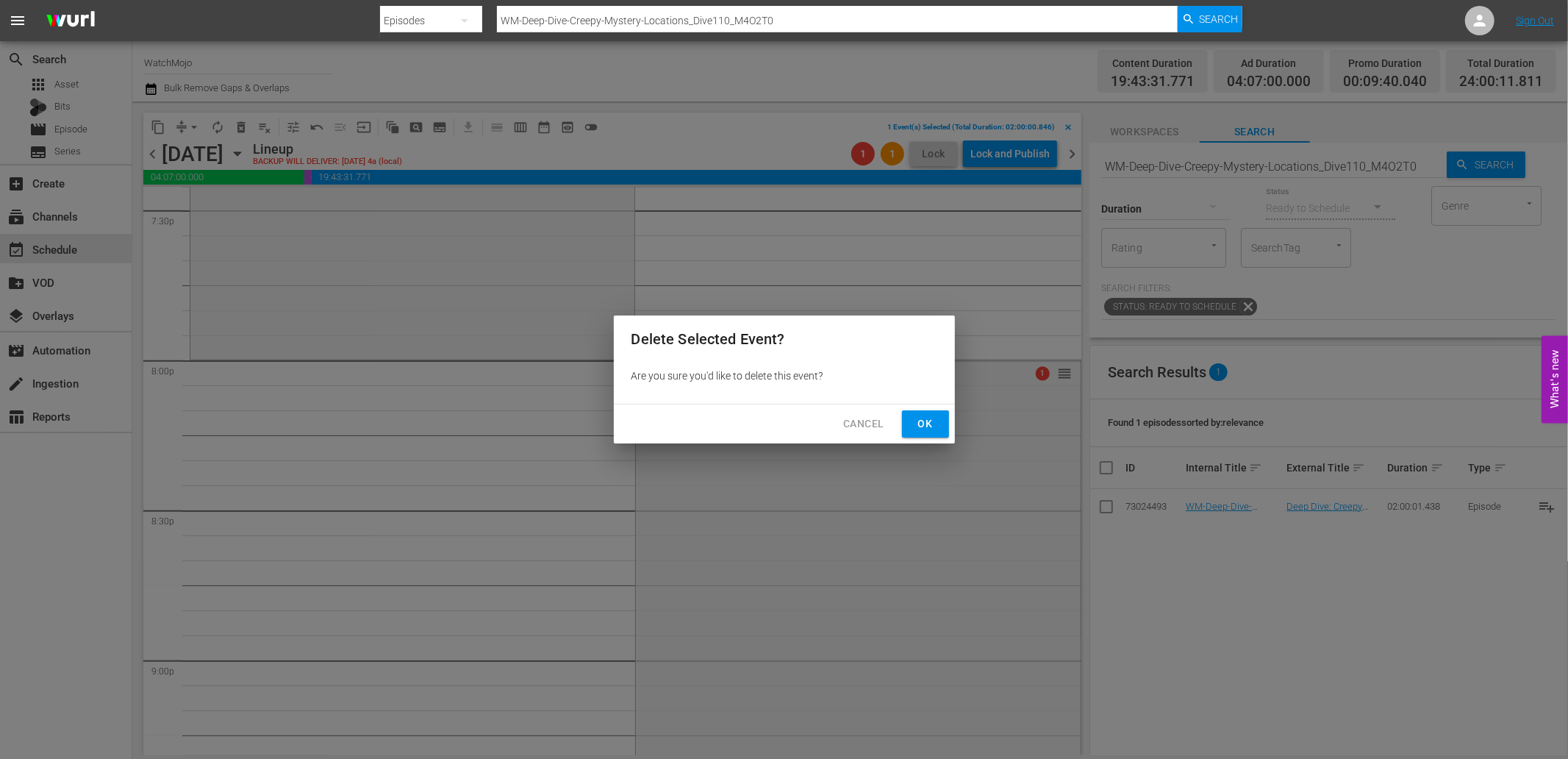
click at [916, 424] on span "Ok" at bounding box center [926, 424] width 24 height 18
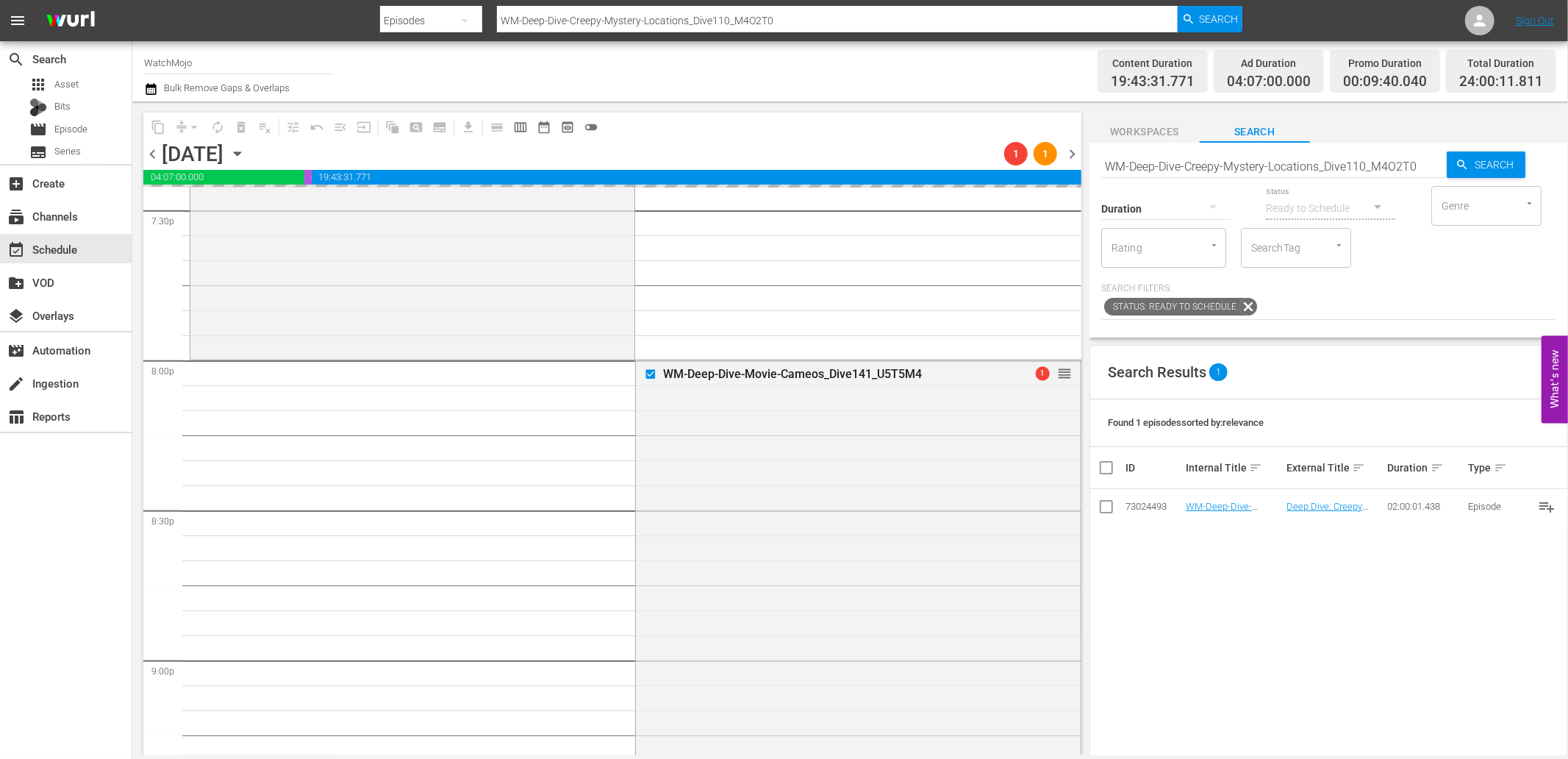
click at [1238, 170] on input "WM-Deep-Dive-Creepy-Mystery-Locations_Dive110_M4O2T0" at bounding box center [1275, 166] width 346 height 35
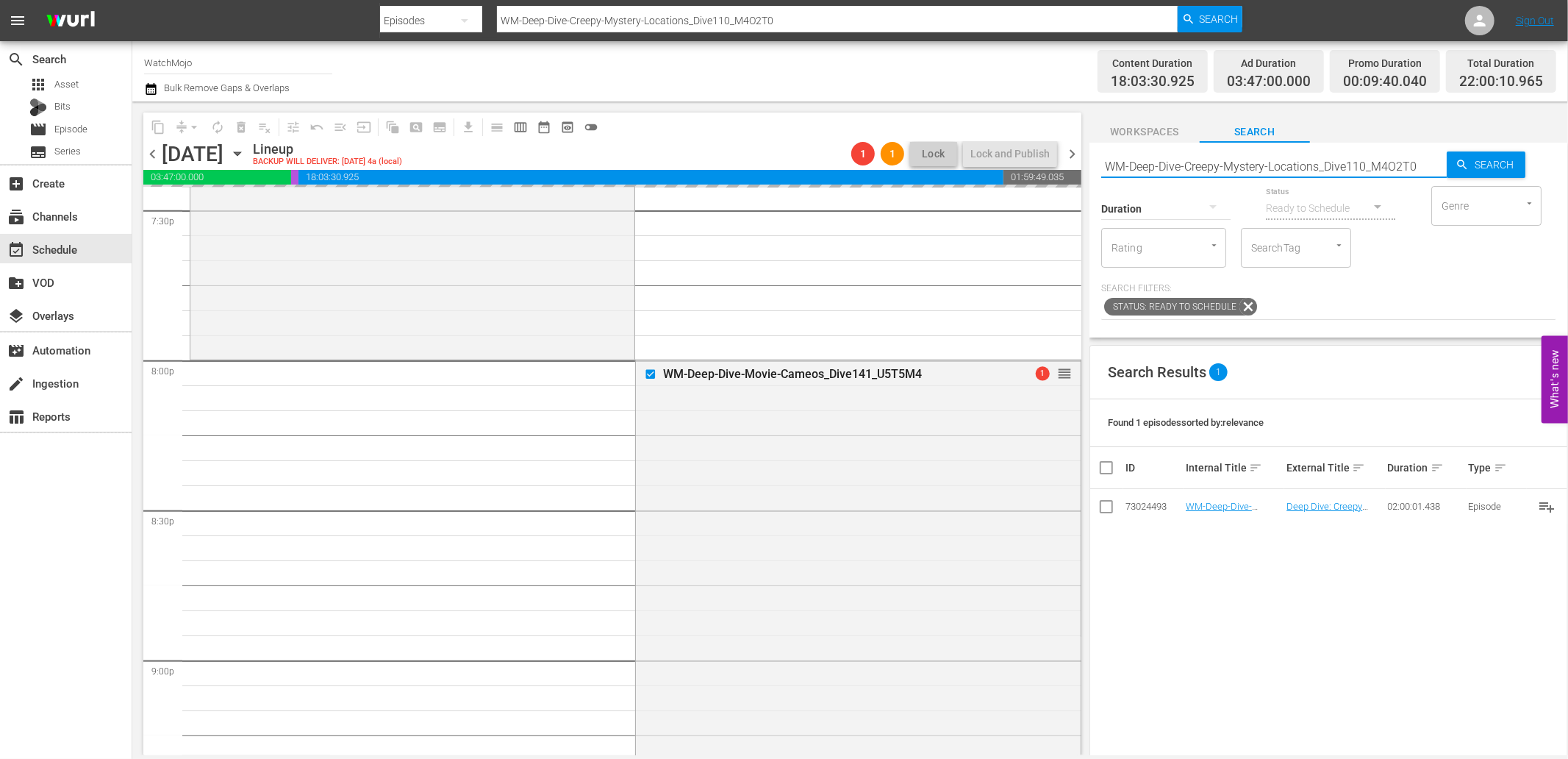
paste input "Made-the-World-Stand-Still_Dive113_L7Q4G8"
type input "WM-Deep-Dive-Made-the-World-Stand-Still_Dive113_L7Q4G8"
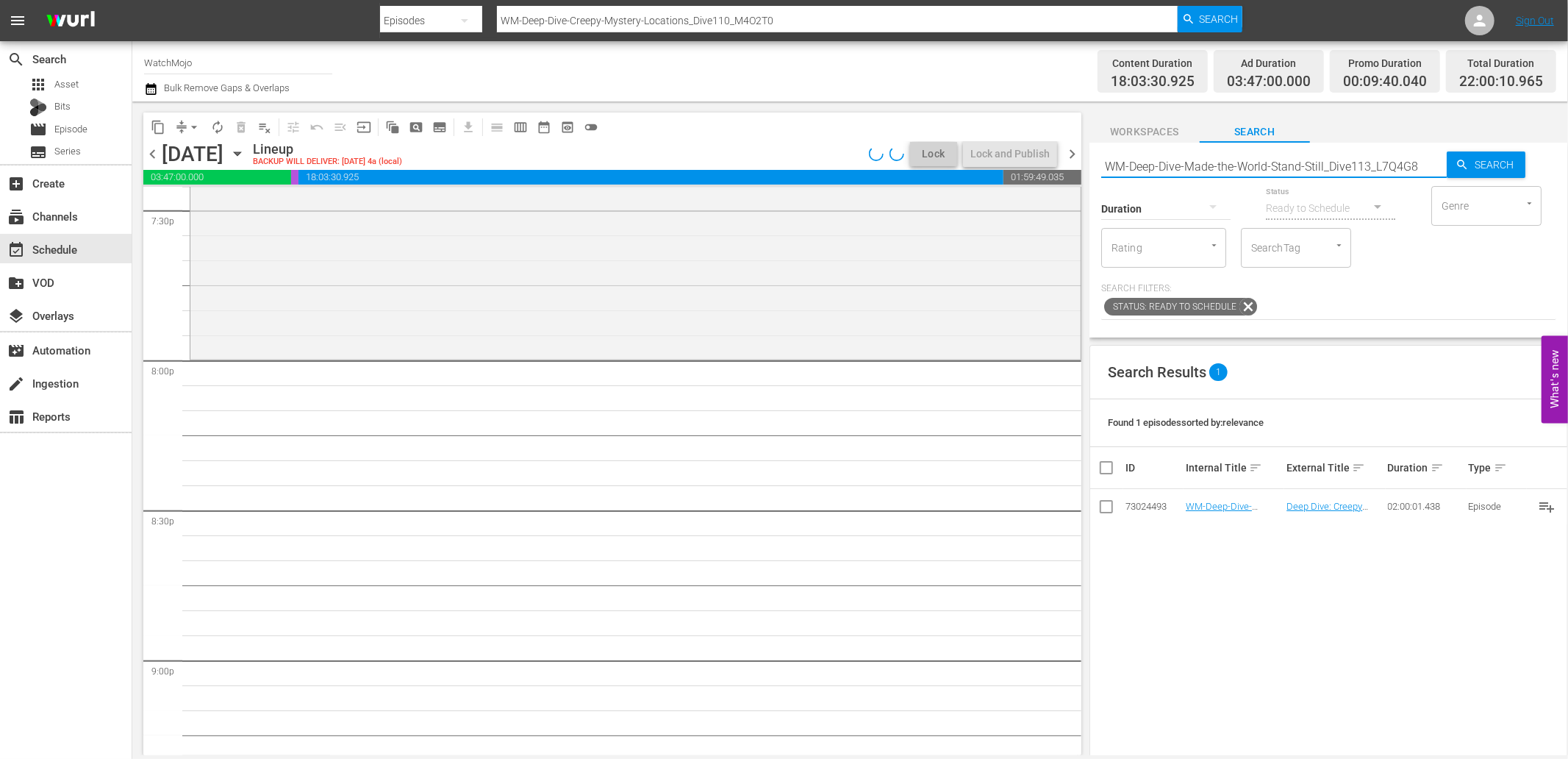
type input "WM-Deep-Dive-Made-the-World-Stand-Still_Dive113_L7Q4G8"
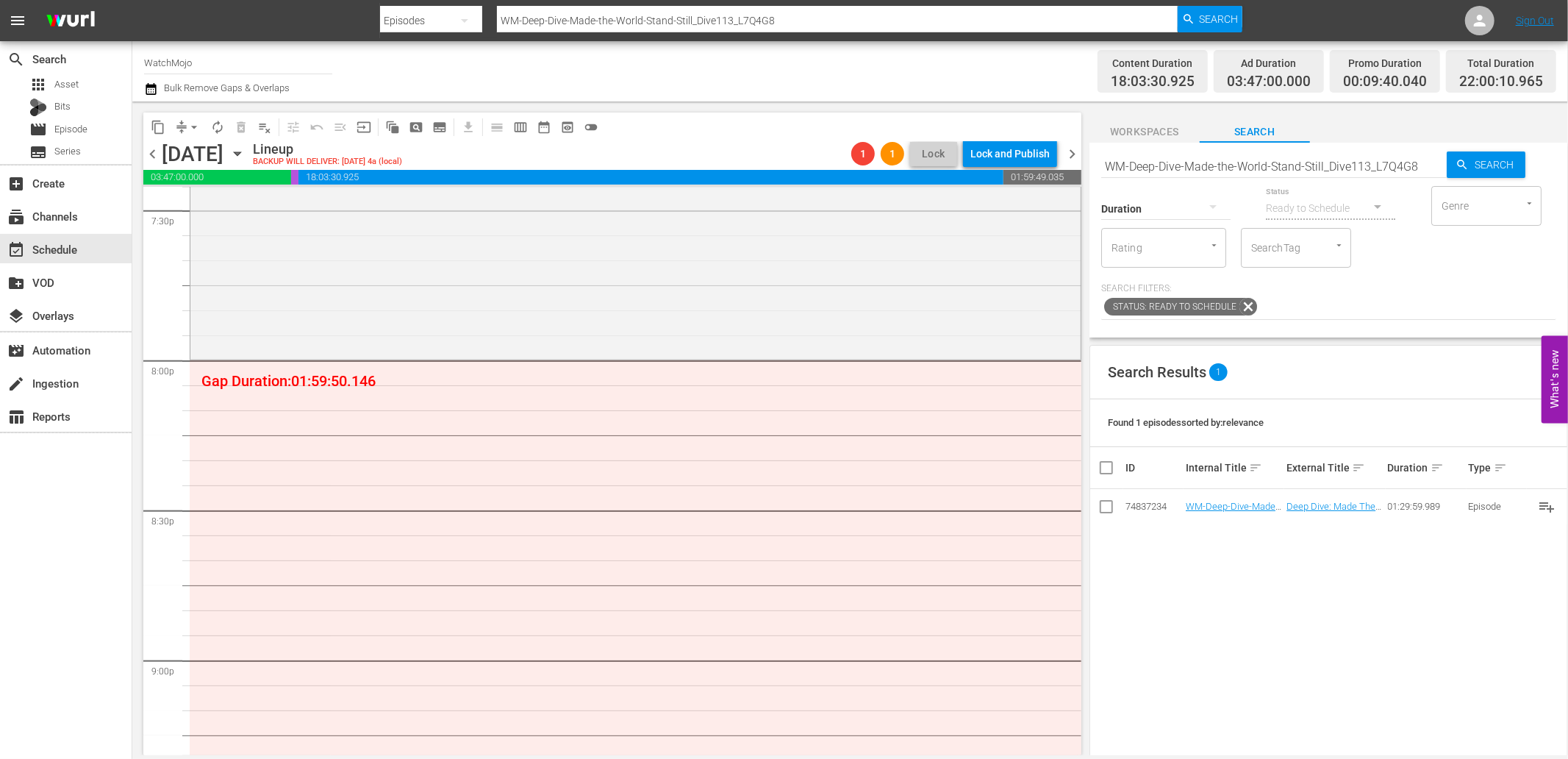
click at [1322, 166] on input "WM-Deep-Dive-Made-the-World-Stand-Still_Dive113_L7Q4G8" at bounding box center [1275, 166] width 346 height 35
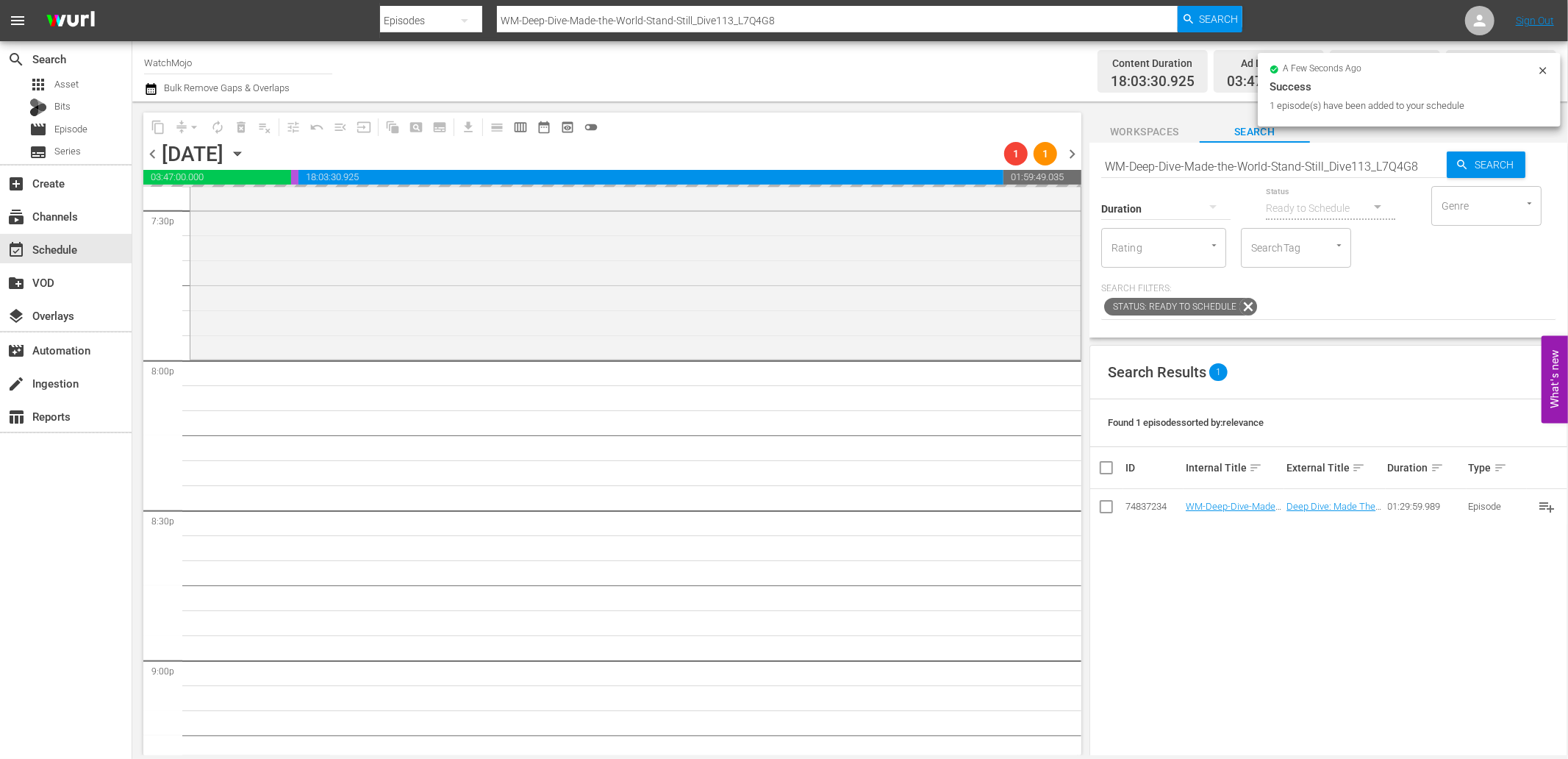
click at [1157, 169] on input "WM-Deep-Dive-Made-the-World-Stand-Still_Dive113_L7Q4G8" at bounding box center [1275, 166] width 346 height 35
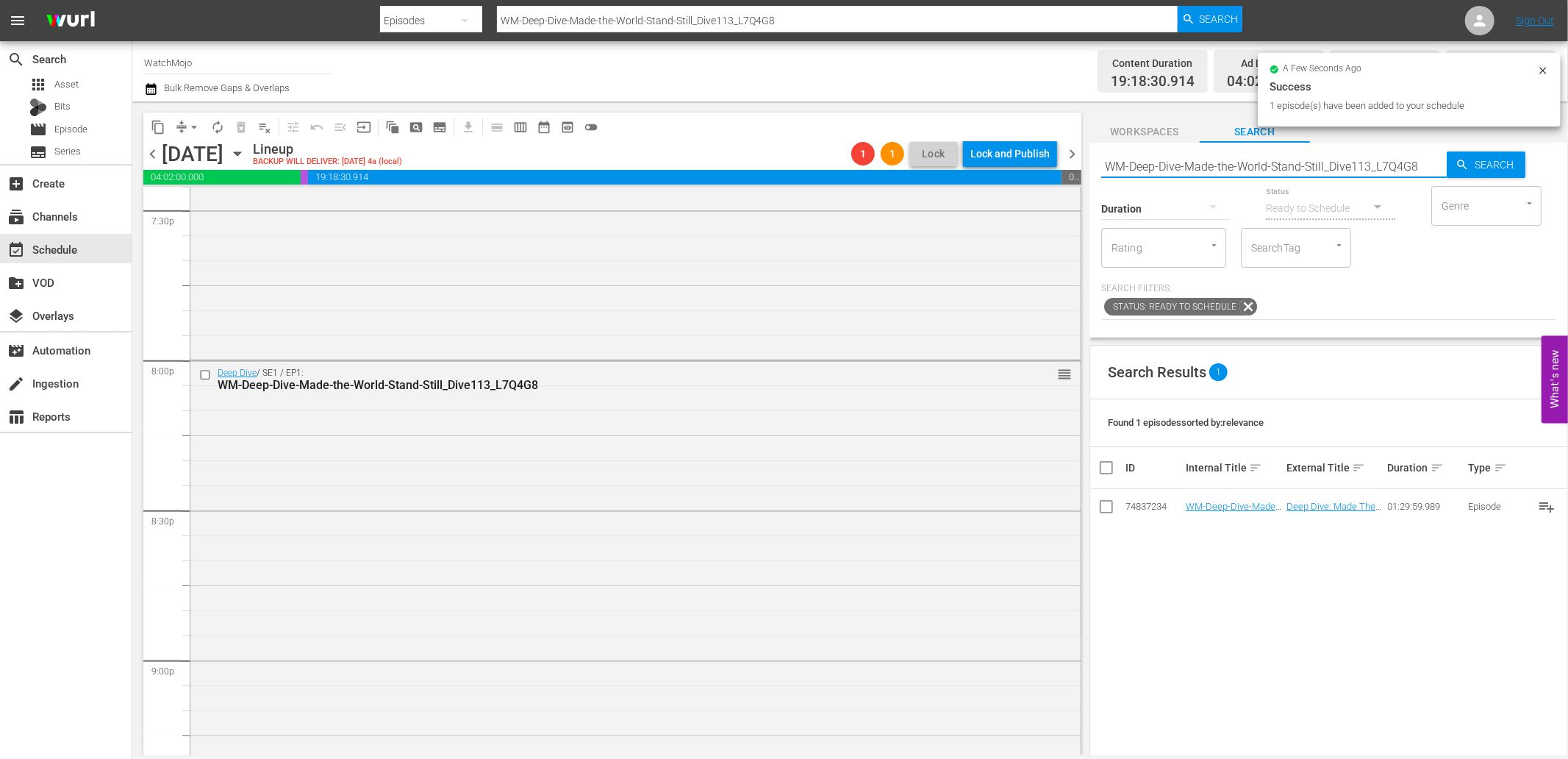
paste input "Pop-Top20-Conspiracy-Theories-of-All-Time_E0F8J2"
type input "WM-Pop-Top20-Conspiracy-Theories-of-All-Time_E0F8J2"
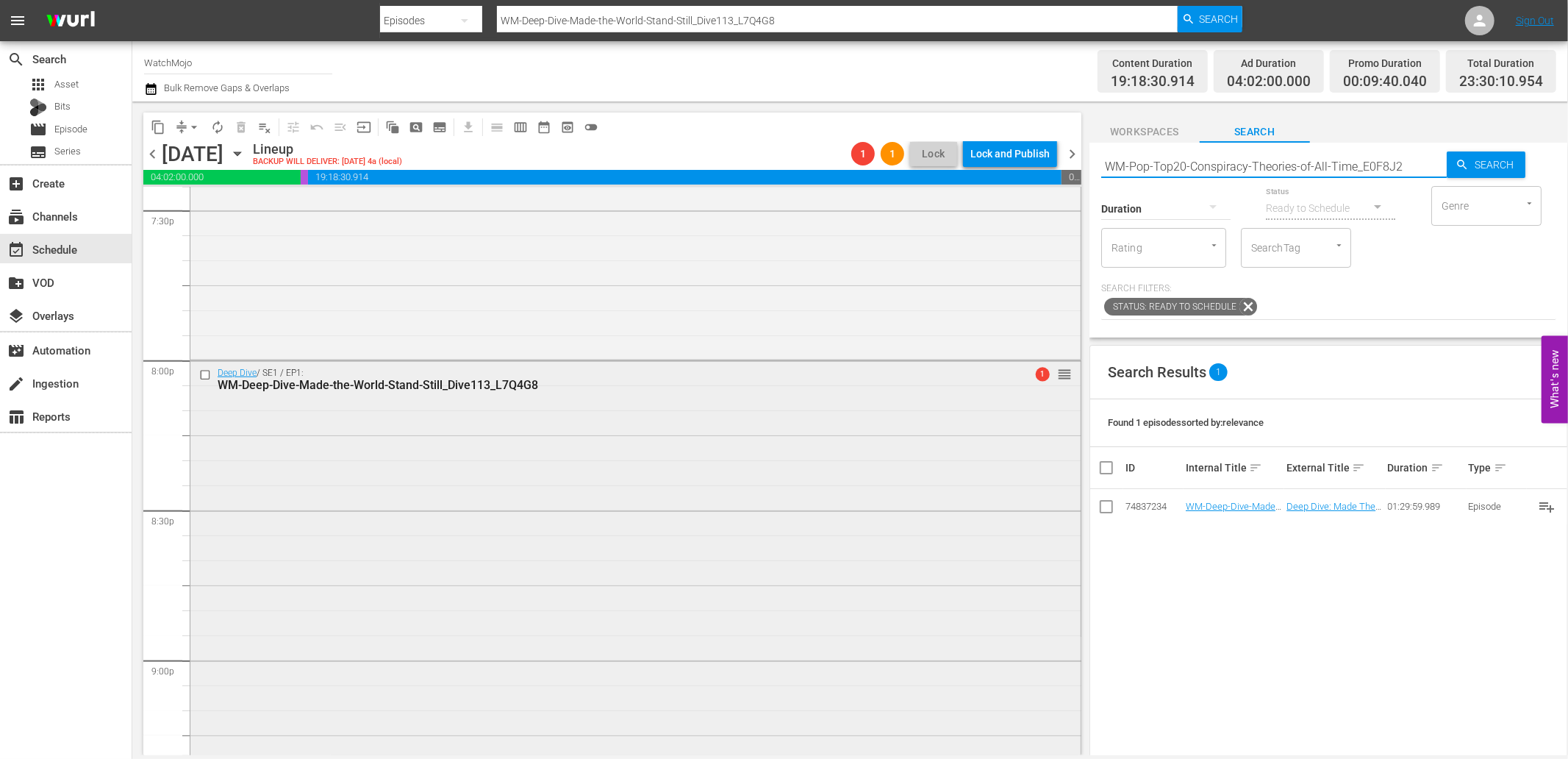
type input "WM-Pop-Top20-Conspiracy-Theories-of-All-Time_E0F8J2"
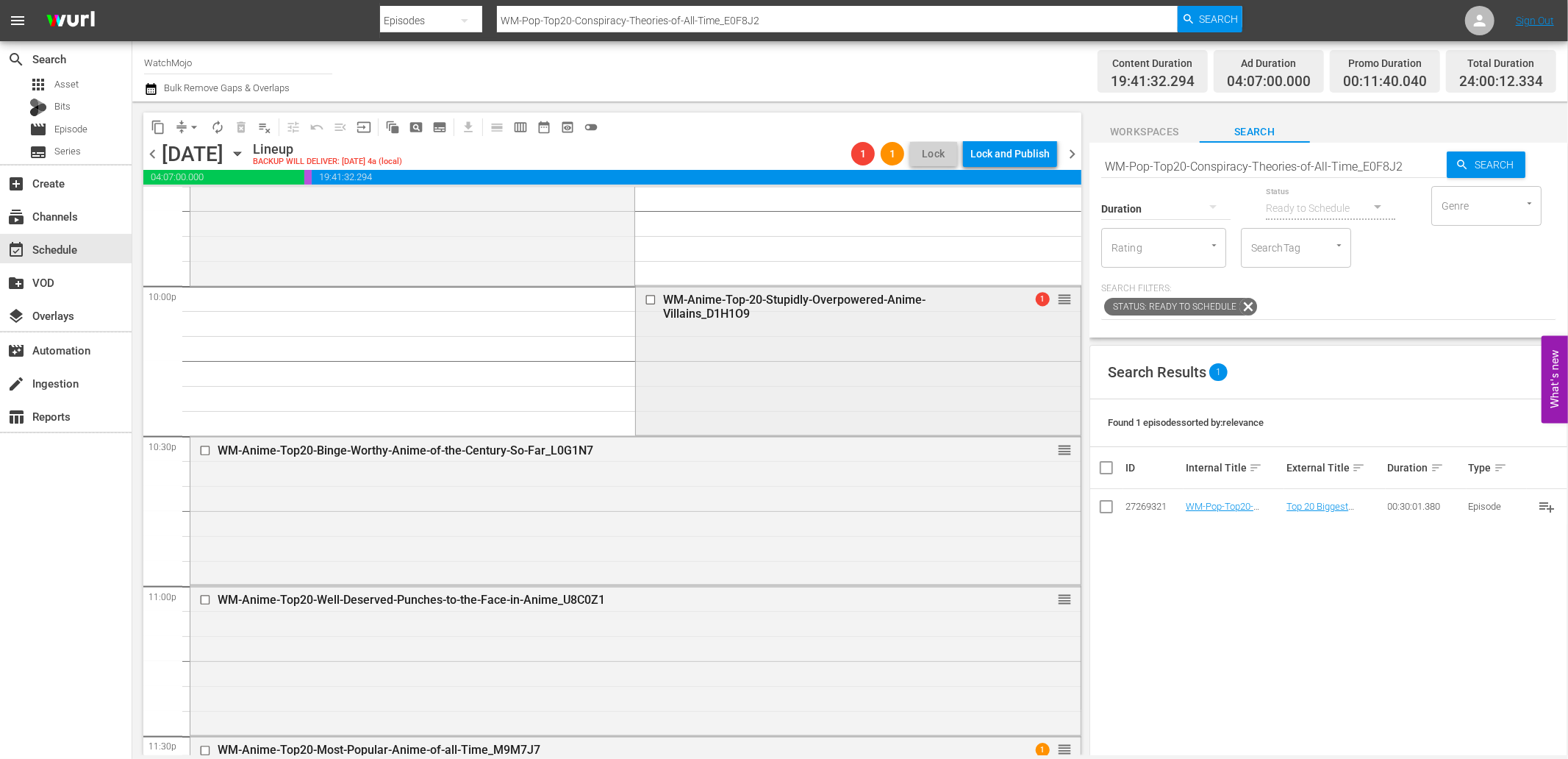
scroll to position [6634, 0]
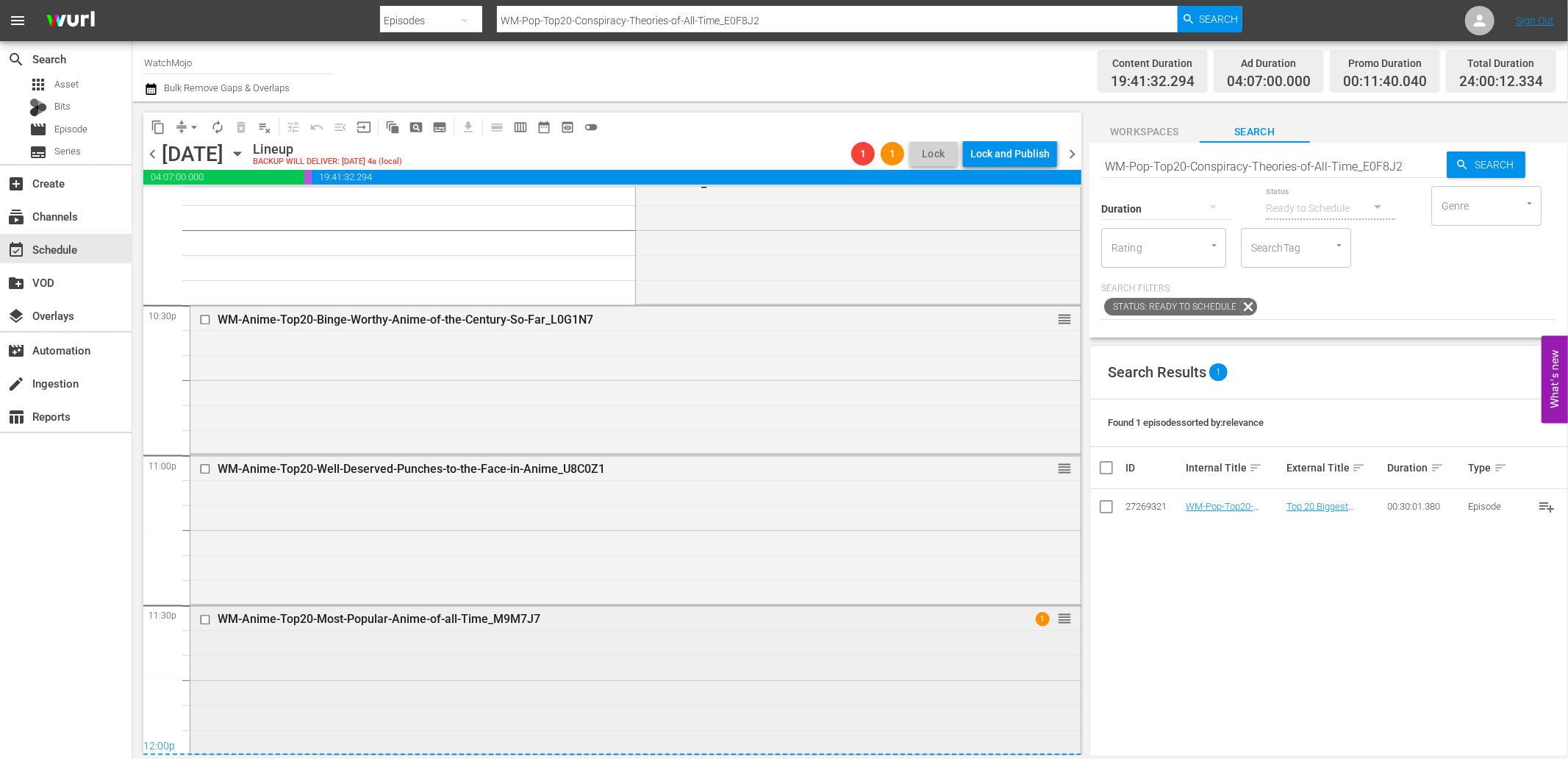
click at [526, 667] on div "WM-Anime-Top20-Most-Popular-Anime-of-all-Time_M9M7J7 1 reorder" at bounding box center [636, 679] width 891 height 145
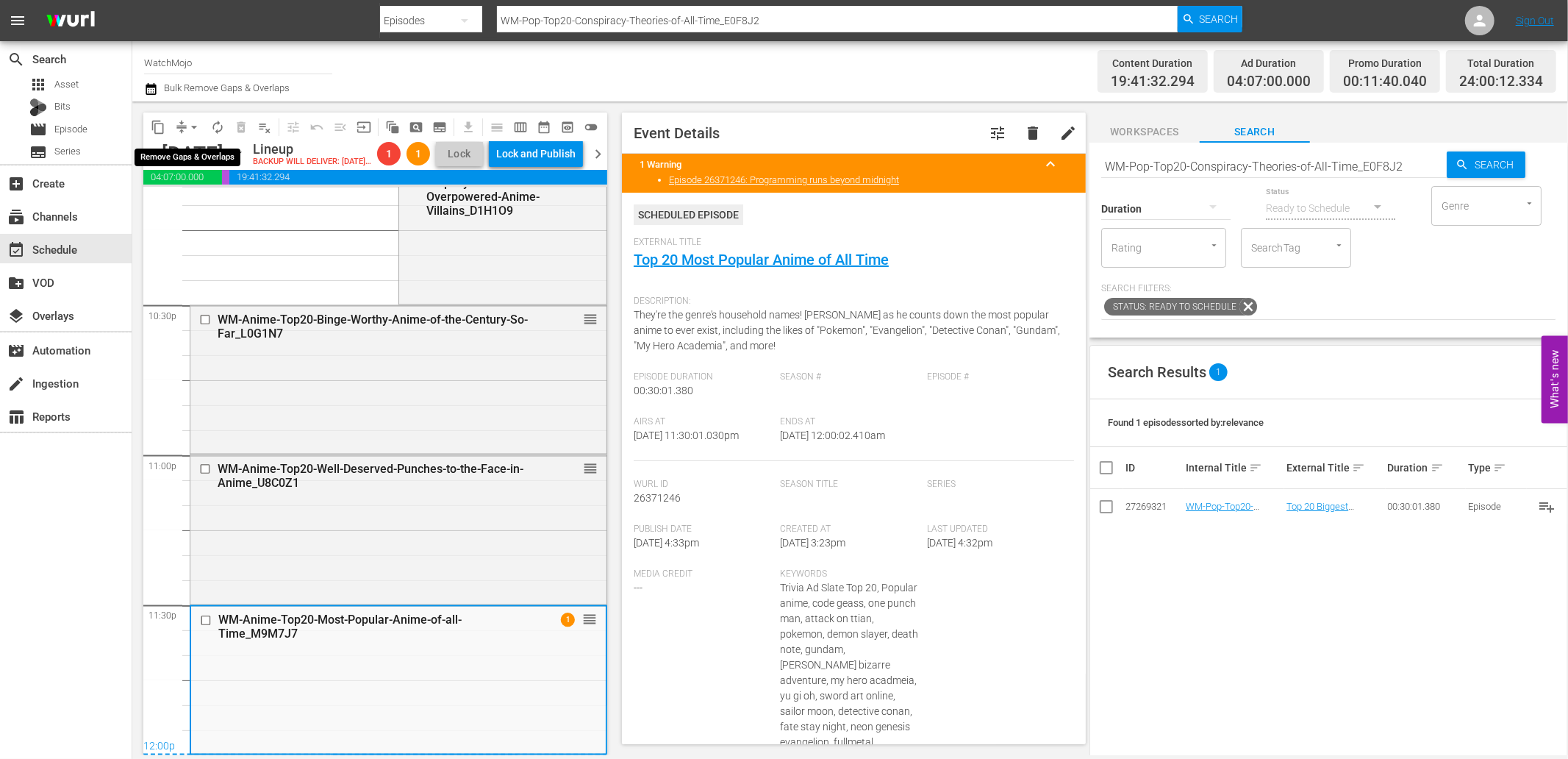
click at [184, 119] on button "arrow_drop_down" at bounding box center [194, 127] width 24 height 24
click at [200, 201] on li "Align to End of Previous Day" at bounding box center [195, 205] width 154 height 24
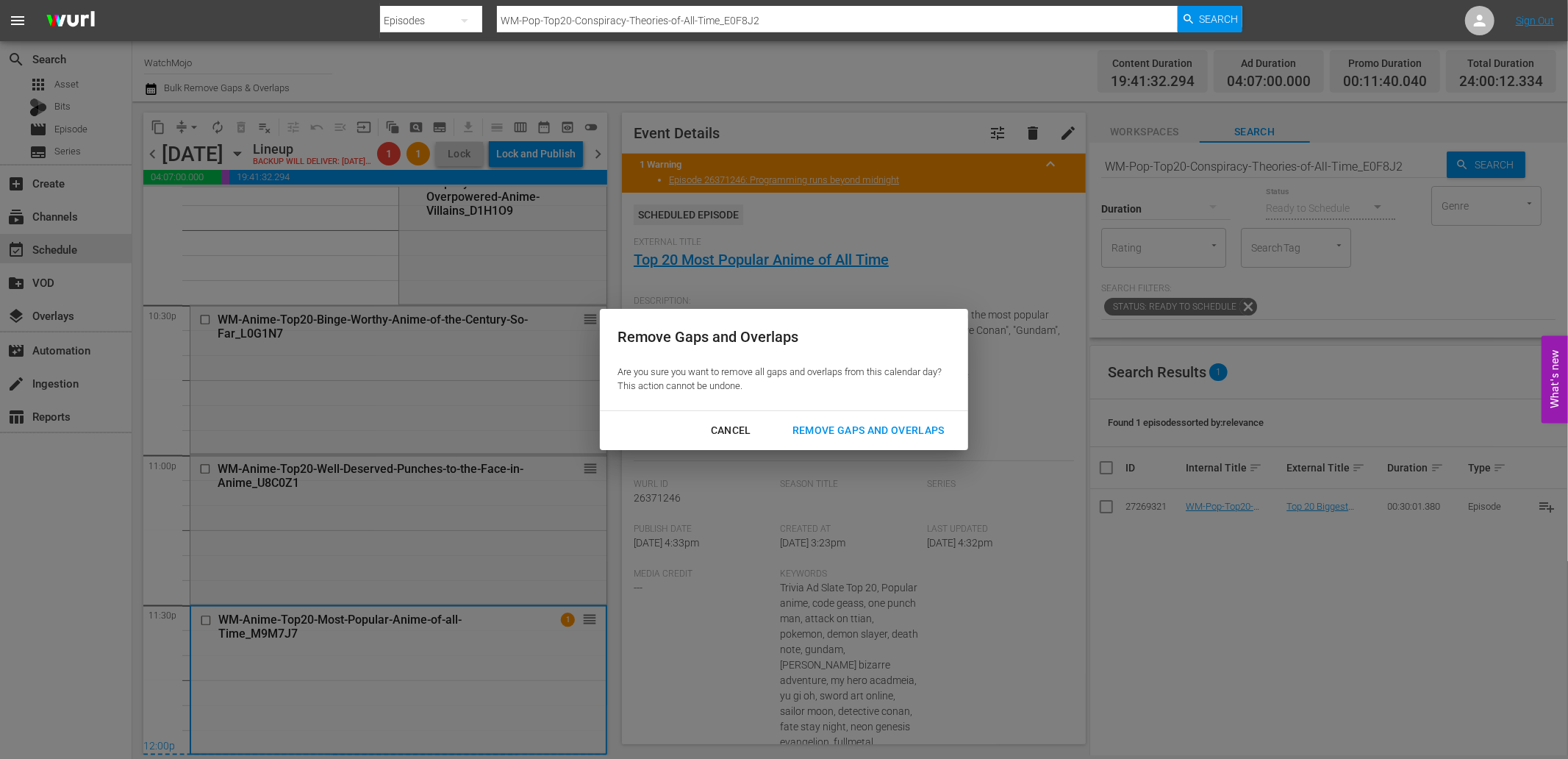
click at [850, 436] on div "Remove Gaps and Overlaps" at bounding box center [868, 430] width 175 height 18
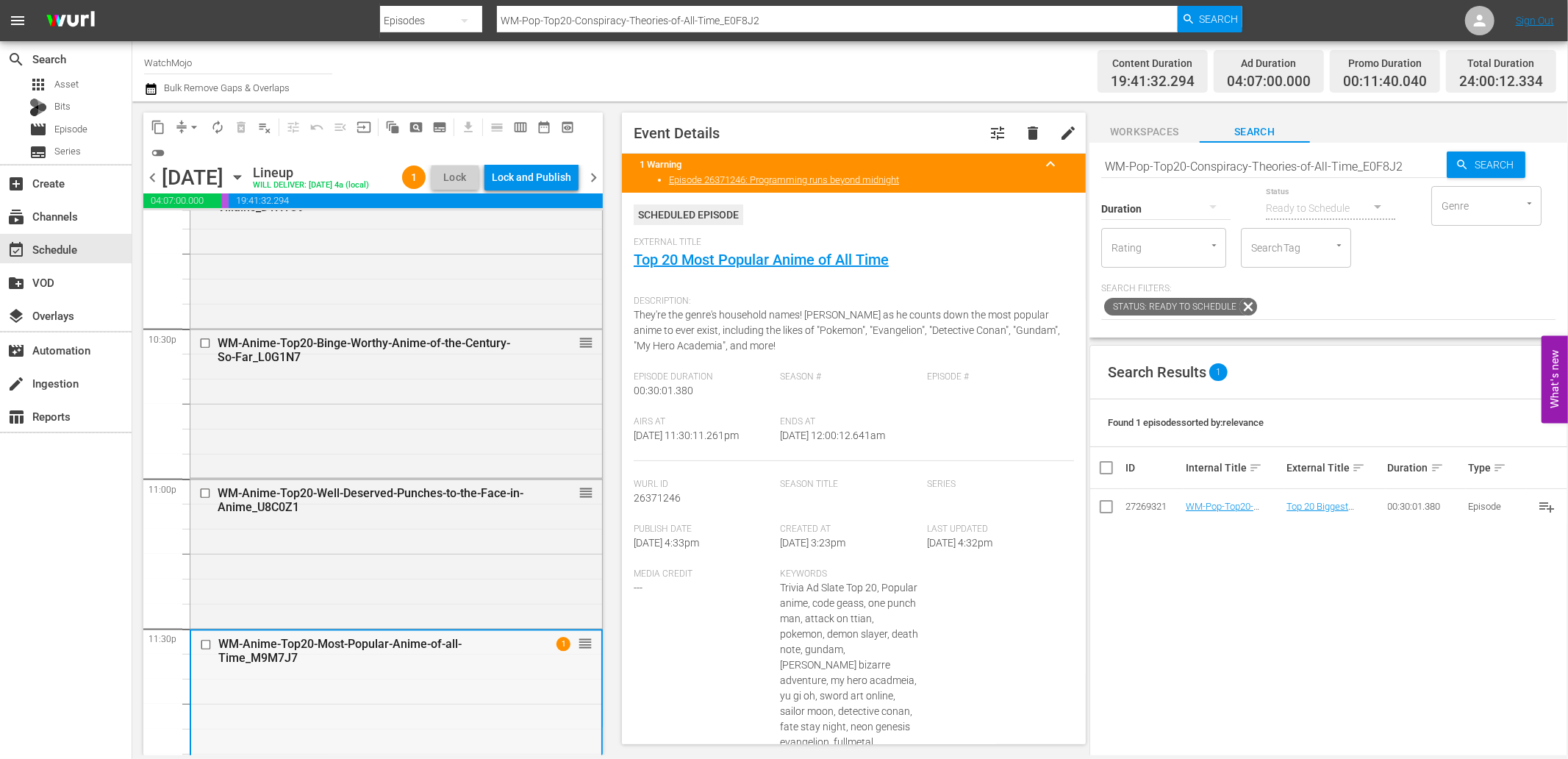
click at [358, 666] on div "WM-Anime-Top20-Most-Popular-Anime-of-all-Time_M9M7J7" at bounding box center [371, 651] width 307 height 28
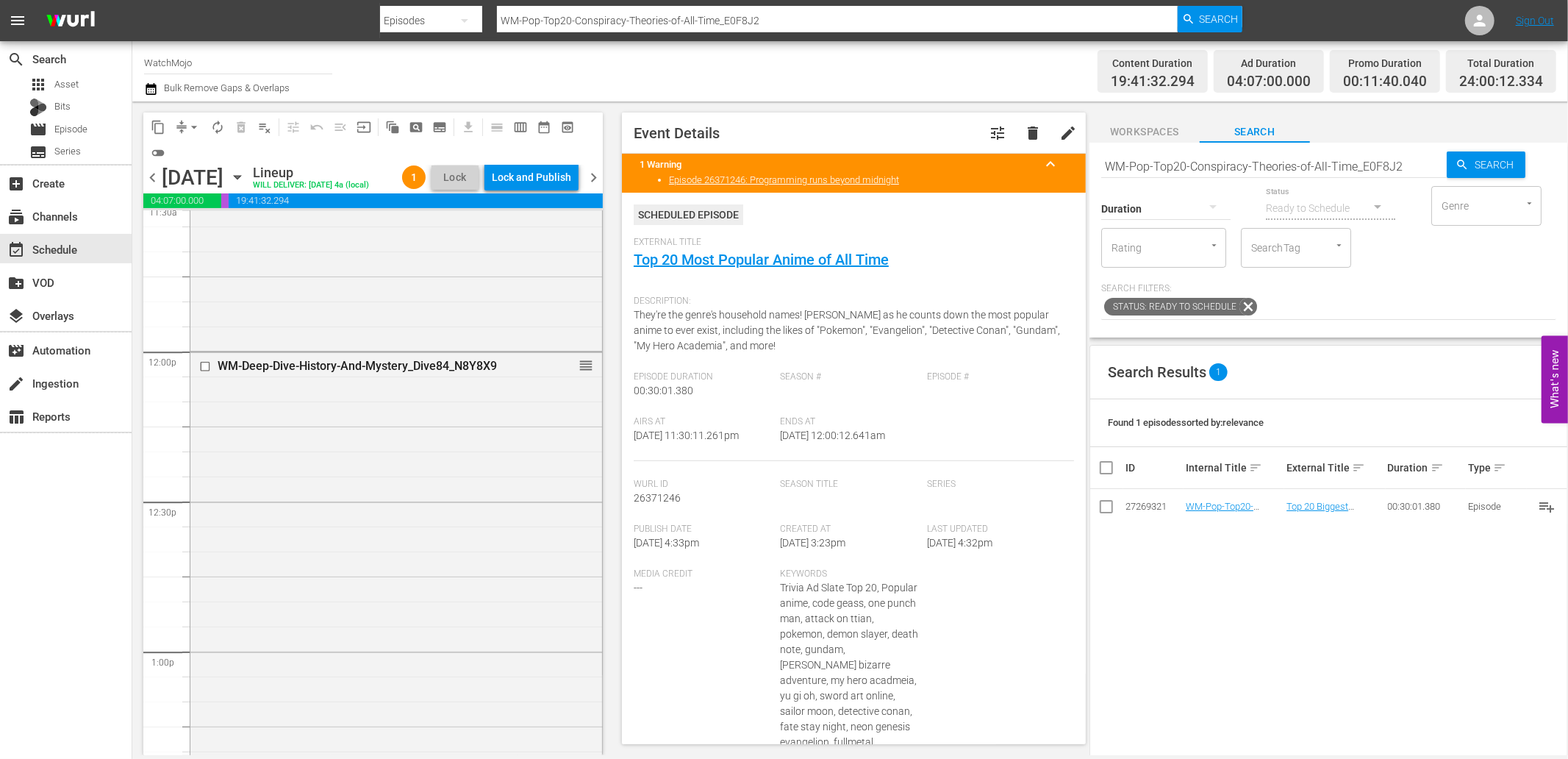
scroll to position [3365, 0]
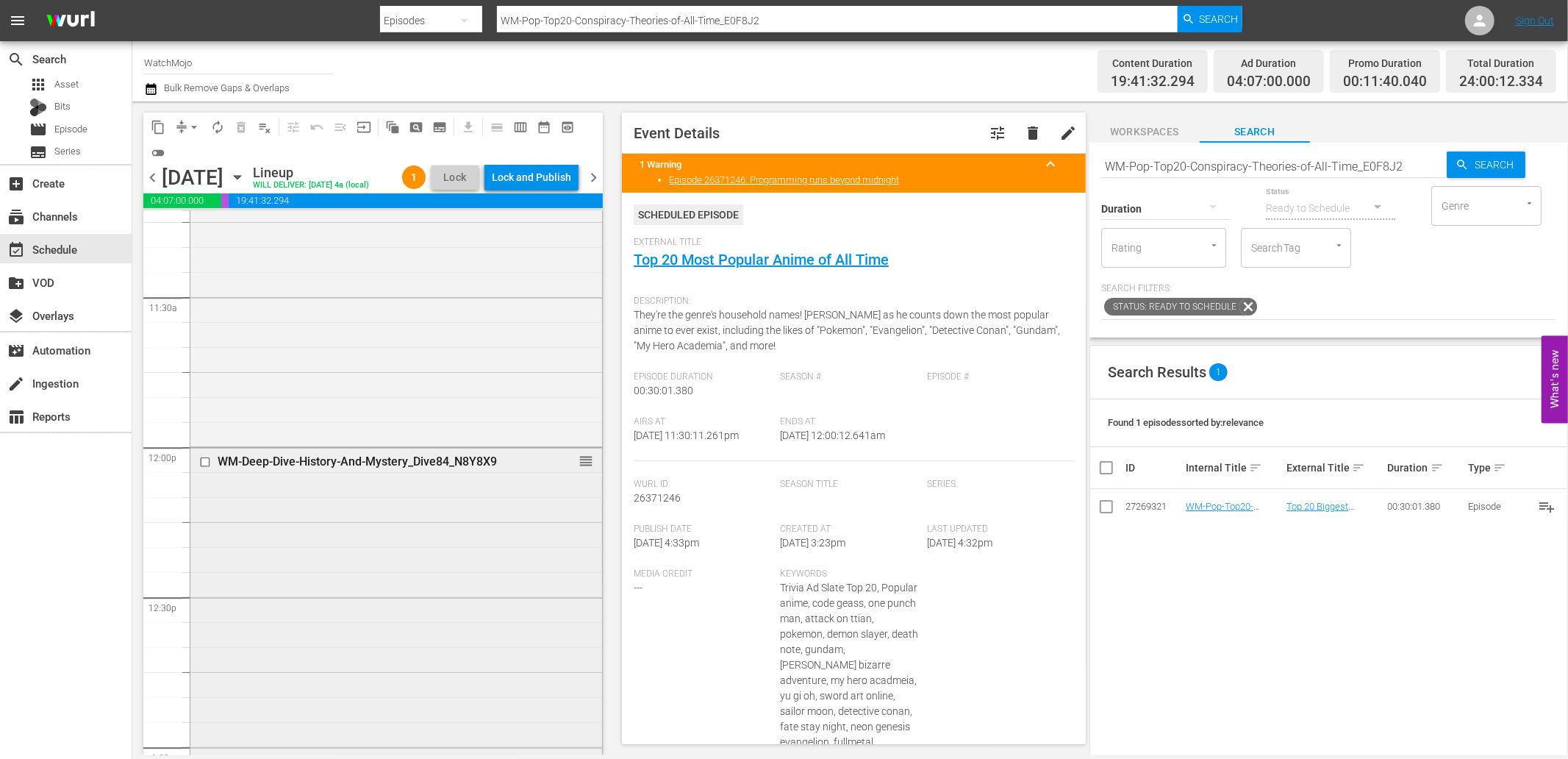
click at [362, 527] on div "WM-Deep-Dive-History-And-Mystery_Dive84_N8Y8X9 reorder" at bounding box center [396, 670] width 411 height 446
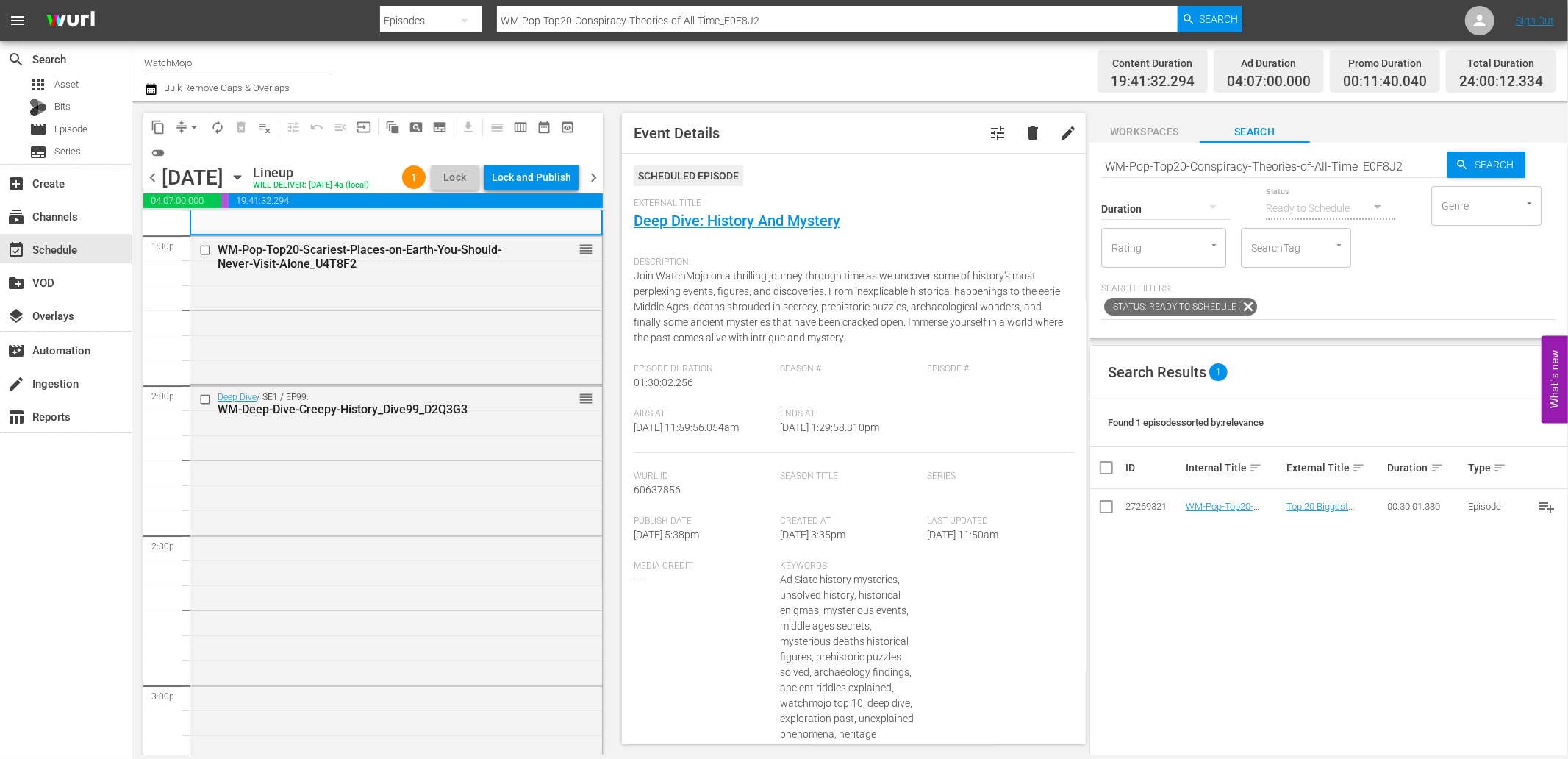
scroll to position [4182, 0]
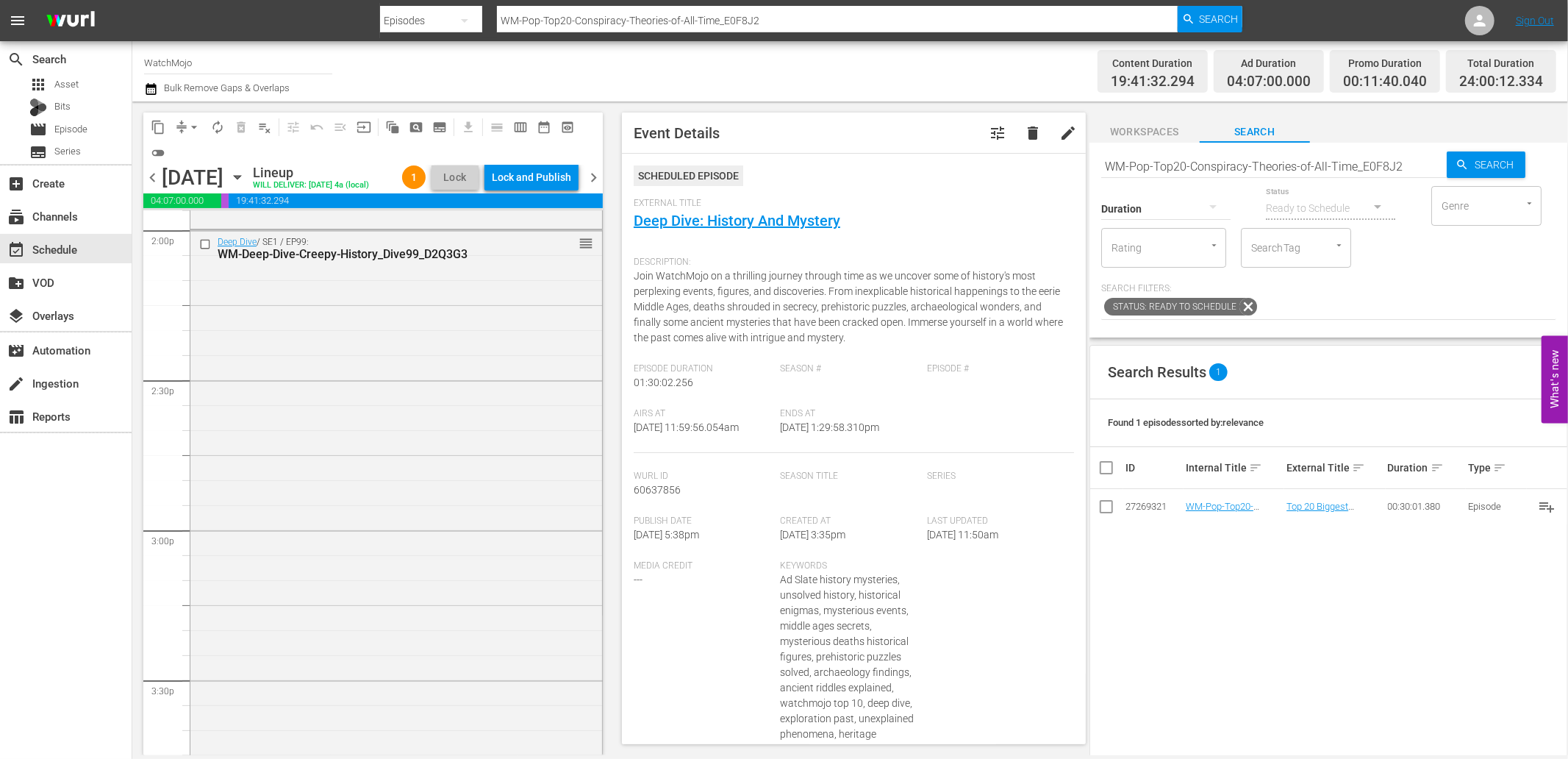
click at [362, 527] on div "Deep Dive / SE1 / EP99: WM-Deep-Dive-Creepy-History_Dive99_D2Q3G3 reorder" at bounding box center [396, 528] width 411 height 596
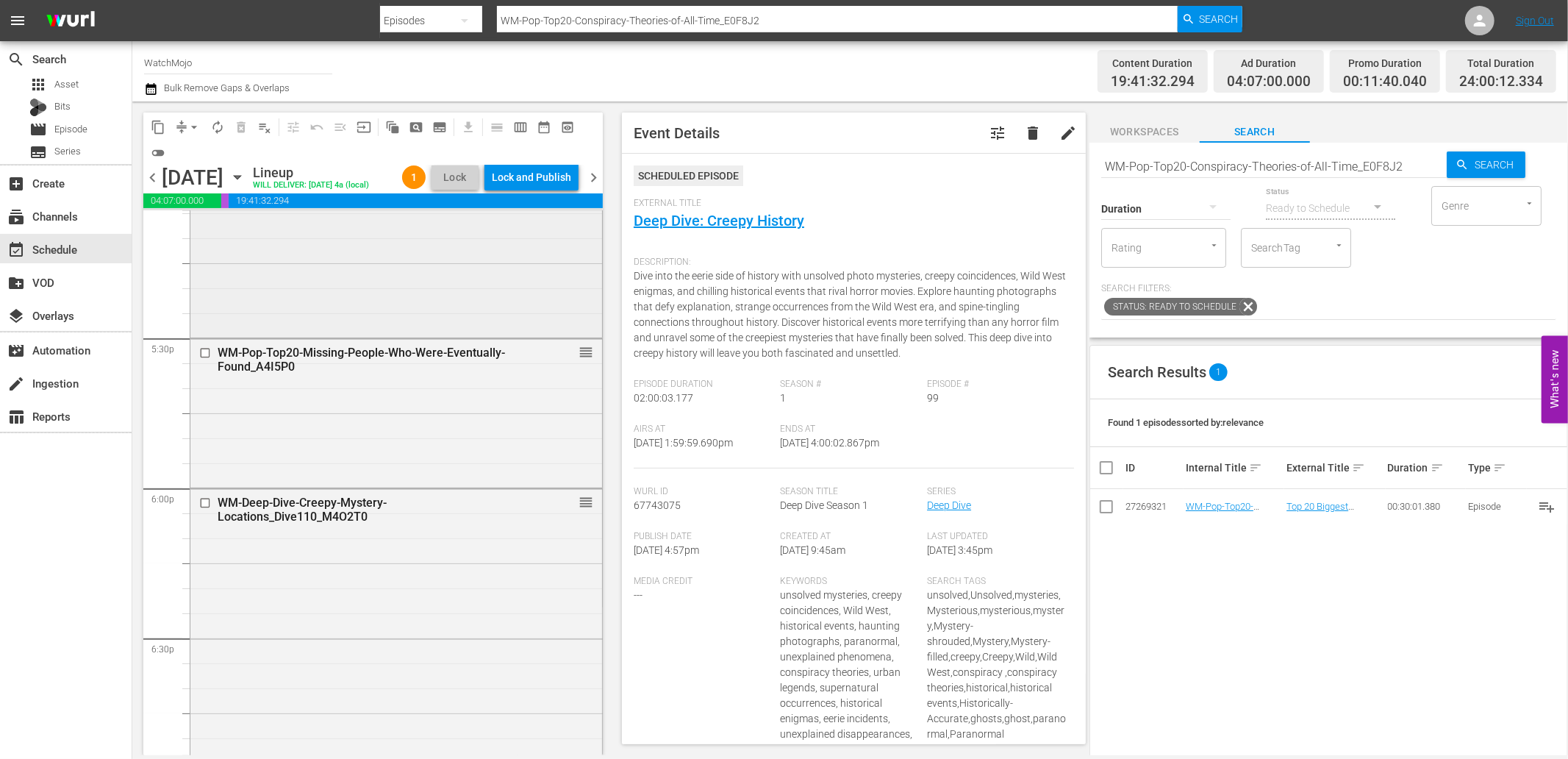
scroll to position [5217, 0]
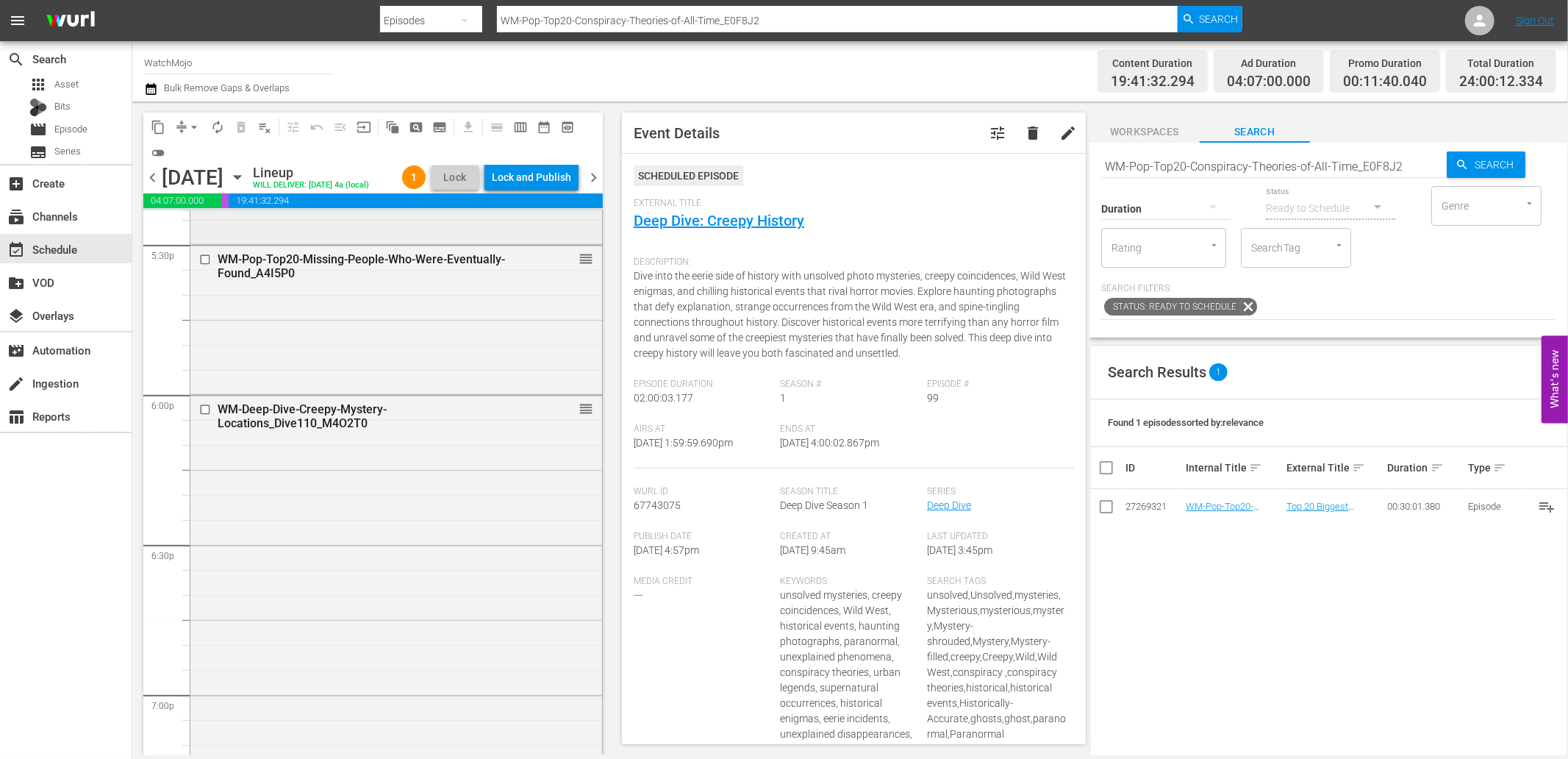
click at [364, 507] on div "WM-Deep-Dive-Creepy-Mystery-Locations_Dive110_M4O2T0 reorder" at bounding box center [396, 693] width 411 height 596
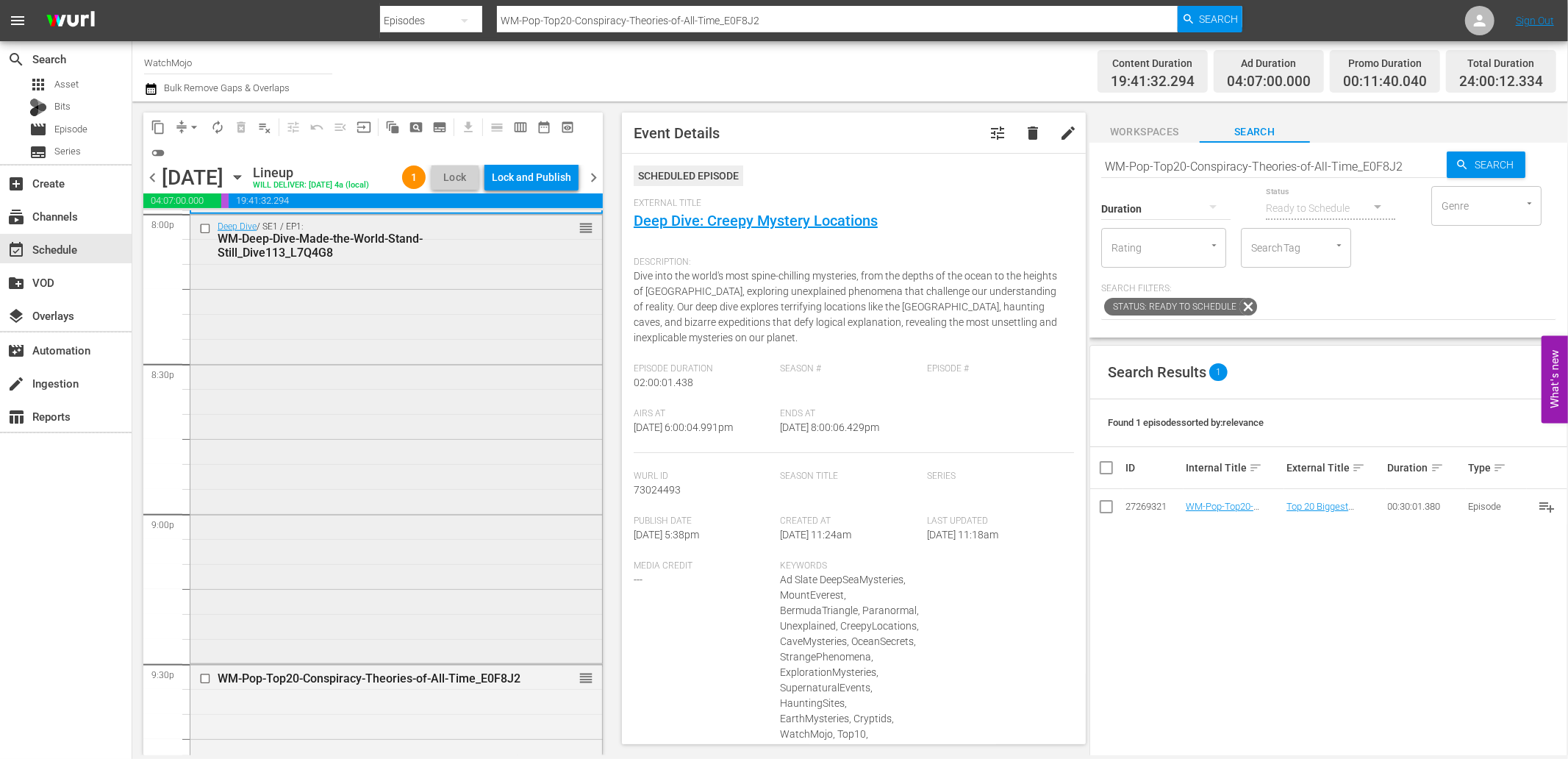
scroll to position [5980, 0]
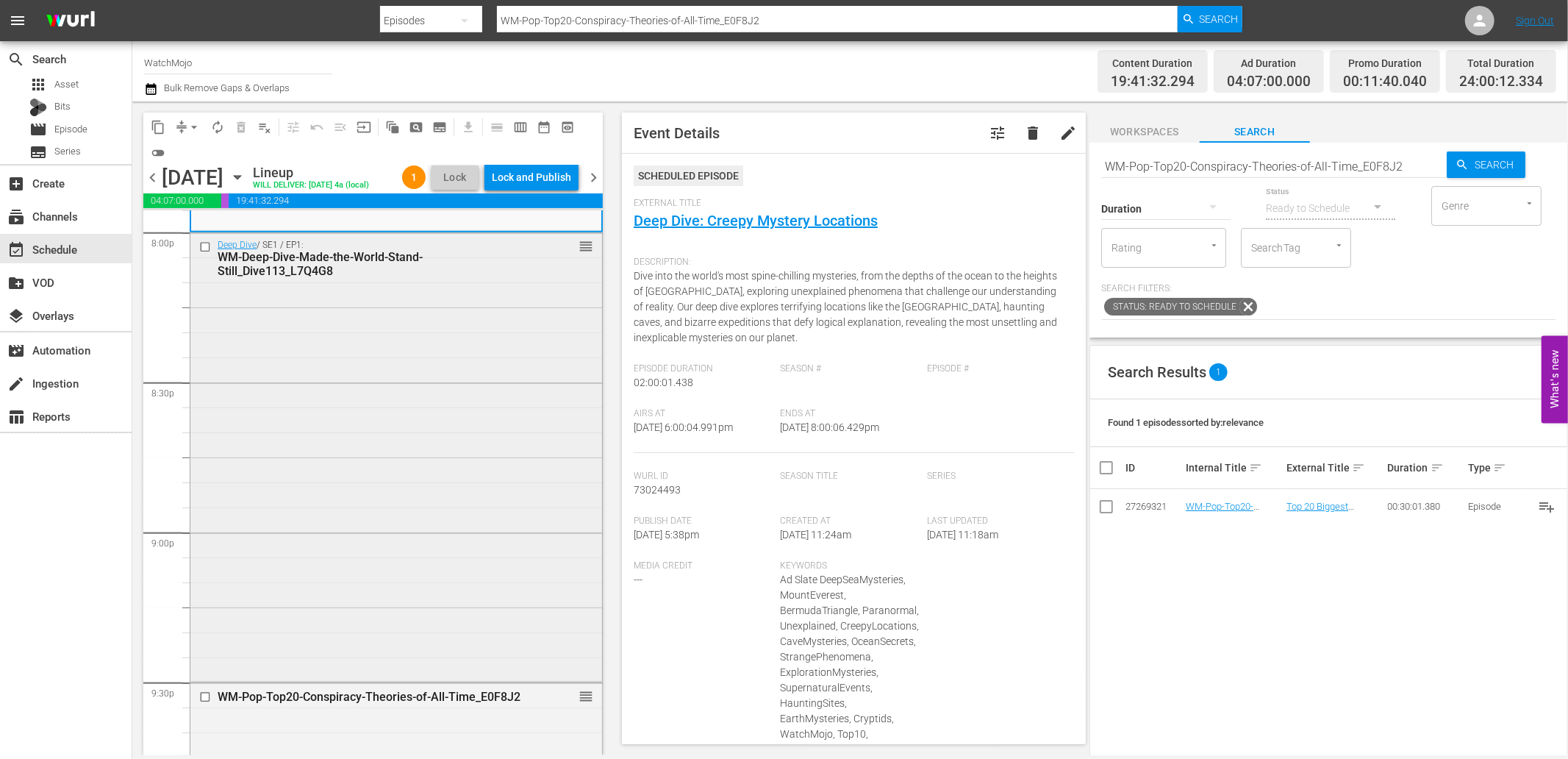
click at [334, 587] on div "Deep Dive / SE1 / EP1: WM-Deep-Dive-Made-the-World-Stand-Still_Dive113_L7Q4G8 r…" at bounding box center [396, 455] width 411 height 446
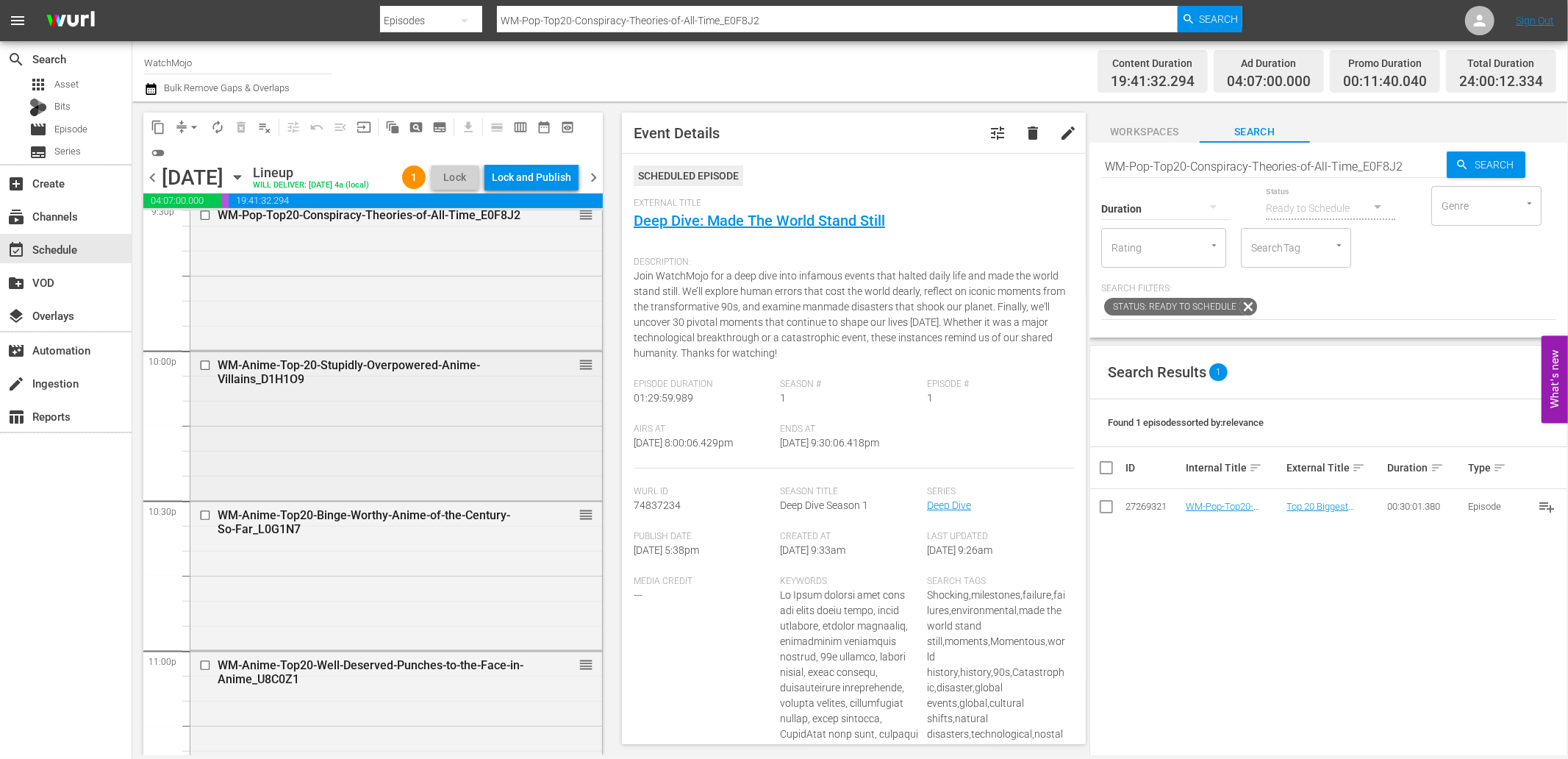
scroll to position [6681, 0]
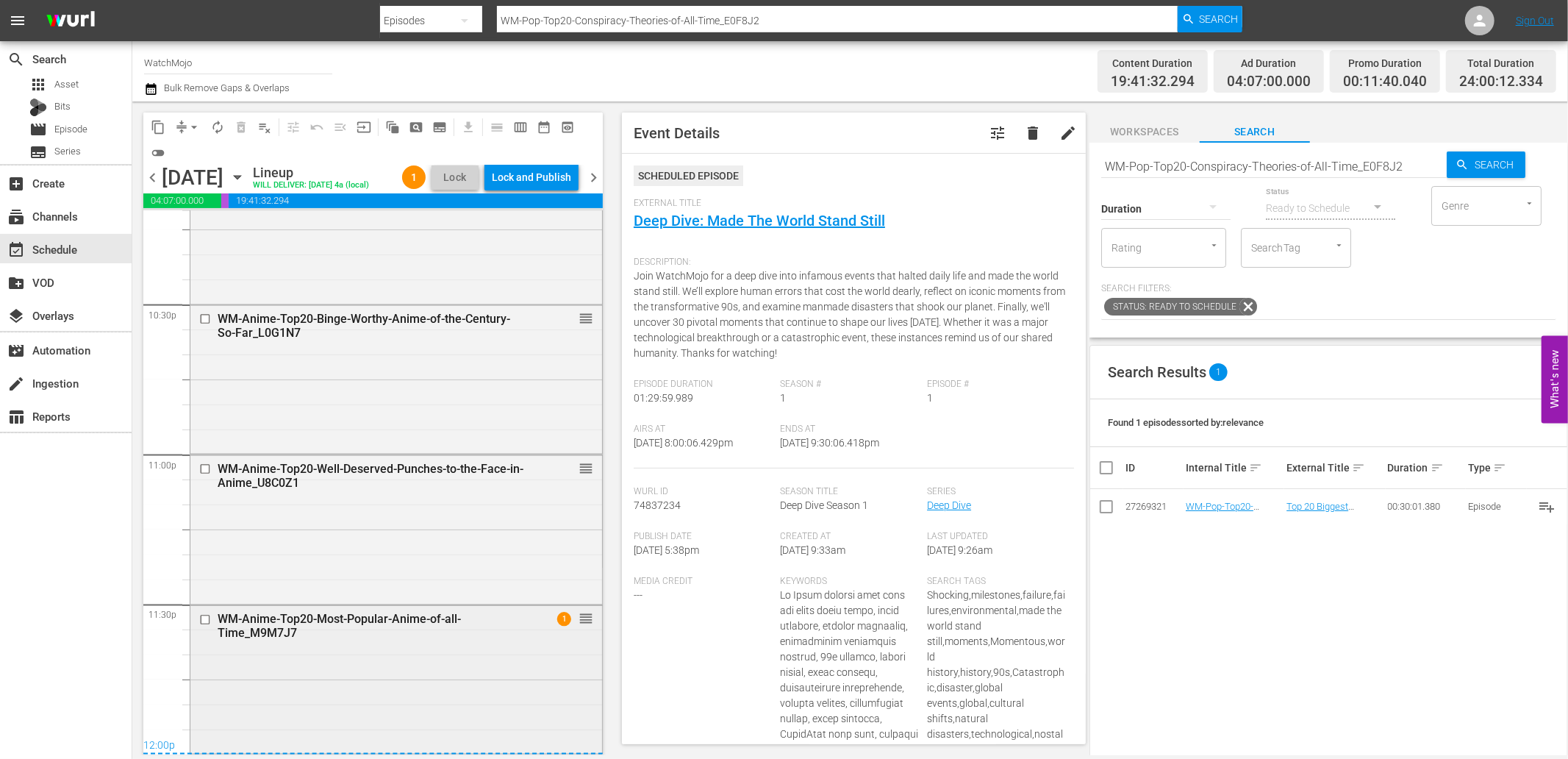
click at [322, 657] on div "WM-Anime-Top20-Most-Popular-Anime-of-all-Time_M9M7J7 1 reorder" at bounding box center [396, 679] width 411 height 145
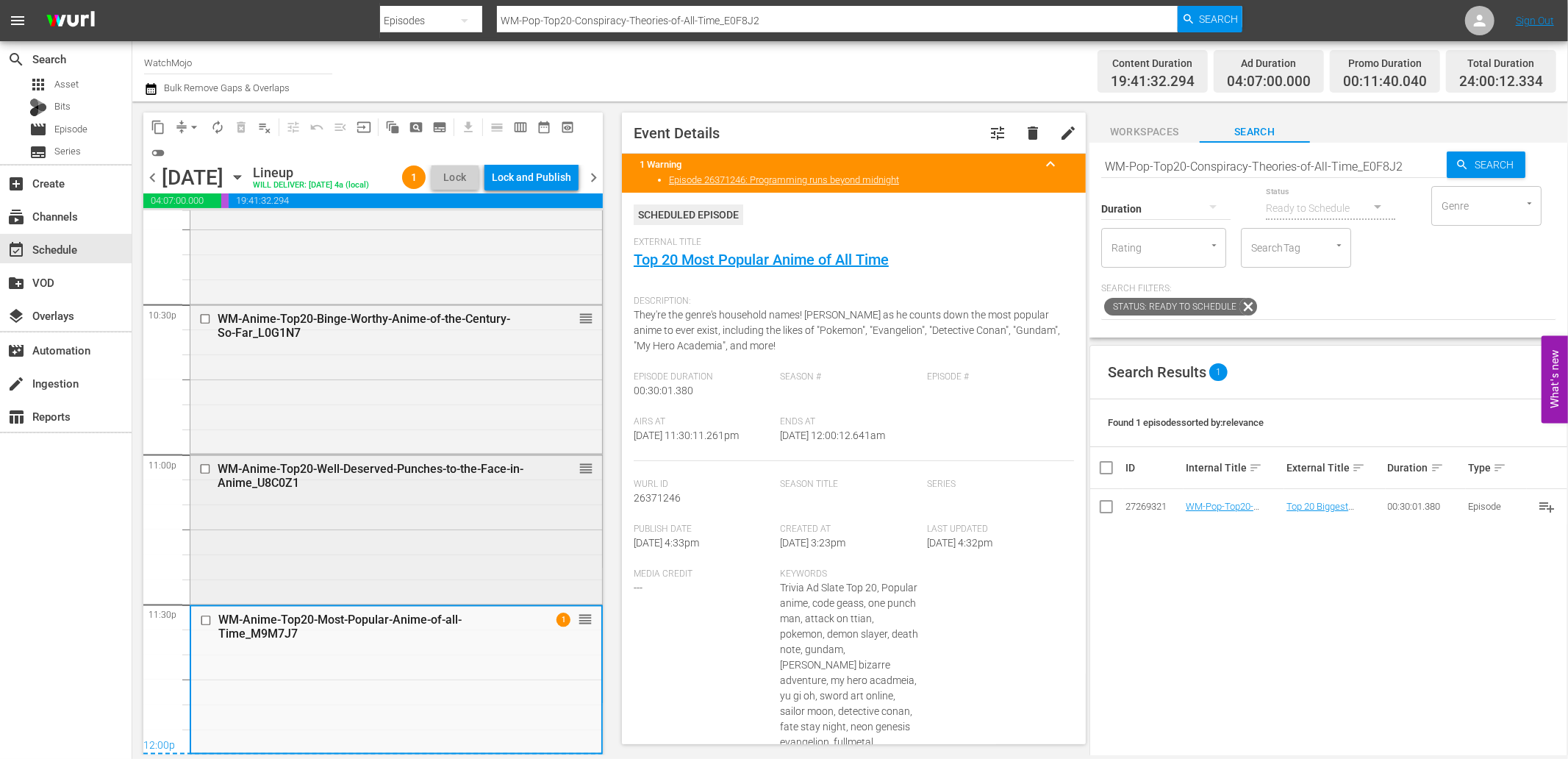
click at [343, 504] on div "WM-Anime-Top20-Well-Deserved-Punches-to-the-Face-in-Anime_U8C0Z1 reorder" at bounding box center [396, 528] width 411 height 145
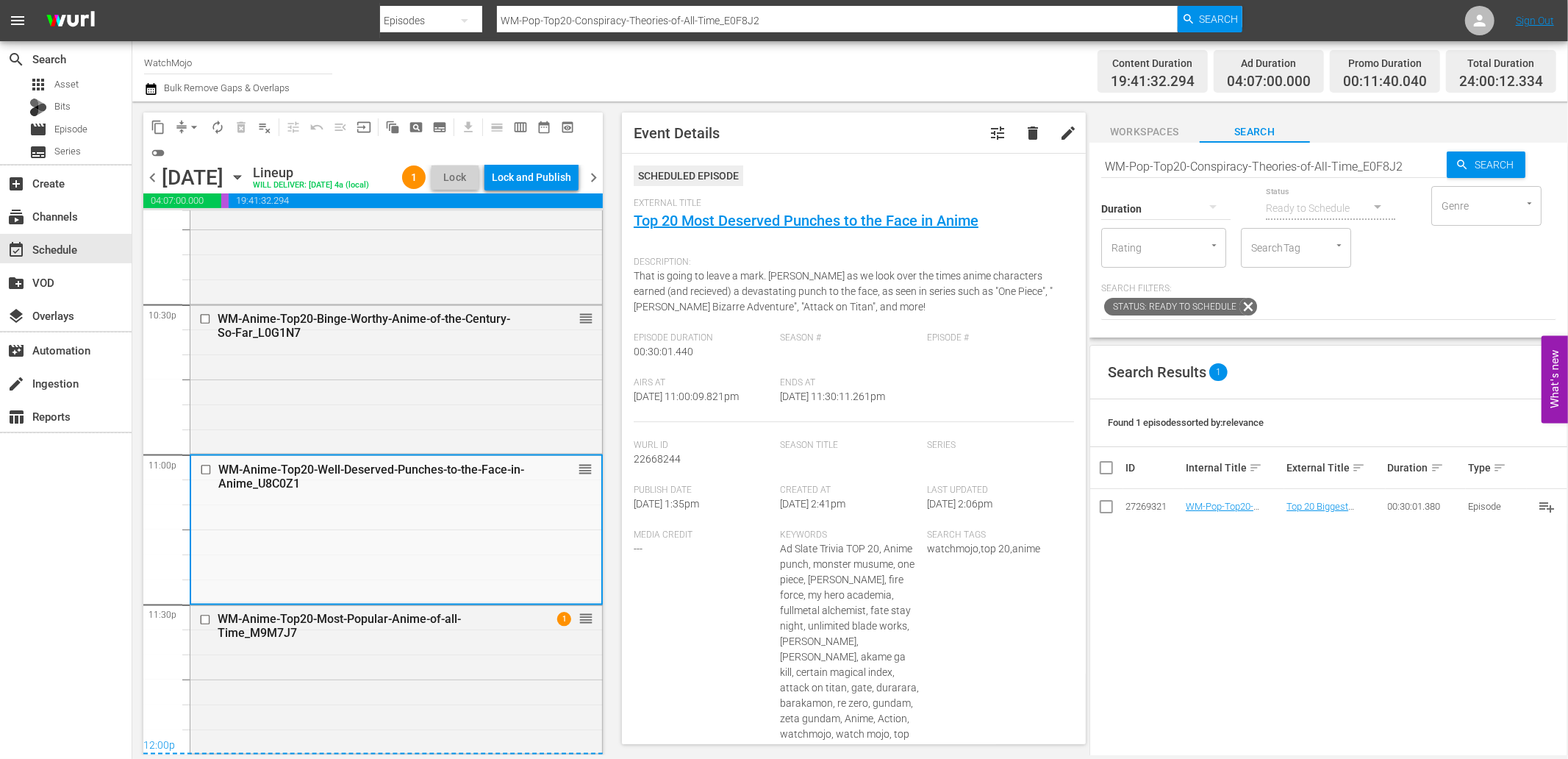
click at [373, 385] on div "WM-Anime-Top20-Binge-Worthy-Anime-of-the-Century-So-Far_L0G1N7 reorder" at bounding box center [396, 378] width 411 height 145
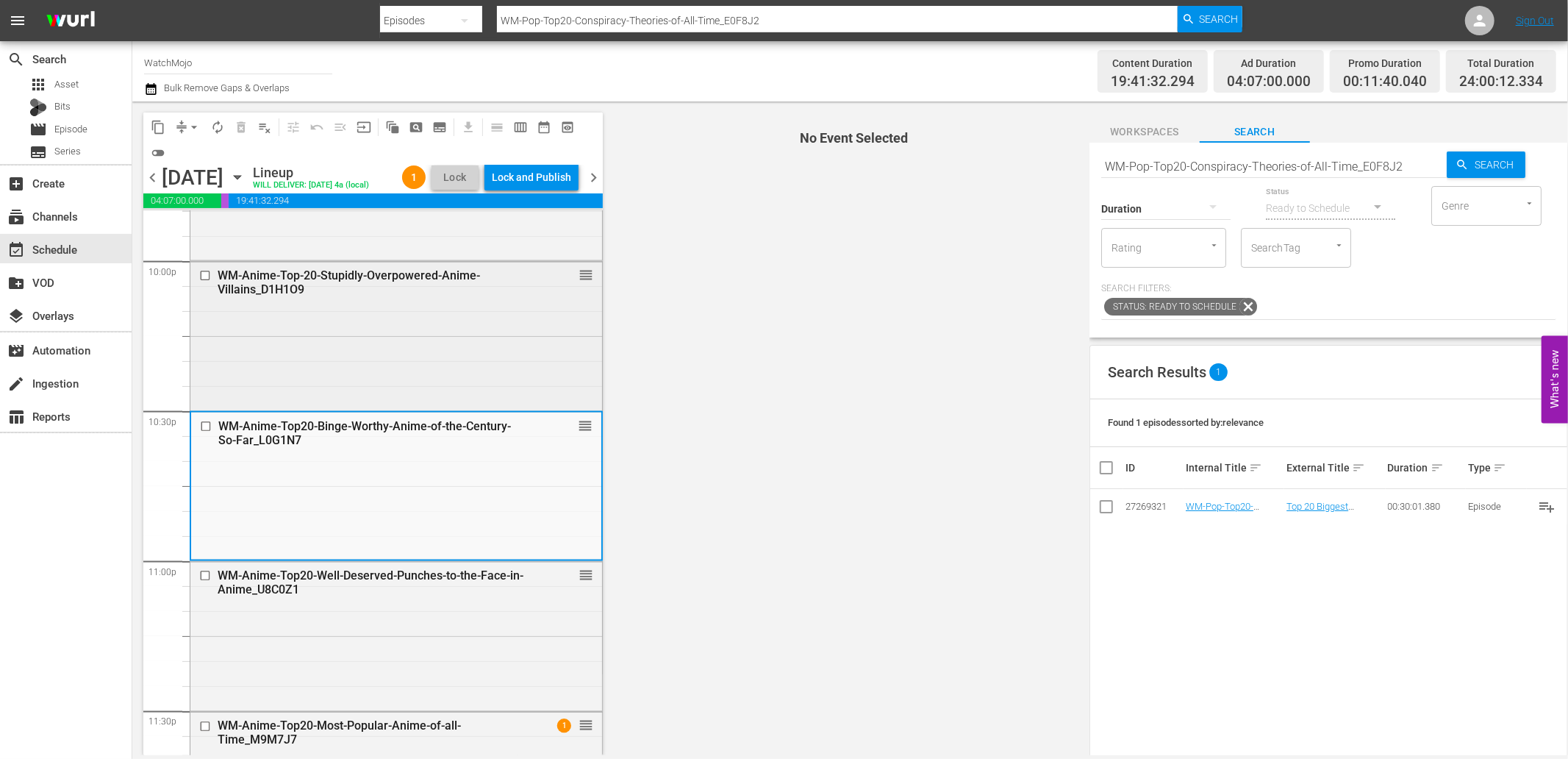
scroll to position [6518, 0]
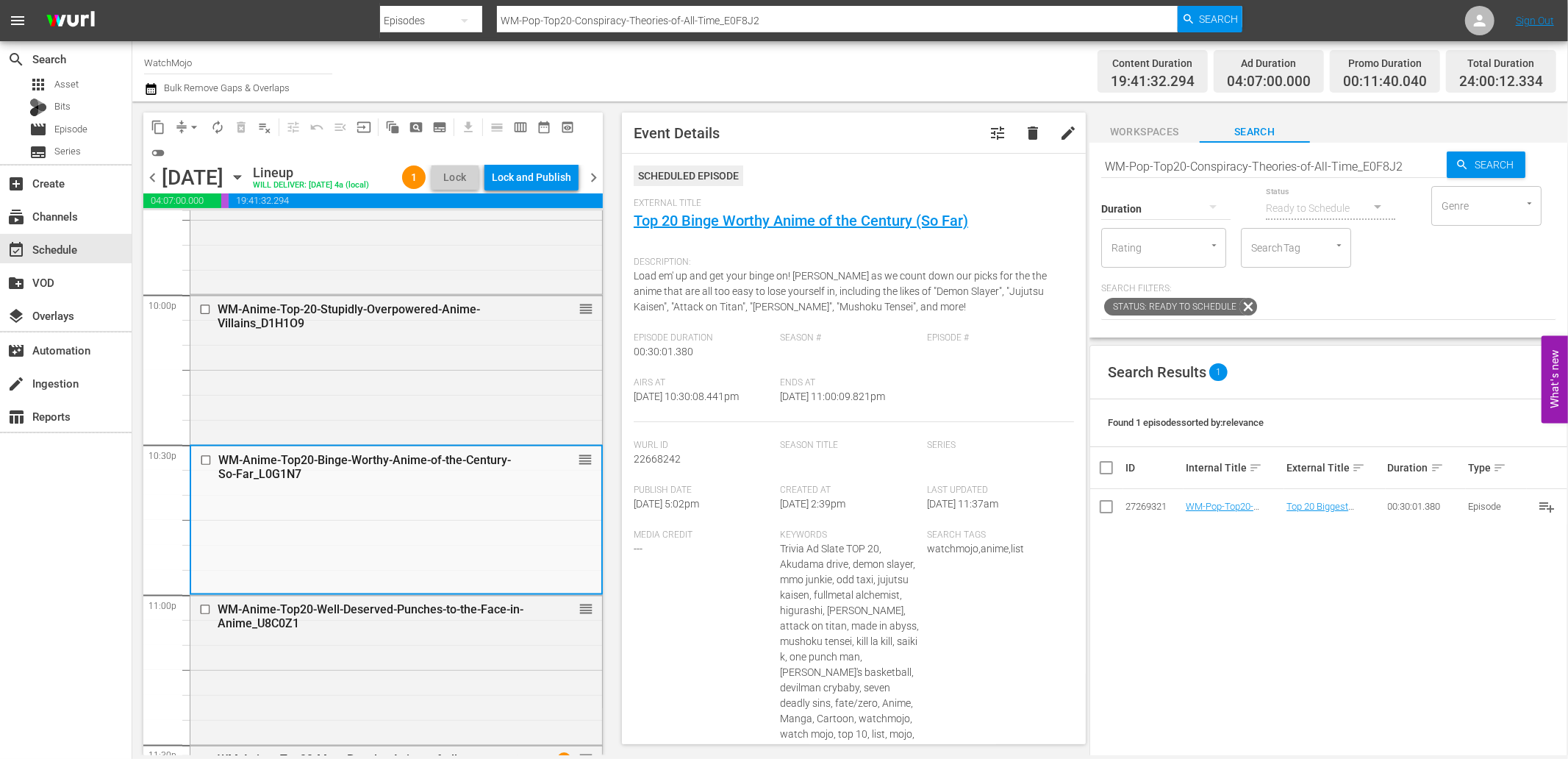
click at [390, 442] on div "WM-Anime-Top-20-Stupidly-Overpowered-Anime-Villains_D1H1O9 reorder" at bounding box center [396, 369] width 411 height 145
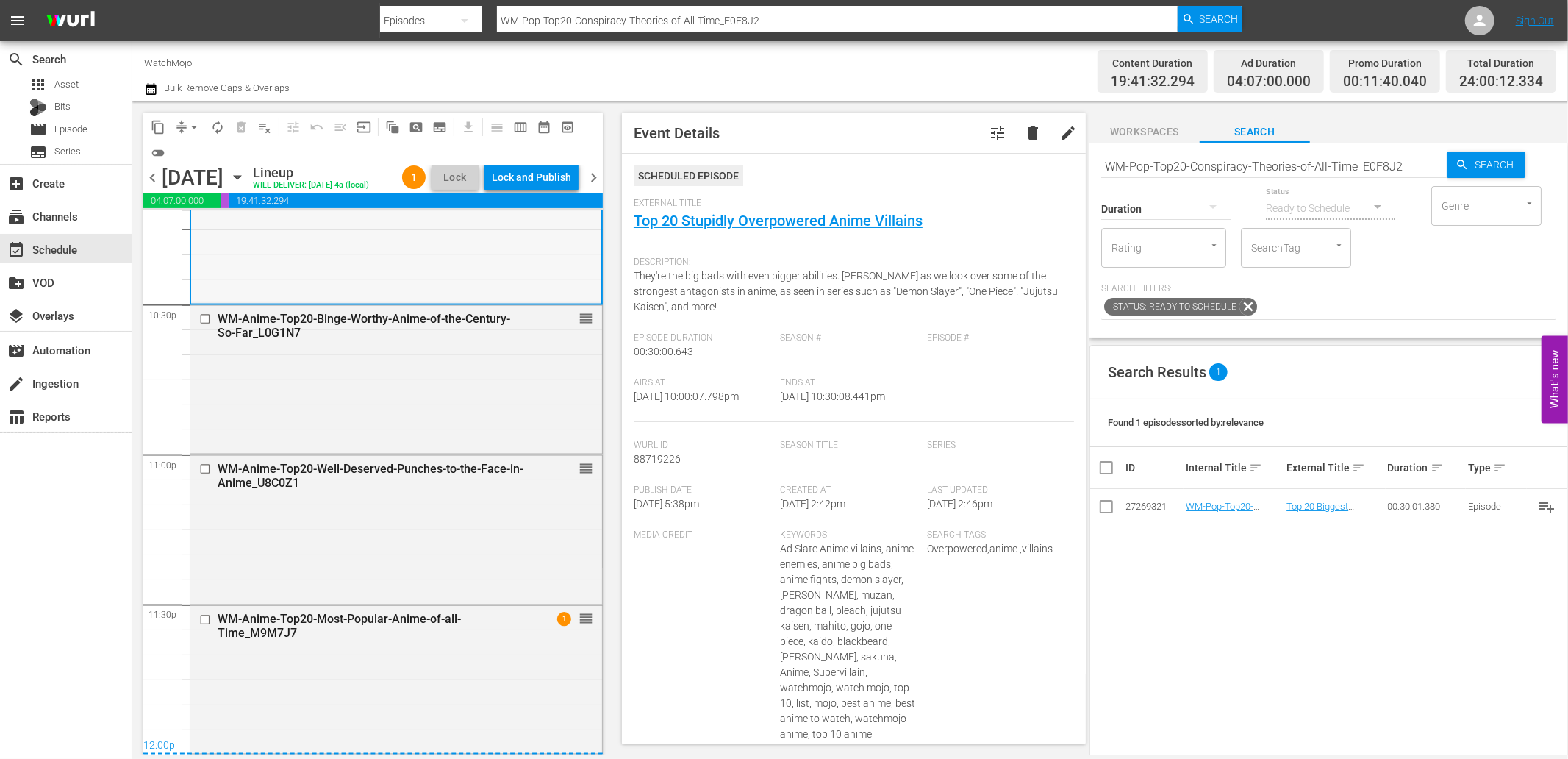
scroll to position [6627, 0]
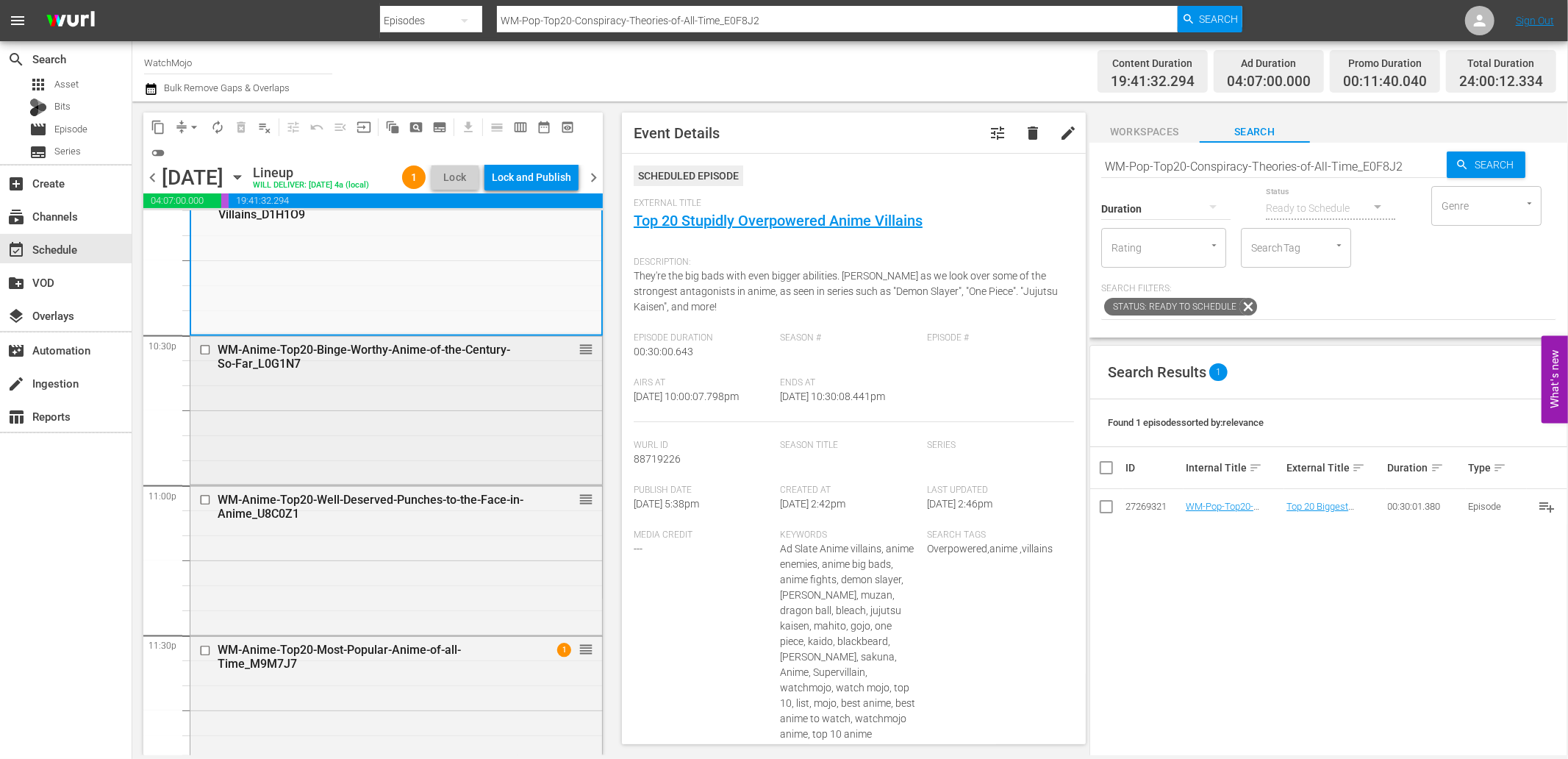
click at [385, 463] on div "WM-Anime-Top20-Binge-Worthy-Anime-of-the-Century-So-Far_L0G1N7 reorder" at bounding box center [396, 409] width 411 height 145
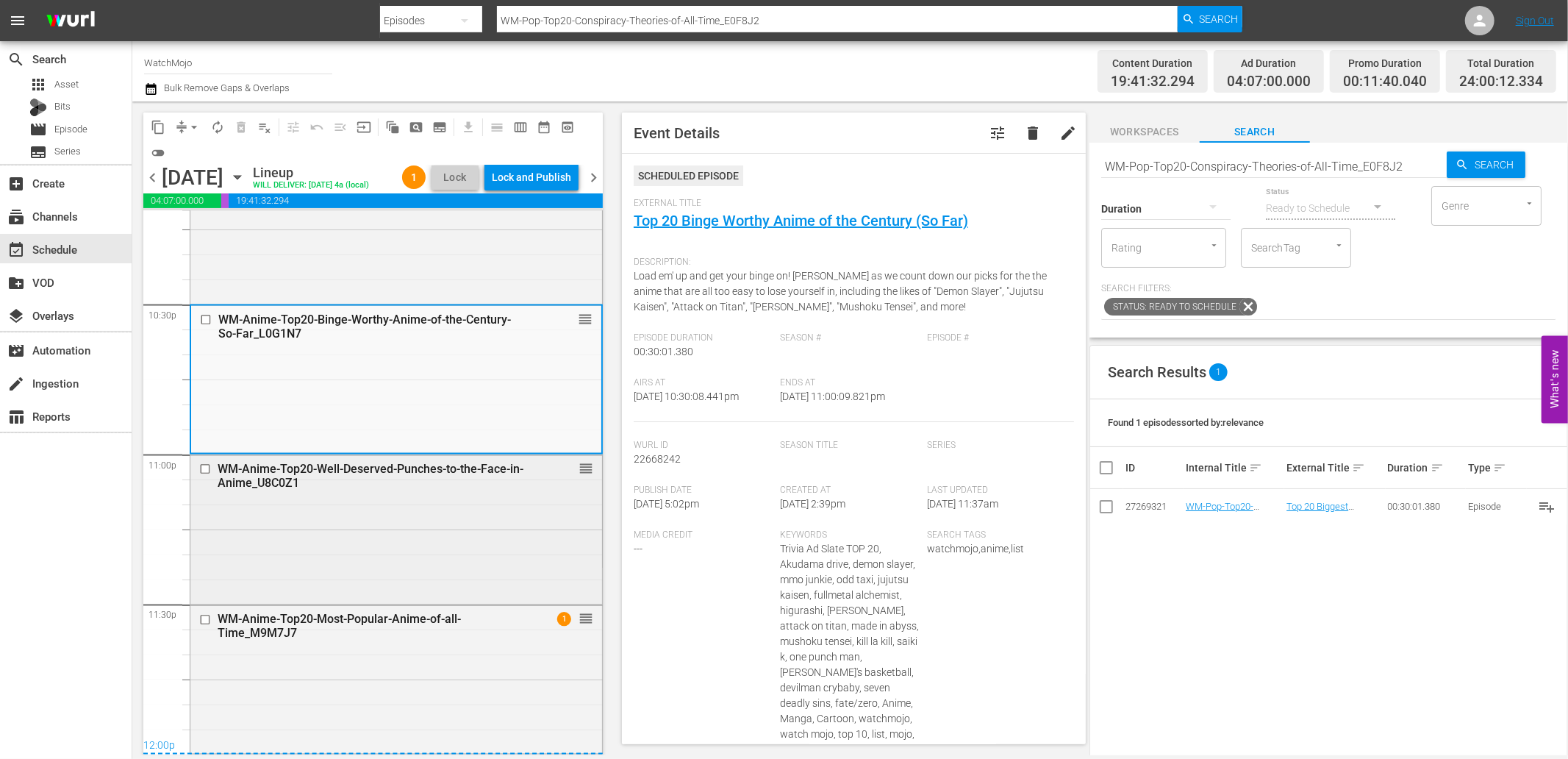
scroll to position [6681, 0]
click at [390, 665] on div "WM-Anime-Top20-Most-Popular-Anime-of-all-Time_M9M7J7 1 reorder" at bounding box center [396, 679] width 411 height 145
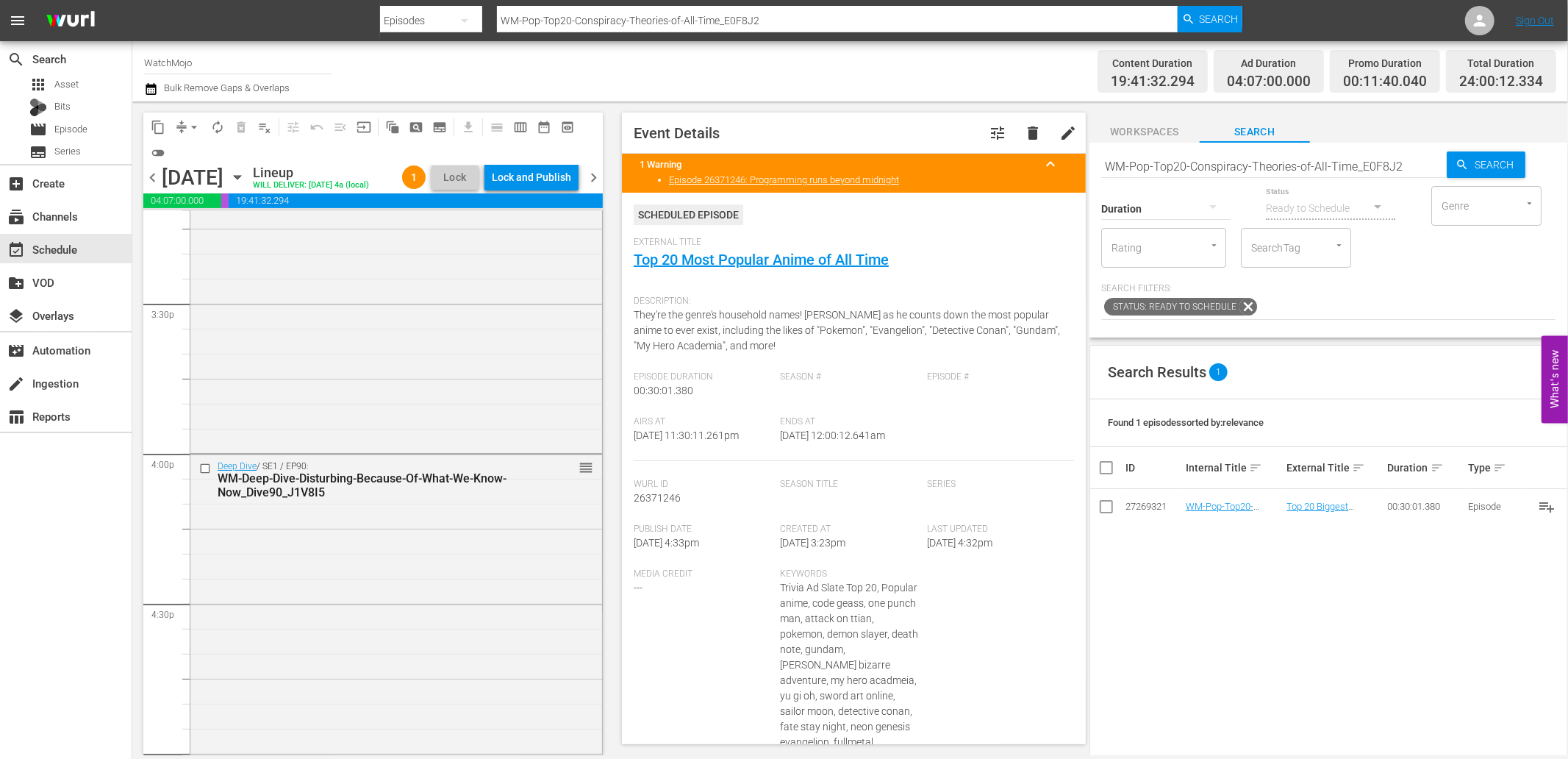
scroll to position [4557, 0]
click at [385, 581] on div "Deep Dive / SE1 / EP90: WM-Deep-Dive-Disturbing-Because-Of-What-We-Know-Now_Div…" at bounding box center [396, 679] width 411 height 446
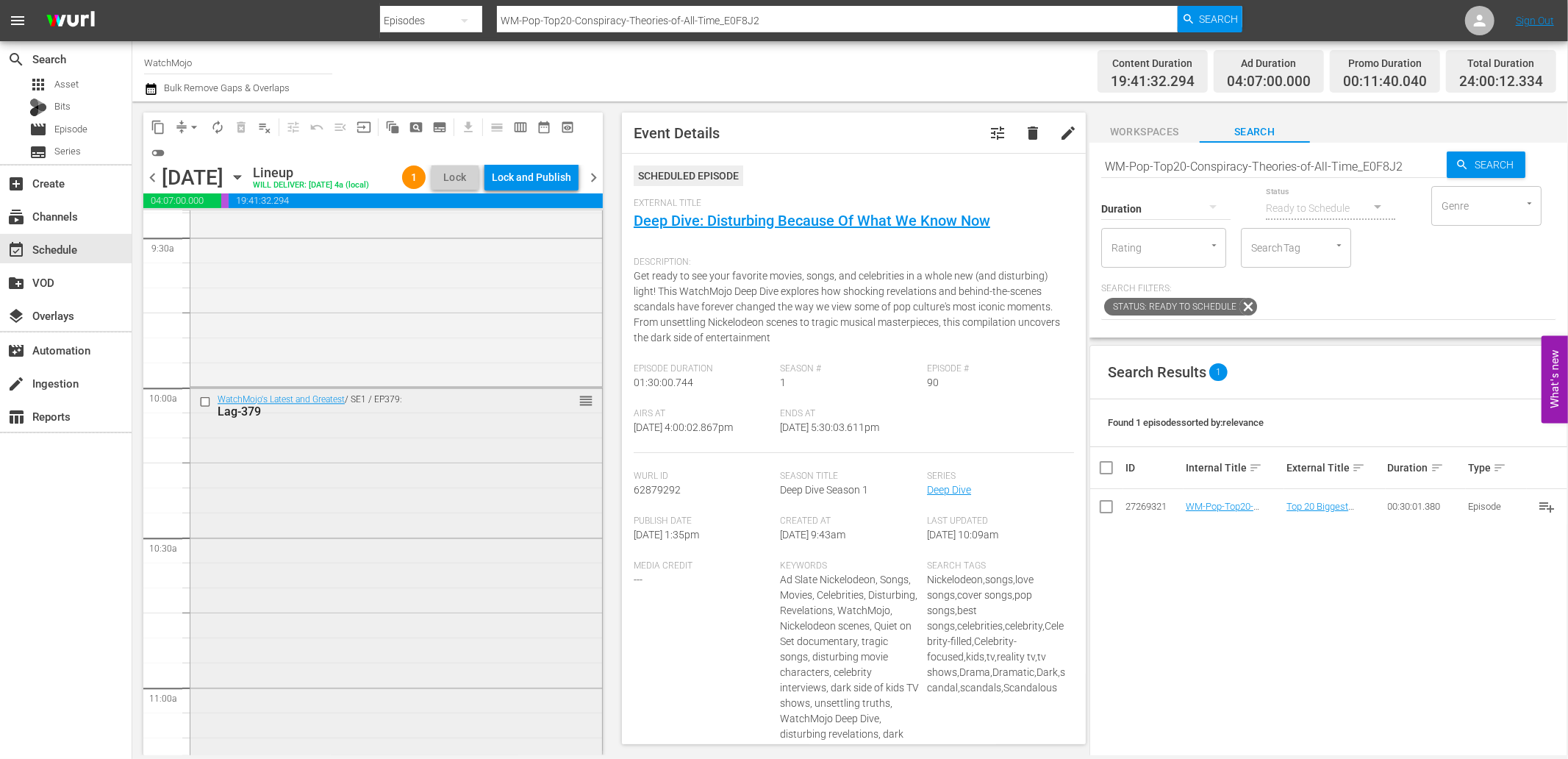
scroll to position [2814, 0]
click at [342, 516] on div "WatchMojo's Latest and Greatest / SE1 / EP379: Lag-379 reorder" at bounding box center [396, 697] width 411 height 596
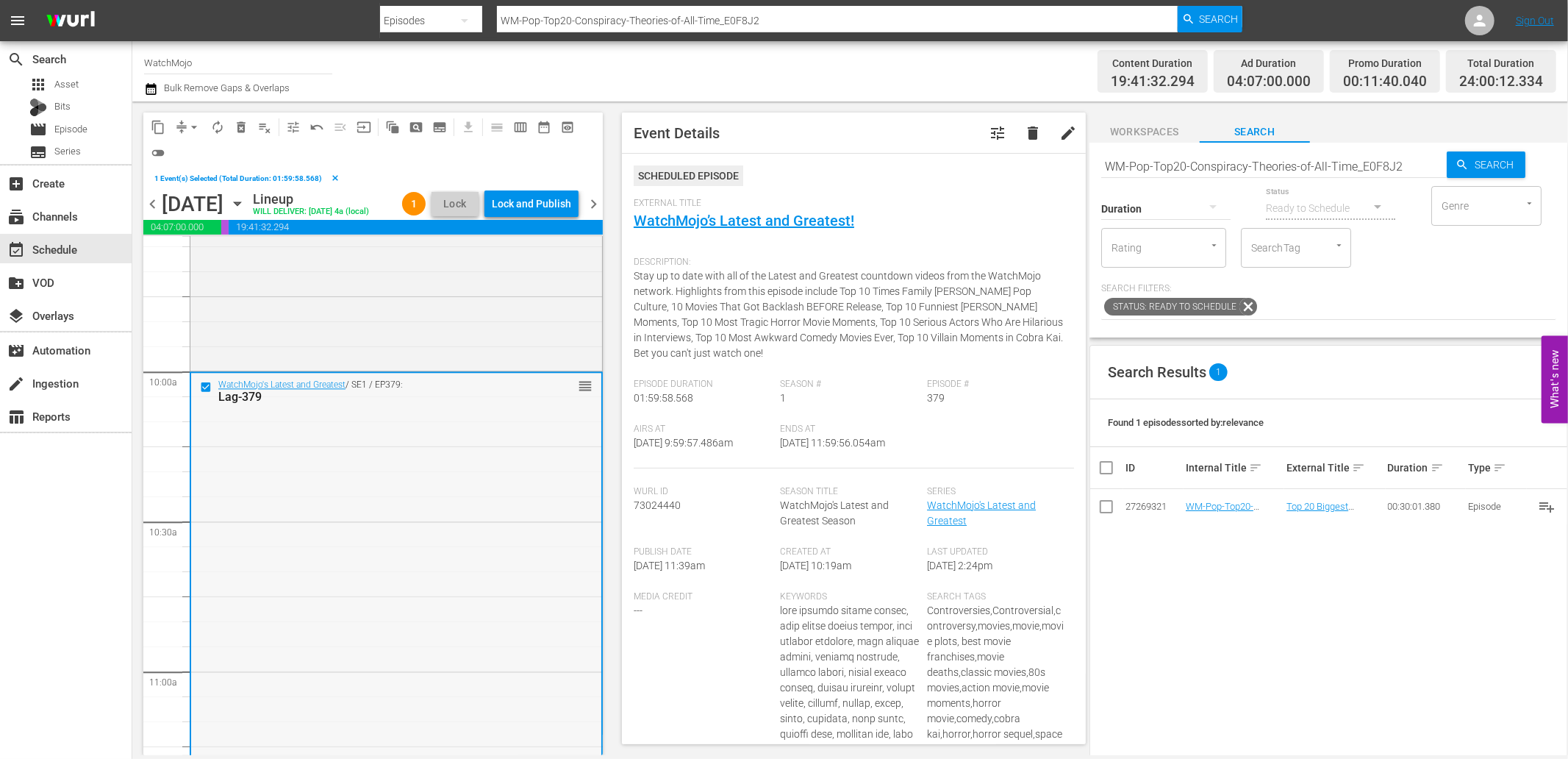
scroll to position [2867, 0]
click at [238, 120] on span "delete_forever_outlined" at bounding box center [240, 127] width 15 height 15
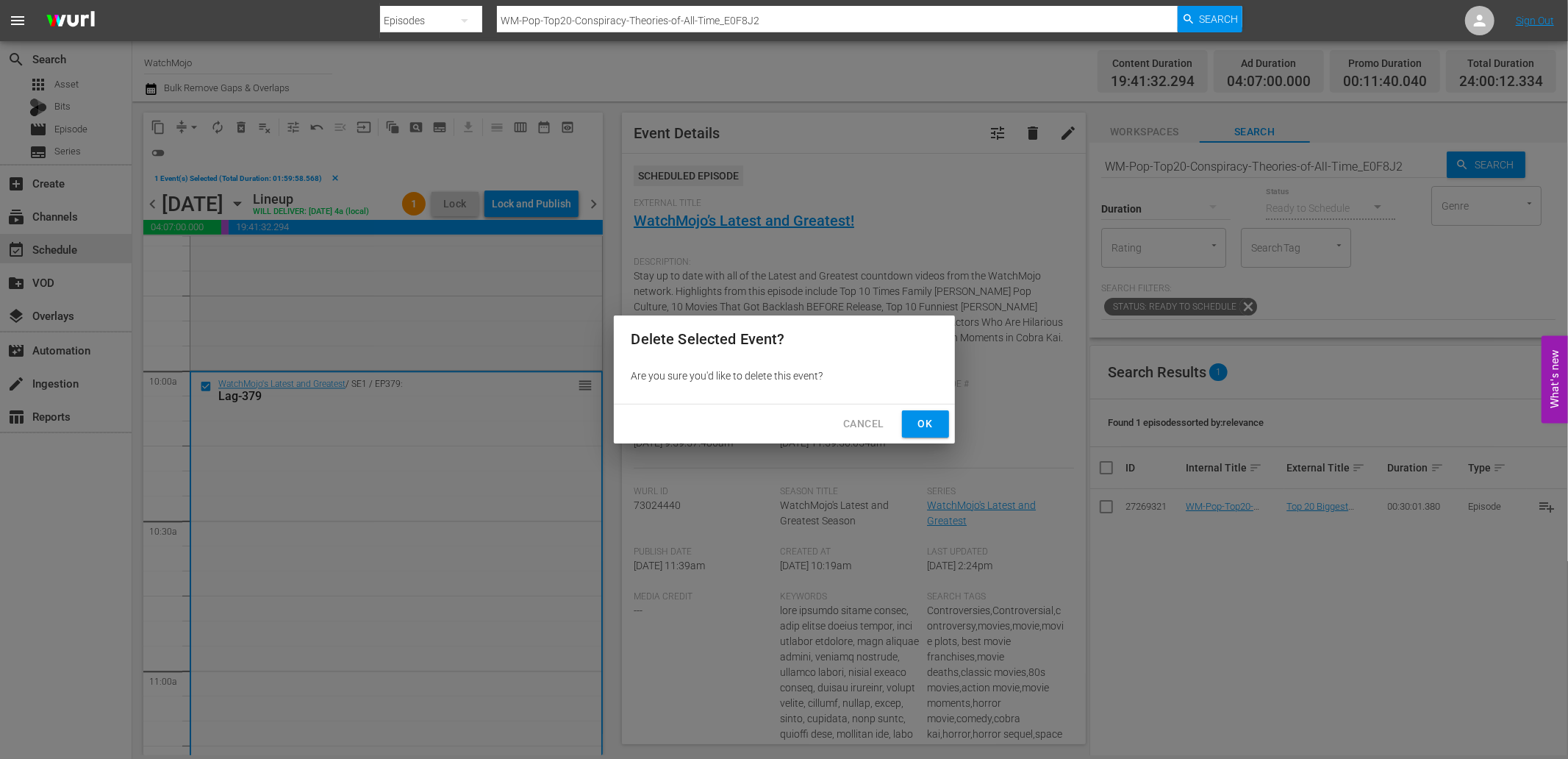
click at [922, 417] on span "Ok" at bounding box center [926, 424] width 24 height 18
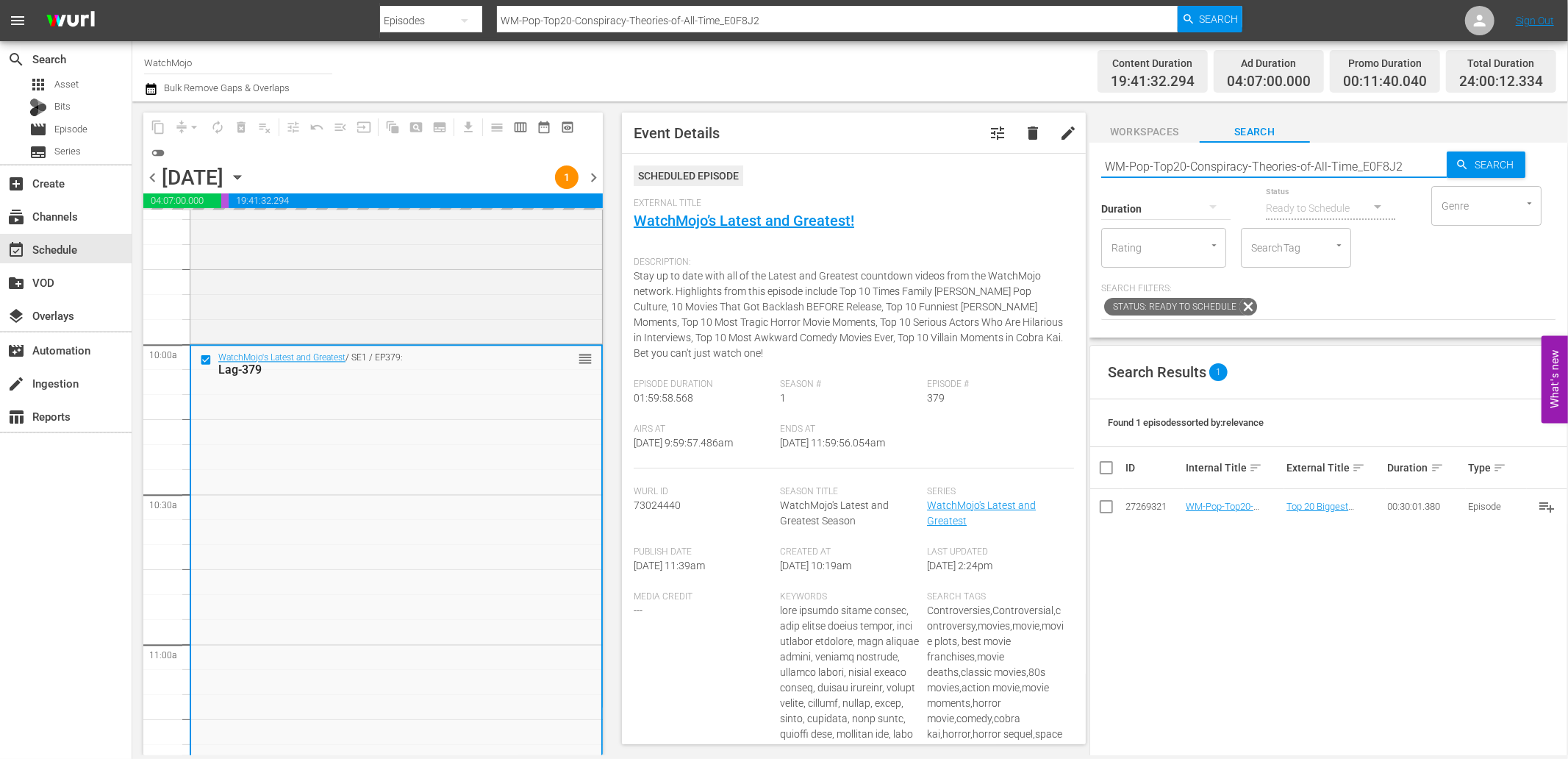
drag, startPoint x: 1409, startPoint y: 170, endPoint x: 1092, endPoint y: 176, distance: 317.1
click at [1092, 176] on div "Search WM-Pop-Top20-Conspiracy-Theories-of-All-Time_E0F8J2 Search Duration Stat…" at bounding box center [1329, 240] width 479 height 195
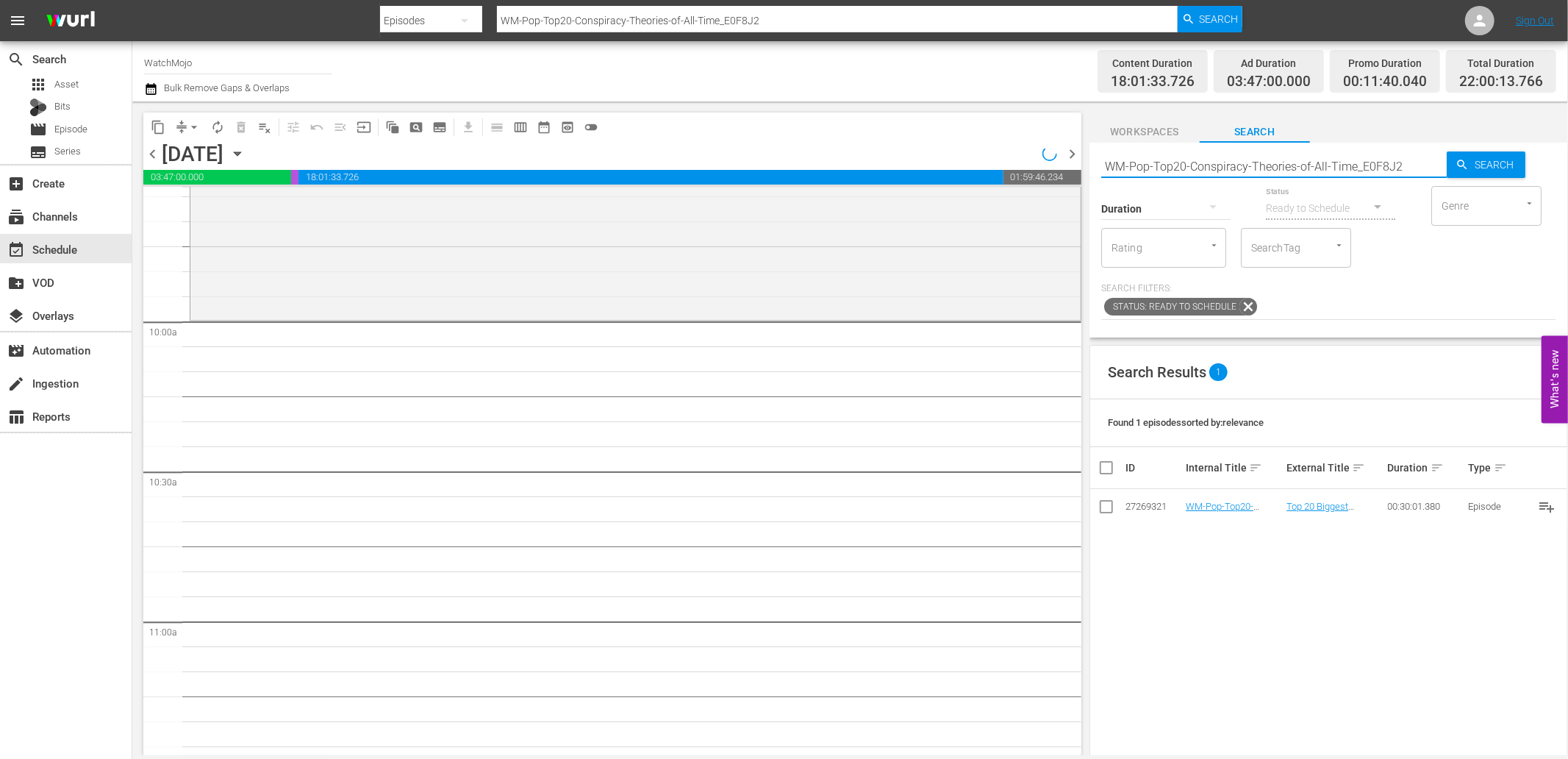
paste input "Lag-221 (Batman Special)"
type input "Lag-221 (Batman Special)"
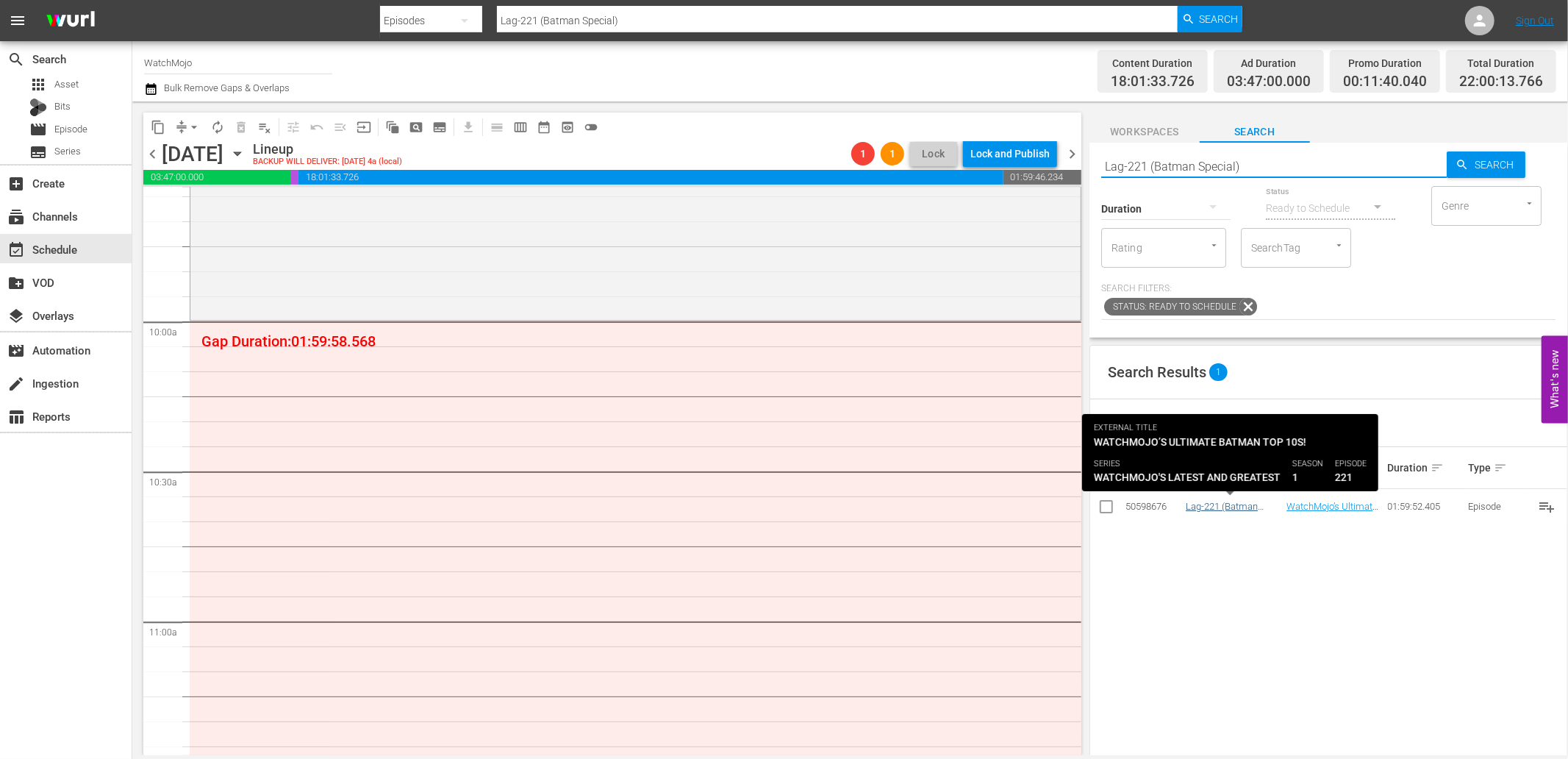
type input "Lag-221 (Batman Special)"
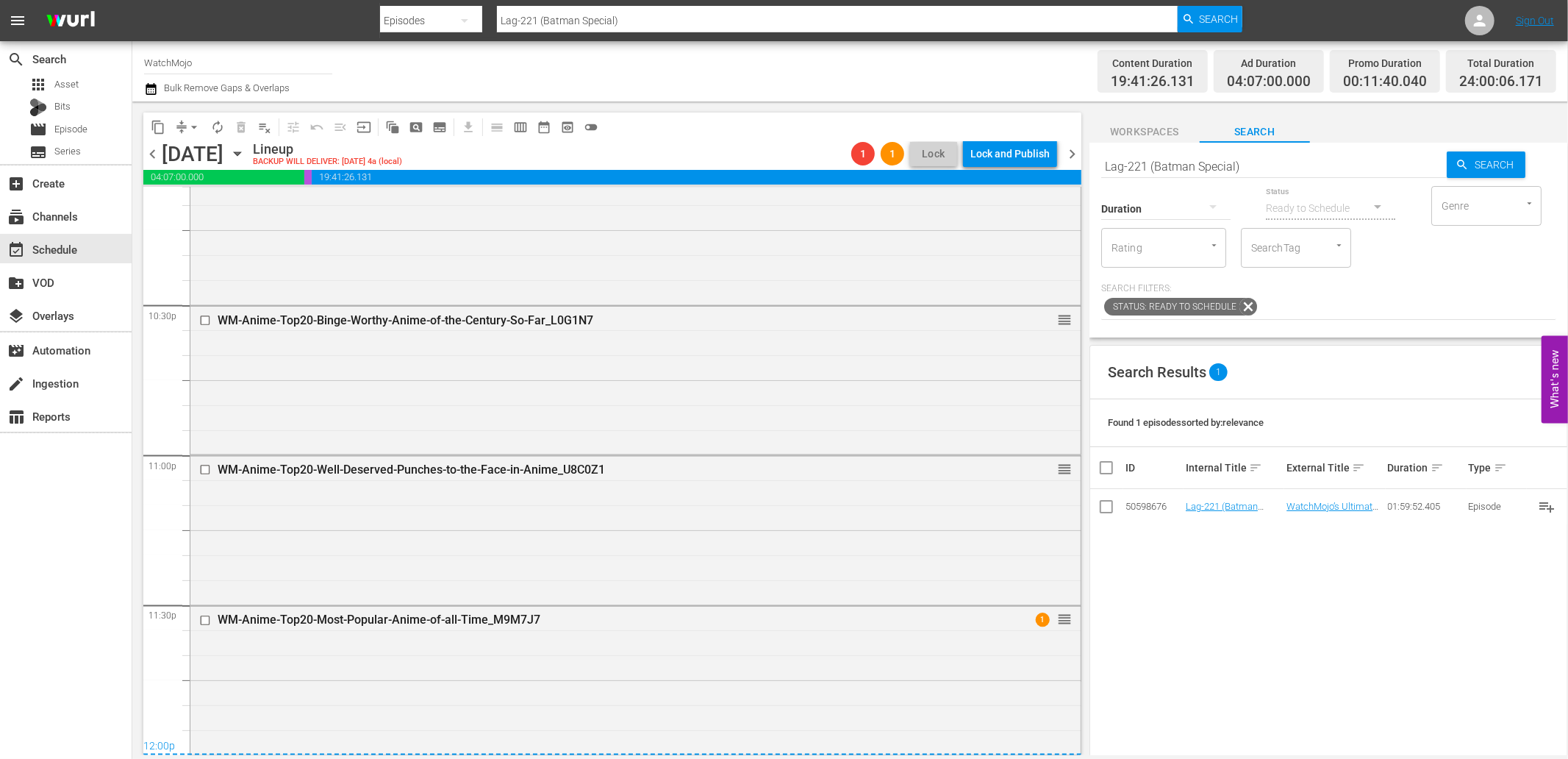
scroll to position [6635, 0]
click at [500, 700] on div "WM-Anime-Top20-Most-Popular-Anime-of-all-Time_M9M7J7 1 reorder" at bounding box center [636, 679] width 891 height 145
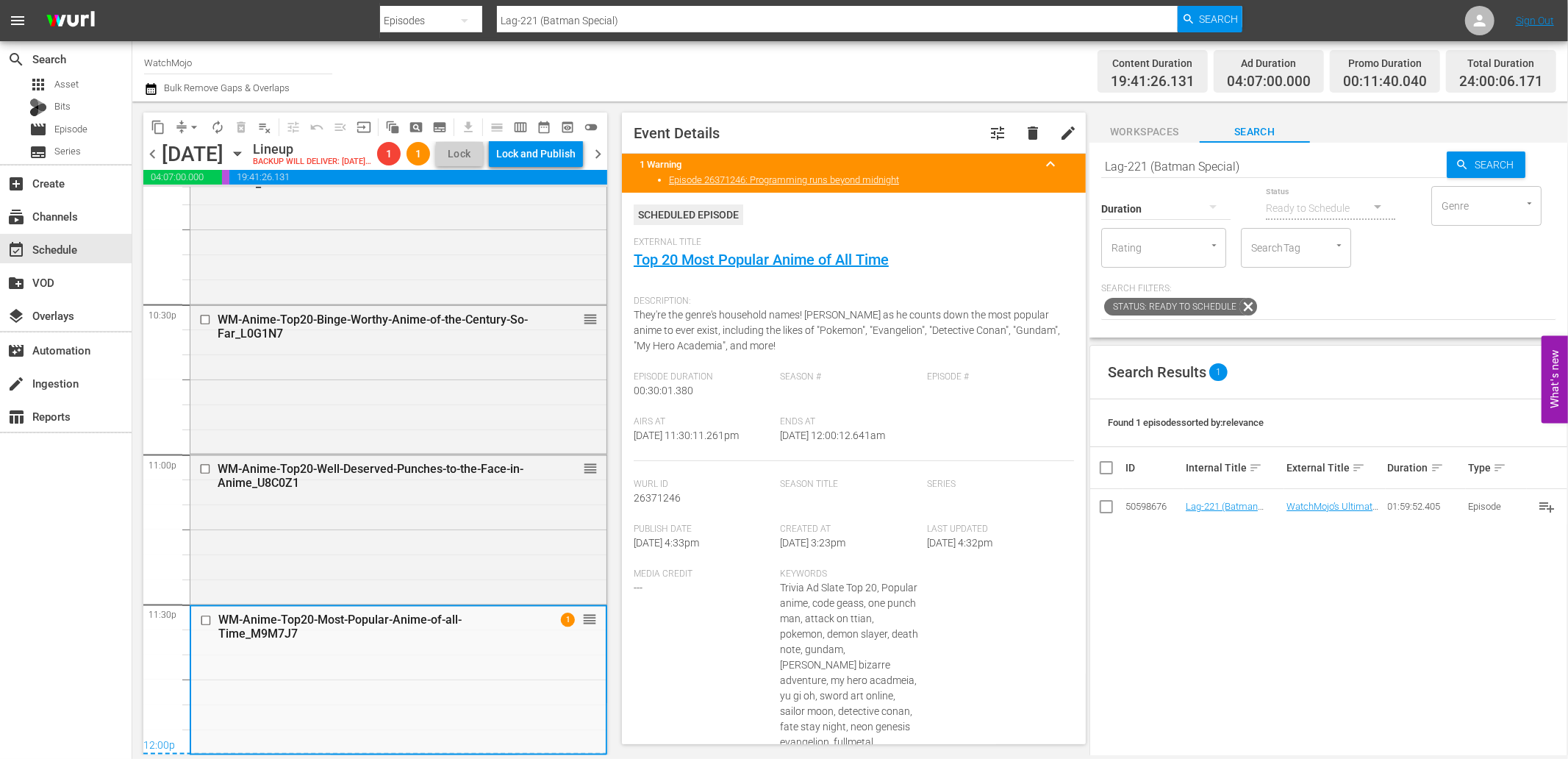
click at [193, 122] on span "arrow_drop_down" at bounding box center [193, 127] width 15 height 15
click at [221, 208] on li "Align to End of Previous Day" at bounding box center [195, 205] width 154 height 24
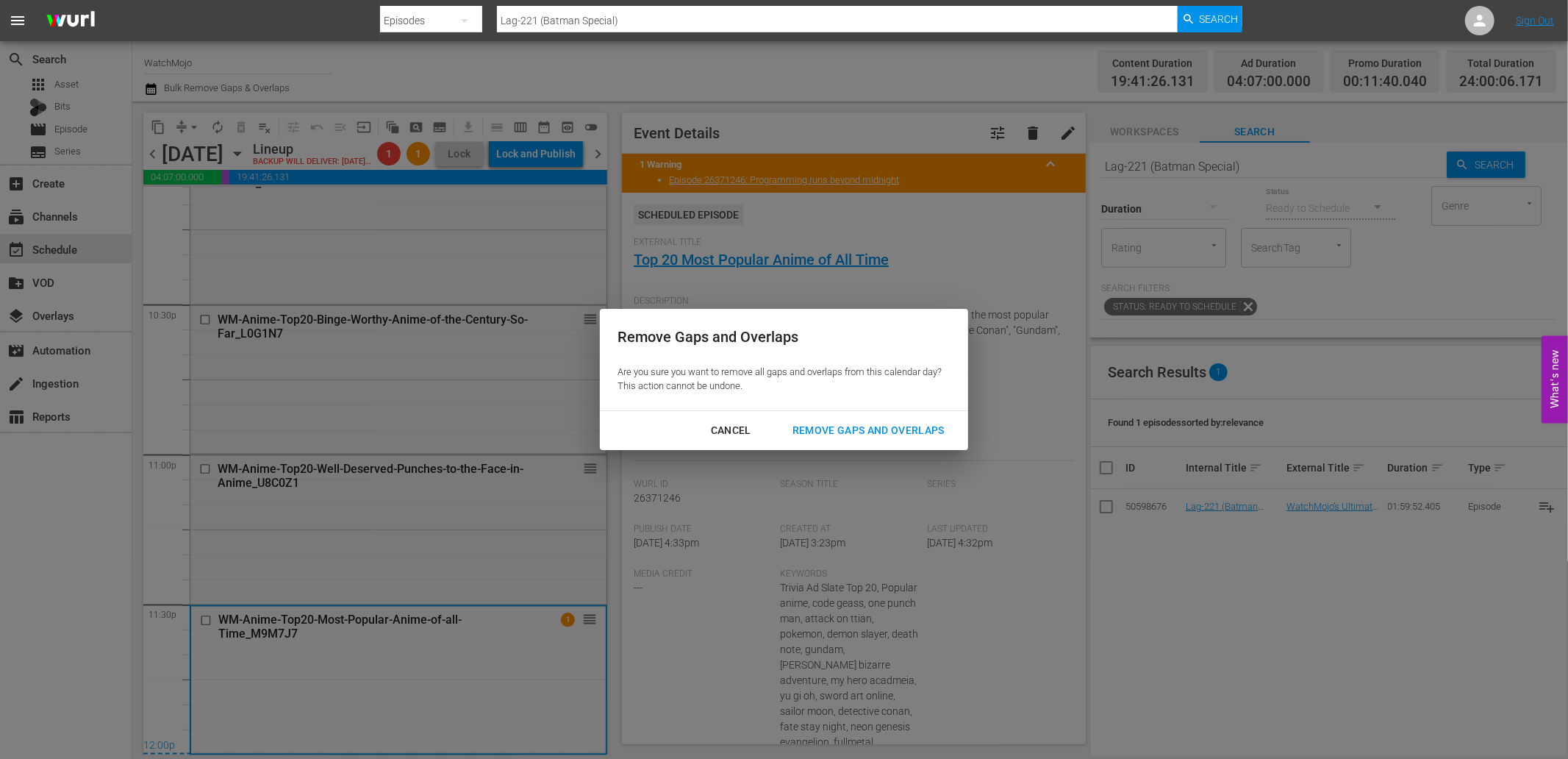
click at [819, 428] on div "Remove Gaps and Overlaps" at bounding box center [868, 430] width 175 height 18
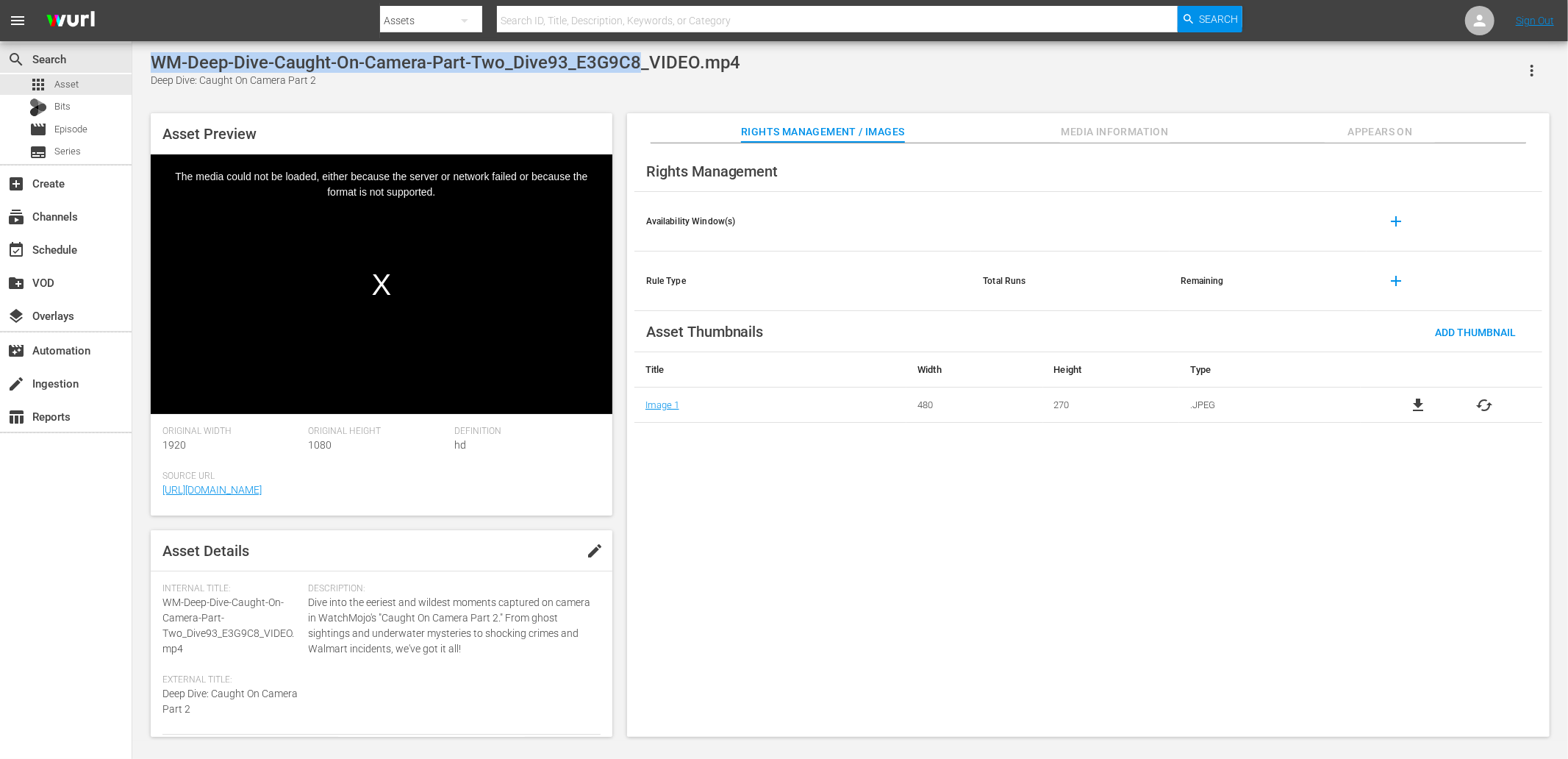
drag, startPoint x: 635, startPoint y: 64, endPoint x: 230, endPoint y: 60, distance: 405.0
click at [151, 57] on div "WM-Deep-Dive-Caught-On-Camera-Part-Two_Dive93_E3G9C8_VIDEO.mp4" at bounding box center [445, 62] width 589 height 21
copy div "WM-Deep-Dive-Caught-On-Camera-Part-Two_Dive93_E3G9C8"
click at [69, 121] on div "movie Episode" at bounding box center [58, 129] width 58 height 21
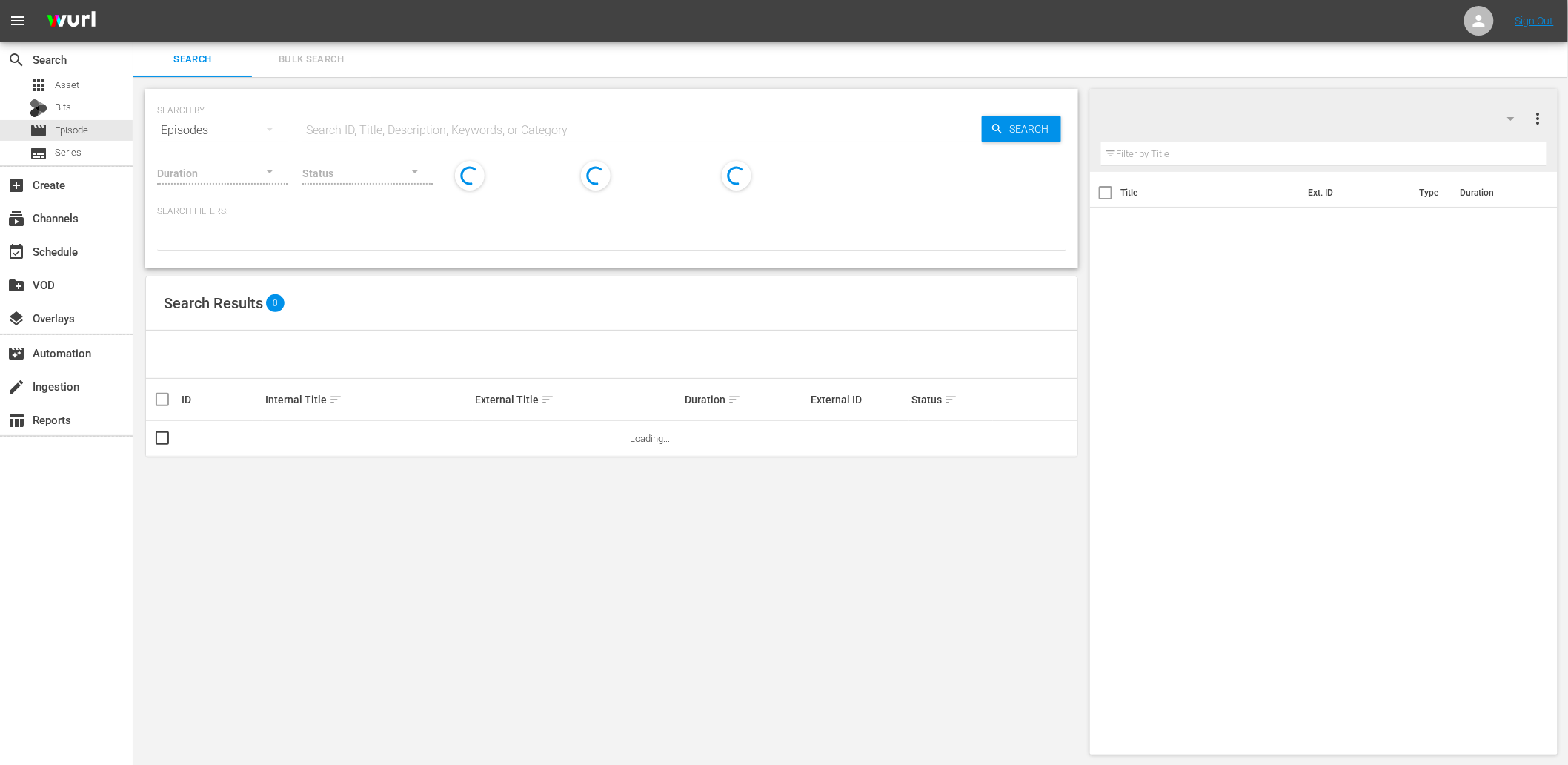
click at [425, 129] on input "text" at bounding box center [642, 130] width 679 height 35
paste input "WM-Deep-Dive-Caught-On-Camera-Part-Two_Dive93_E3G9C8"
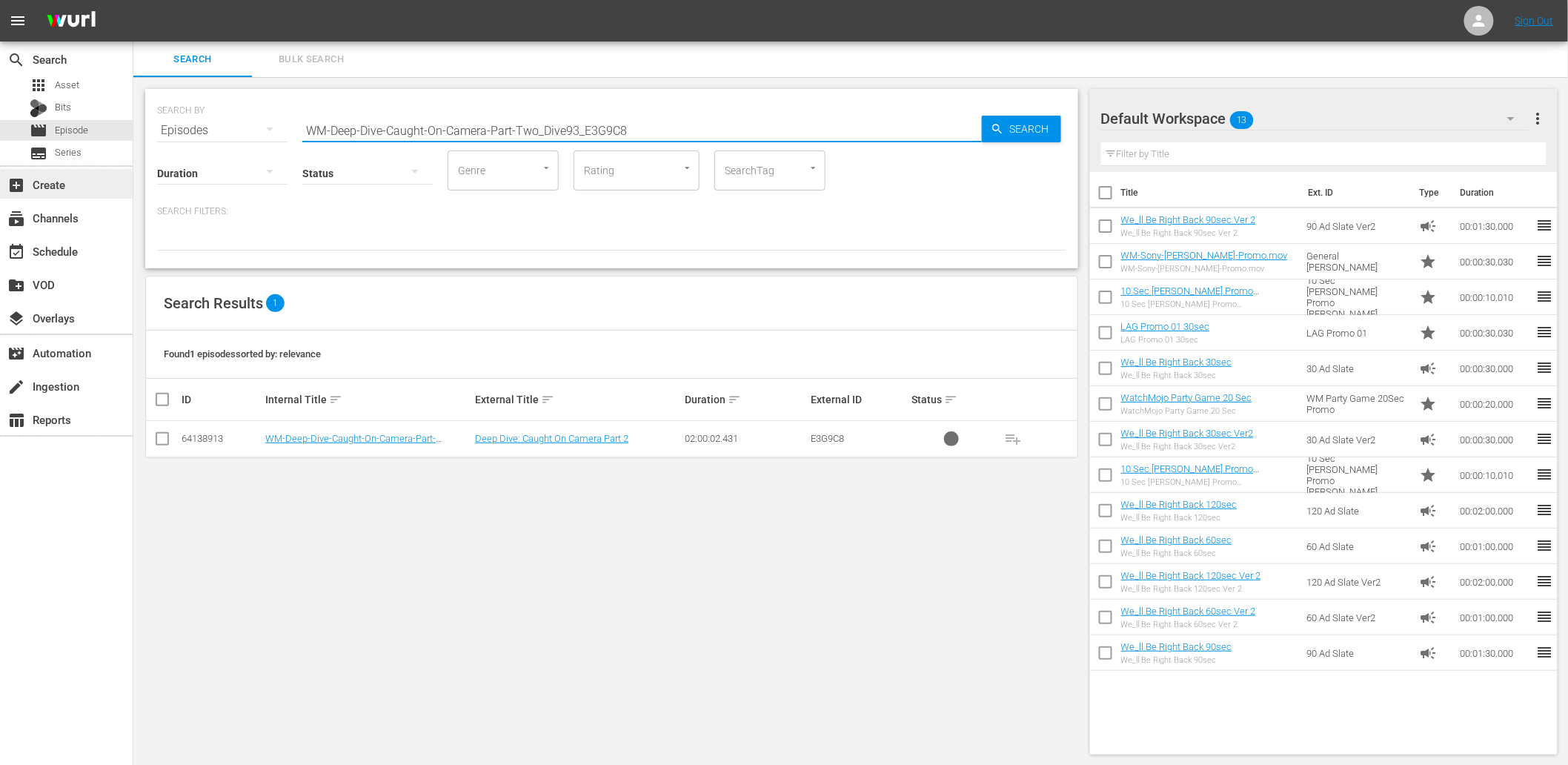
type input "WM-Deep-Dive-Caught-On-Camera-Part-Two_Dive93_E3G9C8"
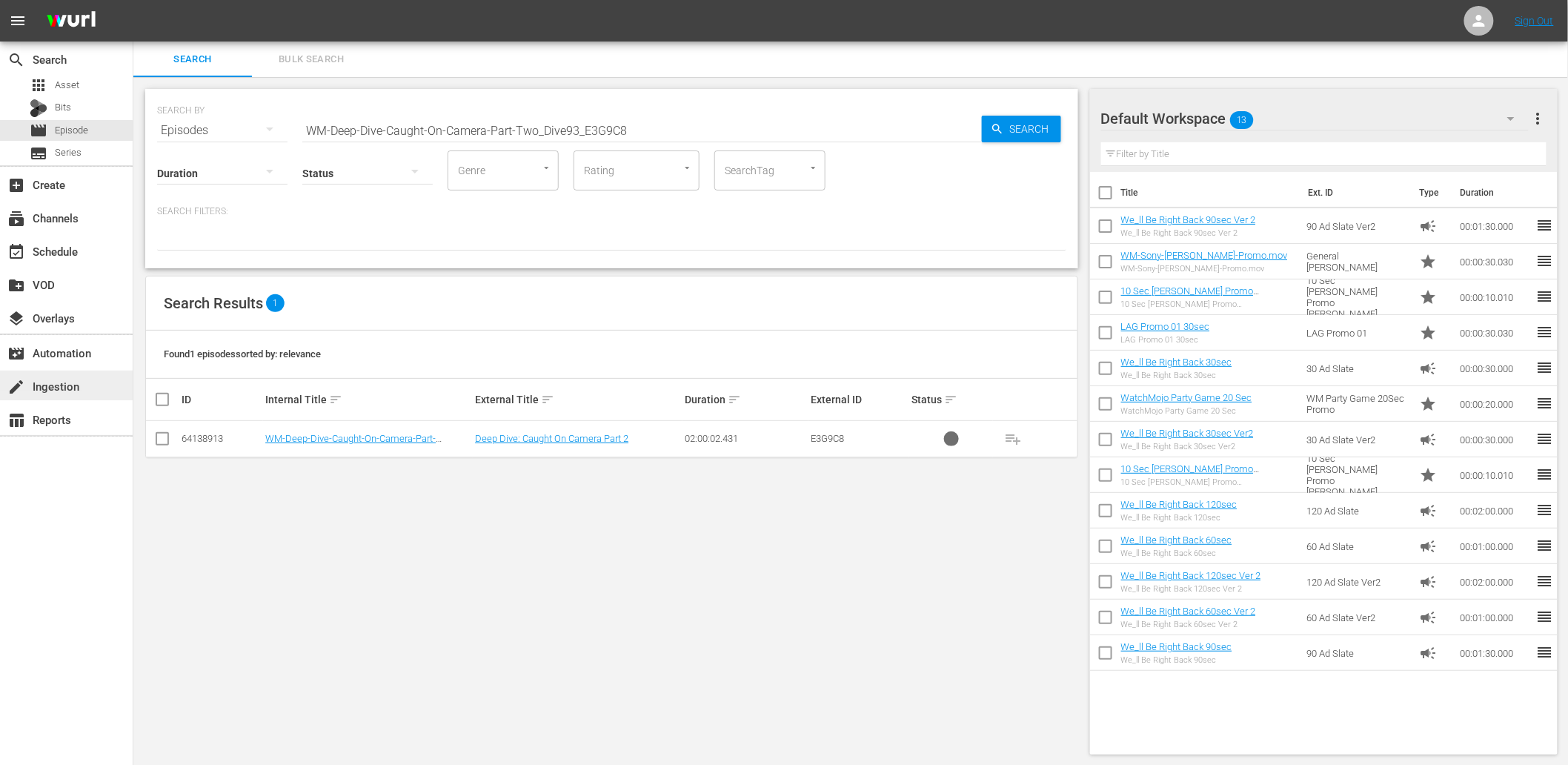
click at [63, 379] on div "create Ingestion" at bounding box center [41, 383] width 83 height 13
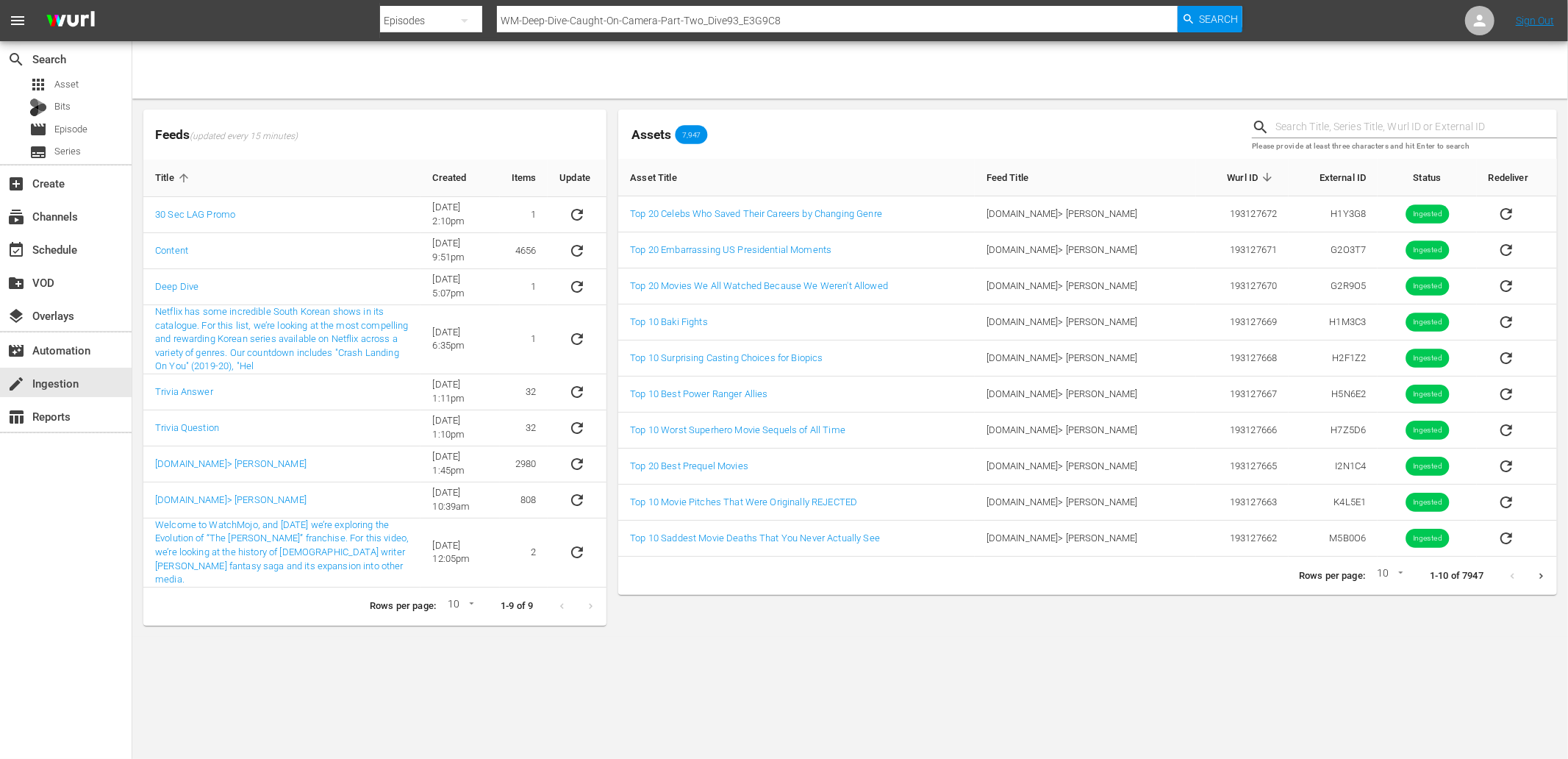
click at [700, 661] on body "menu Search By Episodes Search ID, Title, Description, Keywords, or Category WM…" at bounding box center [784, 379] width 1568 height 759
click at [68, 89] on span "Asset" at bounding box center [67, 84] width 24 height 15
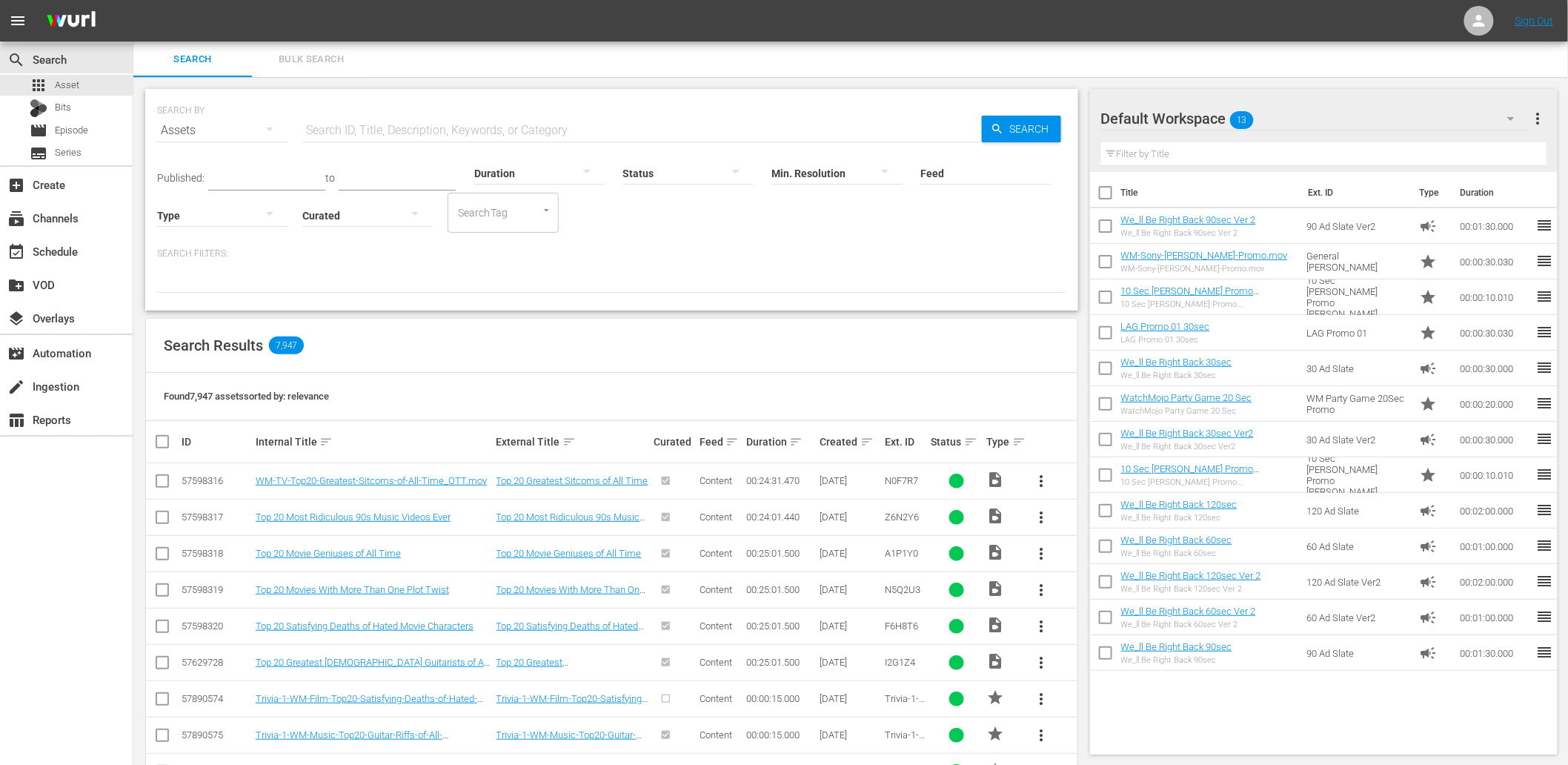
click at [367, 121] on input "text" at bounding box center [642, 130] width 679 height 35
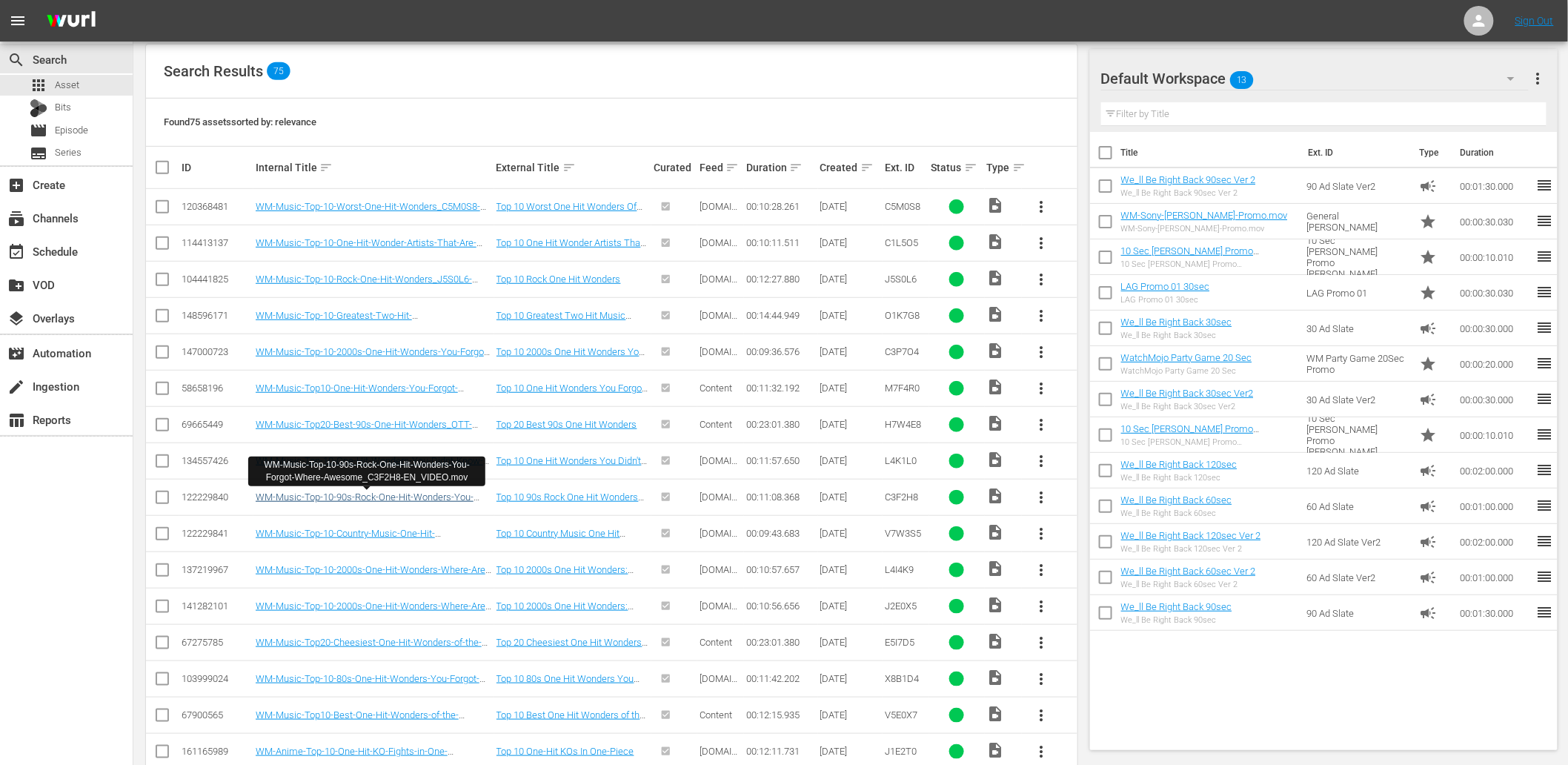
scroll to position [489, 0]
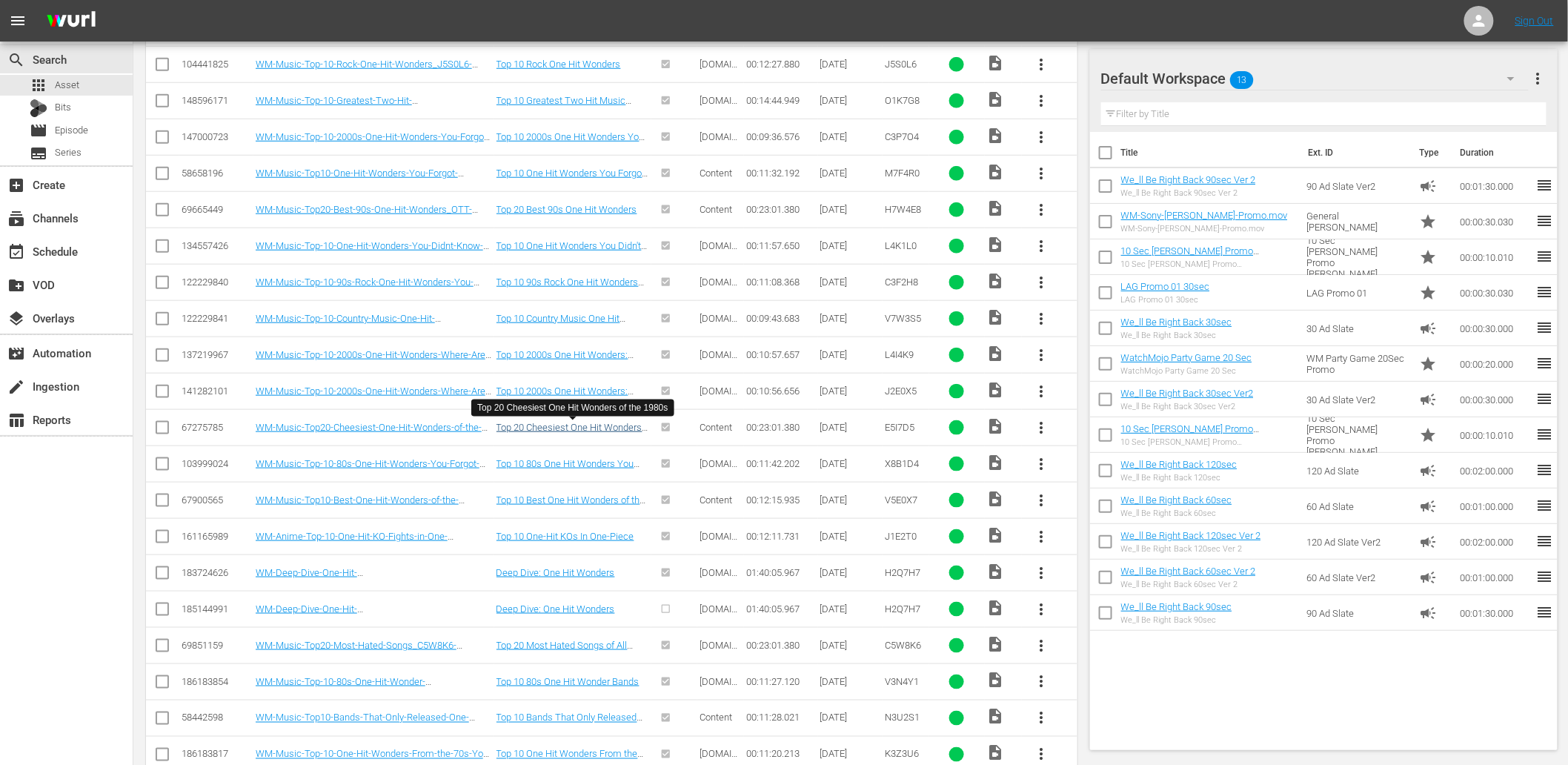
type input "one hit"
click at [536, 430] on link "Top 20 Cheesiest One Hit Wonders of the 1980s" at bounding box center [569, 433] width 146 height 22
click at [551, 462] on link "Top 10 80s One Hit Wonders You Forgot Were AWESOME" at bounding box center [565, 469] width 138 height 22
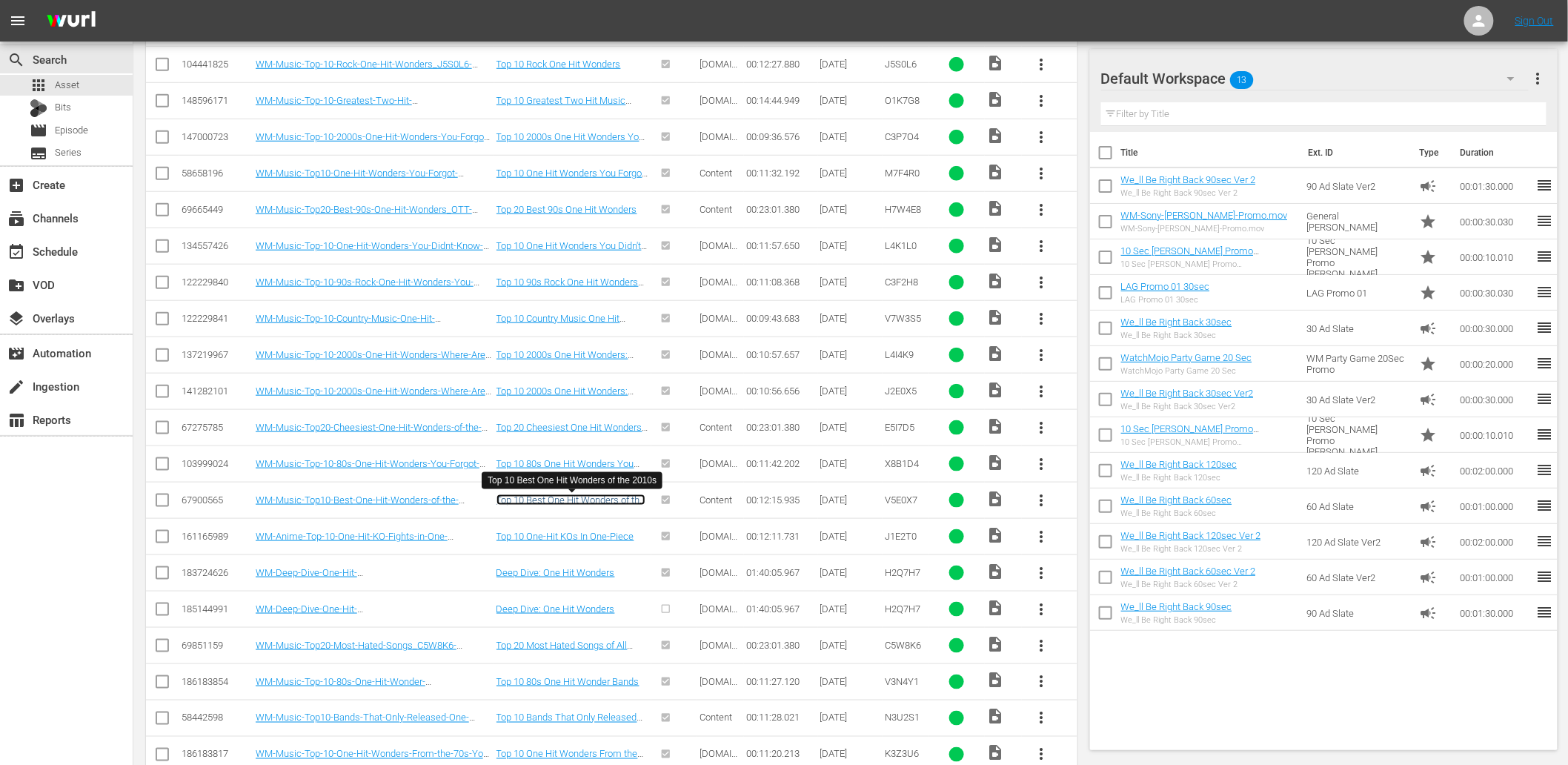
click at [532, 501] on link "Top 10 Best One Hit Wonders of the 2010s" at bounding box center [571, 505] width 149 height 22
click at [292, 614] on link "WM-Deep-Dive-One-Hit-Wonders_Dive139_H2Q7H7_VIDEO.mp4" at bounding box center [340, 615] width 168 height 22
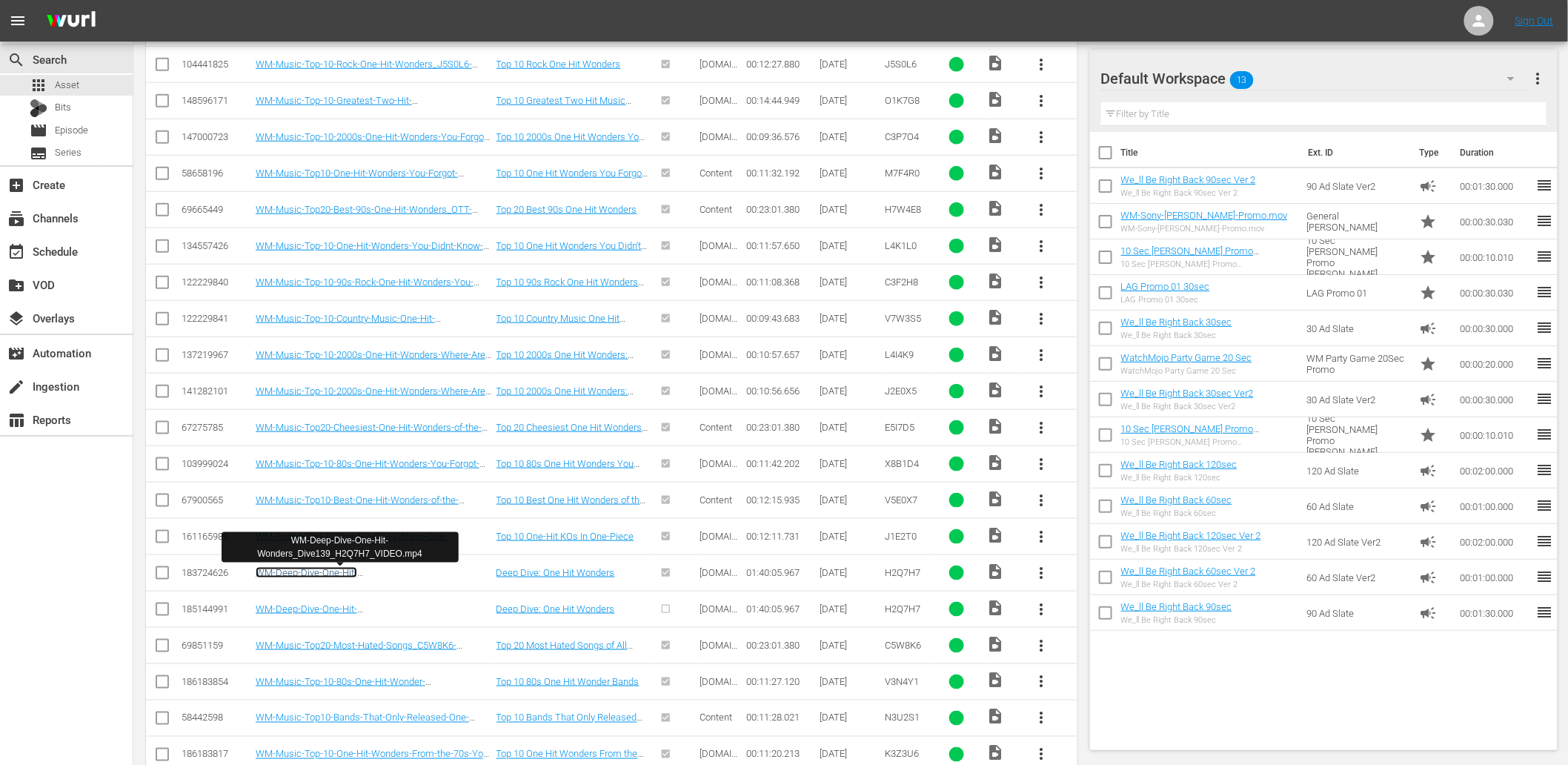
click at [316, 575] on link "WM-Deep-Dive-One-Hit-Wonders_Dive139_H2Q7H7_VIDEO.mp4" at bounding box center [340, 579] width 168 height 22
click at [74, 127] on span "Episode" at bounding box center [72, 130] width 34 height 15
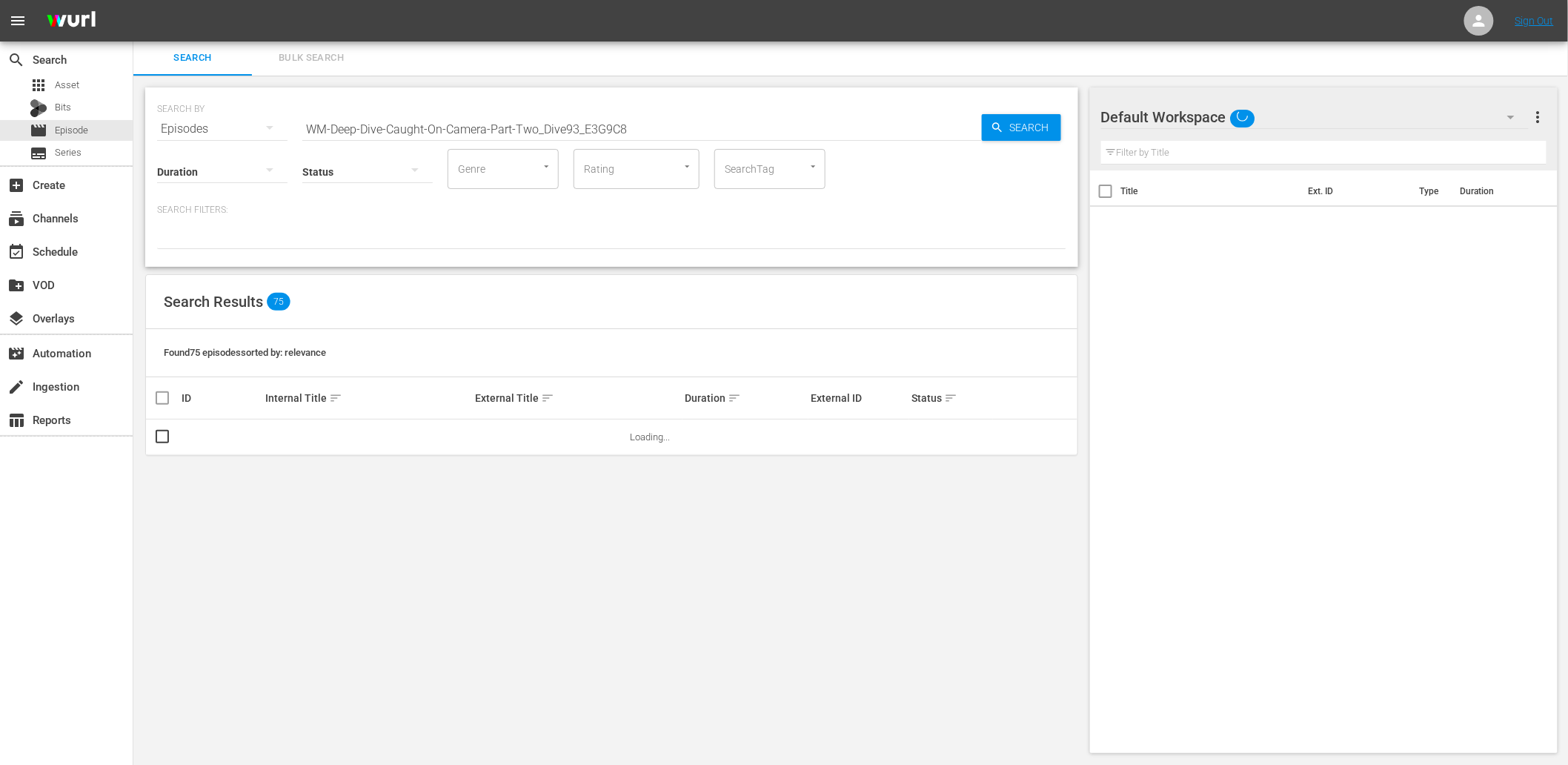
scroll to position [2, 0]
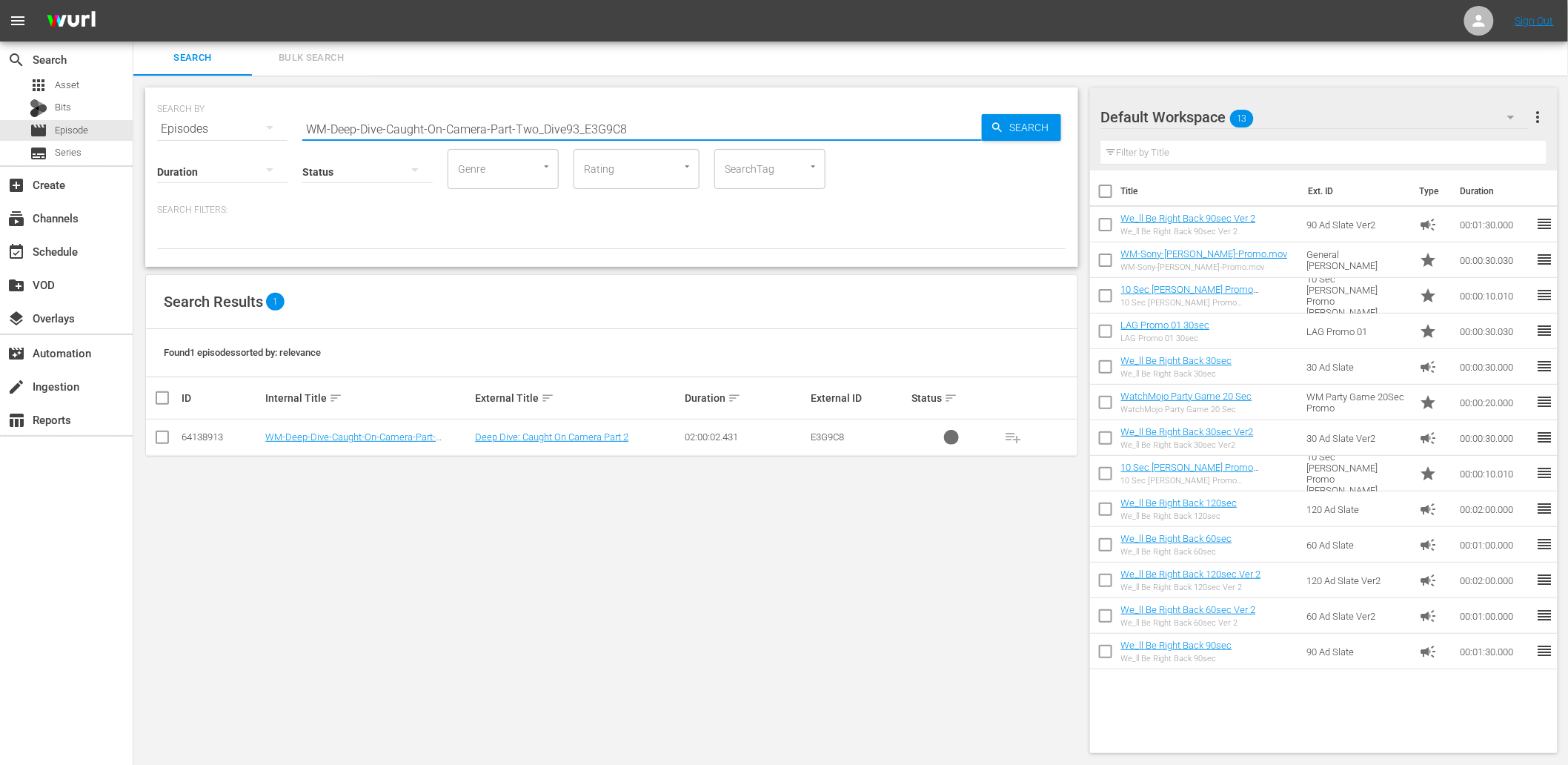
drag, startPoint x: 521, startPoint y: 122, endPoint x: 172, endPoint y: 89, distance: 350.6
click at [172, 89] on div "SEARCH BY Search By Episodes Search ID, Title, Description, Keywords, or Catego…" at bounding box center [611, 177] width 933 height 179
paste input "Background"
type input "Background"
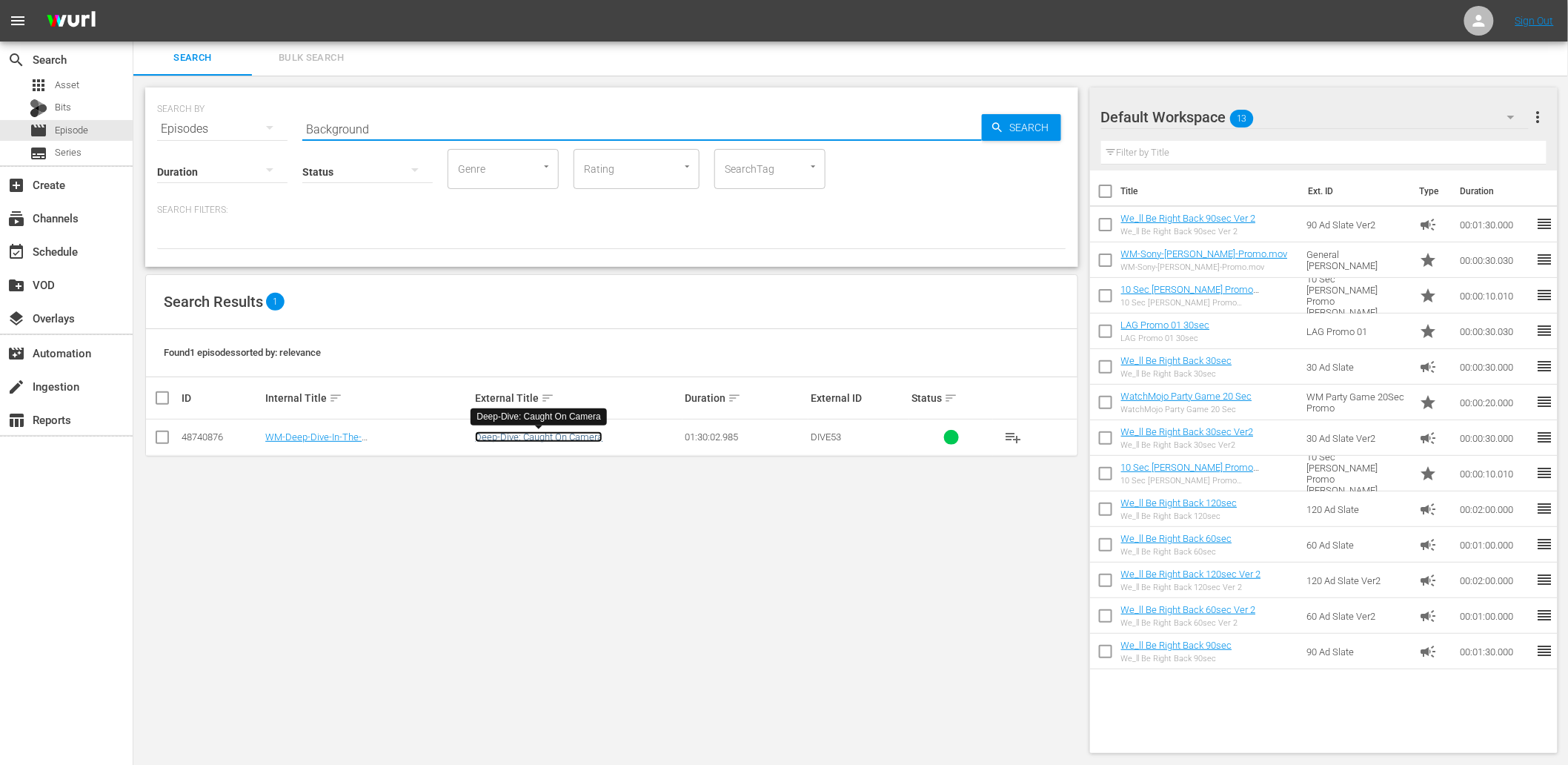
click at [513, 441] on link "Deep-Dive: Caught On Camera" at bounding box center [539, 436] width 128 height 11
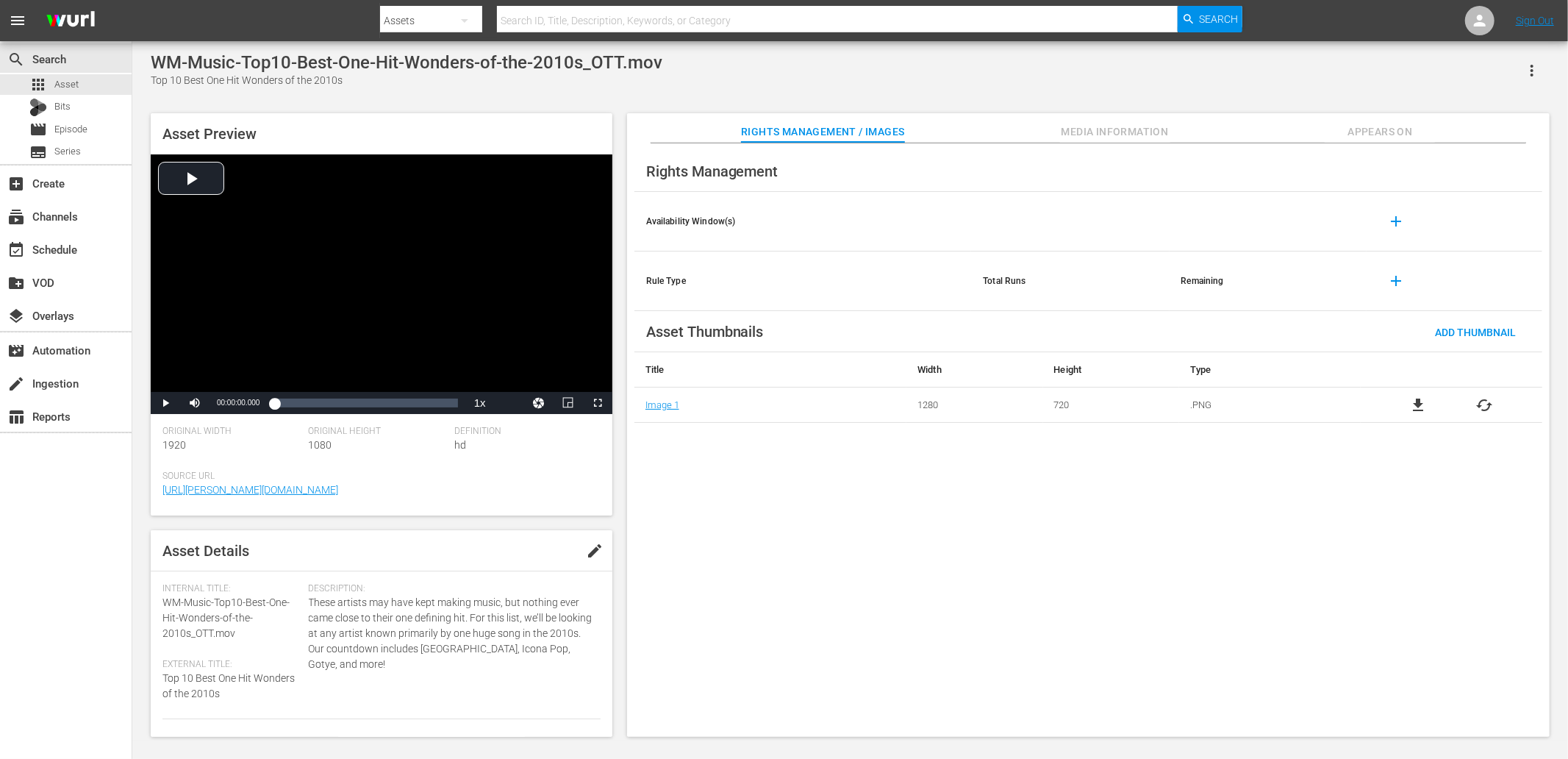
click at [736, 577] on div "Rights Management Availability Window(s) add Rule Type Total Runs Remaining add…" at bounding box center [1088, 441] width 923 height 594
drag, startPoint x: 559, startPoint y: 60, endPoint x: 493, endPoint y: 63, distance: 66.1
click at [493, 63] on div "WM-Deep-Dive-One-Hit-Wonders_Dive139_H2Q7H7_VIDEO.mp4" at bounding box center [405, 62] width 509 height 21
copy div "H2Q7H7"
click at [84, 84] on div "apps Asset" at bounding box center [66, 85] width 132 height 21
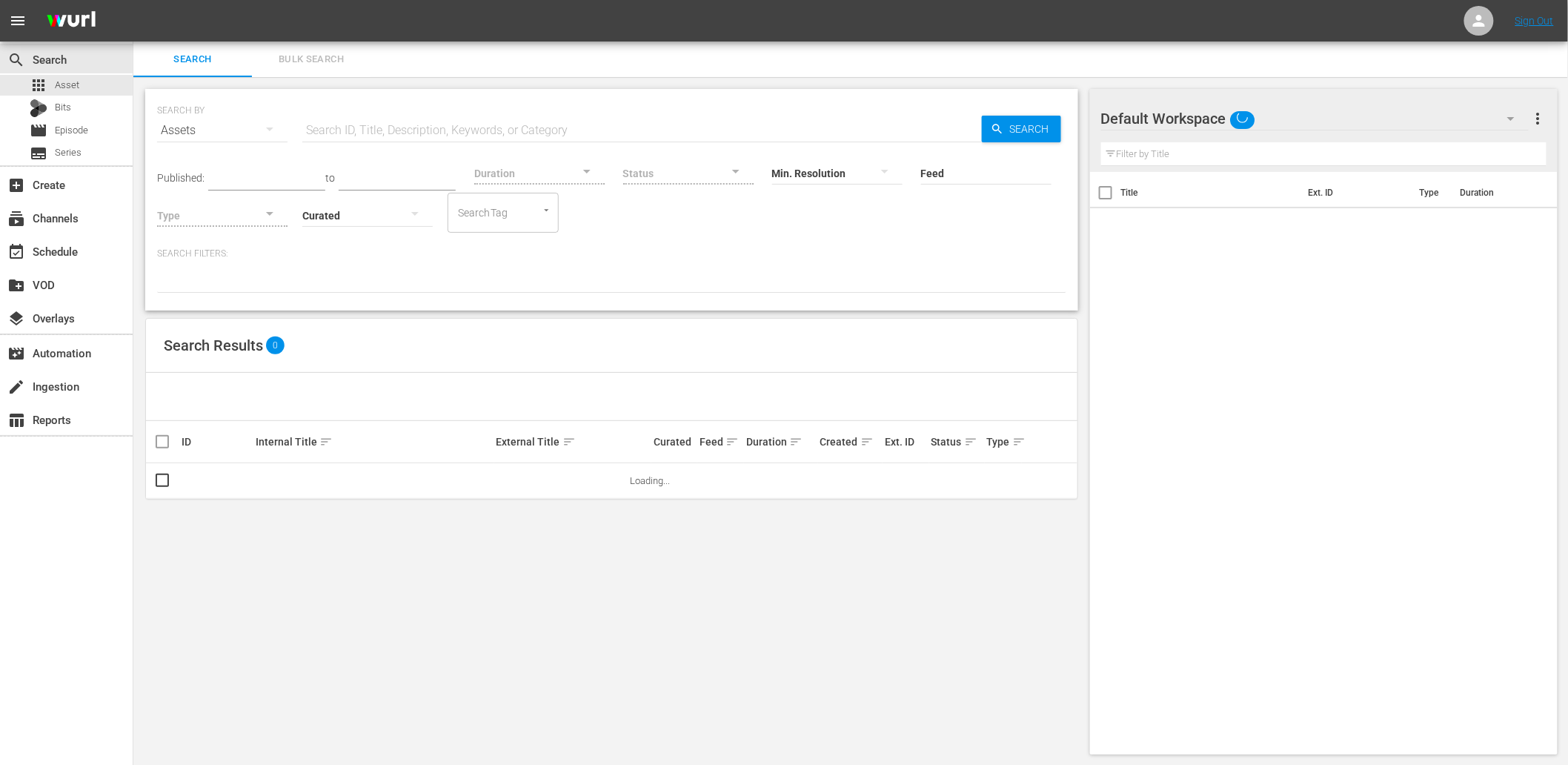
click at [324, 132] on input "text" at bounding box center [642, 130] width 679 height 35
paste input "H2Q7H7"
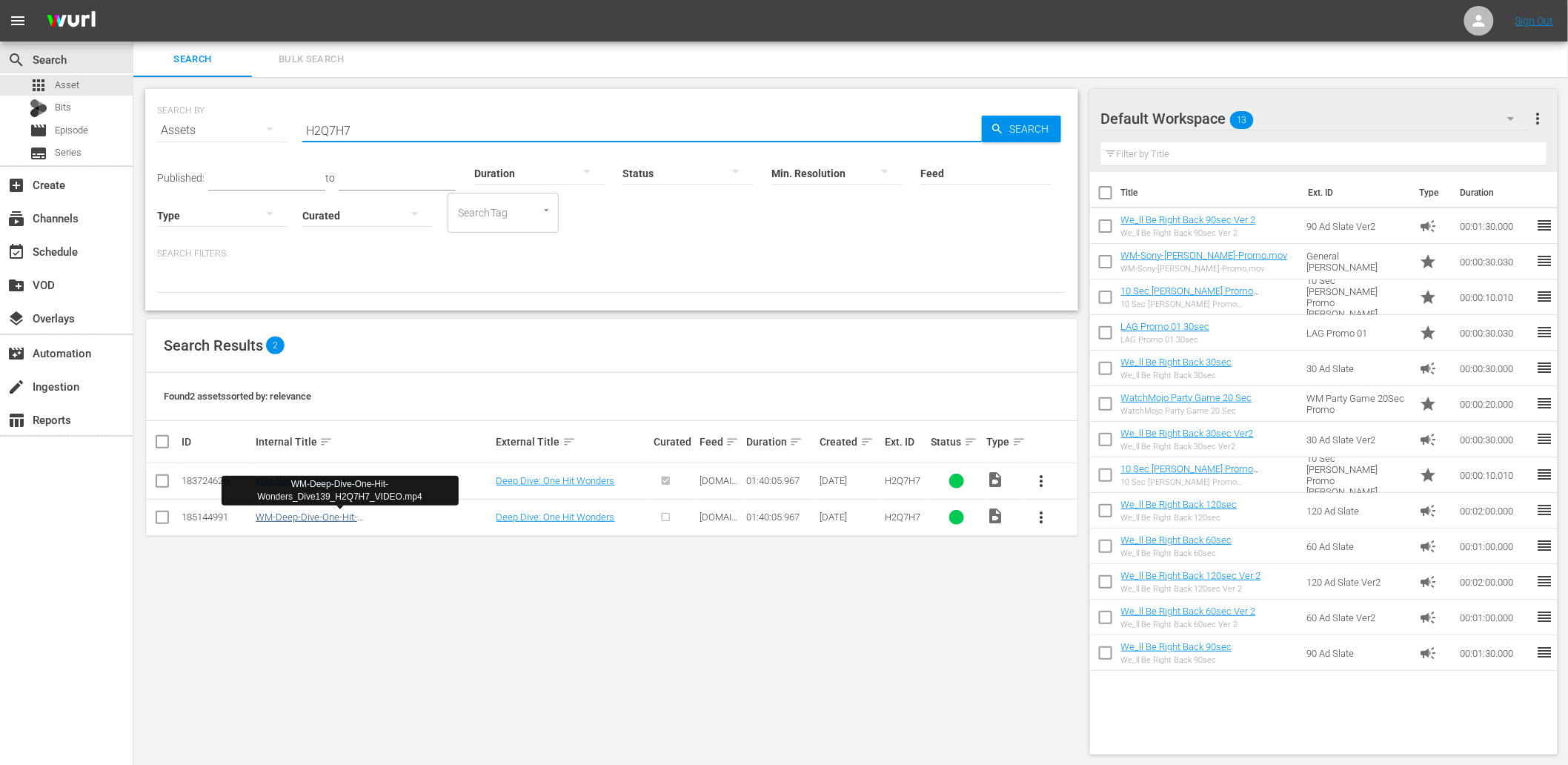
type input "H2Q7H7"
click at [315, 514] on link "WM-Deep-Dive-One-Hit-Wonders_Dive139_H2Q7H7_VIDEO.mp4" at bounding box center [340, 523] width 168 height 22
click at [156, 520] on input "checkbox" at bounding box center [162, 520] width 18 height 18
checkbox input "true"
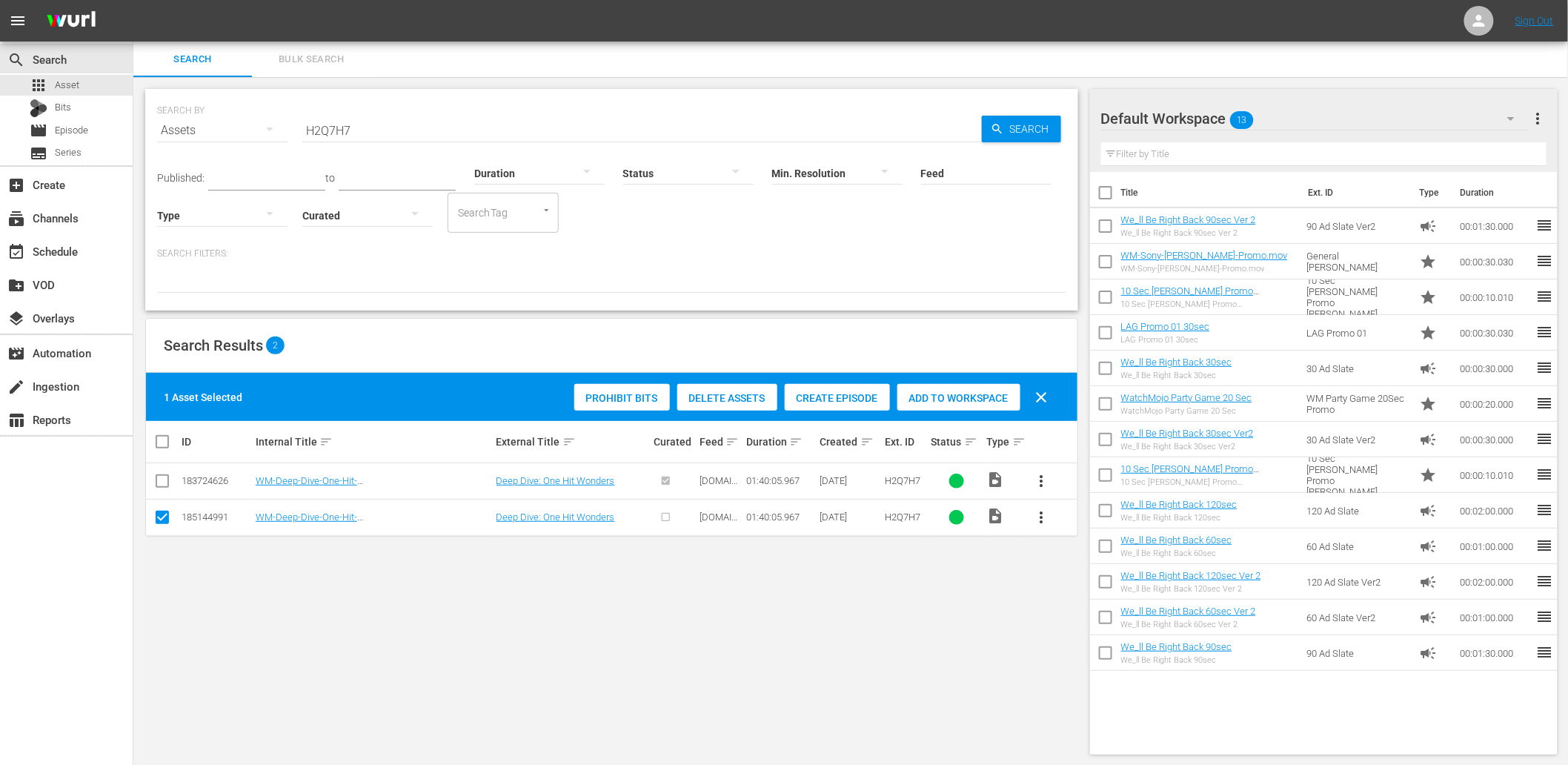
click at [709, 393] on span "Delete Assets" at bounding box center [728, 398] width 100 height 12
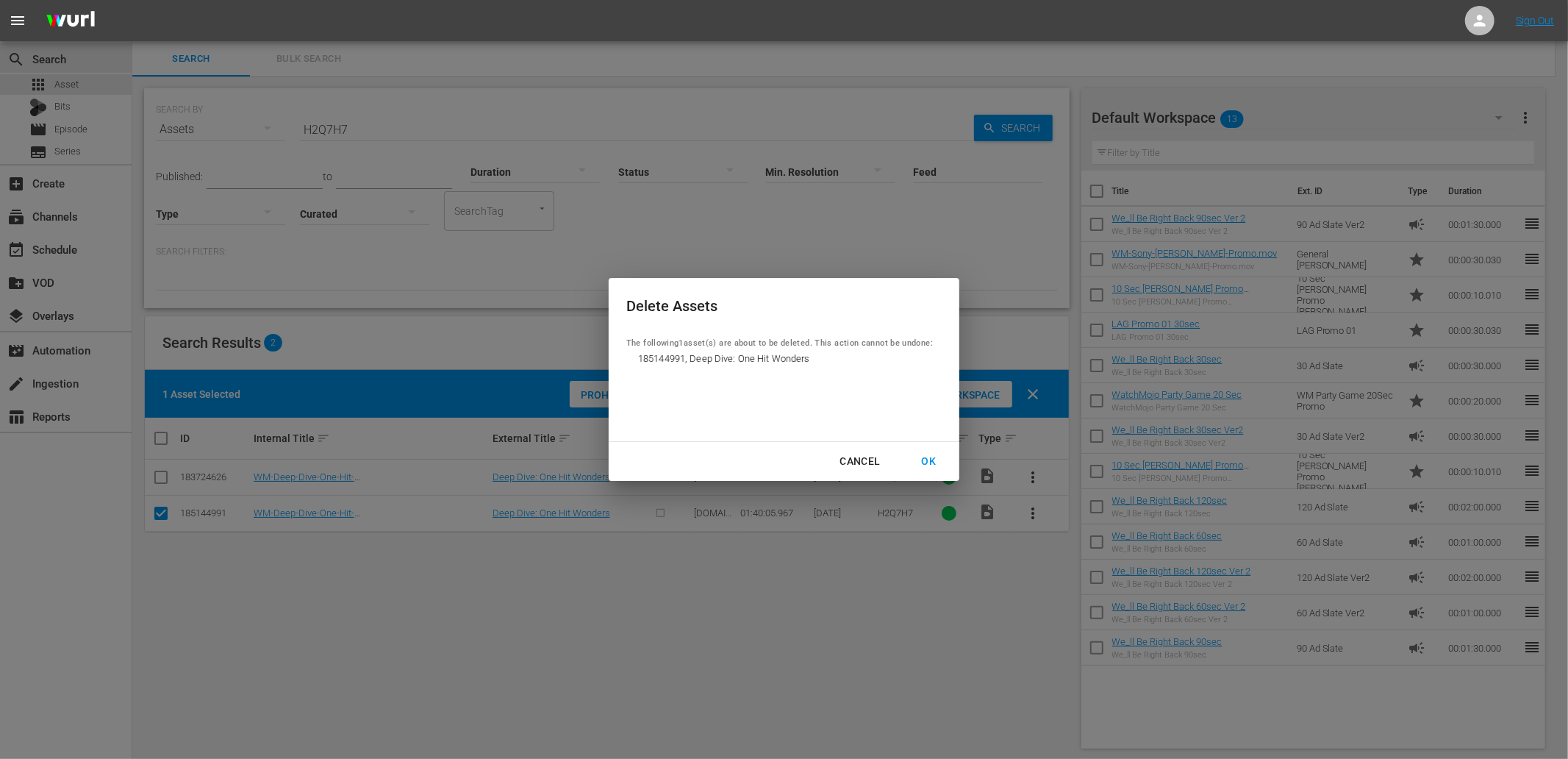
click at [932, 454] on div "OK" at bounding box center [928, 461] width 38 height 18
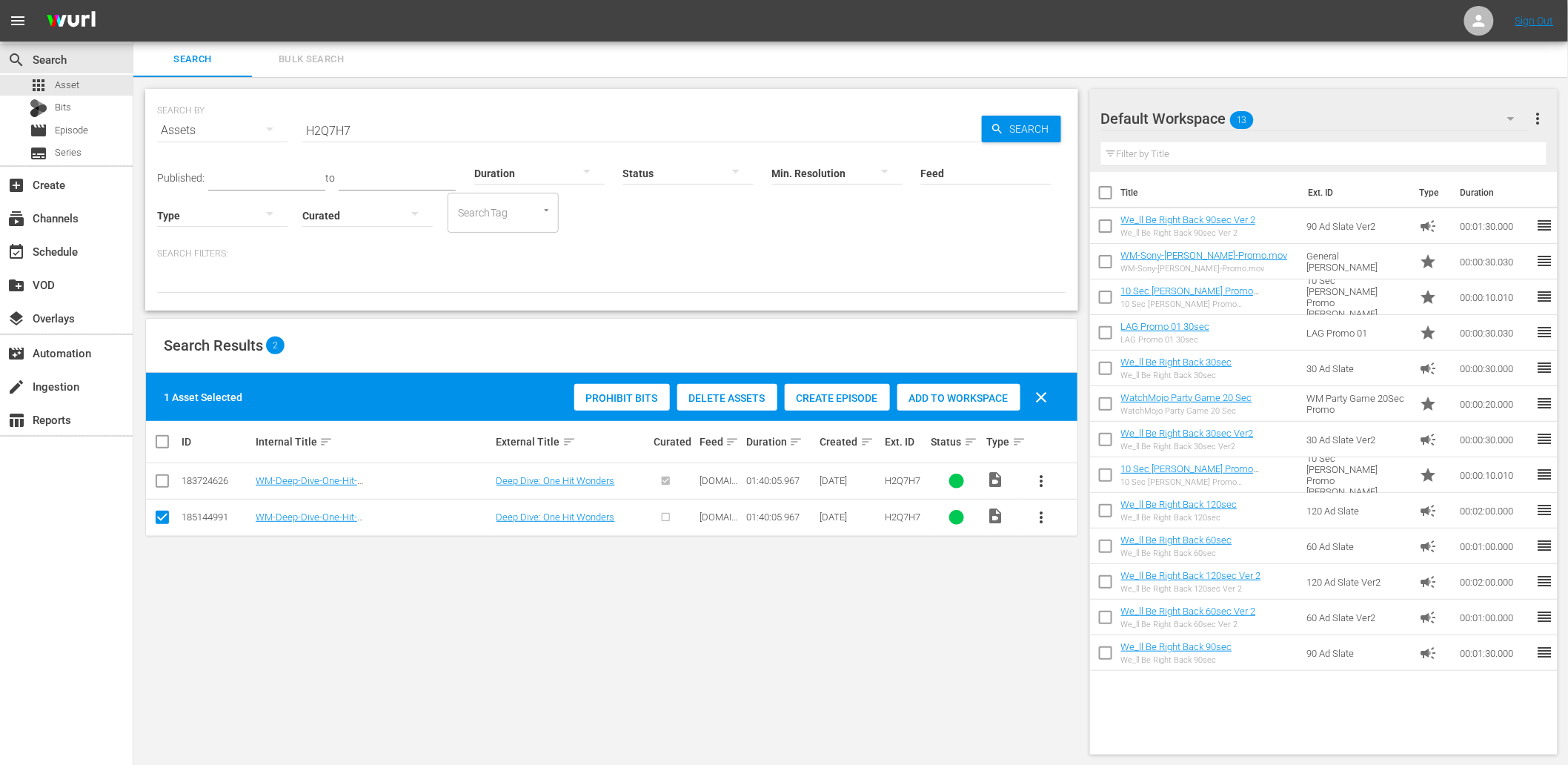
click at [745, 604] on div "SEARCH BY Search By Assets Search ID, Title, Description, Keywords, or Category…" at bounding box center [612, 421] width 957 height 689
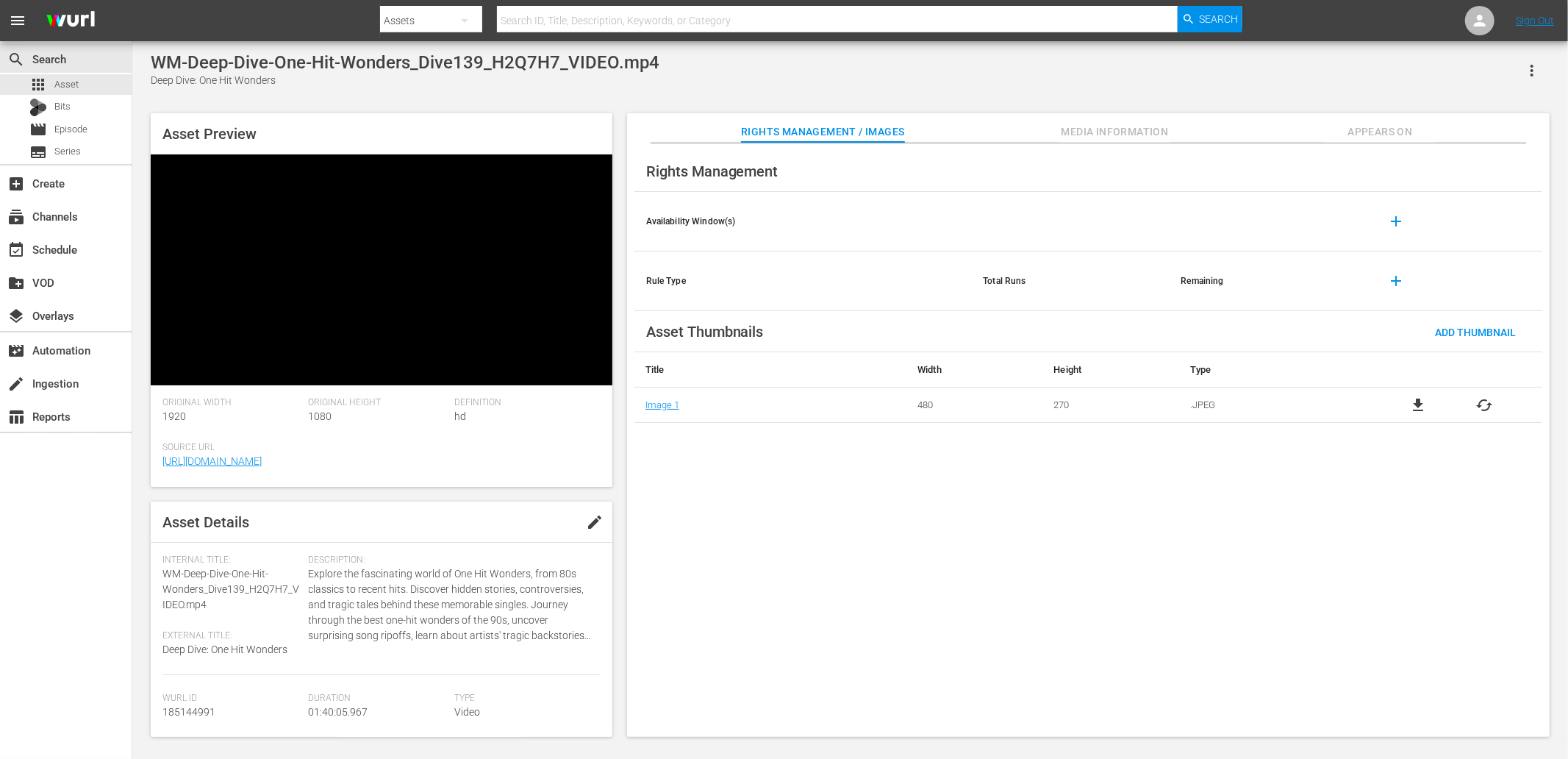
click at [1399, 123] on span "Appears On" at bounding box center [1380, 132] width 110 height 18
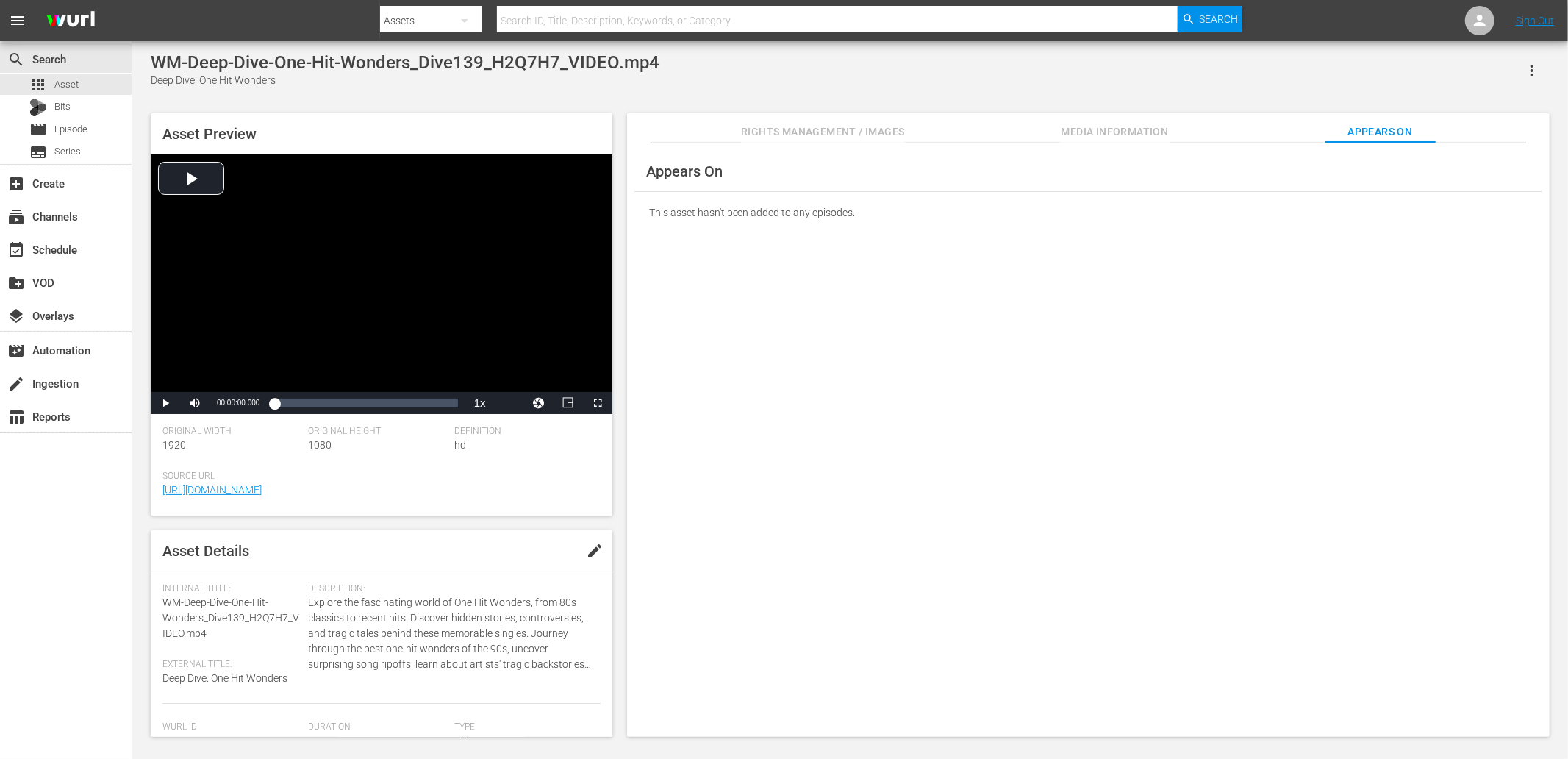
click at [1113, 225] on div "This asset hasn't been added to any episodes." at bounding box center [1088, 212] width 908 height 41
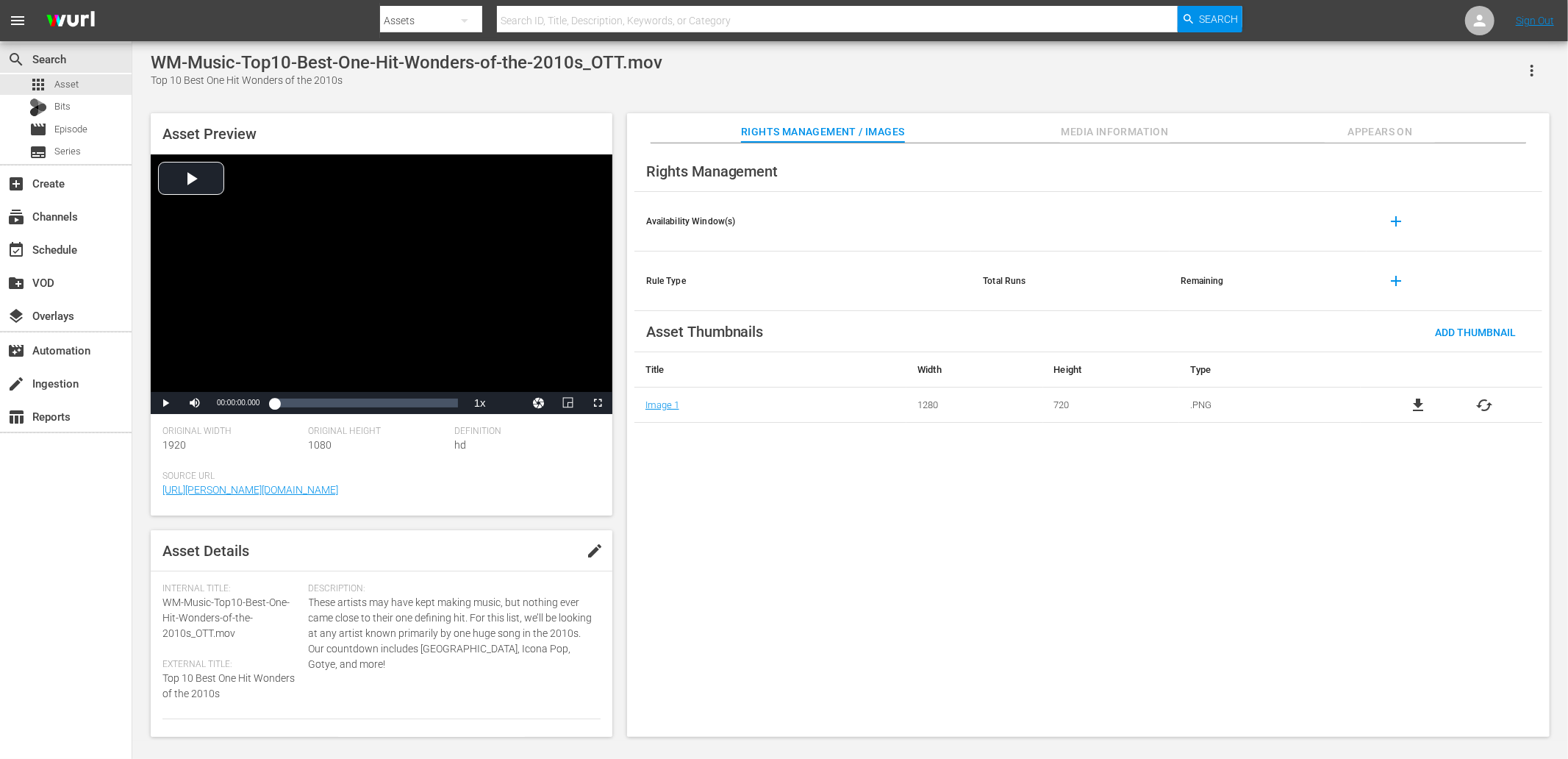
click at [559, 101] on div "WM-Music-Top10-Best-One-Hit-Wonders-of-the-2010s_OTT.mov Top 10 Best One Hit Wo…" at bounding box center [850, 391] width 1414 height 678
click at [1387, 129] on span "Appears On" at bounding box center [1380, 132] width 110 height 18
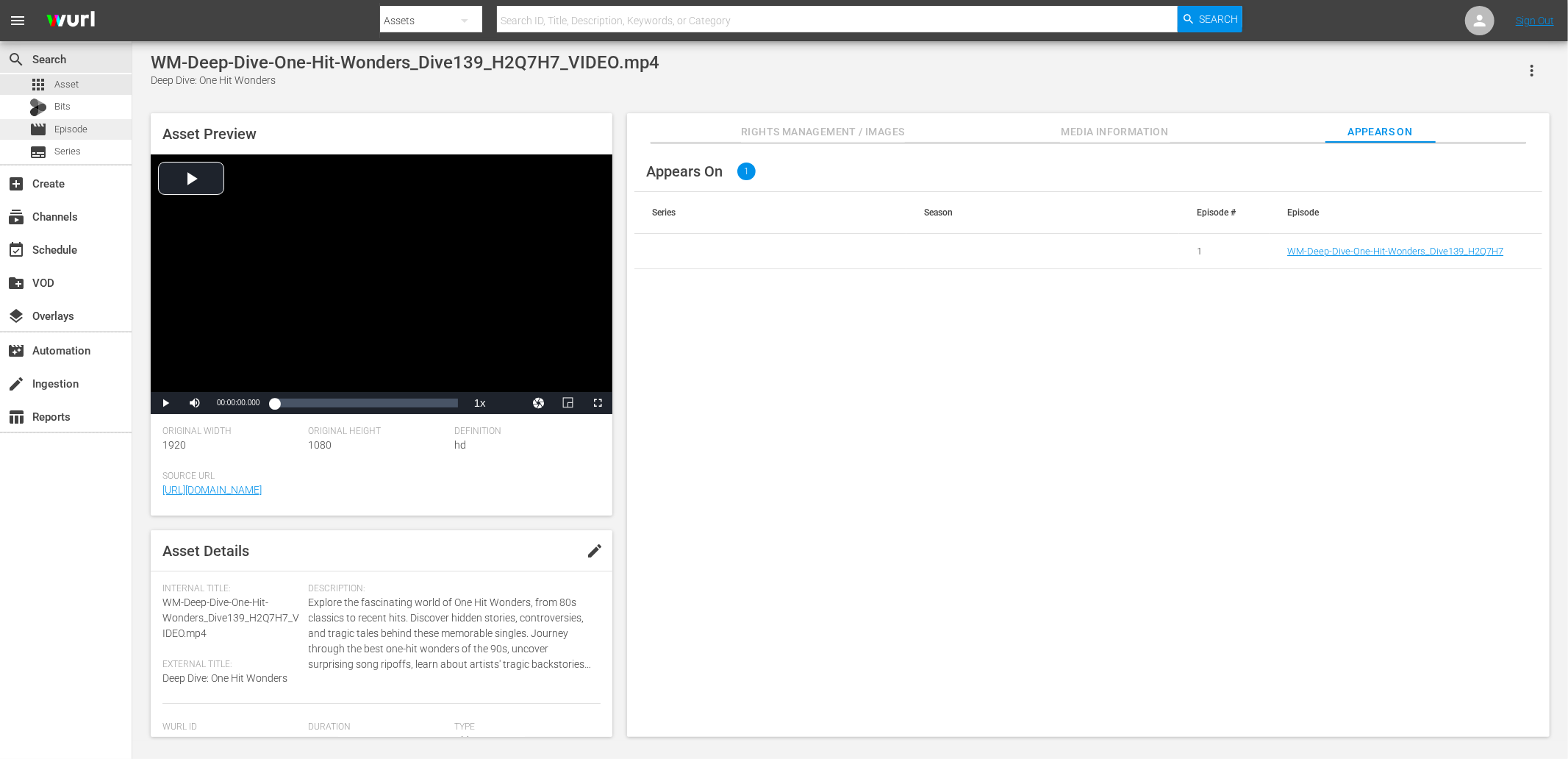
click at [68, 129] on span "Episode" at bounding box center [71, 129] width 33 height 15
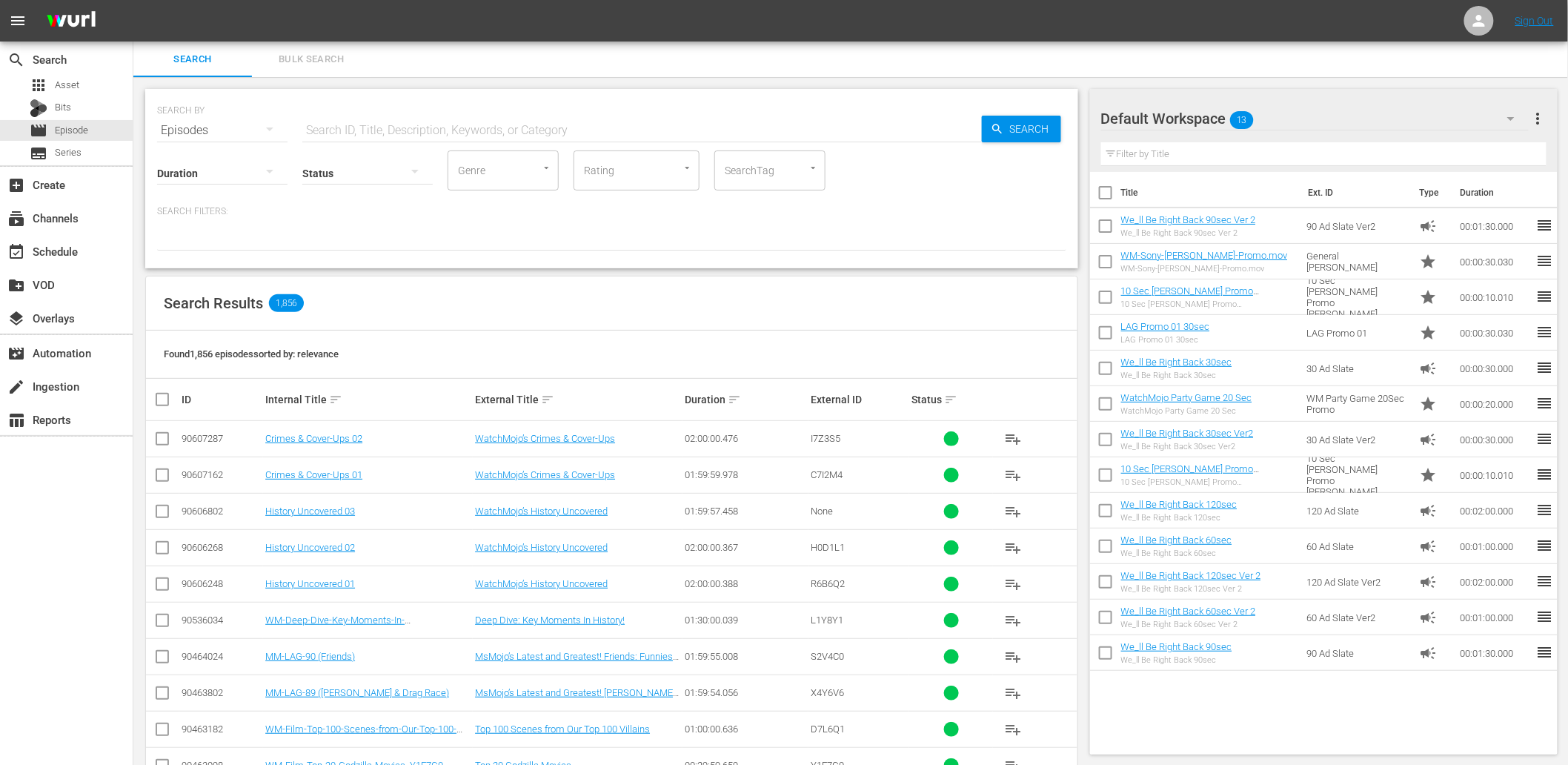
click at [361, 127] on input "text" at bounding box center [642, 130] width 679 height 35
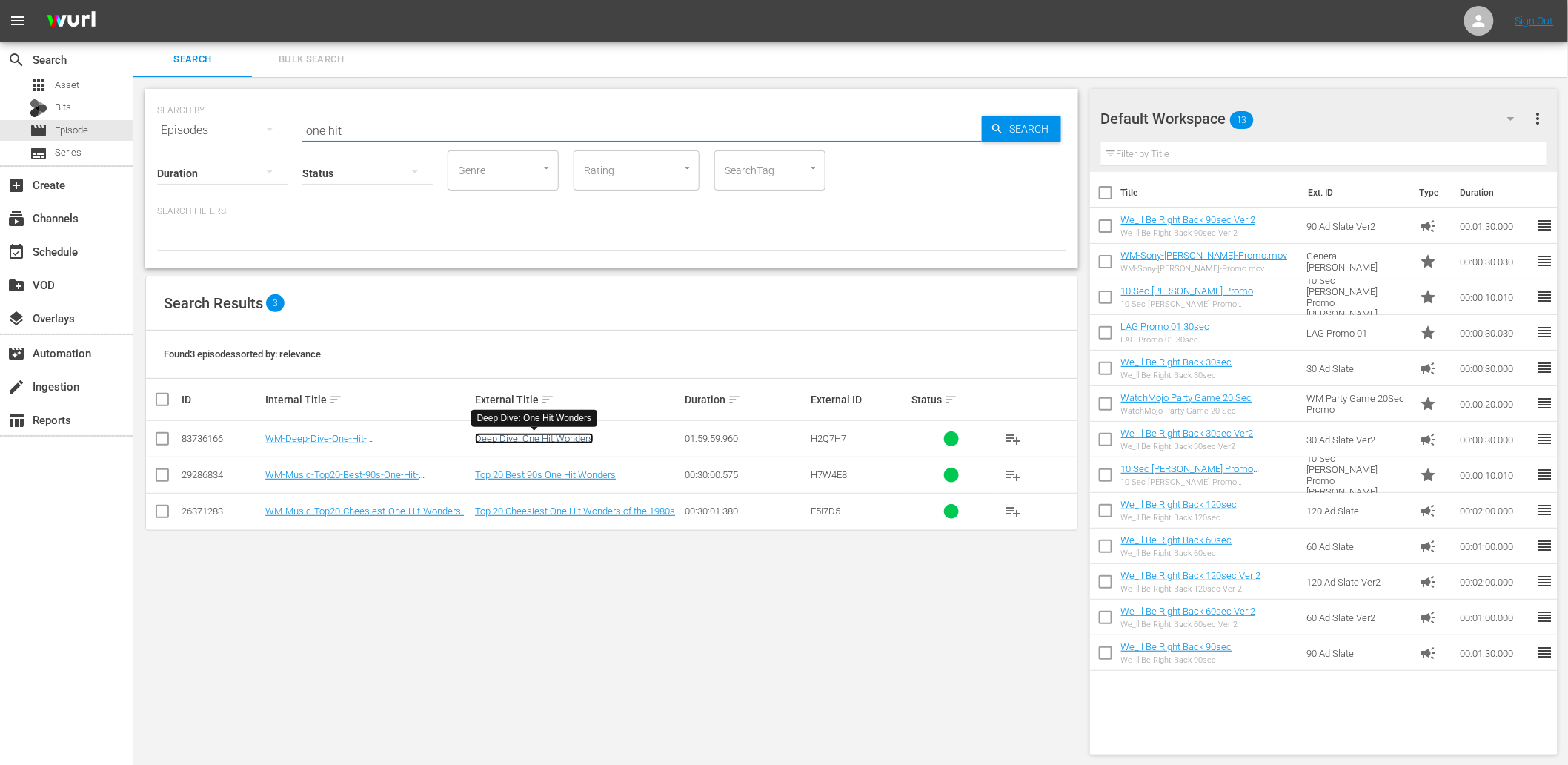
click at [530, 436] on link "Deep Dive: One Hit Wonders" at bounding box center [534, 438] width 119 height 11
drag, startPoint x: 358, startPoint y: 126, endPoint x: 156, endPoint y: 129, distance: 202.0
click at [157, 129] on div "SEARCH BY Search By Episodes Search ID, Title, Description, Keywords, or Catego…" at bounding box center [611, 122] width 909 height 53
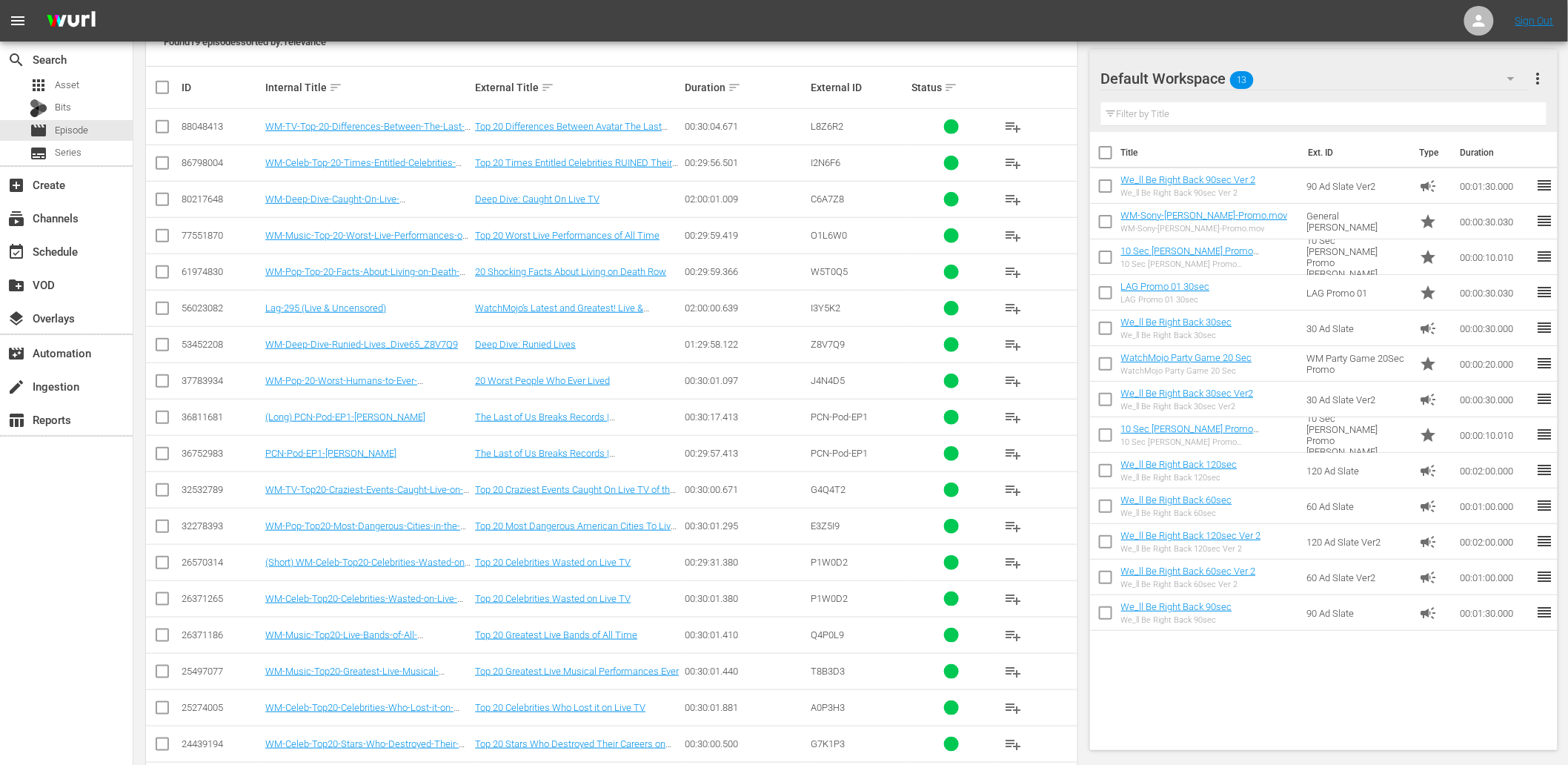
scroll to position [374, 0]
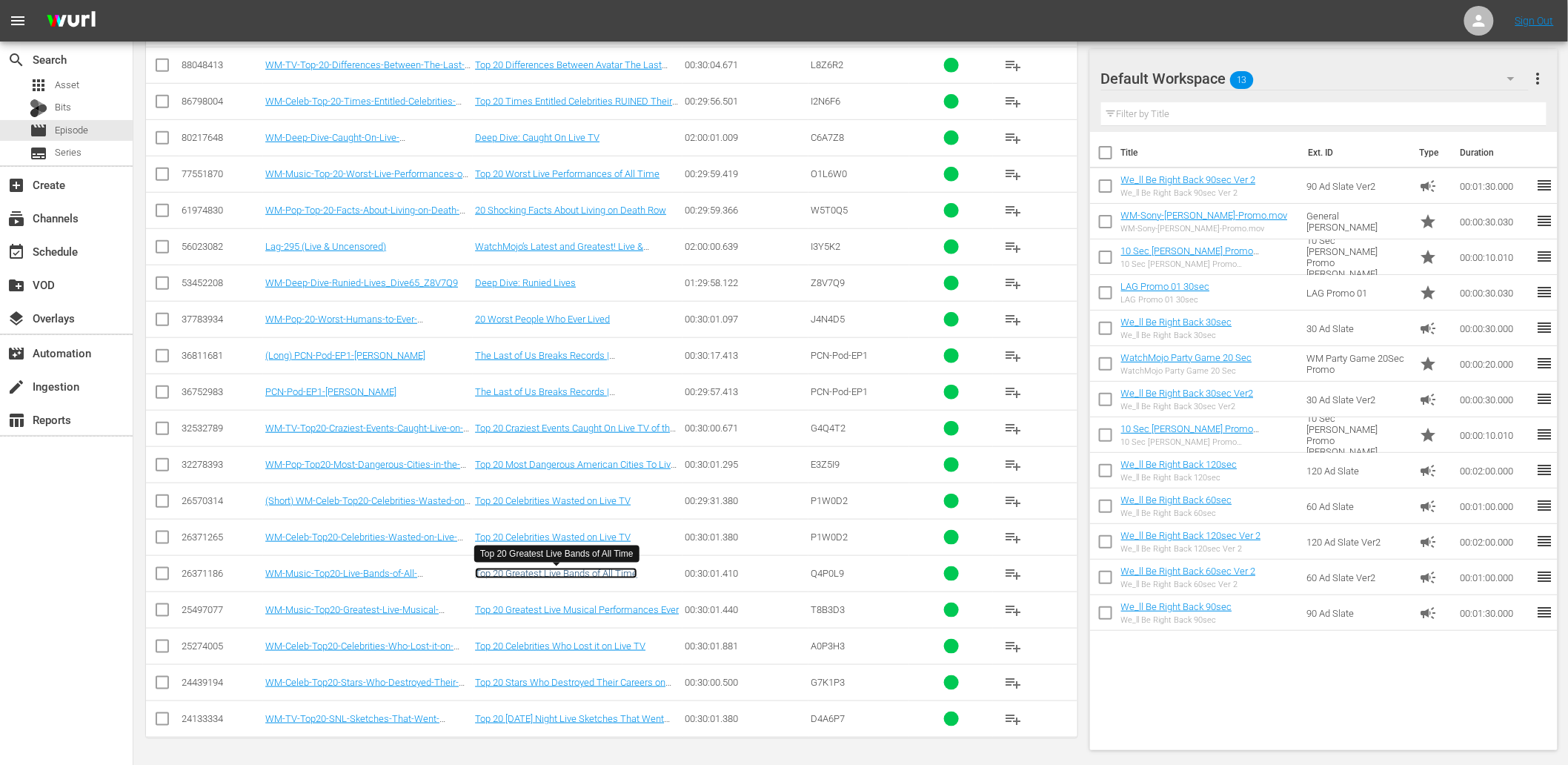
click at [559, 572] on link "Top 20 Greatest Live Bands of All Time" at bounding box center [556, 573] width 162 height 11
click at [561, 609] on link "Top 20 Greatest Live Musical Performances Ever" at bounding box center [577, 609] width 203 height 11
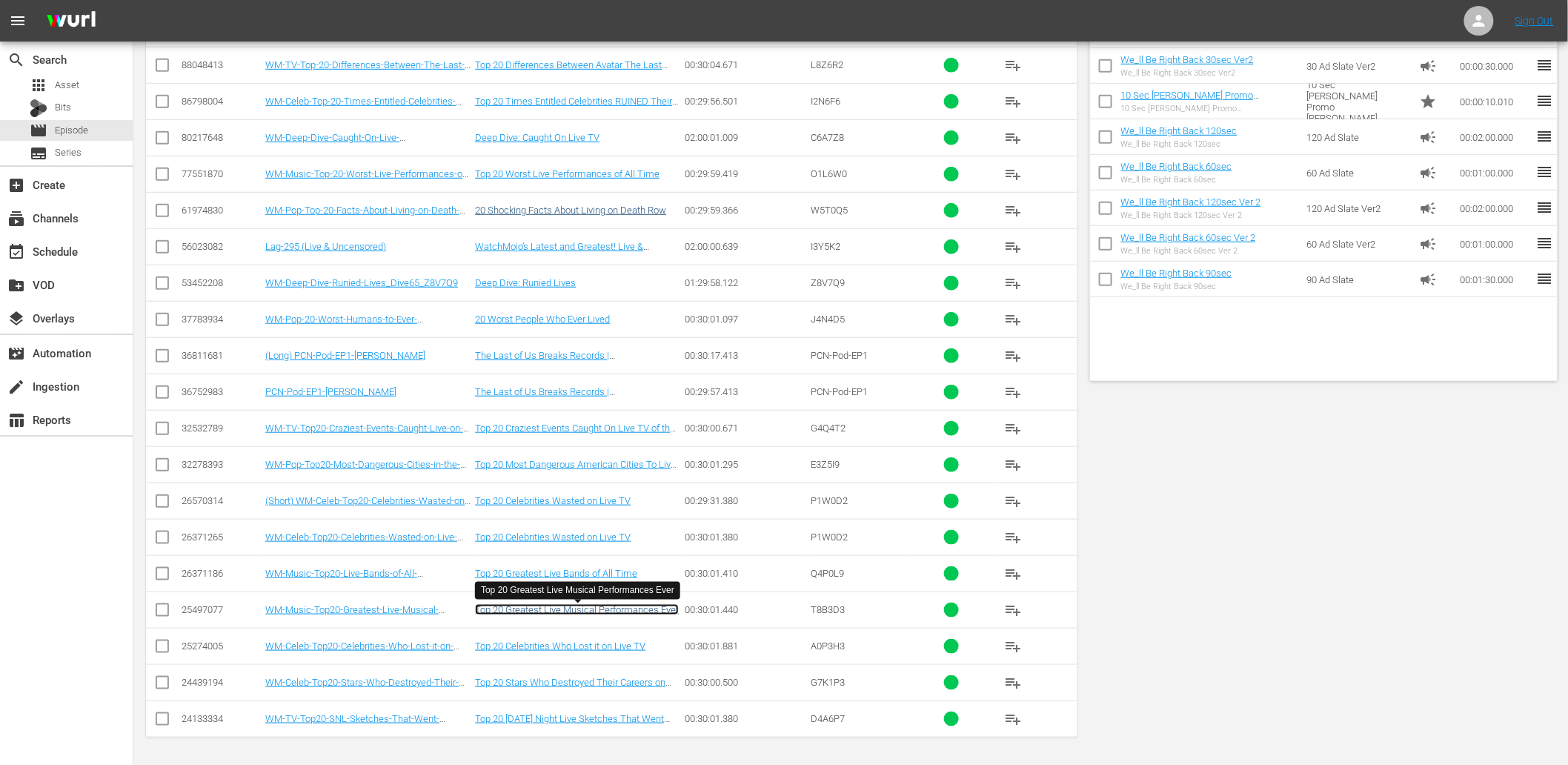
scroll to position [0, 0]
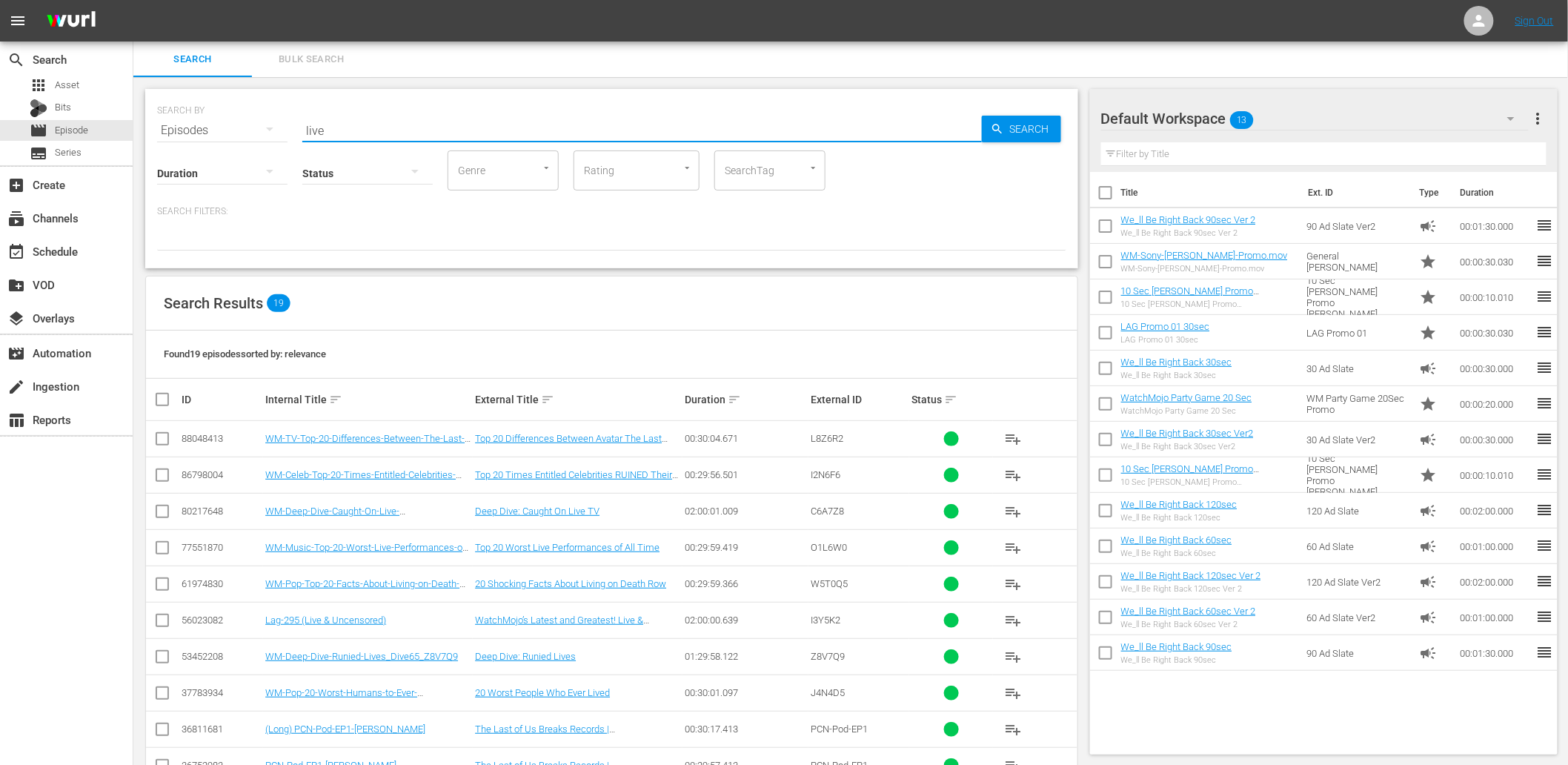
drag, startPoint x: 319, startPoint y: 116, endPoint x: 222, endPoint y: 141, distance: 100.2
click at [222, 141] on div "SEARCH BY Search By Episodes Search ID, Title, Description, Keywords, or Catego…" at bounding box center [611, 179] width 933 height 179
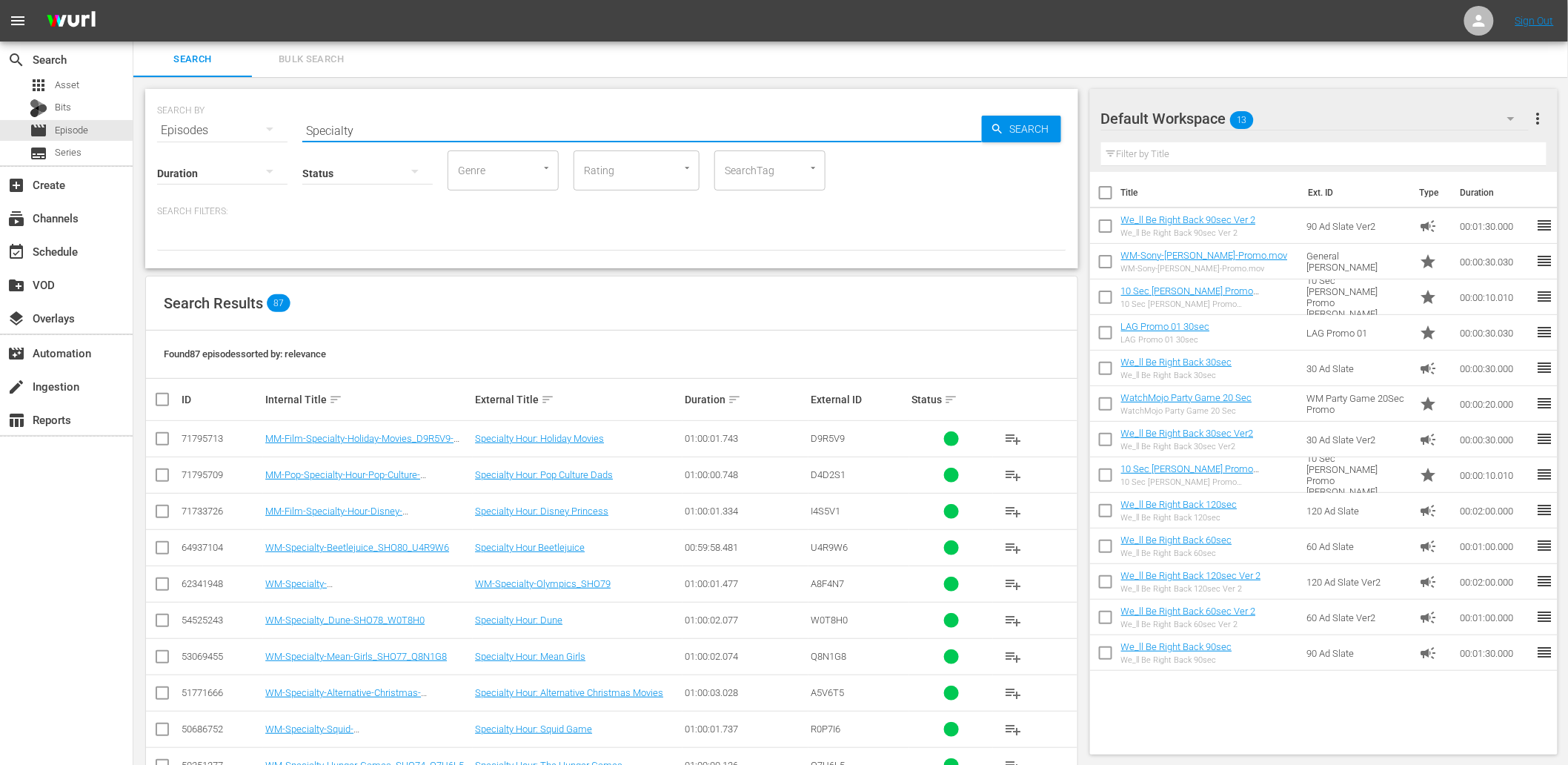
type input "Specialty"
click at [652, 219] on div "Search Filters:" at bounding box center [611, 228] width 909 height 45
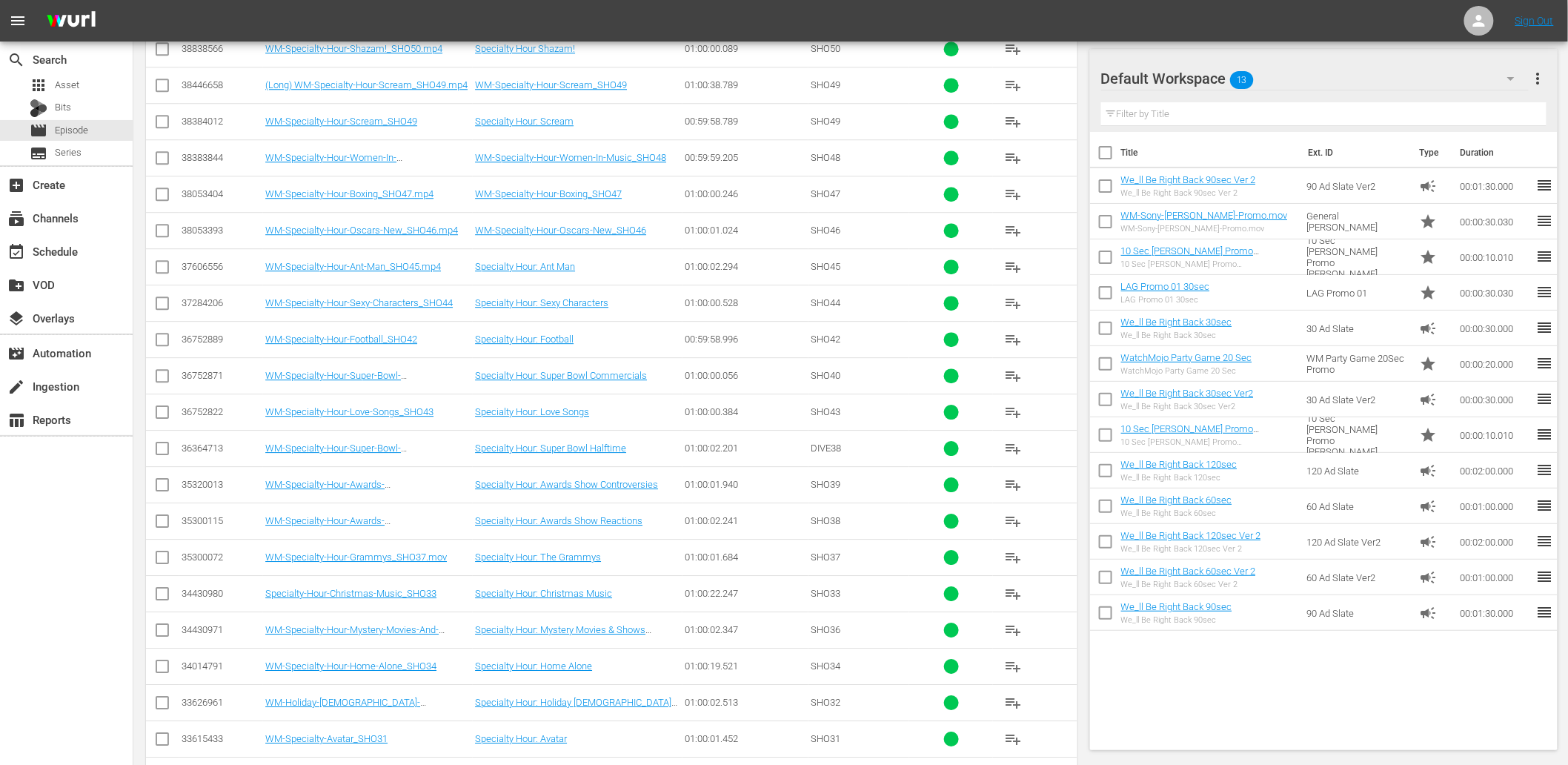
scroll to position [1607, 0]
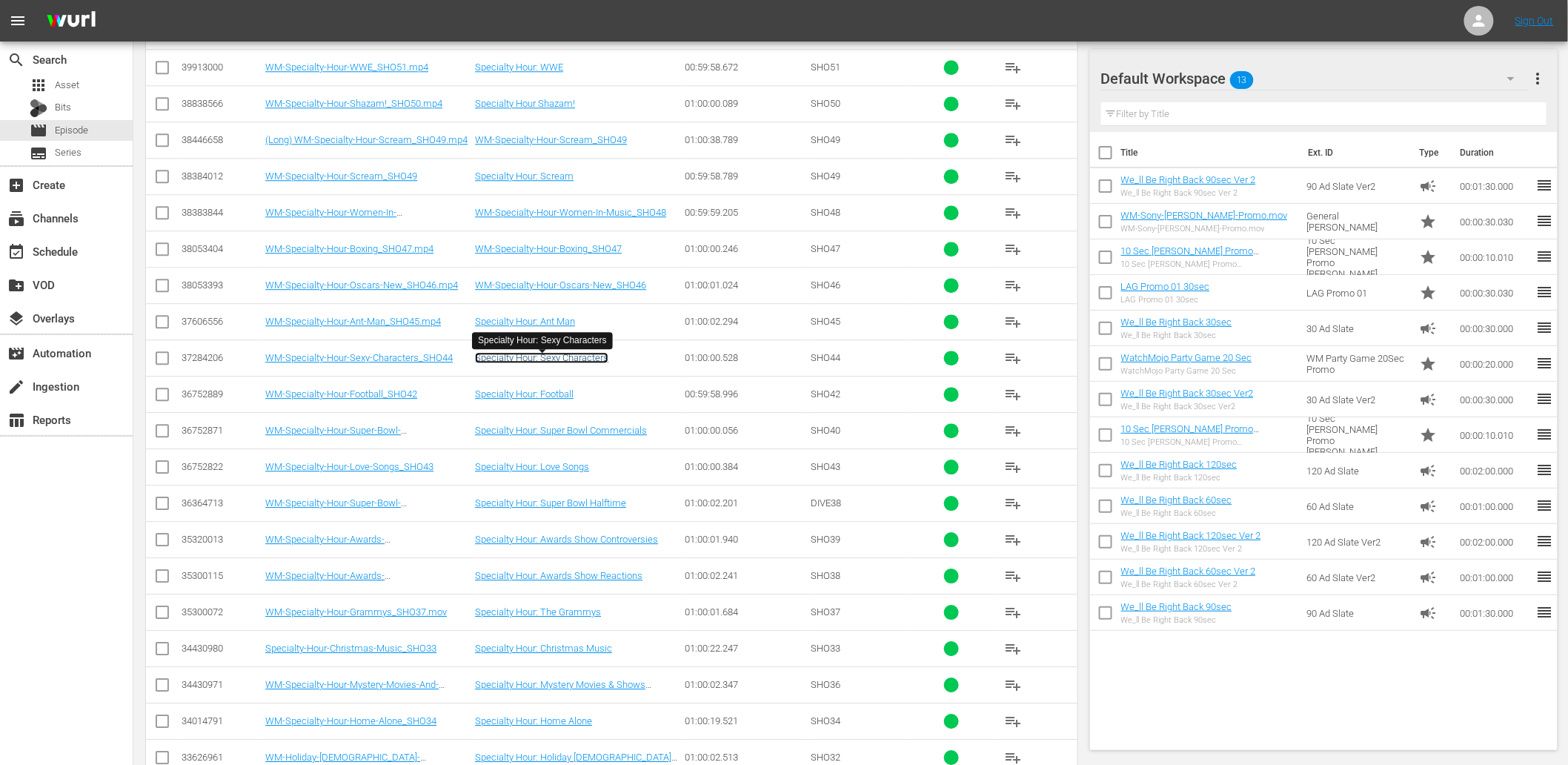
click at [561, 361] on link "Specialty Hour: Sexy Characters" at bounding box center [541, 357] width 134 height 11
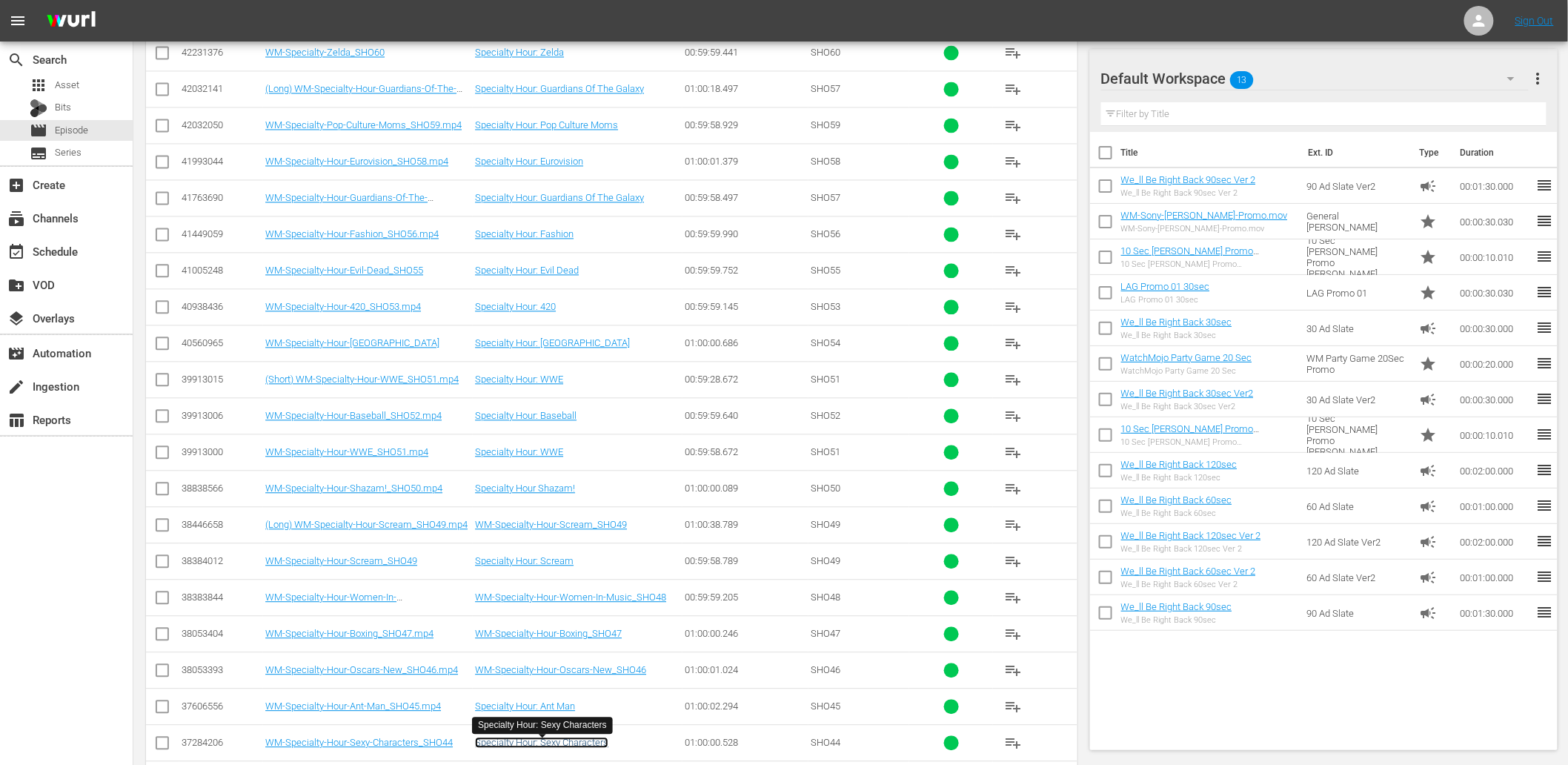
scroll to position [0, 0]
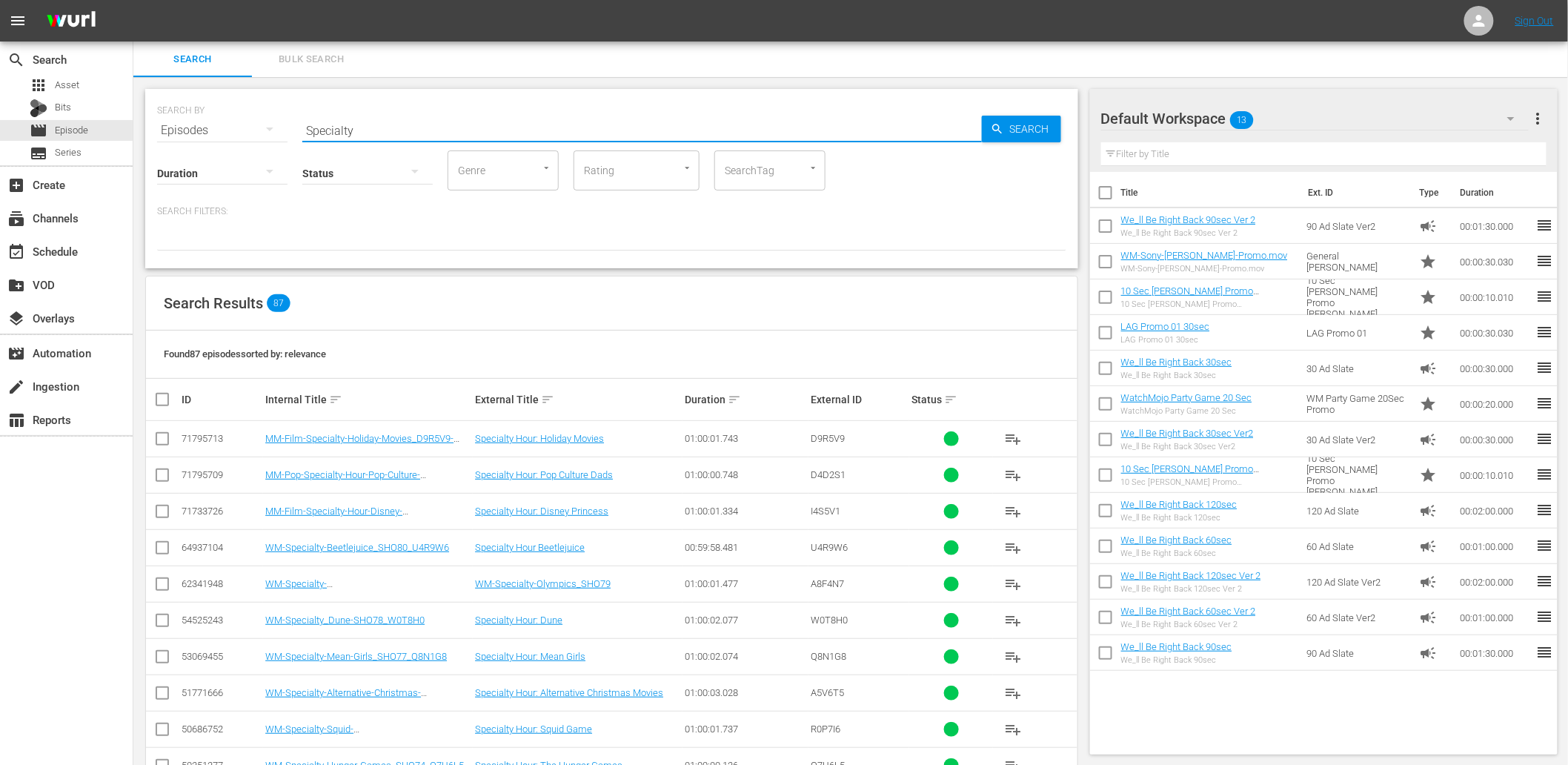
drag, startPoint x: 374, startPoint y: 122, endPoint x: 218, endPoint y: 100, distance: 157.5
click at [218, 100] on div "SEARCH BY Search By Episodes Search ID, Title, Description, Keywords, or Catego…" at bounding box center [611, 122] width 909 height 53
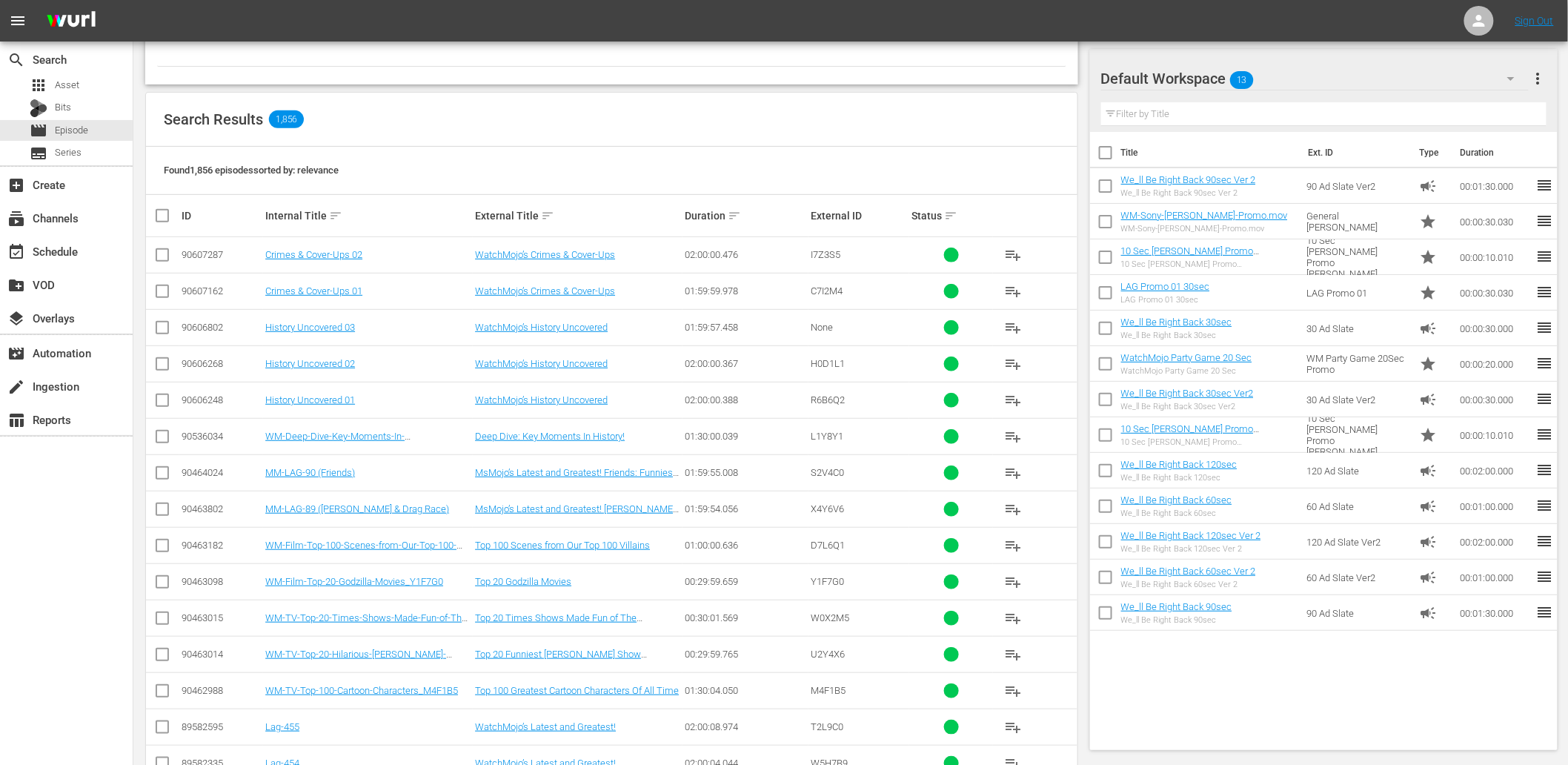
scroll to position [219, 0]
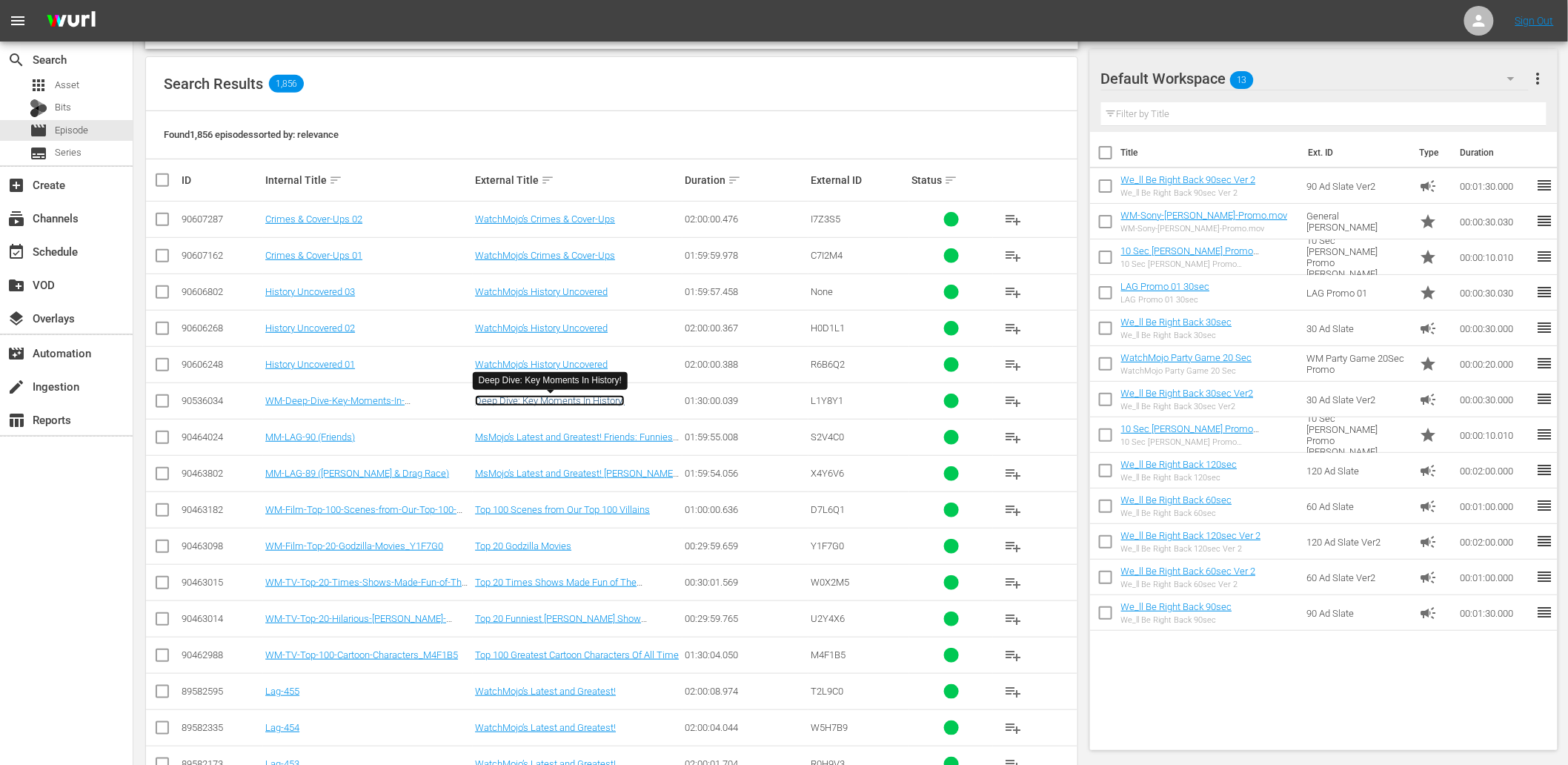
click at [519, 401] on link "Deep Dive: Key Moments In History!" at bounding box center [550, 400] width 150 height 11
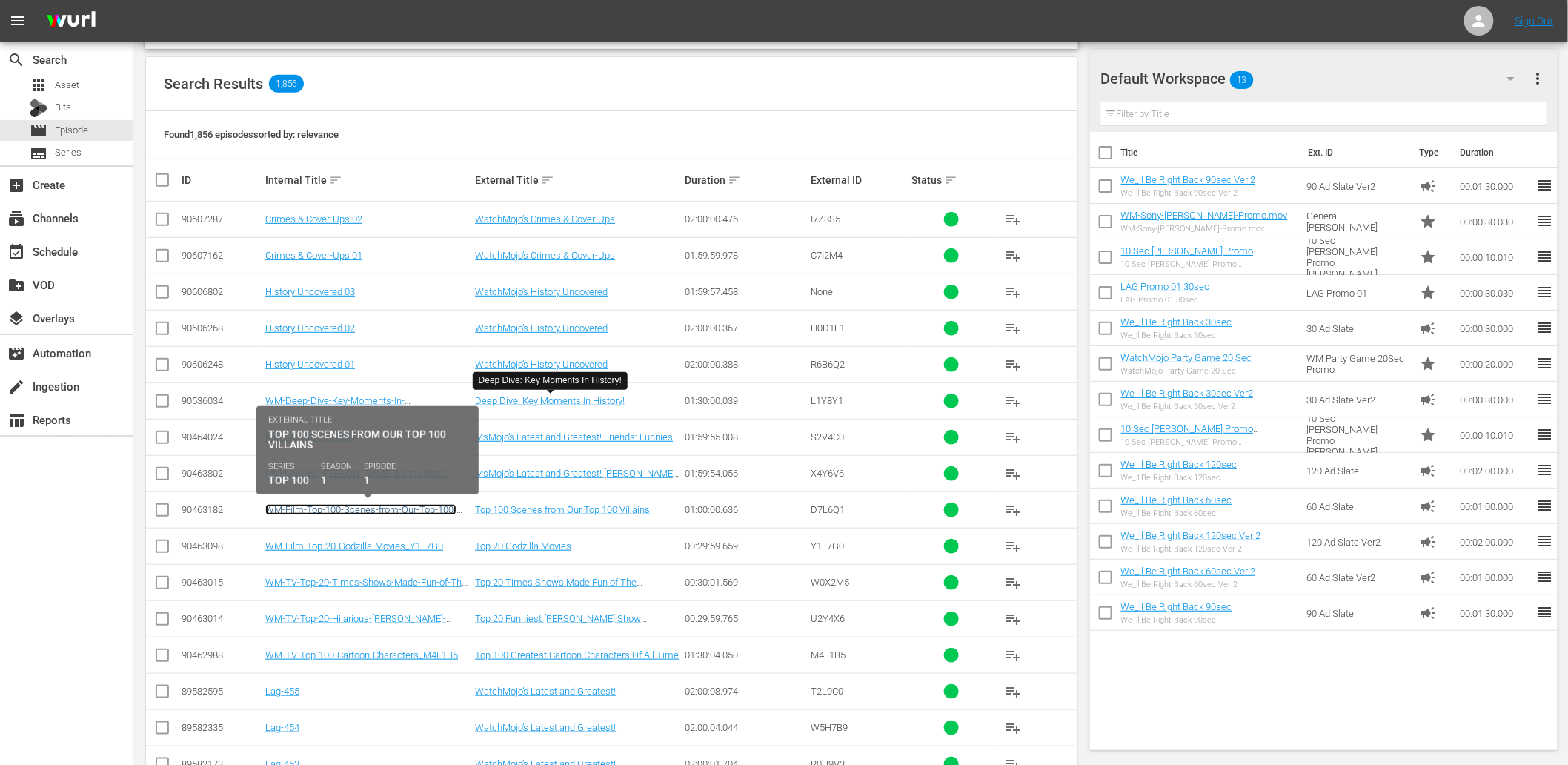
click at [287, 509] on link "WM-Film-Top-100-Scenes-from-Our-Top-100-Villains_D7L6Q1" at bounding box center [361, 515] width 191 height 22
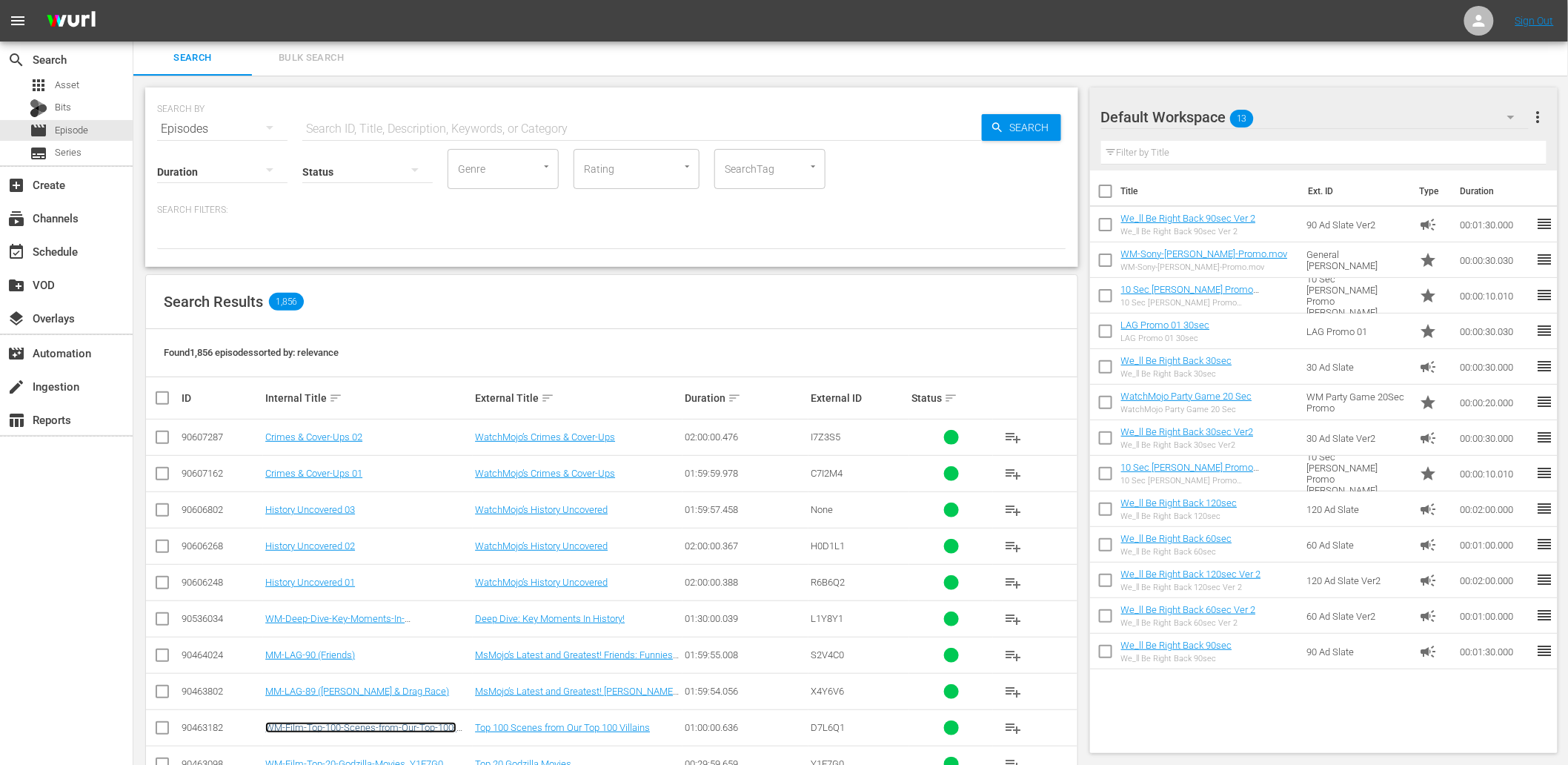
scroll to position [0, 0]
click at [364, 127] on input "text" at bounding box center [642, 130] width 679 height 35
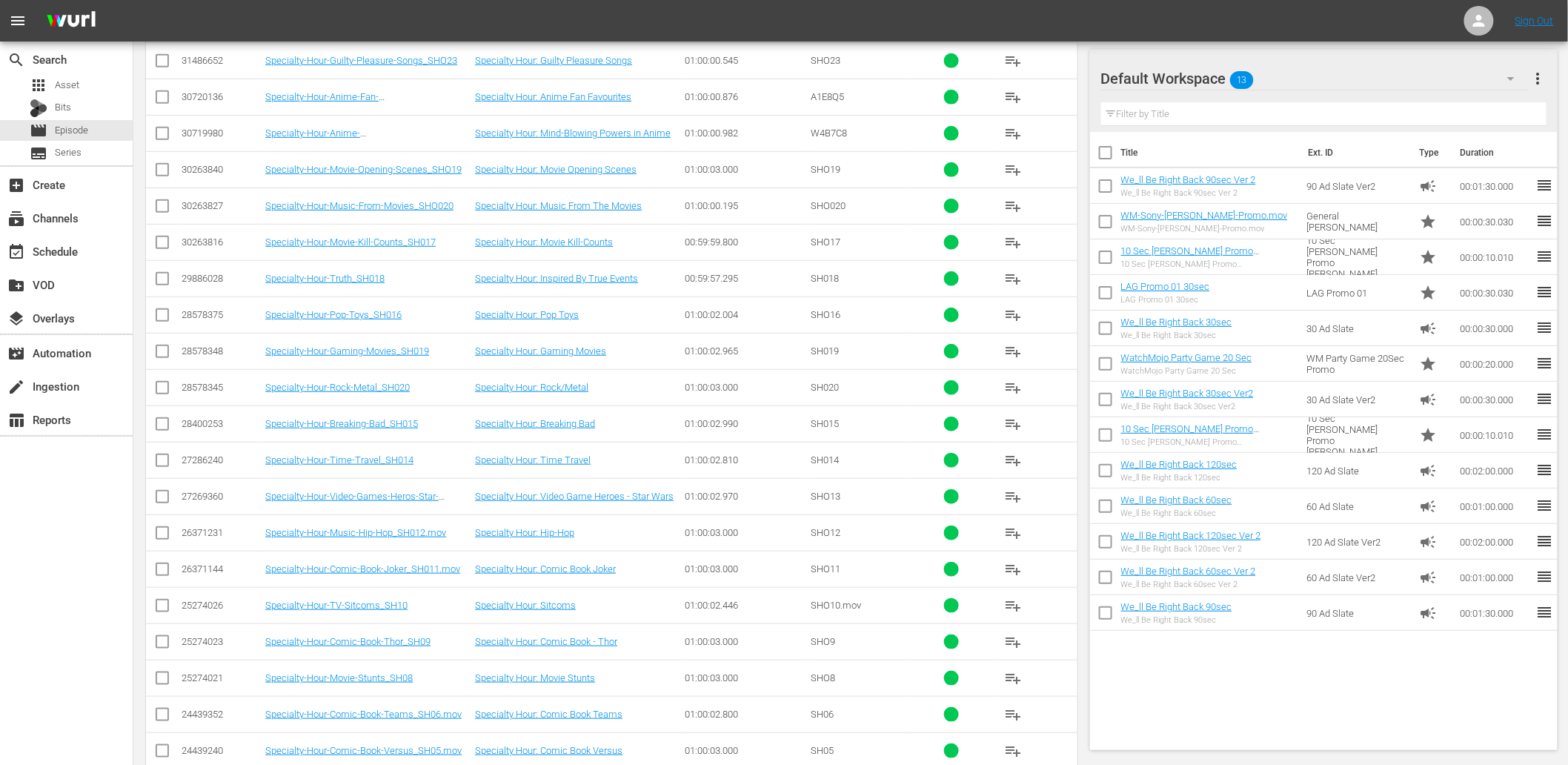
scroll to position [2521, 0]
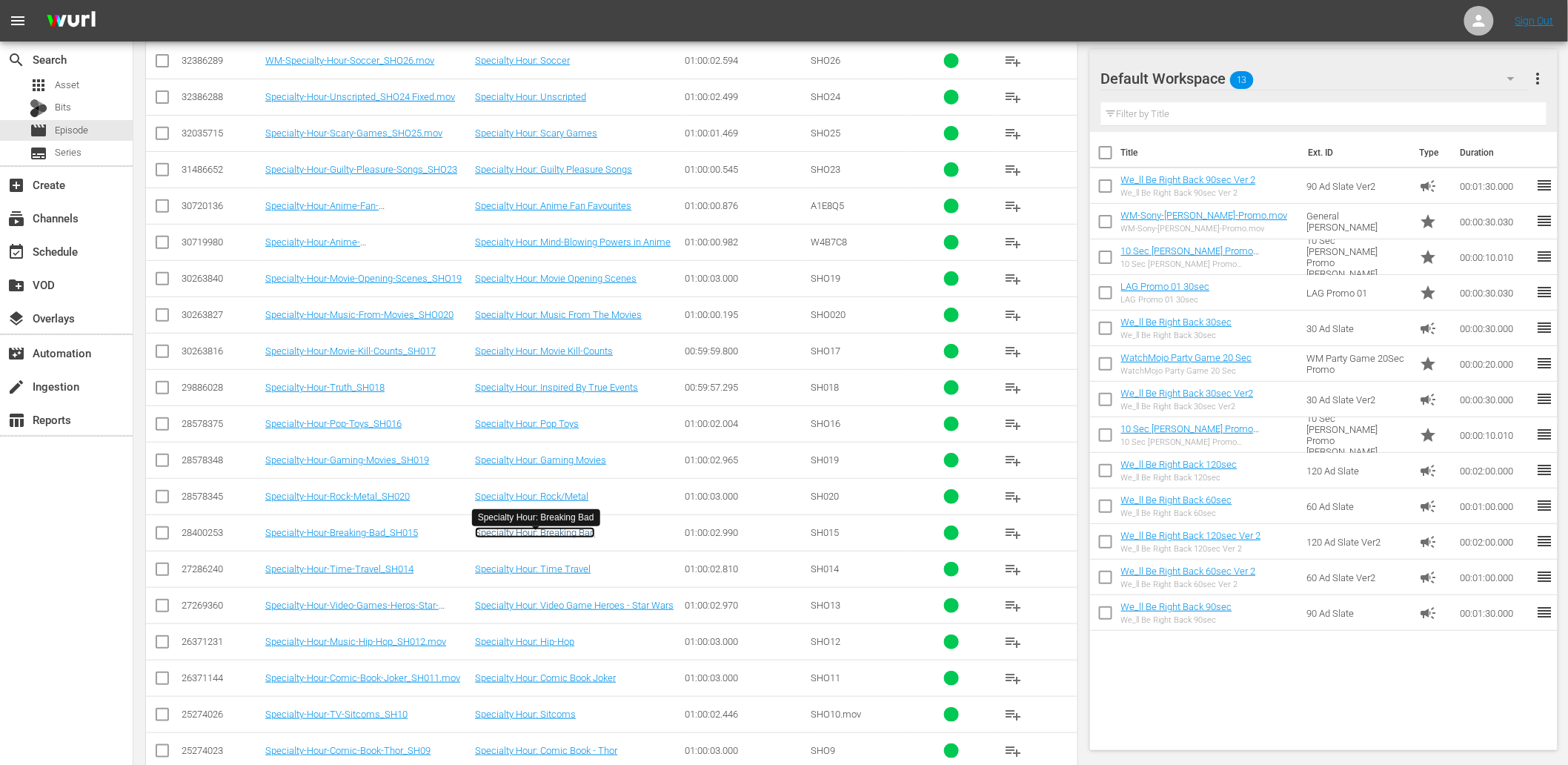
click at [573, 538] on link "Specialty Hour: Breaking Bad" at bounding box center [534, 532] width 120 height 11
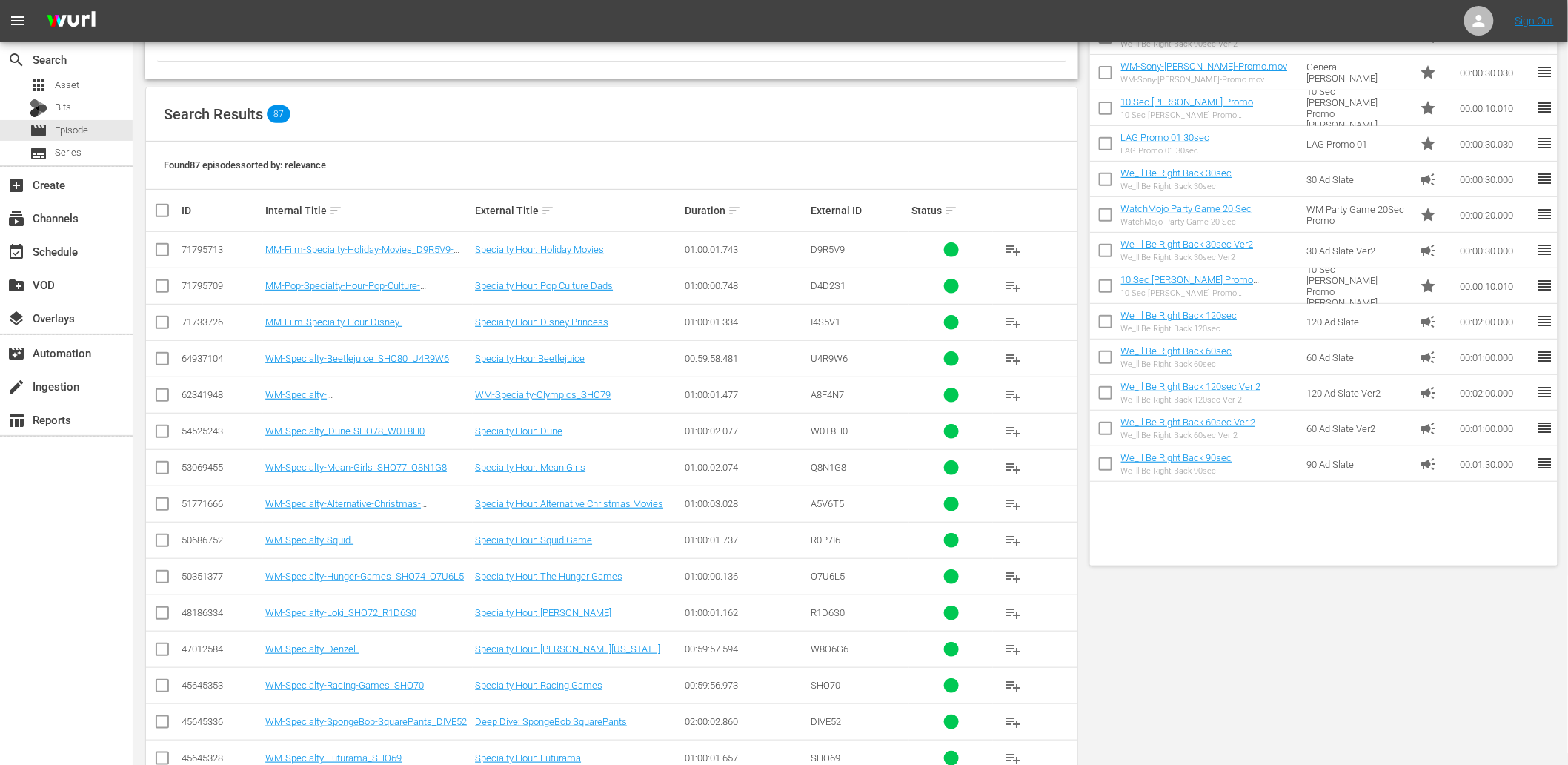
scroll to position [0, 0]
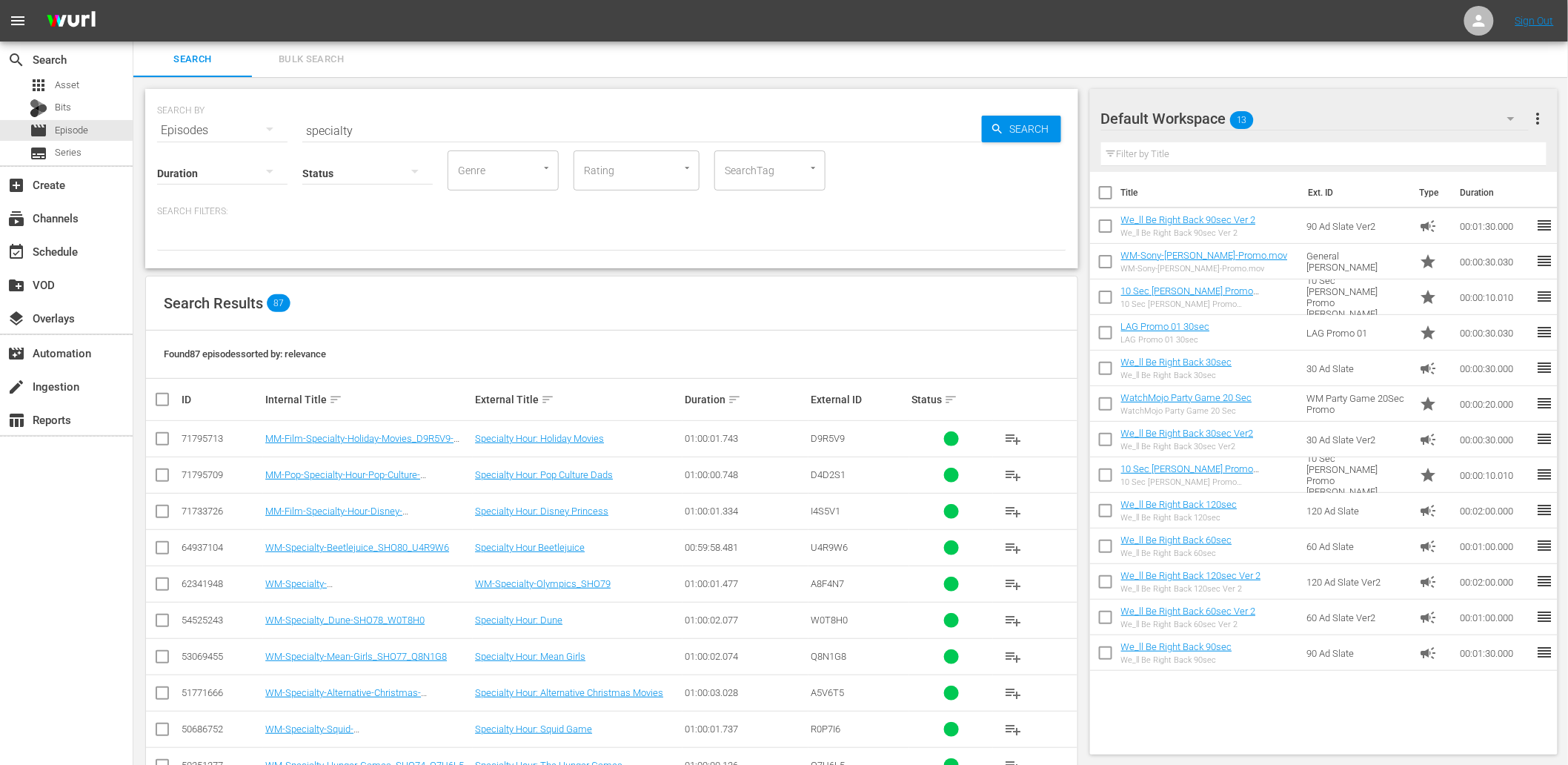
drag, startPoint x: 388, startPoint y: 142, endPoint x: 372, endPoint y: 139, distance: 16.3
click at [372, 139] on div "Status" at bounding box center [367, 164] width 130 height 53
drag, startPoint x: 300, startPoint y: 129, endPoint x: 249, endPoint y: 129, distance: 51.0
click at [249, 129] on div "SEARCH BY Search By Episodes Search ID, Title, Description, Keywords, or Catego…" at bounding box center [611, 122] width 909 height 53
paste input "WM-Deep-Dive-History-and-Mystery_Dive84_N8Y8X9"
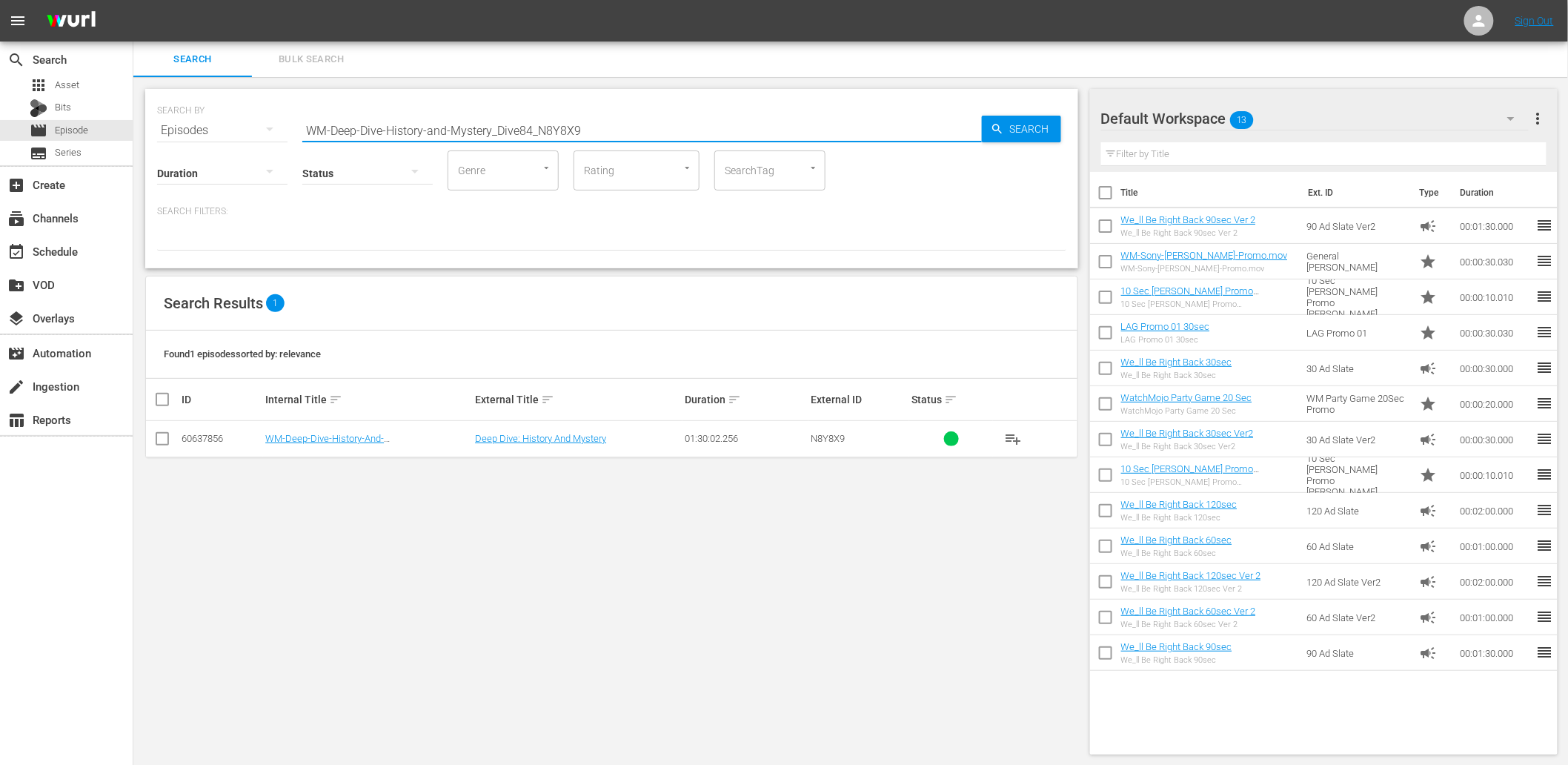
drag, startPoint x: 601, startPoint y: 126, endPoint x: 279, endPoint y: 129, distance: 322.0
click at [279, 129] on div "SEARCH BY Search By Episodes Search ID, Title, Description, Keywords, or Catego…" at bounding box center [611, 122] width 909 height 53
paste input "Creepy-History_Dive99_D2Q3G3"
drag, startPoint x: 572, startPoint y: 130, endPoint x: 234, endPoint y: 130, distance: 338.0
click at [234, 130] on div "SEARCH BY Search By Episodes Search ID, Title, Description, Keywords, or Catego…" at bounding box center [611, 122] width 909 height 53
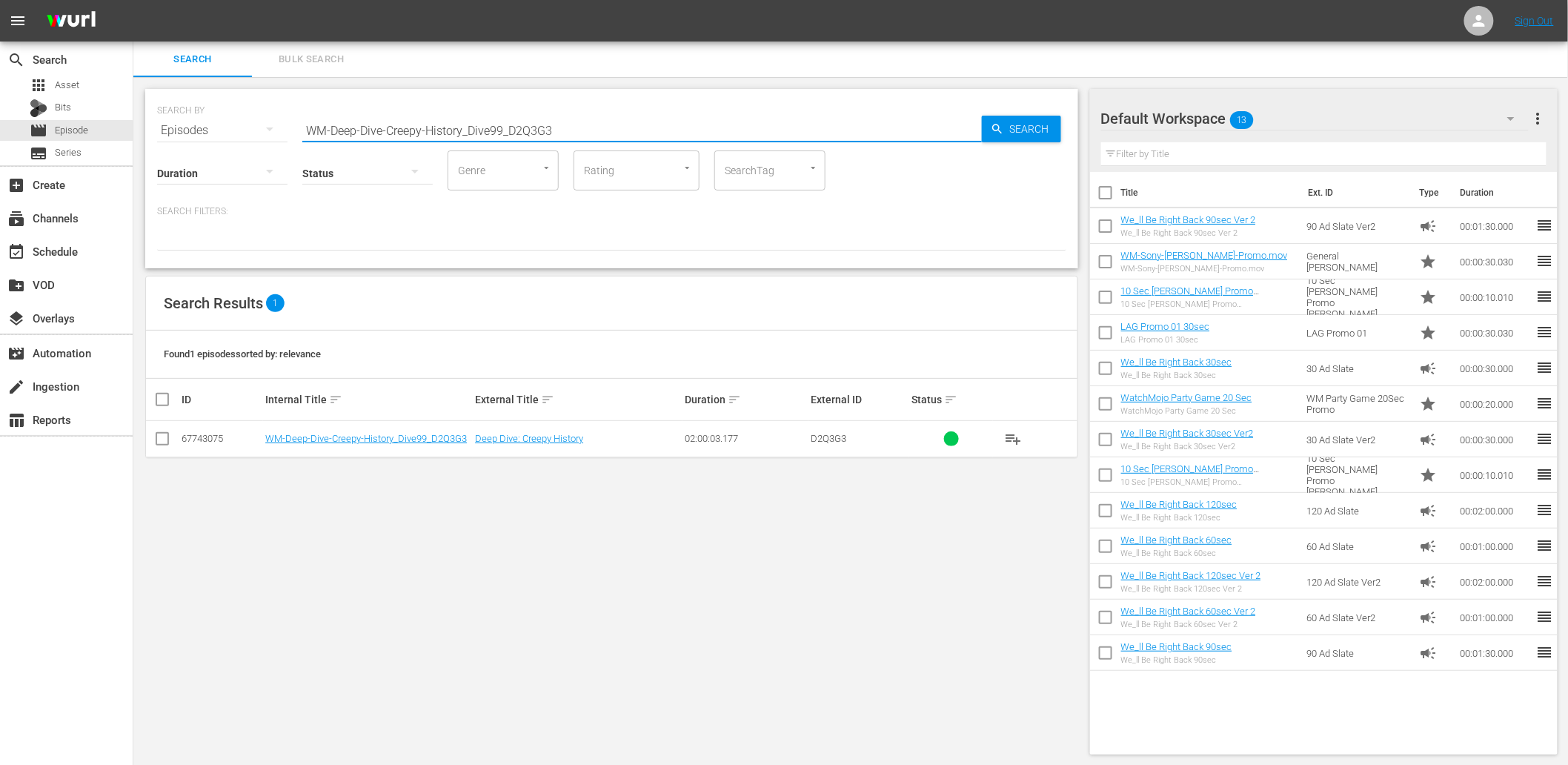
paste input "Quiet-On-Set-Dive76_S9W8W7"
drag, startPoint x: 578, startPoint y: 129, endPoint x: 246, endPoint y: 124, distance: 332.0
click at [261, 124] on div "SEARCH BY Search By Episodes Search ID, Title, Description, Keywords, or Catego…" at bounding box center [611, 122] width 909 height 53
paste input "Never-To-Be_Revealed_Dive87_R2T9B8"
paste input "Disturbing-Because-Of-What-We-Know-Now_Dive90_J1V8I5"
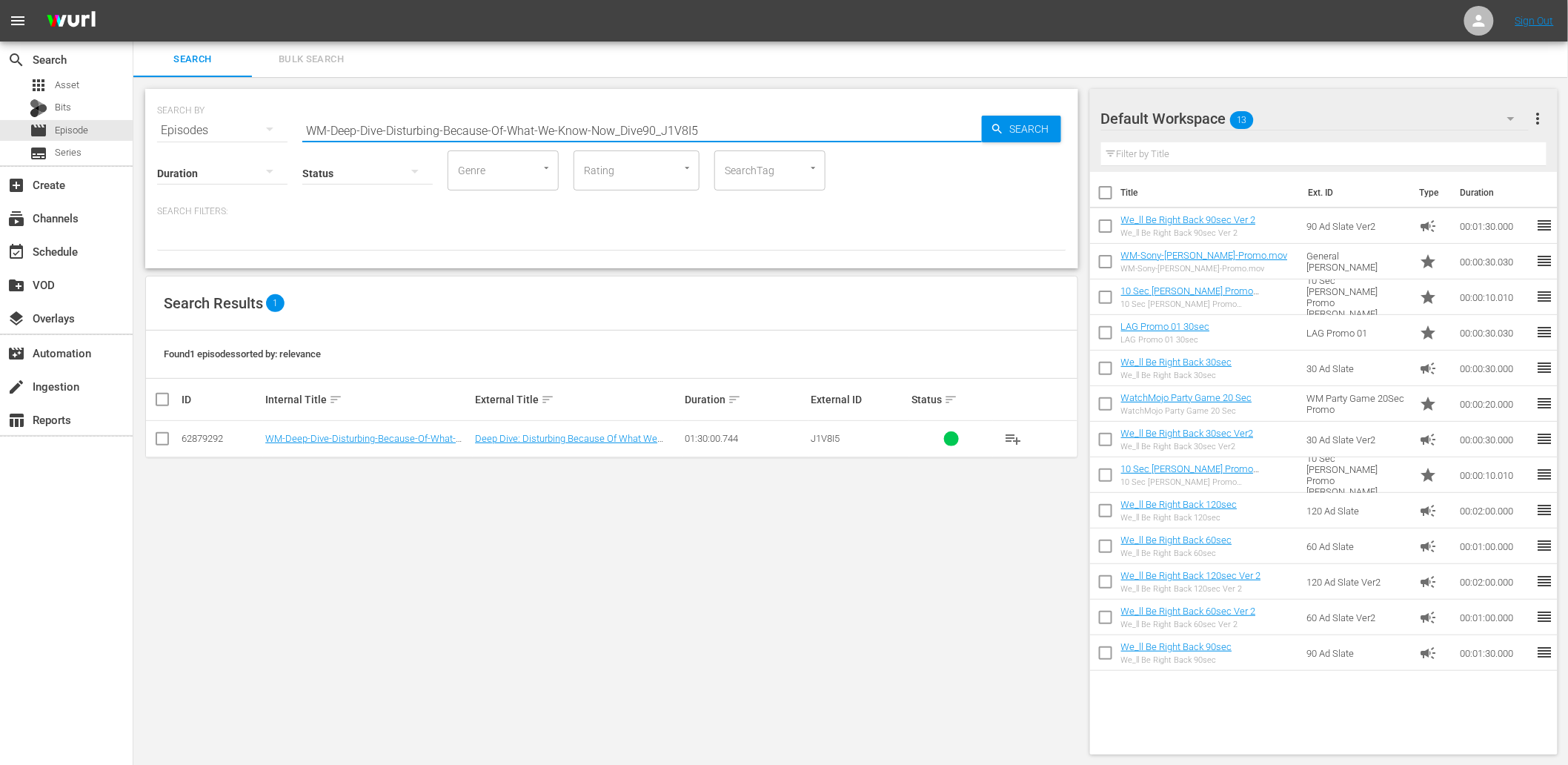
drag, startPoint x: 711, startPoint y: 127, endPoint x: 256, endPoint y: 135, distance: 455.1
click at [256, 135] on div "SEARCH BY Search By Episodes Search ID, Title, Description, Keywords, or Catego…" at bounding box center [611, 122] width 909 height 53
paste input "Creepy-Mystery-Locations_Dive110_M4O2T0"
drag, startPoint x: 664, startPoint y: 124, endPoint x: 225, endPoint y: 135, distance: 439.1
click at [225, 135] on div "SEARCH BY Search By Episodes Search ID, Title, Description, Keywords, or Catego…" at bounding box center [611, 122] width 909 height 53
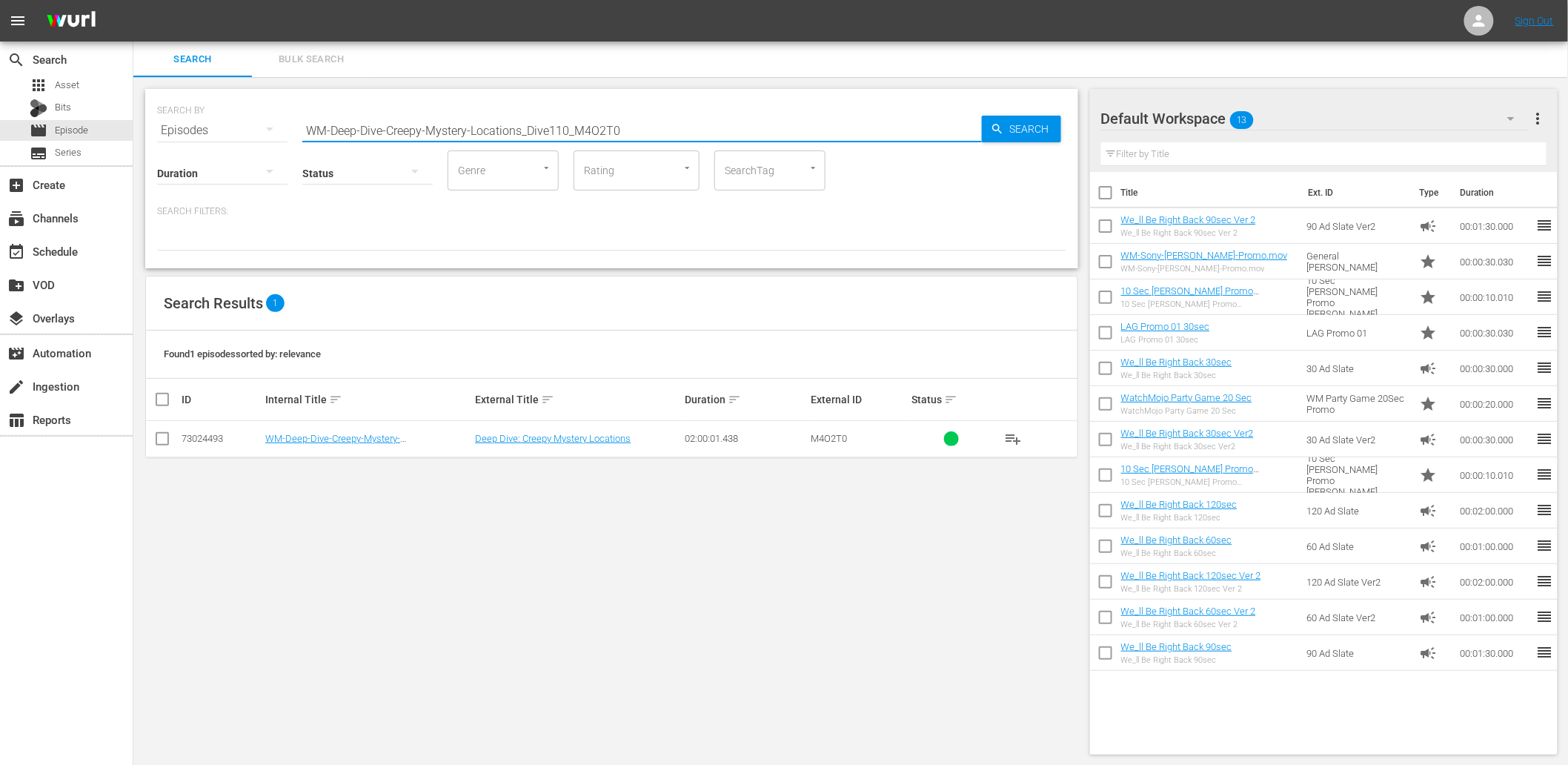
paste input "Made-the-World-Stand-Still_Dive113_L7Q4G8"
drag, startPoint x: 648, startPoint y: 127, endPoint x: 101, endPoint y: 122, distance: 547.0
click at [134, 0] on div "search Search apps Asset Bits movie Episode subtitles Series add_box Create sub…" at bounding box center [851, 0] width 1434 height 0
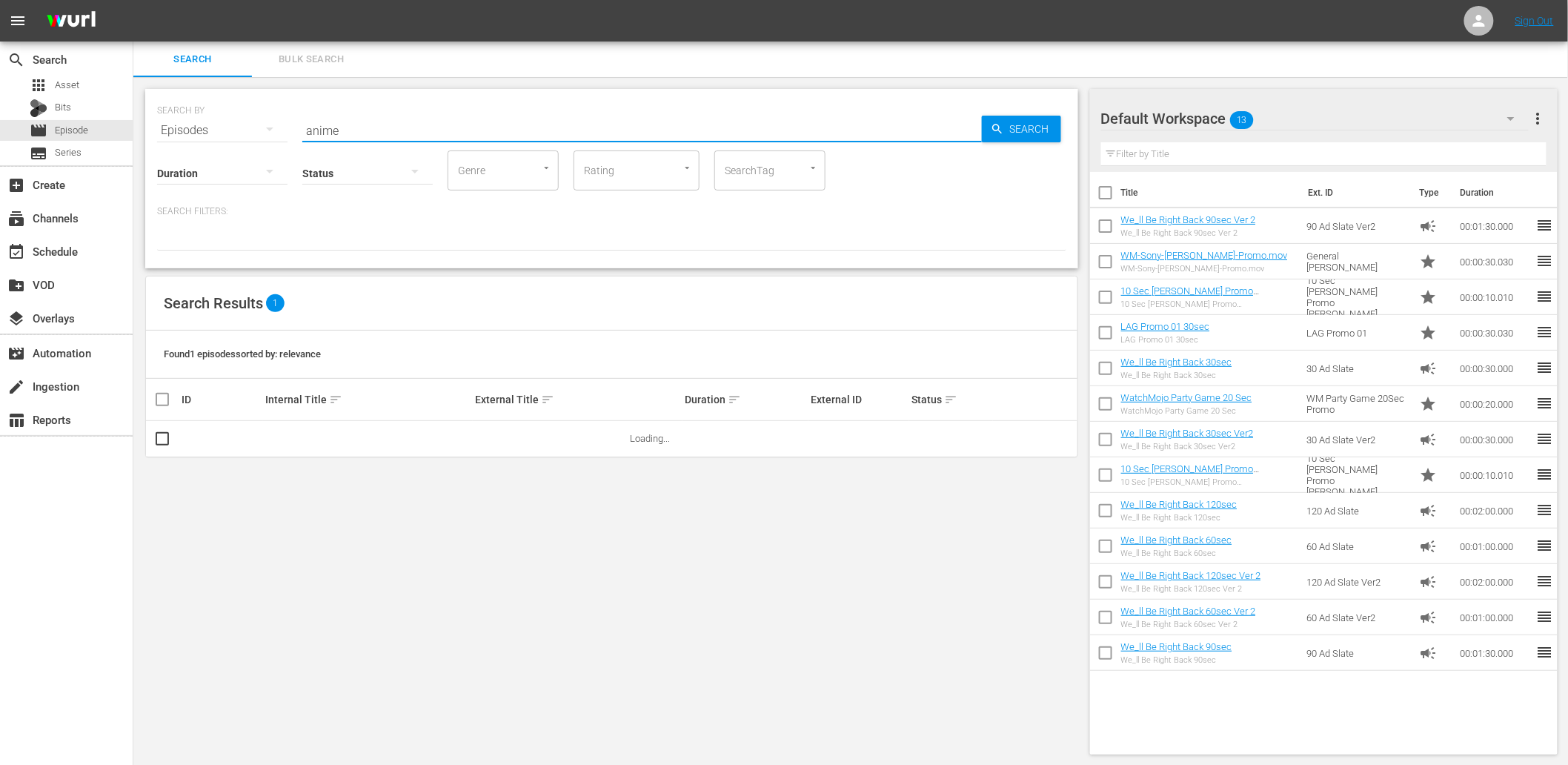
type input "anime"
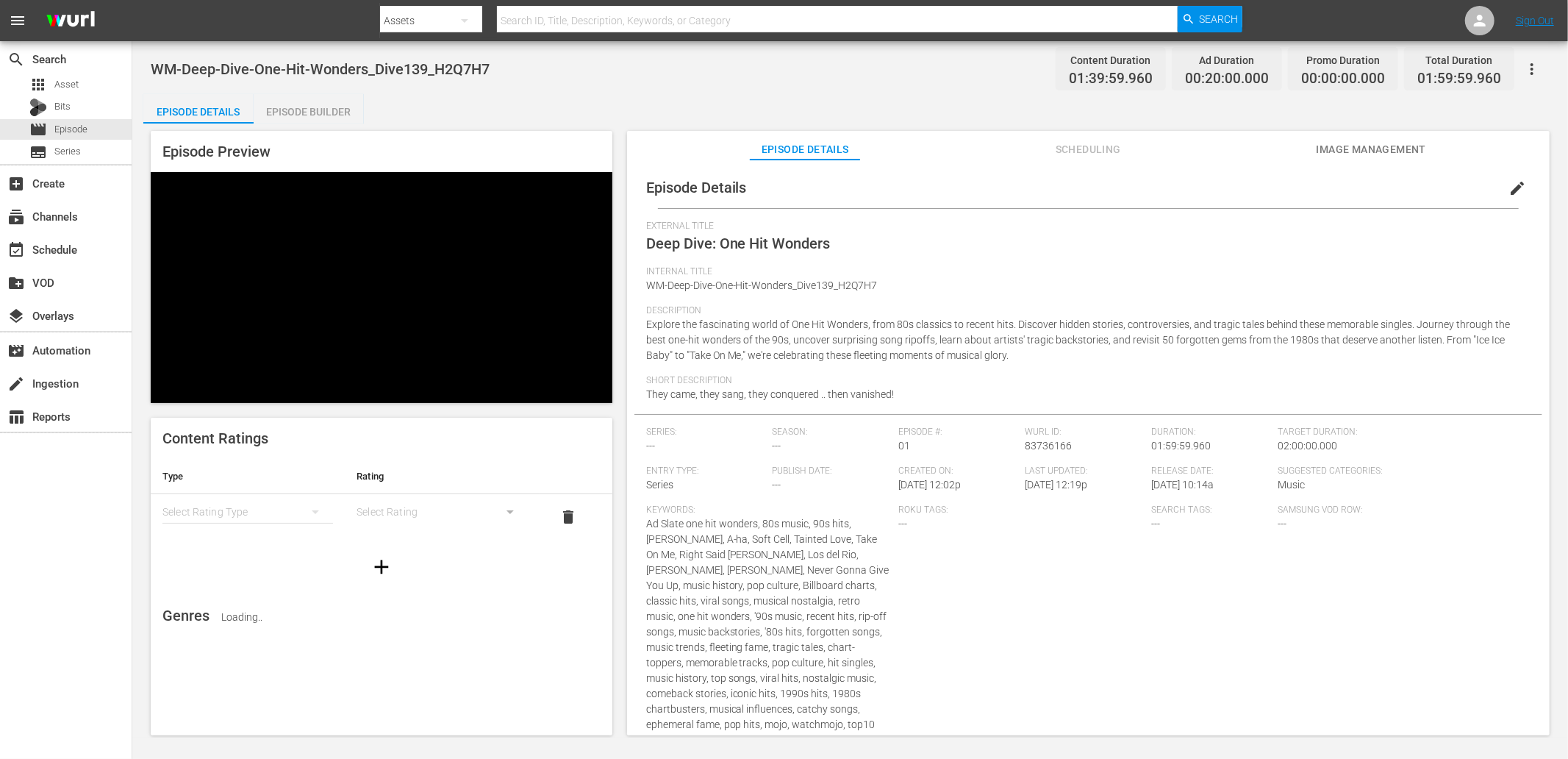
click at [1078, 144] on span "Scheduling" at bounding box center [1088, 149] width 110 height 18
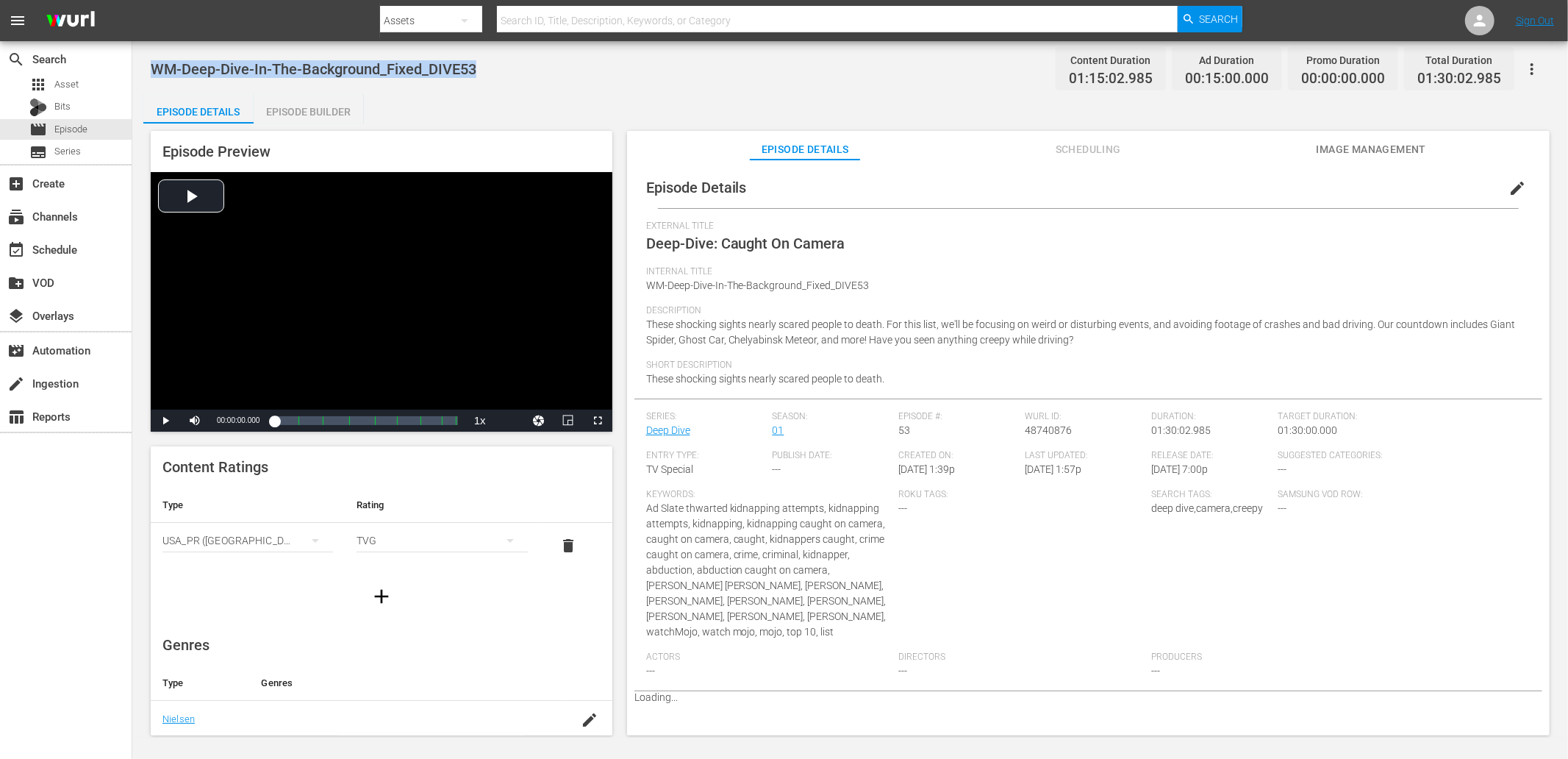
drag, startPoint x: 479, startPoint y: 72, endPoint x: 151, endPoint y: 57, distance: 328.3
click at [151, 57] on div "WM-Deep-Dive-In-The-Background_Fixed_DIVE53 Content Duration 01:15:02.985 Ad Du…" at bounding box center [850, 68] width 1399 height 33
drag, startPoint x: 472, startPoint y: 72, endPoint x: 153, endPoint y: 70, distance: 319.0
click at [153, 70] on div "WM-Music-Top20-Live-Bands-of-All-Time_Q4P0L9 Content Duration 00:23:31.410 Ad D…" at bounding box center [850, 68] width 1399 height 33
copy span "WM-Music-Top20-Live-Bands-of-All-Time_Q4P0L9"
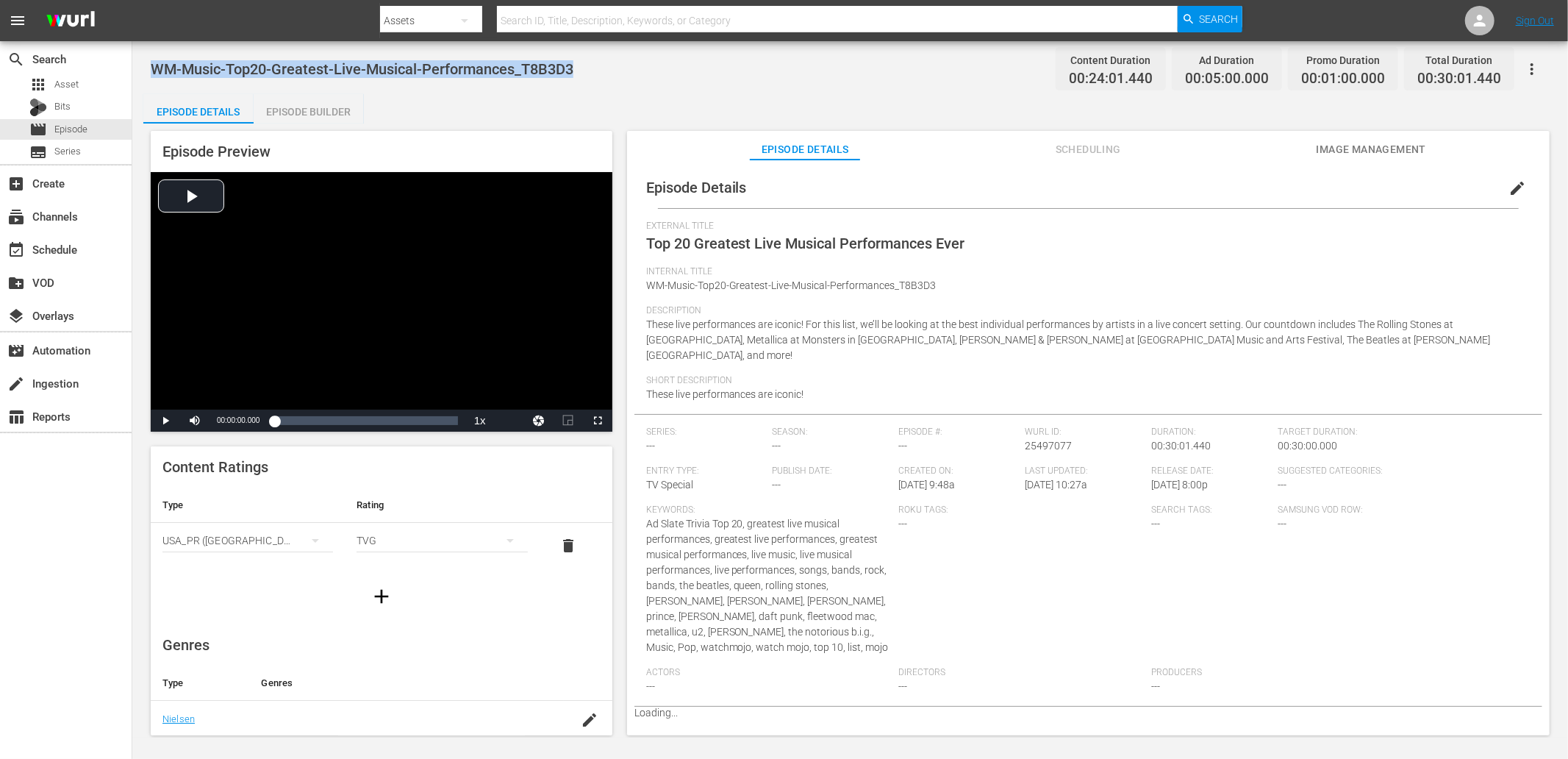
drag, startPoint x: 453, startPoint y: 68, endPoint x: 152, endPoint y: 80, distance: 301.2
click at [152, 80] on div "WM-Music-Top20-Greatest-Live-Musical-Performances_T8B3D3 Content Duration 00:24…" at bounding box center [850, 68] width 1399 height 33
copy span "WM-Music-Top20-Greatest-Live-Musical-Performances_T8B3D3"
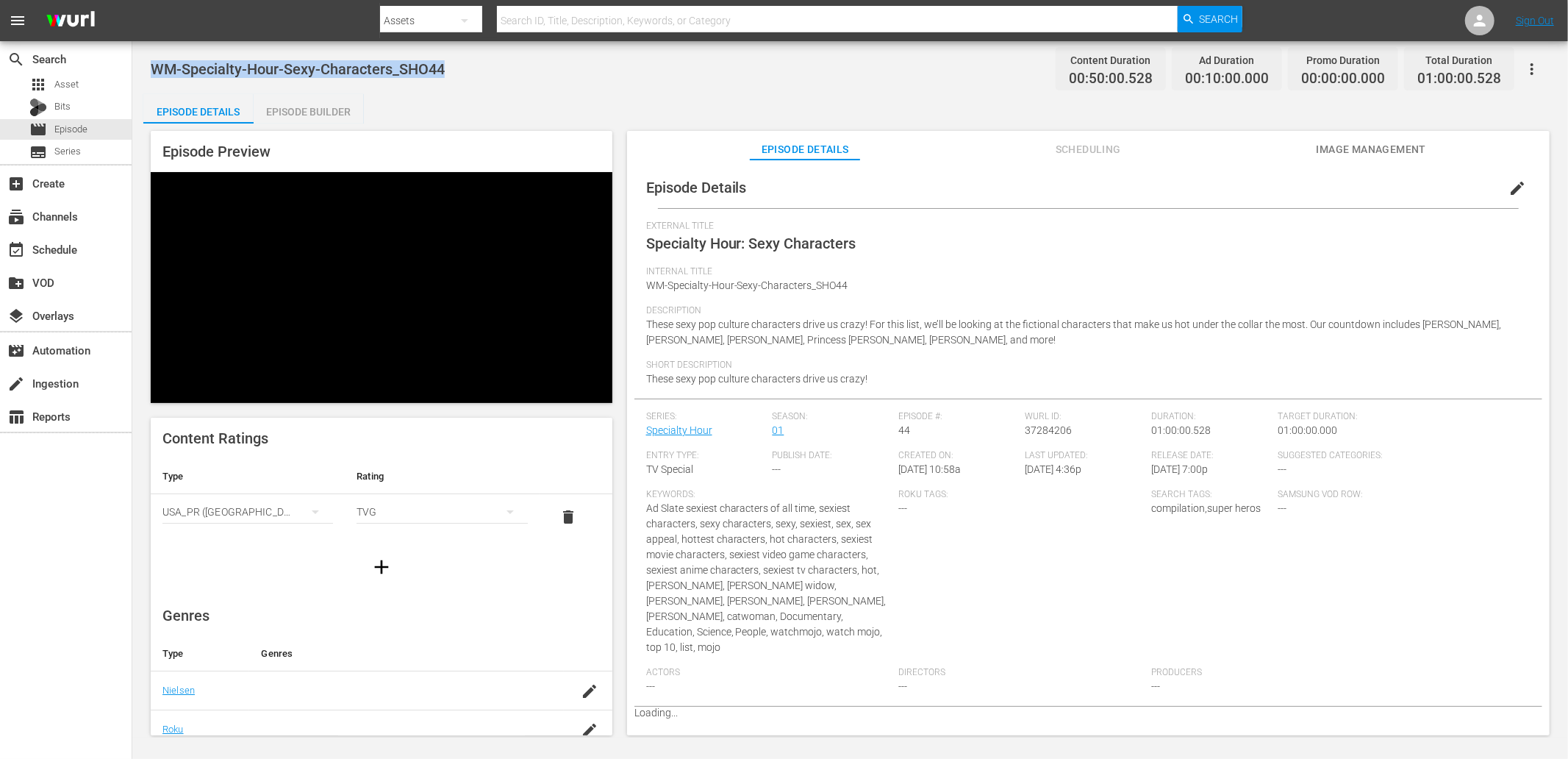
drag, startPoint x: 410, startPoint y: 68, endPoint x: 157, endPoint y: 64, distance: 253.0
click at [157, 64] on span "WM-Specialty-Hour-Sexy-Characters_SHO44" at bounding box center [298, 68] width 294 height 18
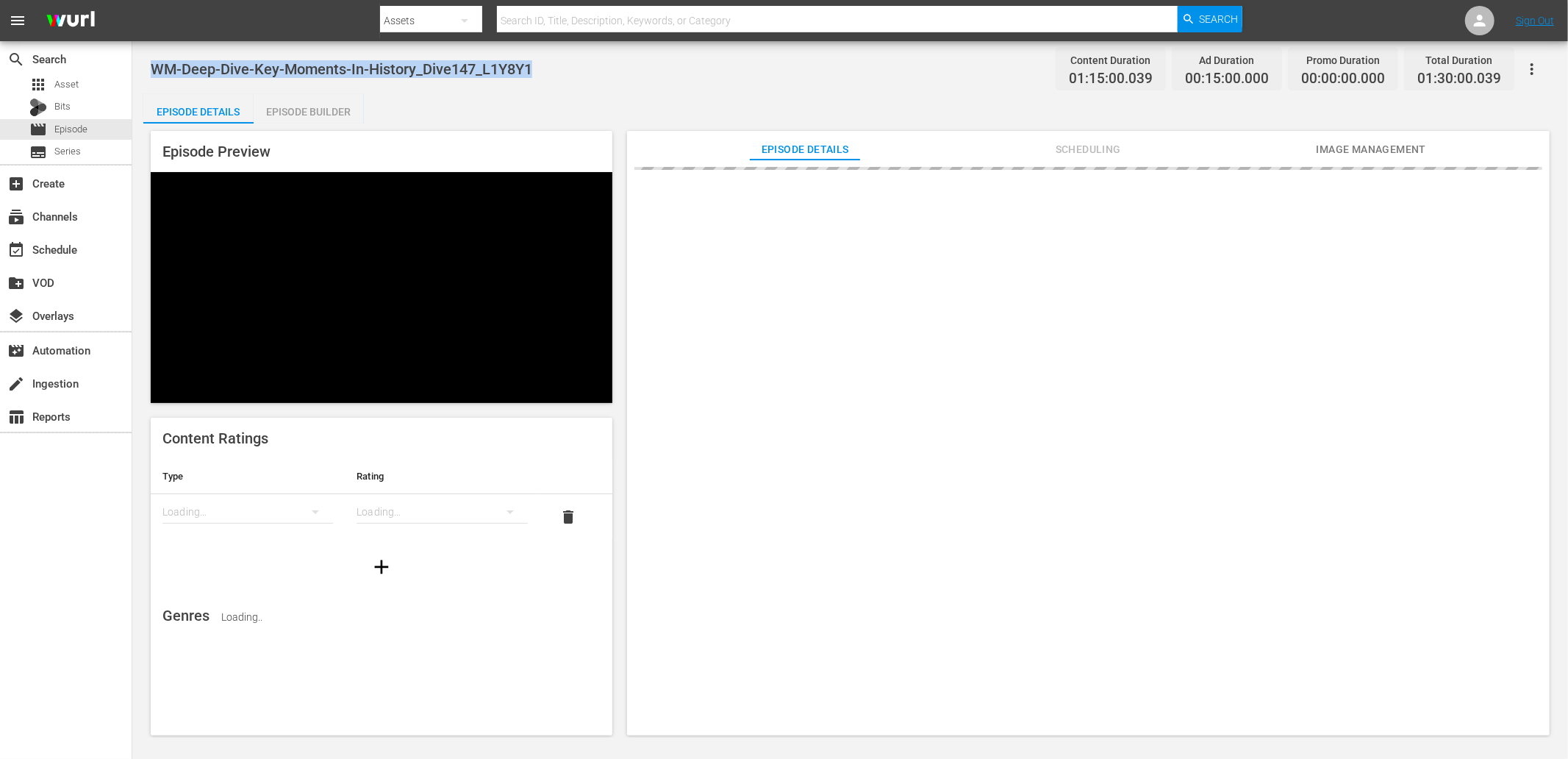
drag, startPoint x: 528, startPoint y: 74, endPoint x: 157, endPoint y: 68, distance: 371.0
click at [157, 68] on div "WM-Deep-Dive-Key-Moments-In-History_Dive147_L1Y8Y1 Content Duration 01:15:00.03…" at bounding box center [850, 68] width 1399 height 33
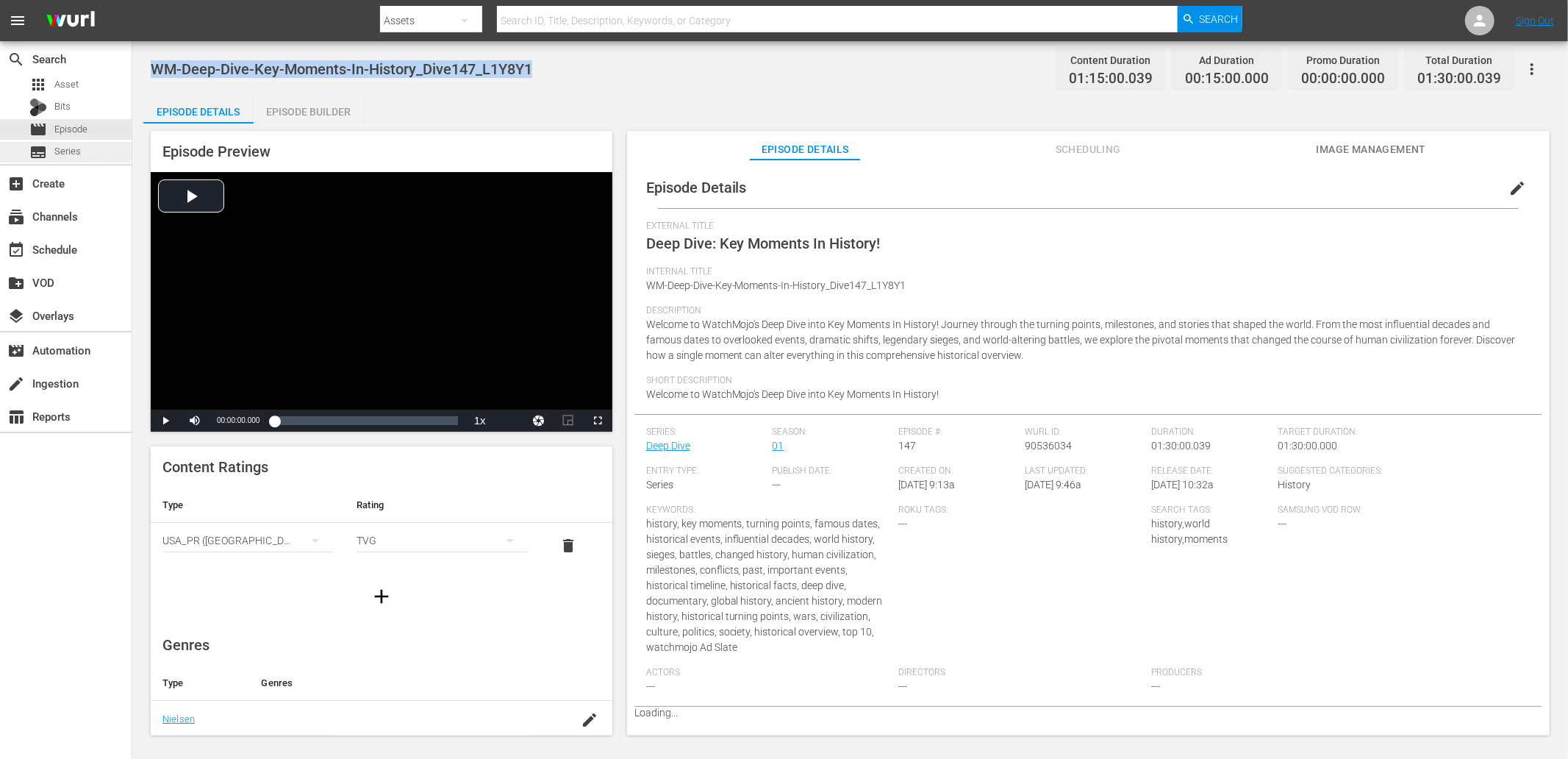
copy span "WM-Deep-Dive-Key-Moments-In-History_Dive147_L1Y8Y1"
click at [670, 91] on div "WM-Deep-Dive-Key-Moments-In-History_Dive147_L1Y8Y1 Content Duration 01:15:00.03…" at bounding box center [850, 389] width 1436 height 697
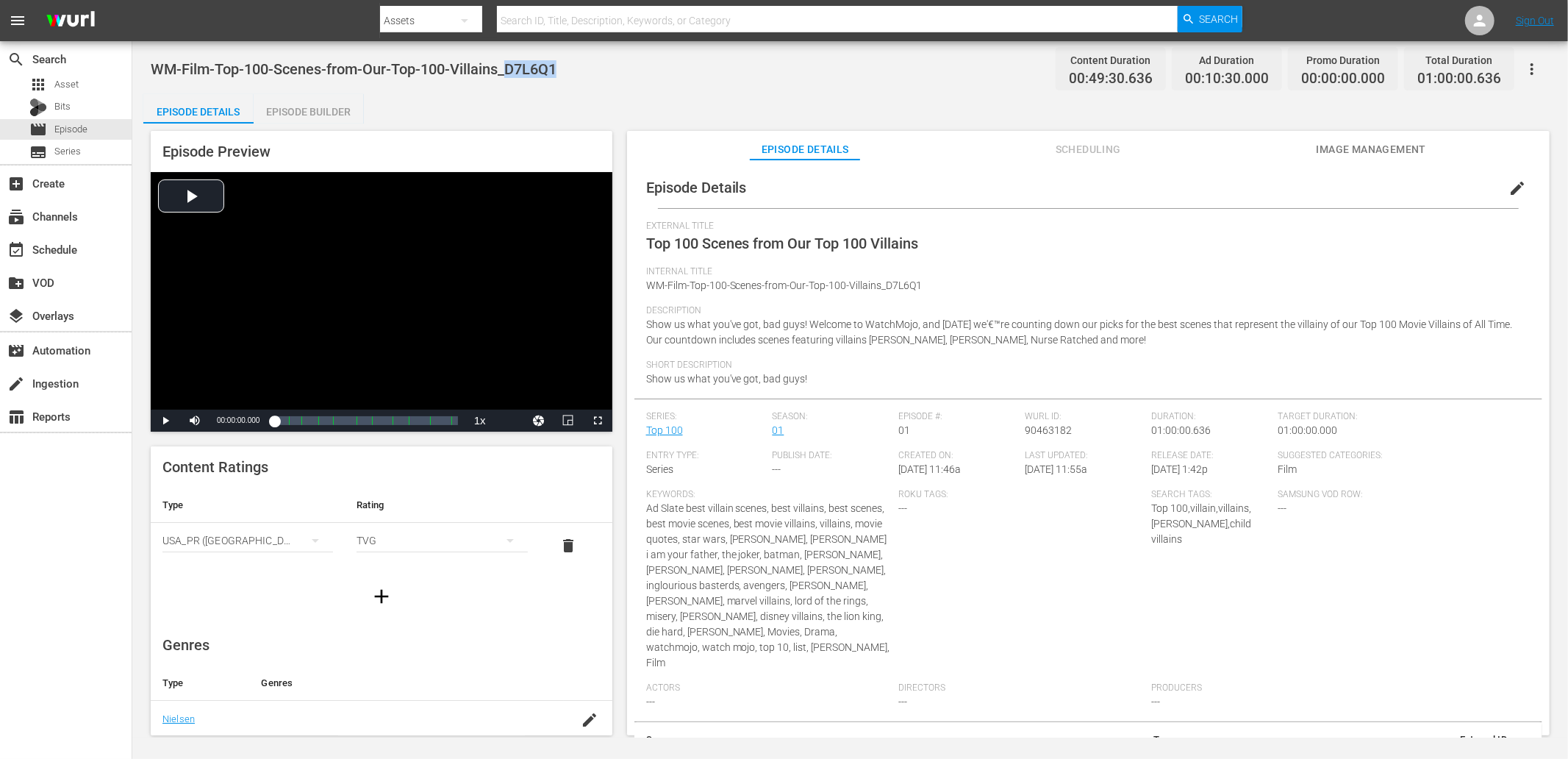
drag, startPoint x: 559, startPoint y: 68, endPoint x: 510, endPoint y: 66, distance: 49.0
click at [510, 66] on span "WM-Film-Top-100-Scenes-from-Our-Top-100-Villains_D7L6Q1" at bounding box center [353, 68] width 405 height 18
copy span "D7L6Q1"
click at [729, 62] on div "WM-Film-Top-100-Scenes-from-Our-Top-100-Villains_D7L6Q1 Content Duration 00:49:…" at bounding box center [850, 68] width 1399 height 33
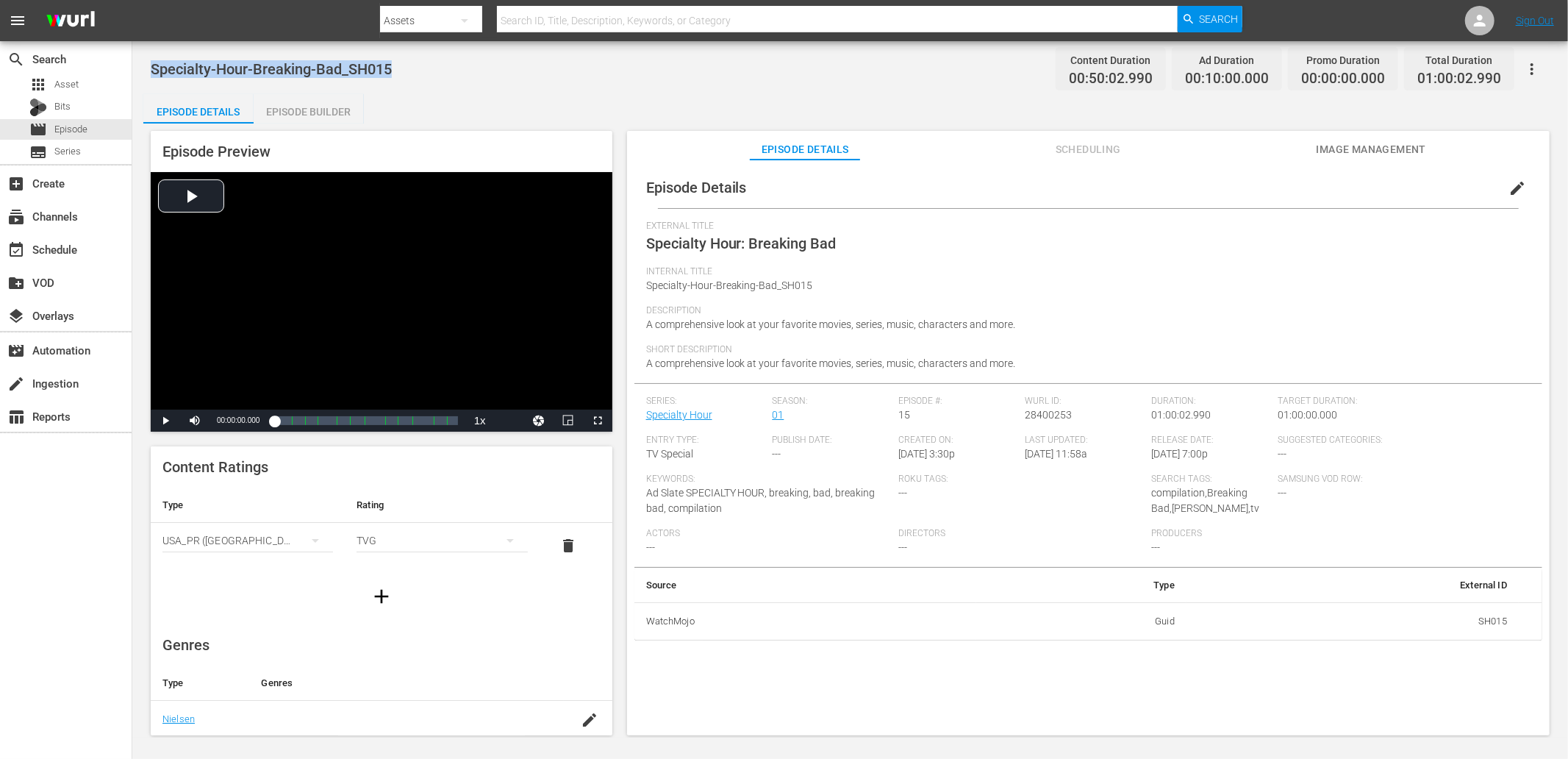
drag, startPoint x: 405, startPoint y: 70, endPoint x: 142, endPoint y: 78, distance: 263.1
click at [140, 78] on div "Specialty-Hour-Breaking-Bad_SH015 Content Duration 00:50:02.990 Ad Duration 00:…" at bounding box center [850, 389] width 1436 height 697
copy span "Specialty-Hour-Breaking-Bad_SH015"
click at [107, 127] on div "movie Episode" at bounding box center [66, 129] width 132 height 21
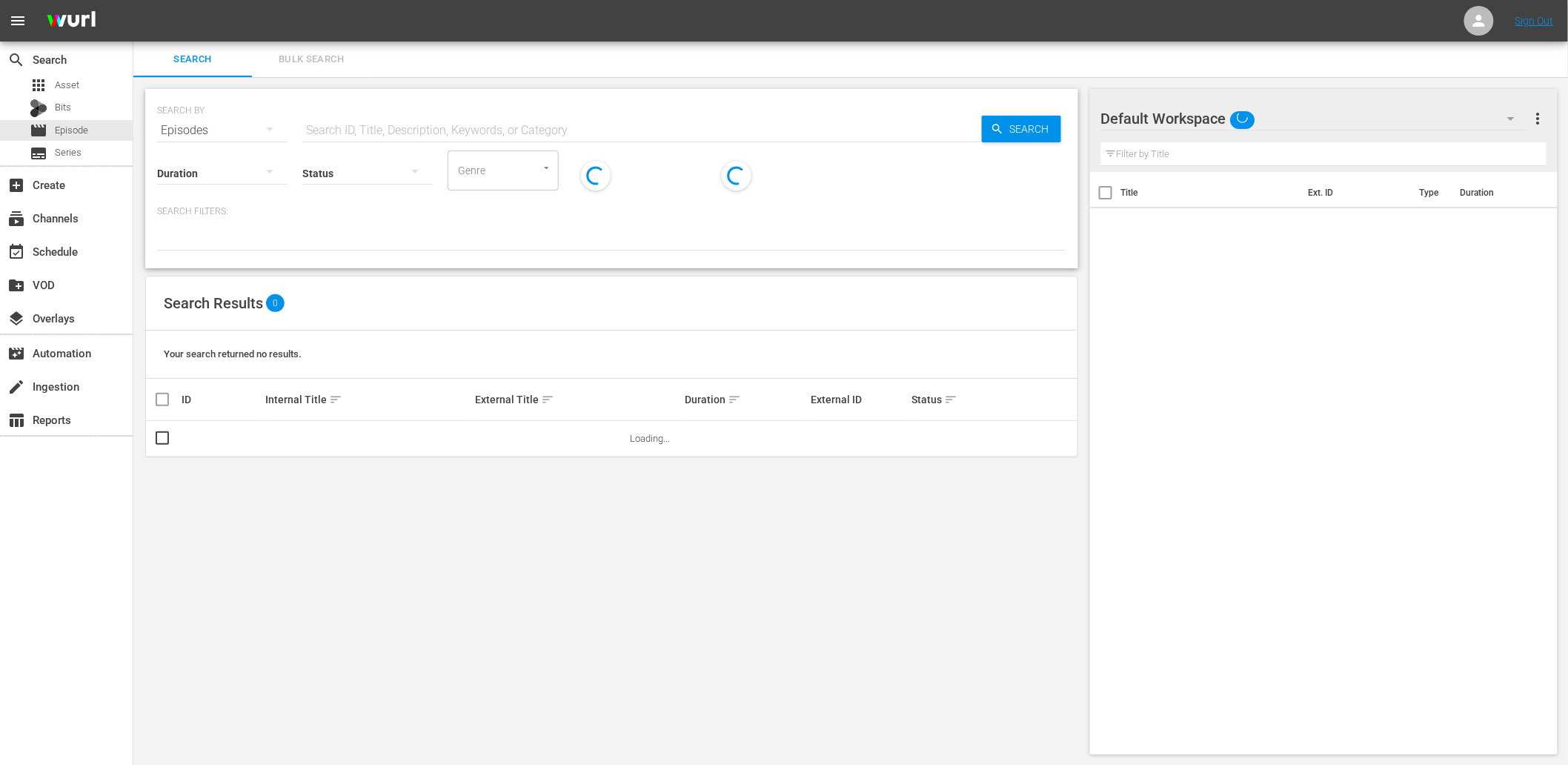
click at [408, 122] on input "text" at bounding box center [642, 130] width 679 height 35
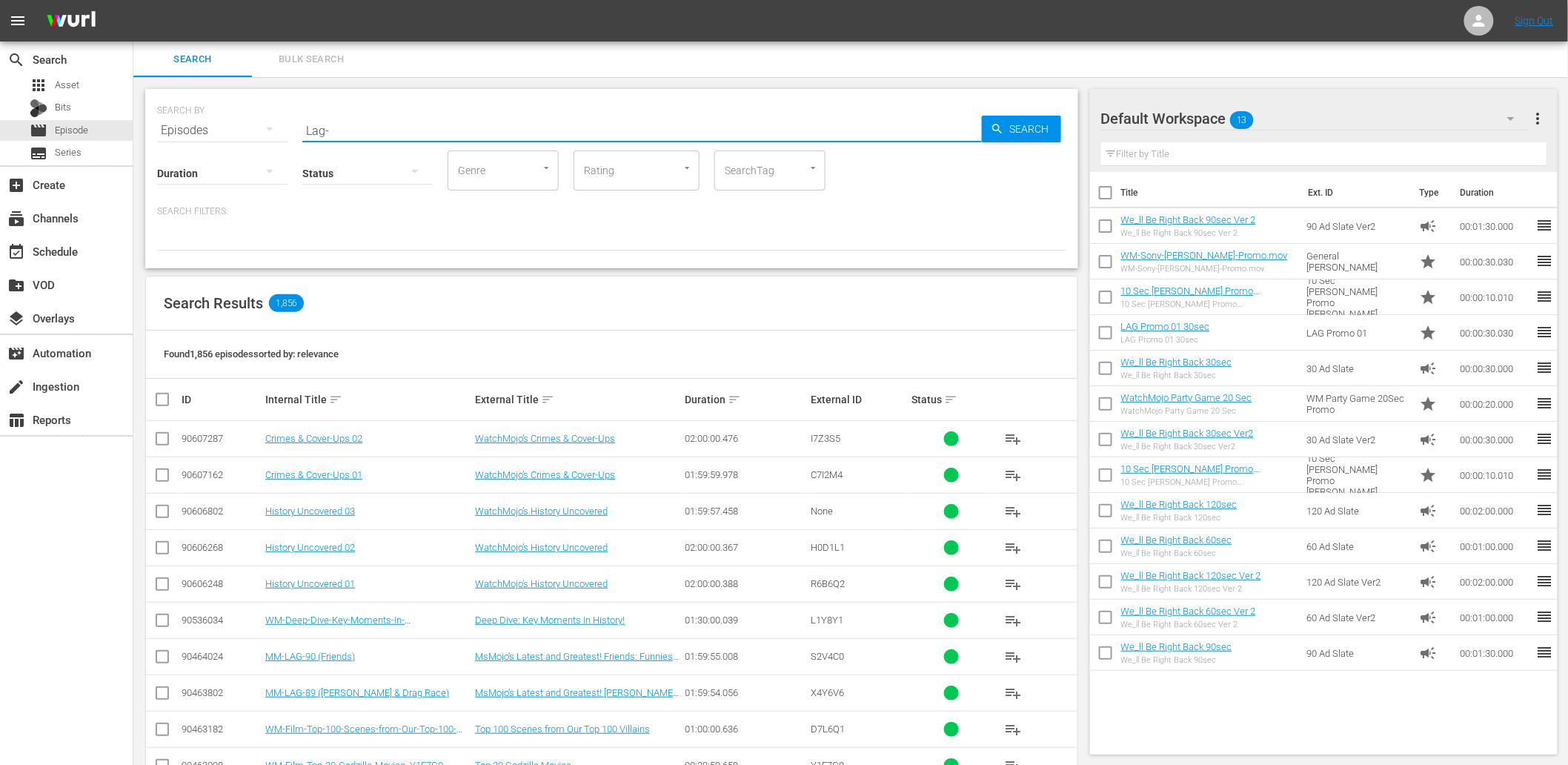
type input "Lag-"
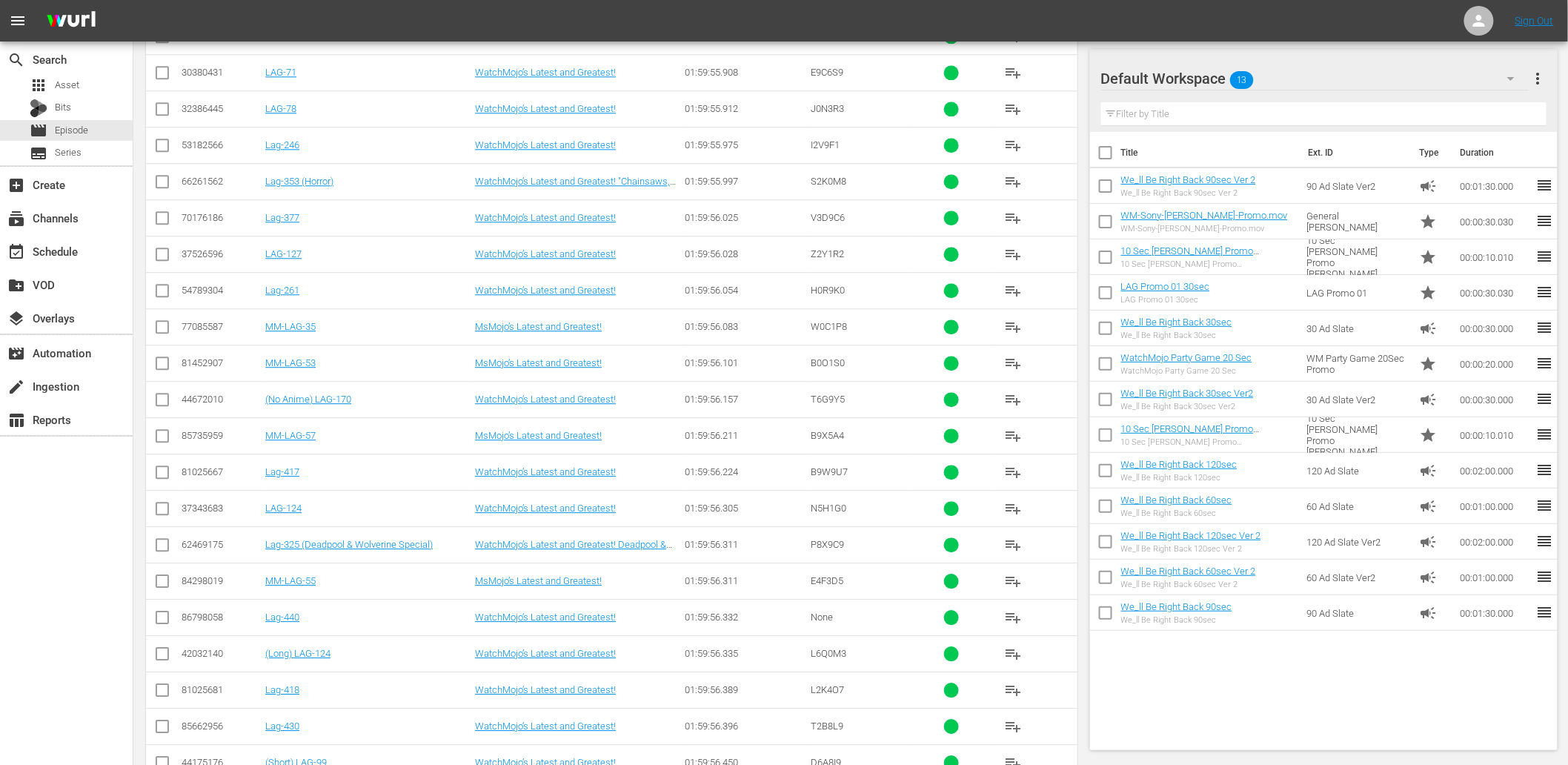
scroll to position [5885, 0]
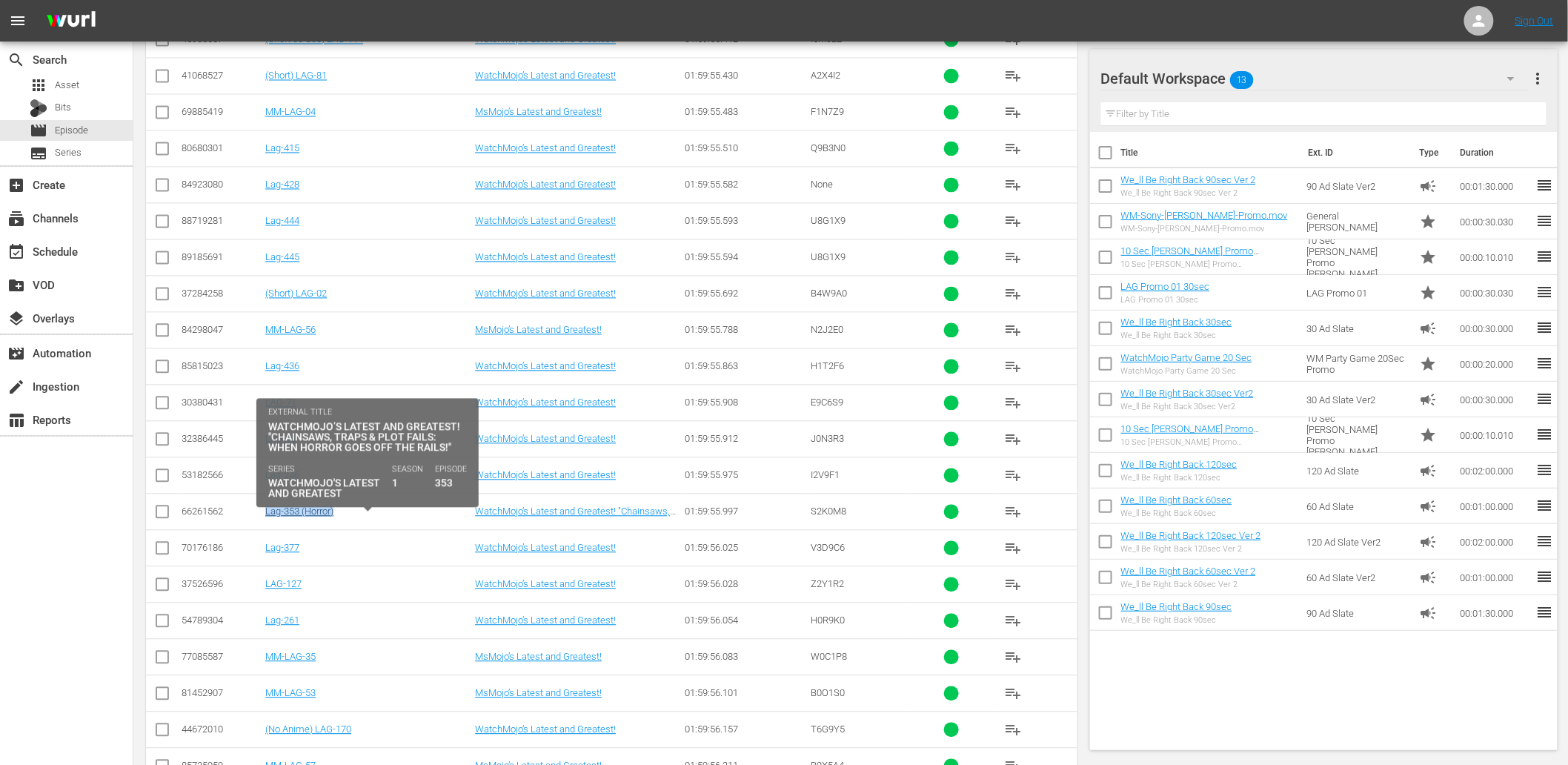
drag, startPoint x: 357, startPoint y: 515, endPoint x: 267, endPoint y: 521, distance: 90.2
click at [267, 521] on td "Lag-353 (Horror)" at bounding box center [367, 511] width 209 height 36
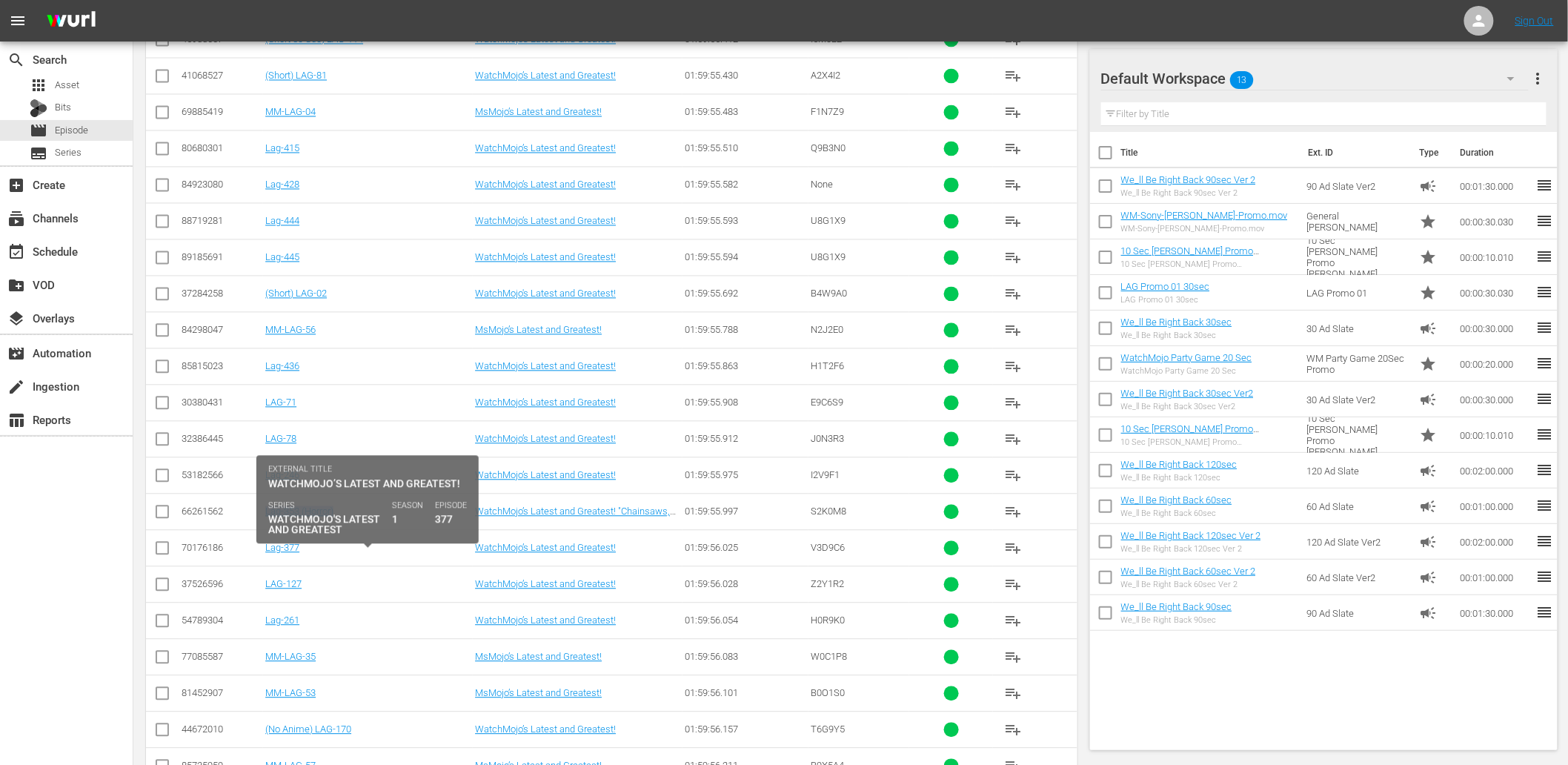
copy link "Lag-353 (Horror)"
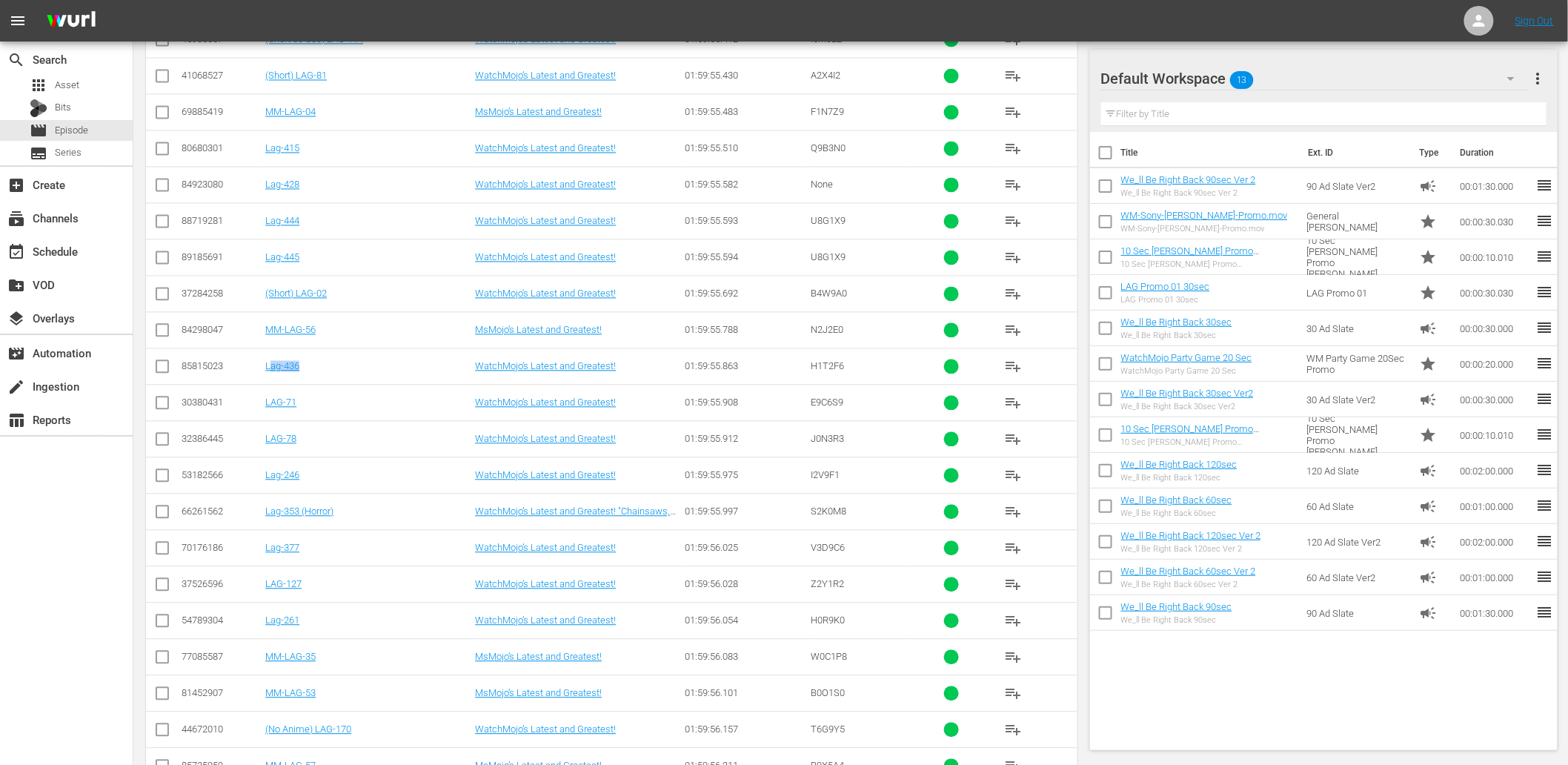
drag, startPoint x: 319, startPoint y: 388, endPoint x: 270, endPoint y: 386, distance: 49.0
click at [270, 384] on td "Lag-436" at bounding box center [367, 366] width 209 height 36
copy link "Lag-436"
click at [279, 275] on td "Lag-445" at bounding box center [367, 257] width 209 height 36
copy link "Lag-445"
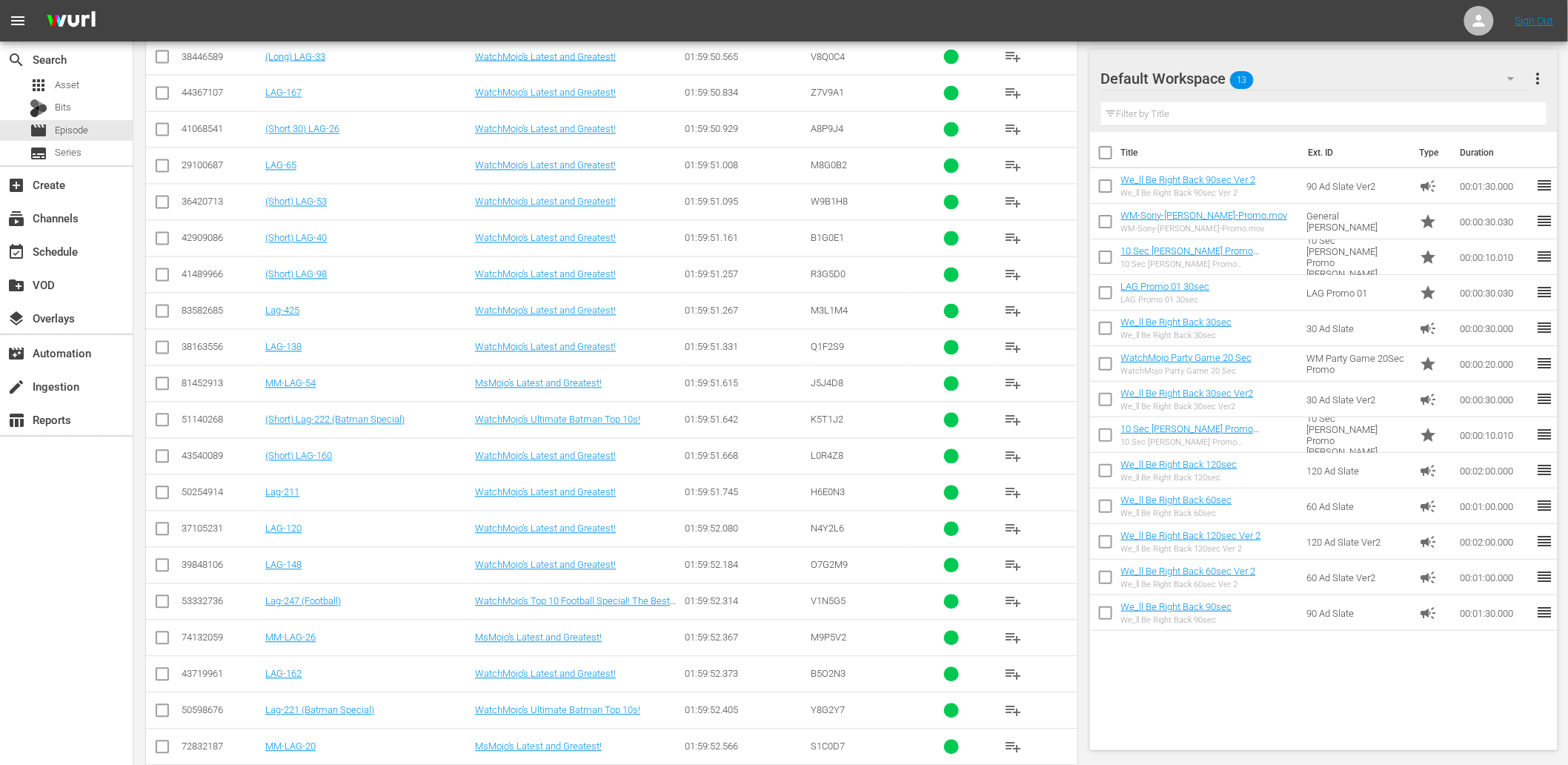
scroll to position [3634, 0]
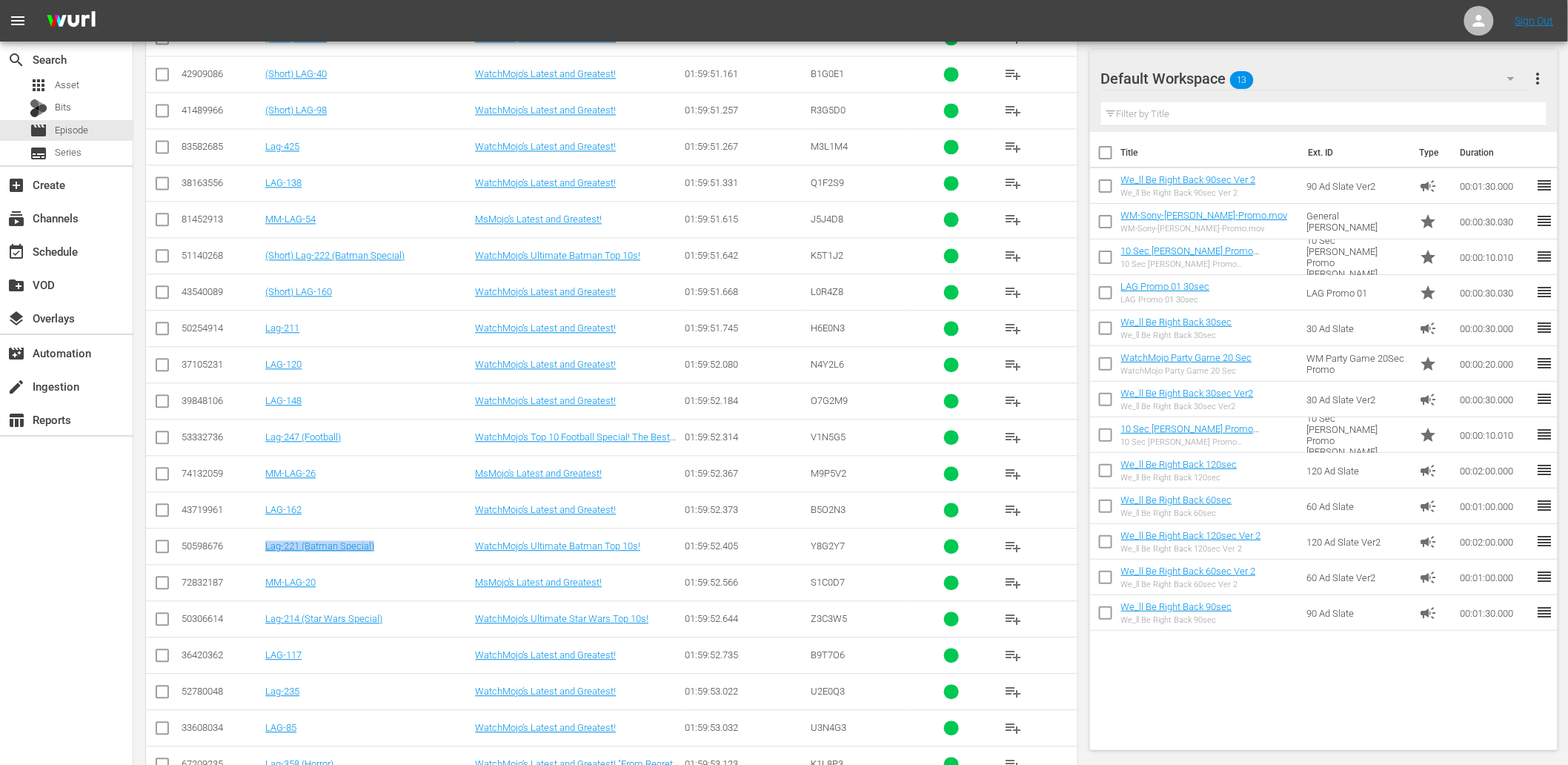
drag, startPoint x: 390, startPoint y: 556, endPoint x: 267, endPoint y: 563, distance: 123.2
click at [267, 563] on td "Lag-221 (Batman Special)" at bounding box center [367, 546] width 209 height 36
copy link "Lag-221 (Batman Special)"
